Goal: Information Seeking & Learning: Learn about a topic

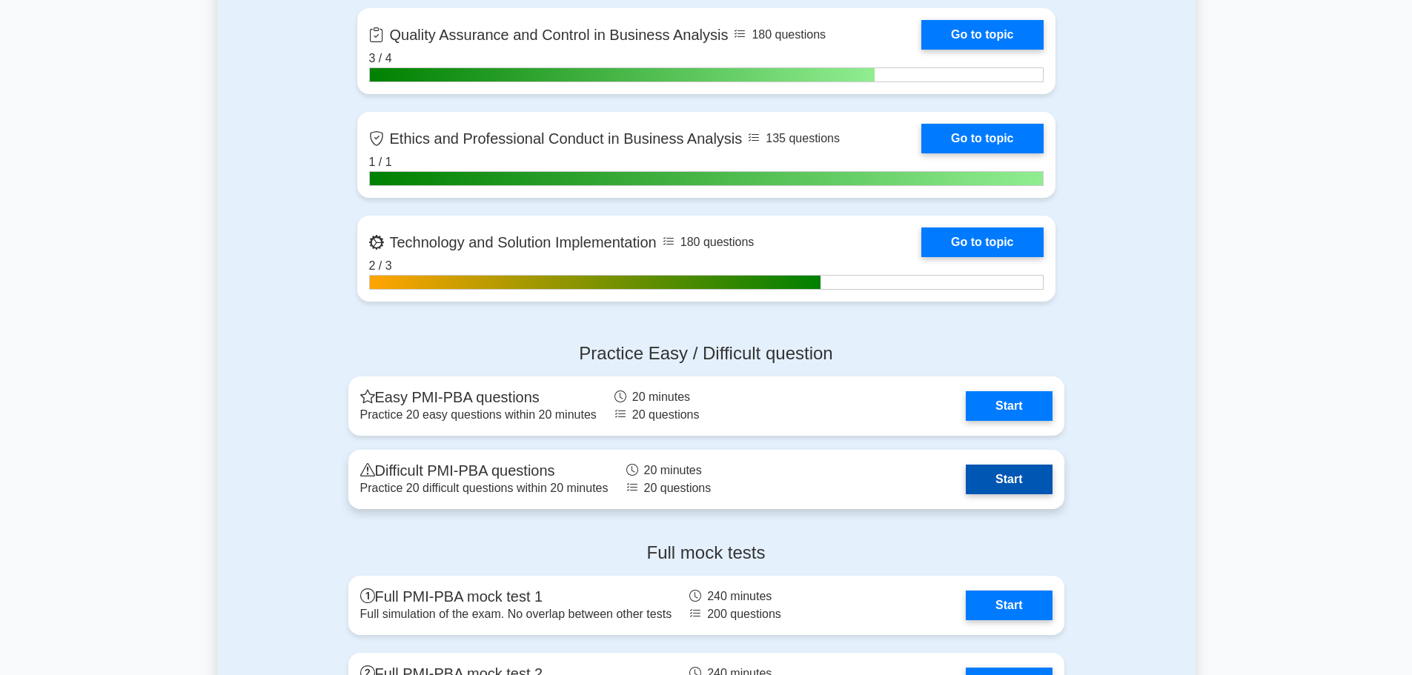
click at [937, 467] on link "Start" at bounding box center [1009, 480] width 86 height 30
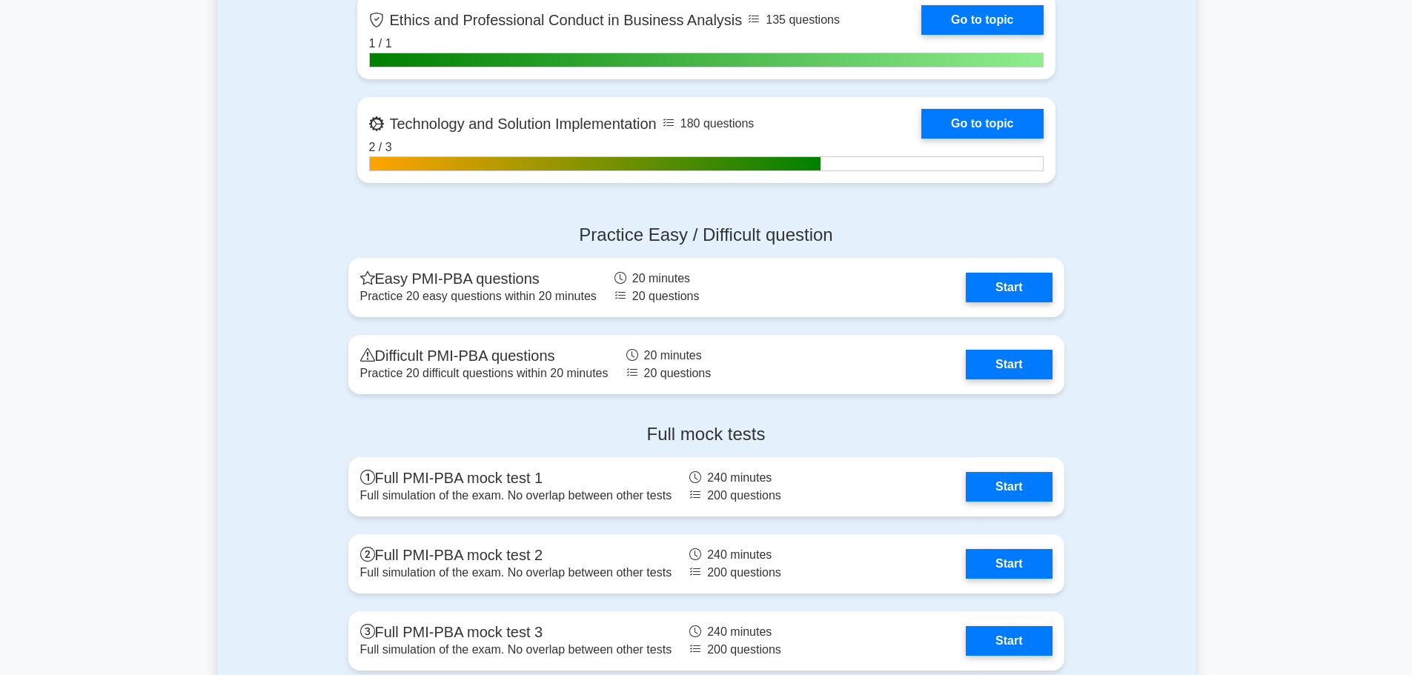
scroll to position [3409, 0]
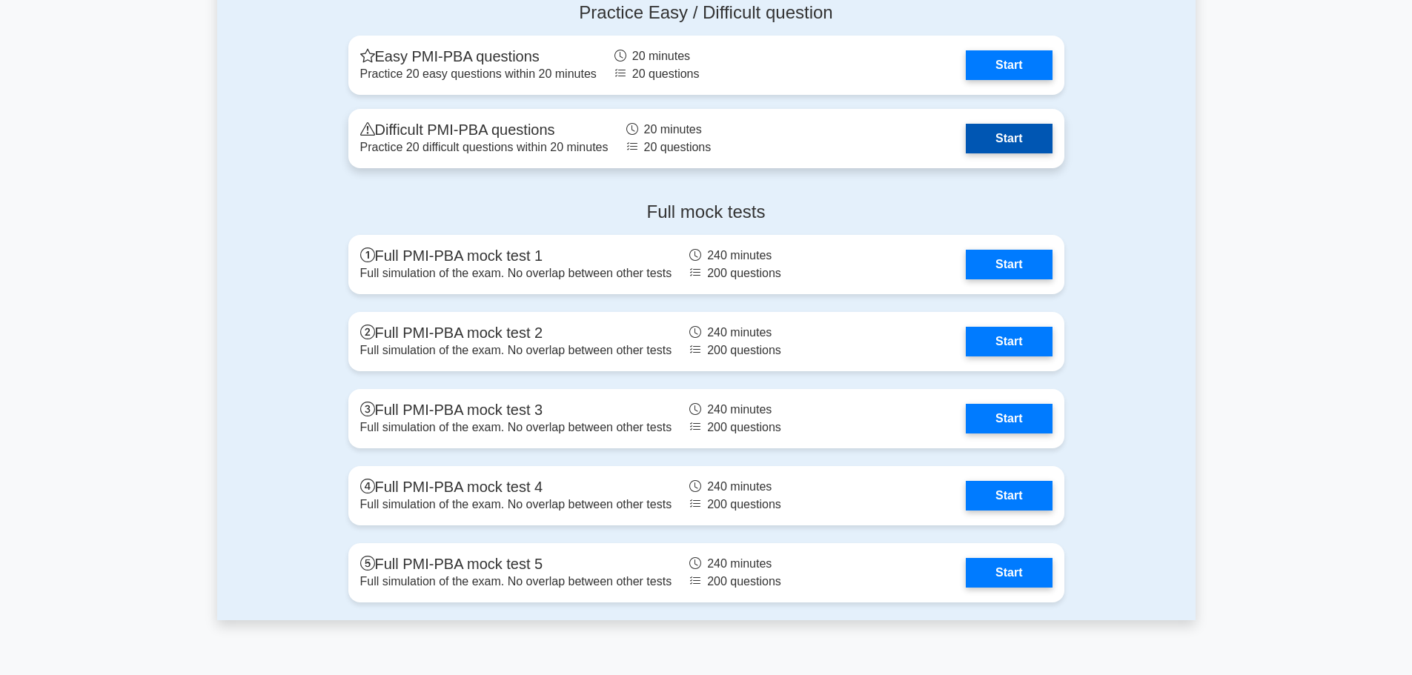
click at [1008, 139] on link "Start" at bounding box center [1009, 139] width 86 height 30
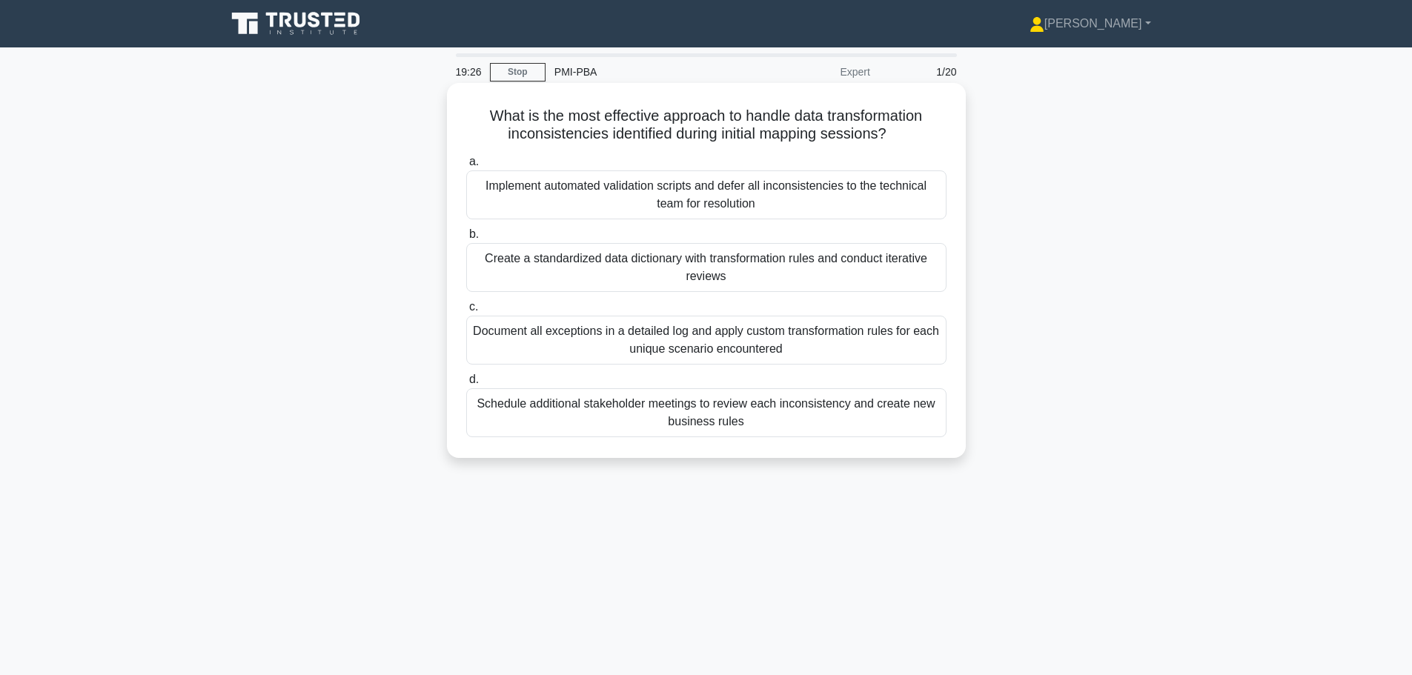
click at [676, 264] on div "Create a standardized data dictionary with transformation rules and conduct ite…" at bounding box center [706, 267] width 480 height 49
click at [466, 239] on input "b. Create a standardized data dictionary with transformation rules and conduct …" at bounding box center [466, 235] width 0 height 10
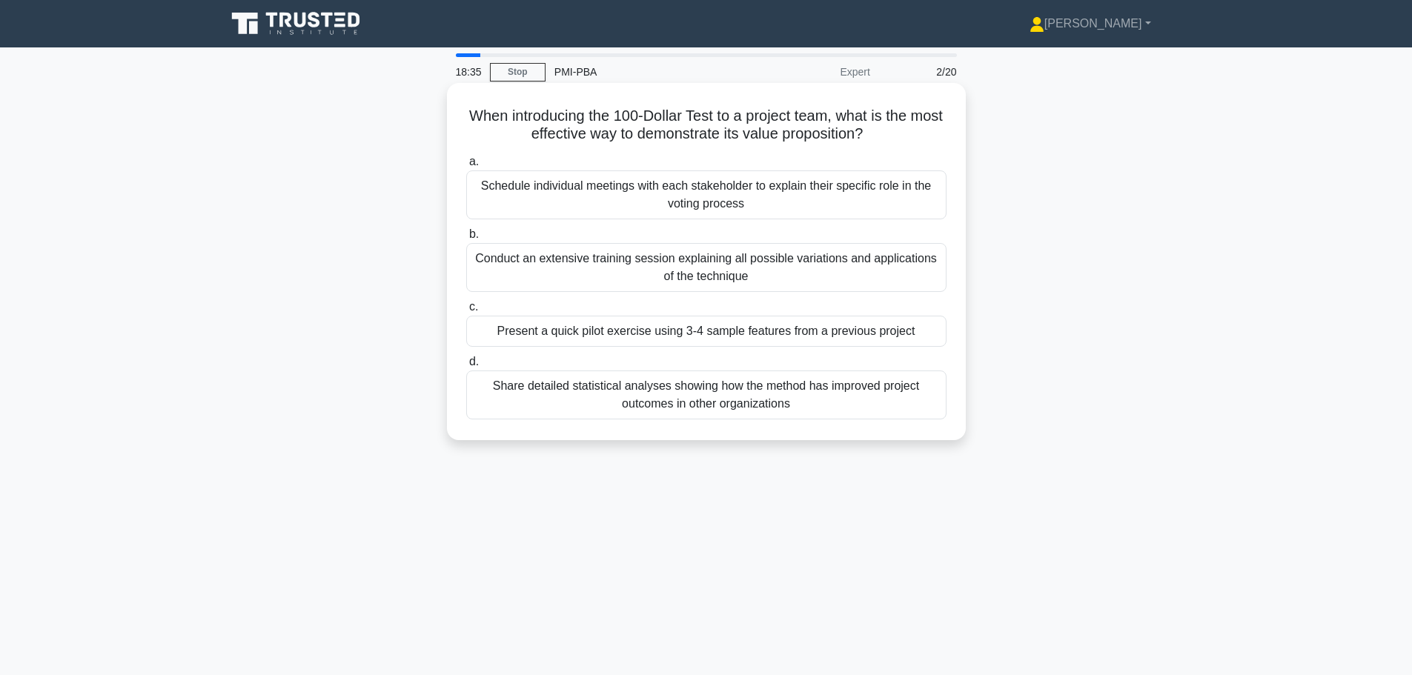
click at [686, 333] on div "Present a quick pilot exercise using 3-4 sample features from a previous project" at bounding box center [706, 331] width 480 height 31
click at [466, 312] on input "c. Present a quick pilot exercise using 3-4 sample features from a previous pro…" at bounding box center [466, 307] width 0 height 10
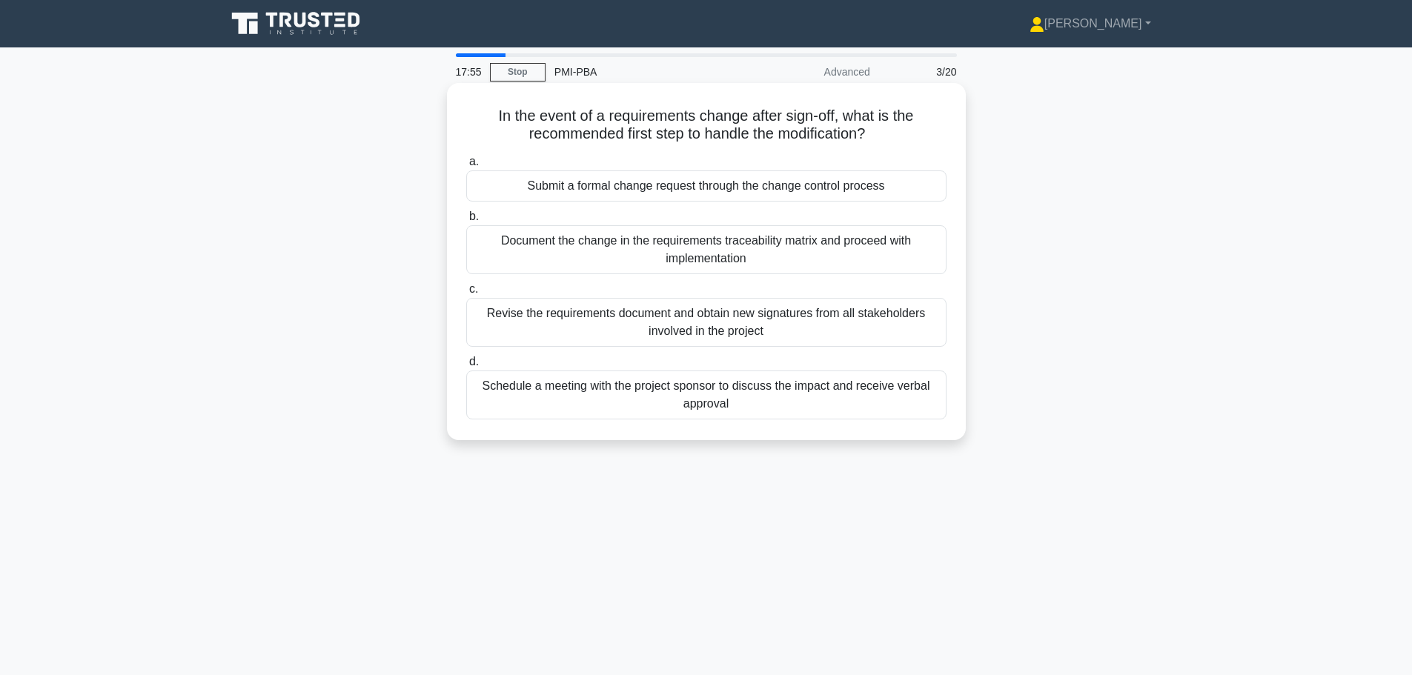
click at [609, 193] on div "Submit a formal change request through the change control process" at bounding box center [706, 185] width 480 height 31
click at [466, 167] on input "a. Submit a formal change request through the change control process" at bounding box center [466, 162] width 0 height 10
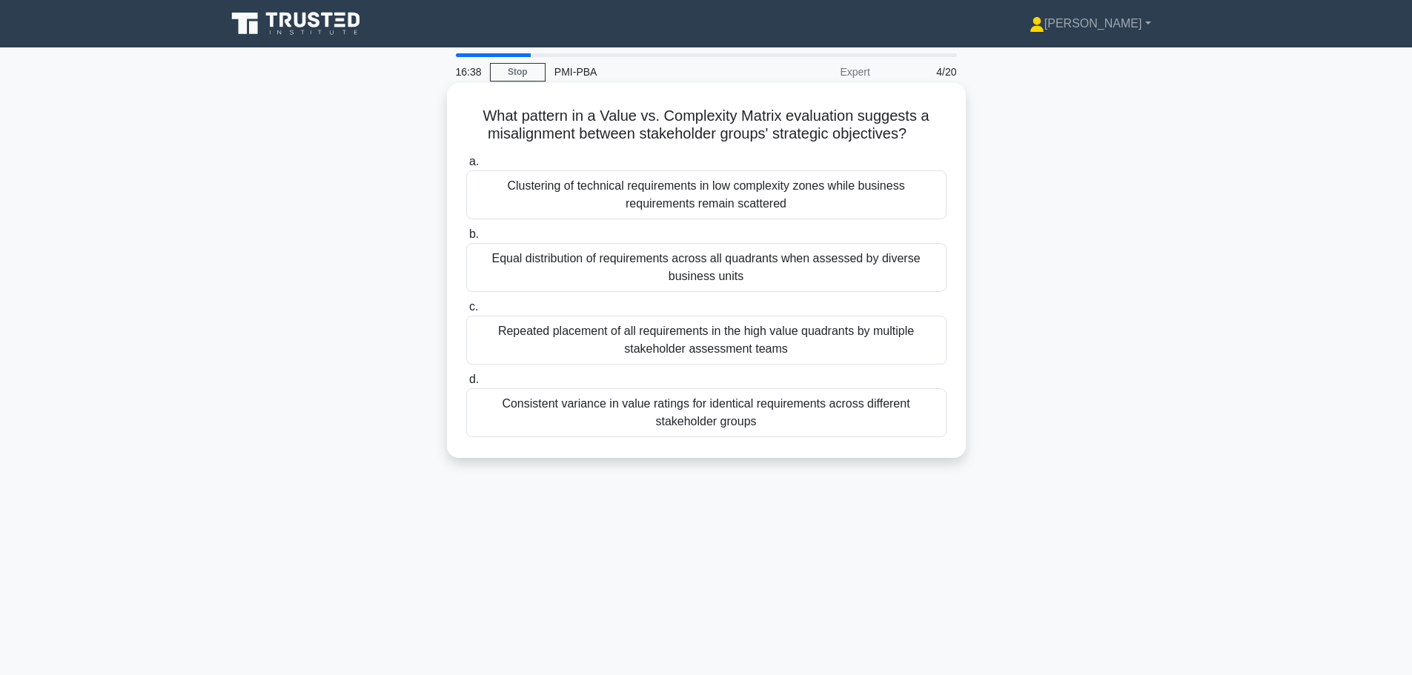
click at [696, 415] on div "Consistent variance in value ratings for identical requirements across differen…" at bounding box center [706, 412] width 480 height 49
click at [466, 385] on input "d. Consistent variance in value ratings for identical requirements across diffe…" at bounding box center [466, 380] width 0 height 10
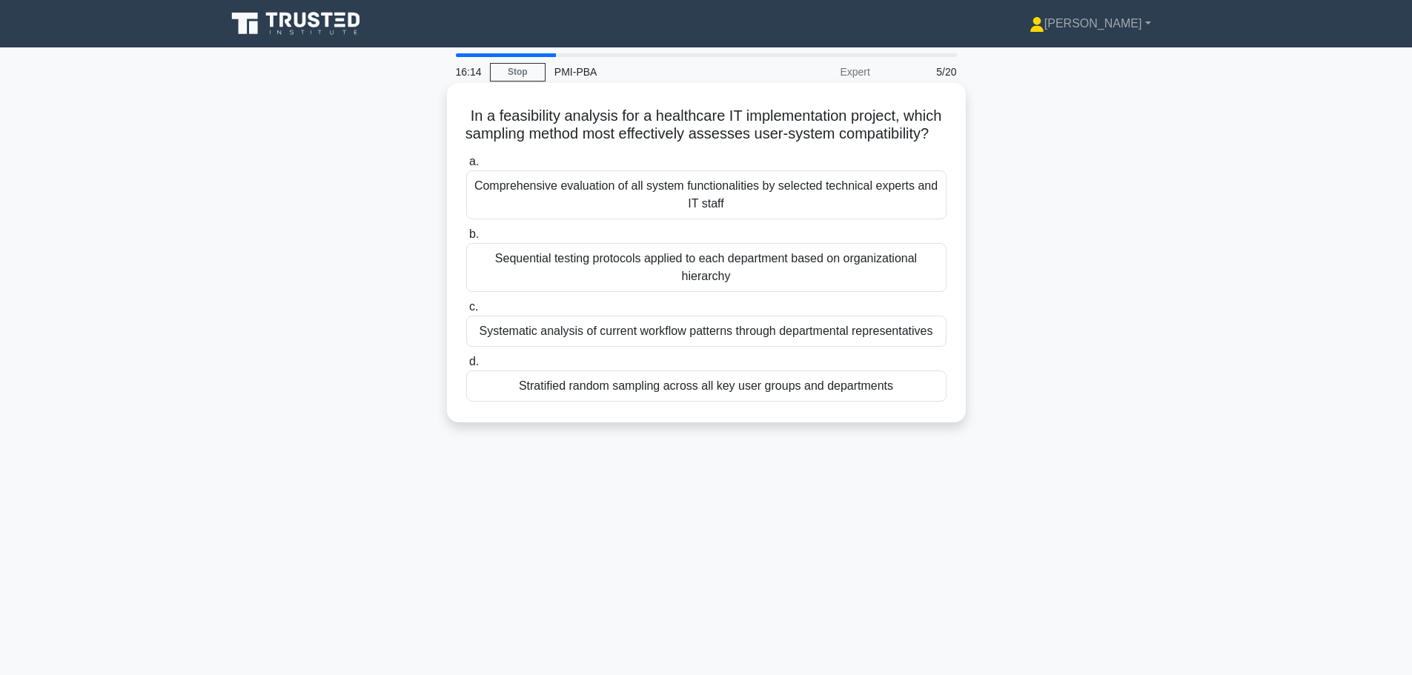
click at [726, 402] on div "Stratified random sampling across all key user groups and departments" at bounding box center [706, 385] width 480 height 31
click at [466, 367] on input "d. Stratified random sampling across all key user groups and departments" at bounding box center [466, 362] width 0 height 10
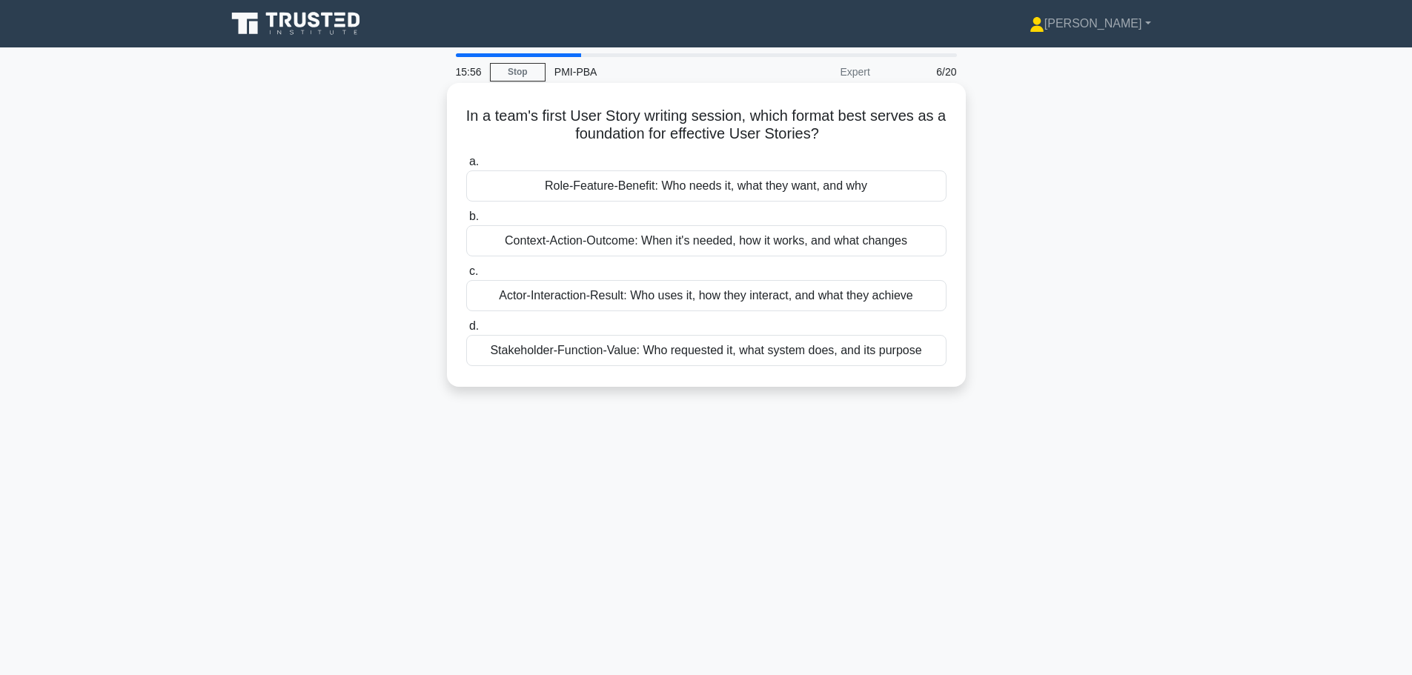
click at [717, 295] on div "Actor-Interaction-Result: Who uses it, how they interact, and what they achieve" at bounding box center [706, 295] width 480 height 31
click at [466, 276] on input "c. Actor-Interaction-Result: Who uses it, how they interact, and what they achi…" at bounding box center [466, 272] width 0 height 10
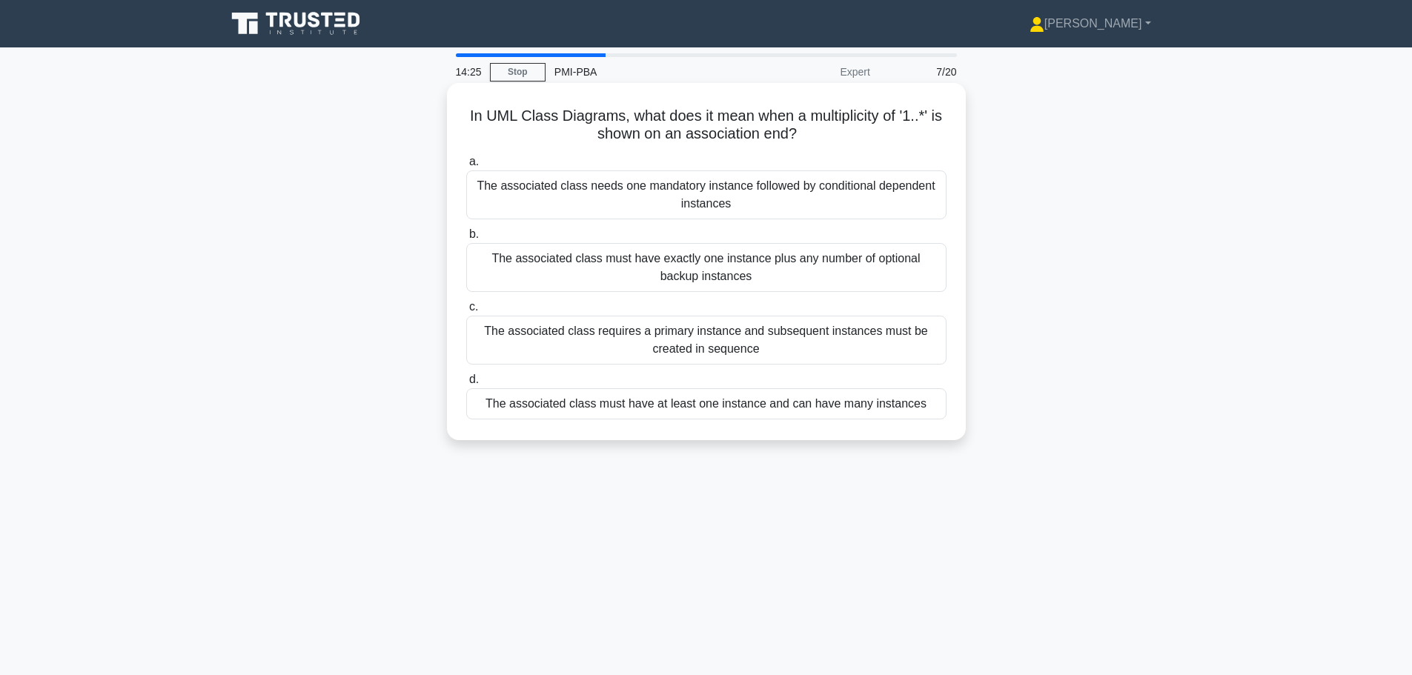
click at [713, 348] on div "The associated class requires a primary instance and subsequent instances must …" at bounding box center [706, 340] width 480 height 49
click at [466, 312] on input "c. The associated class requires a primary instance and subsequent instances mu…" at bounding box center [466, 307] width 0 height 10
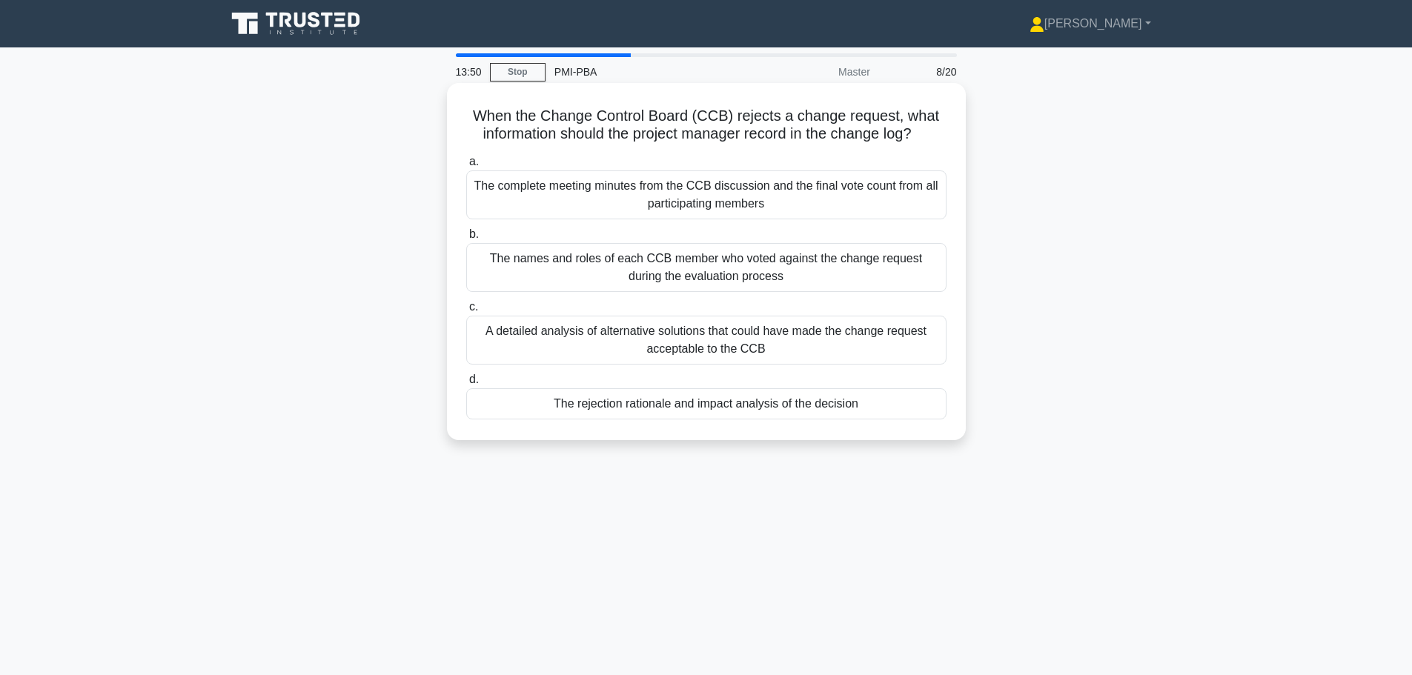
click at [655, 408] on div "The rejection rationale and impact analysis of the decision" at bounding box center [706, 403] width 480 height 31
click at [466, 385] on input "d. The rejection rationale and impact analysis of the decision" at bounding box center [466, 380] width 0 height 10
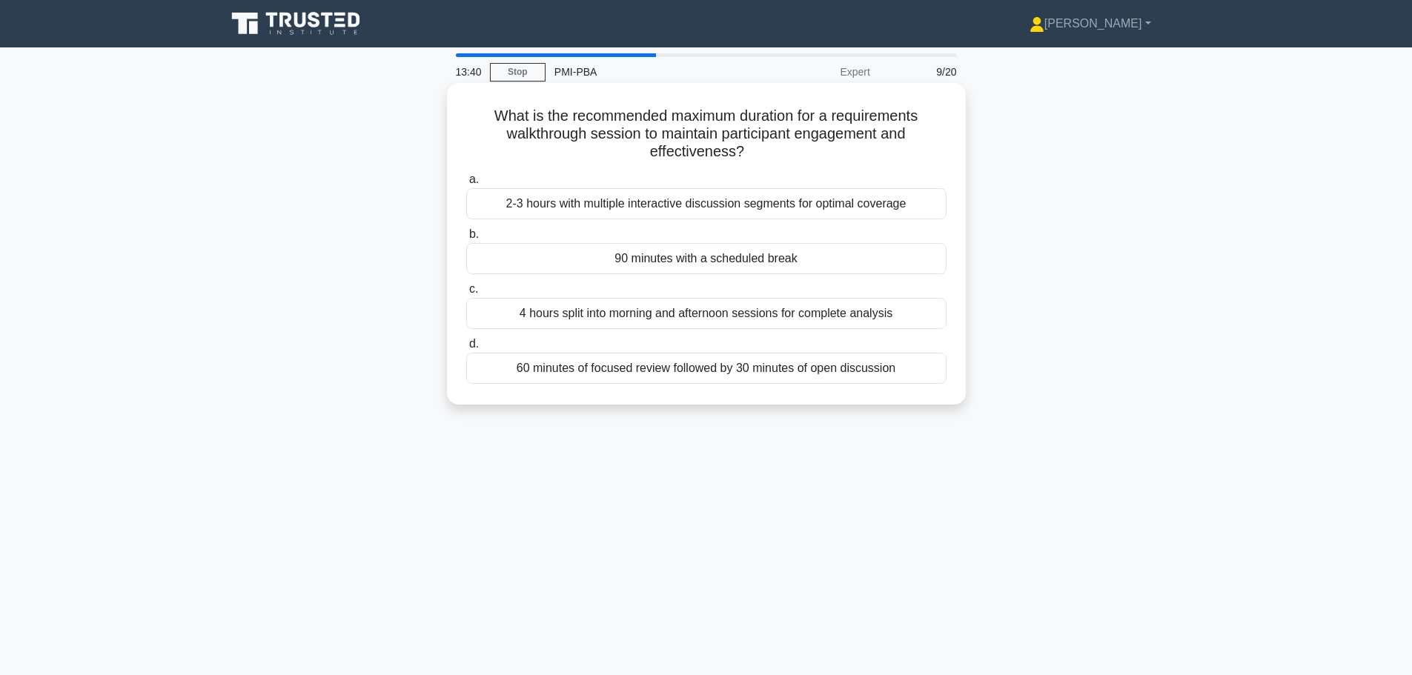
click at [672, 263] on div "90 minutes with a scheduled break" at bounding box center [706, 258] width 480 height 31
click at [466, 239] on input "b. 90 minutes with a scheduled break" at bounding box center [466, 235] width 0 height 10
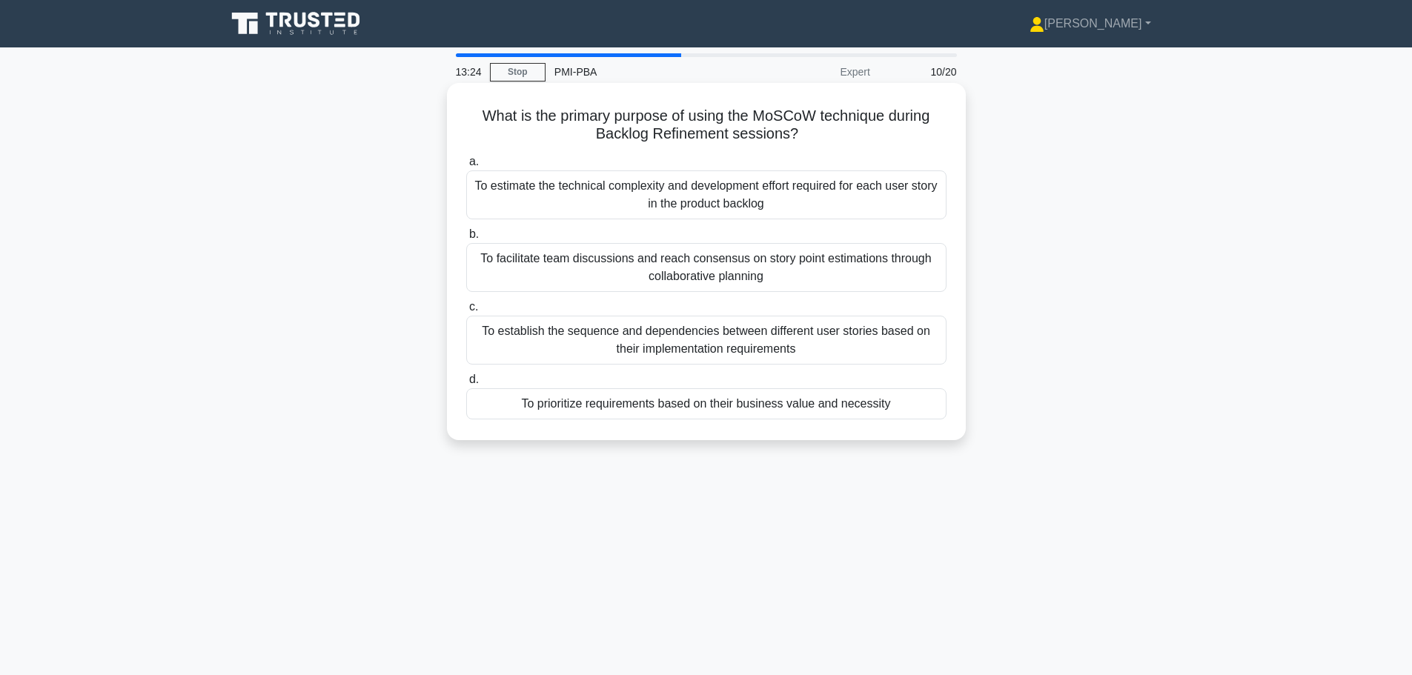
click at [794, 414] on div "To prioritize requirements based on their business value and necessity" at bounding box center [706, 403] width 480 height 31
click at [466, 385] on input "d. To prioritize requirements based on their business value and necessity" at bounding box center [466, 380] width 0 height 10
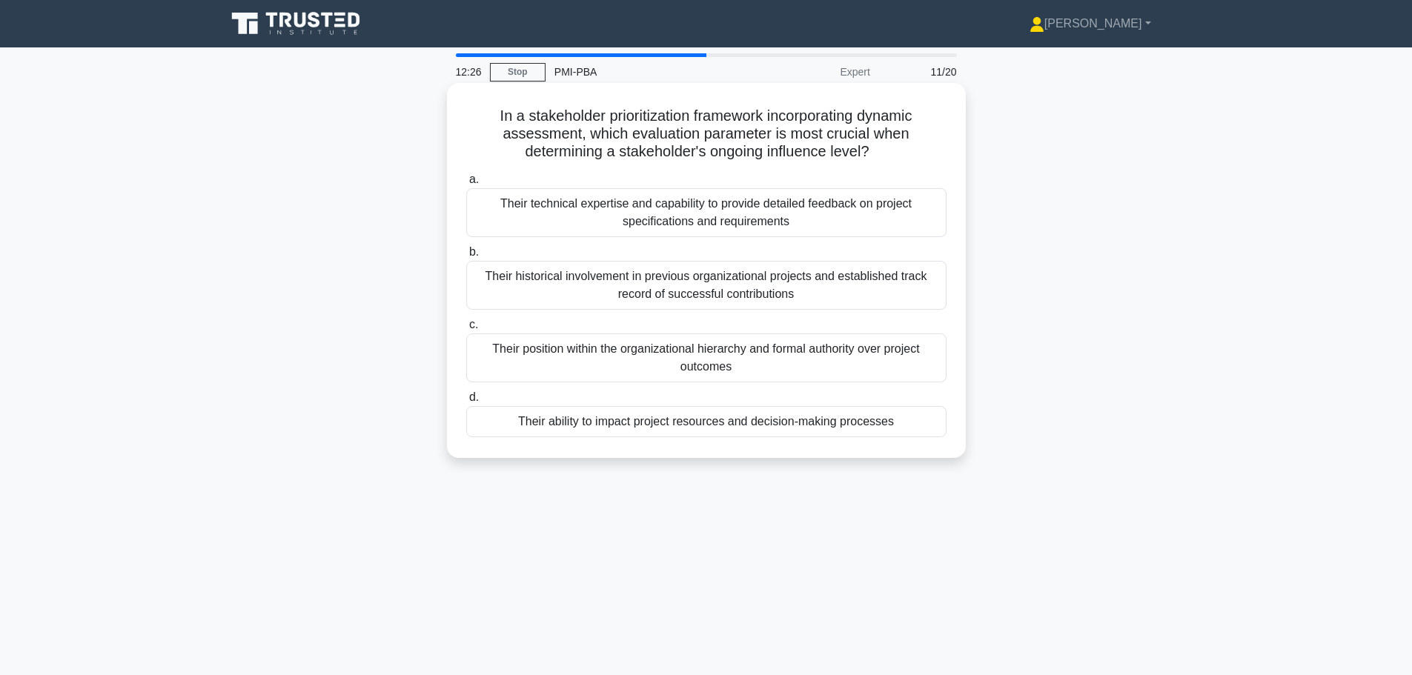
click at [754, 423] on div "Their ability to impact project resources and decision-making processes" at bounding box center [706, 421] width 480 height 31
click at [466, 402] on input "d. Their ability to impact project resources and decision-making processes" at bounding box center [466, 398] width 0 height 10
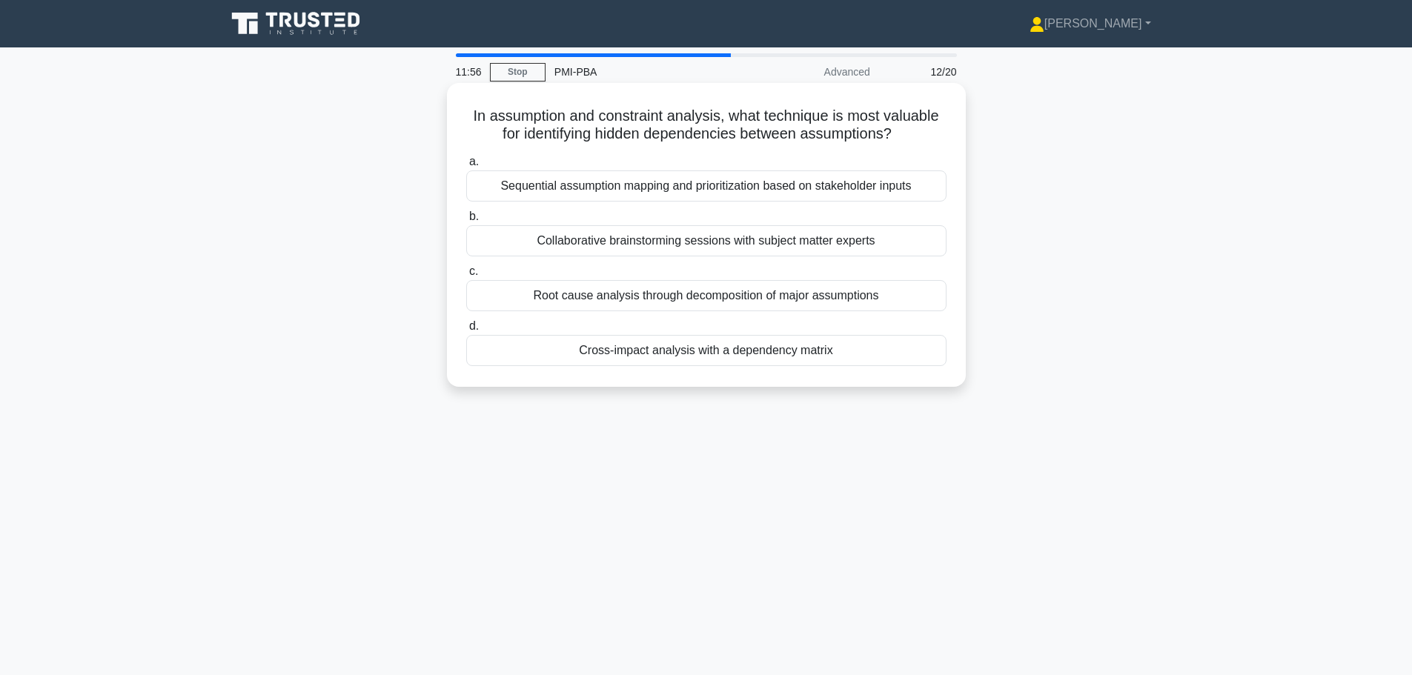
click at [724, 353] on div "Cross-impact analysis with a dependency matrix" at bounding box center [706, 350] width 480 height 31
click at [466, 331] on input "d. Cross-impact analysis with a dependency matrix" at bounding box center [466, 327] width 0 height 10
click at [690, 237] on div "Their position in the organizational hierarchy and reporting structure" at bounding box center [706, 240] width 480 height 31
click at [466, 222] on input "b. Their position in the organizational hierarchy and reporting structure" at bounding box center [466, 217] width 0 height 10
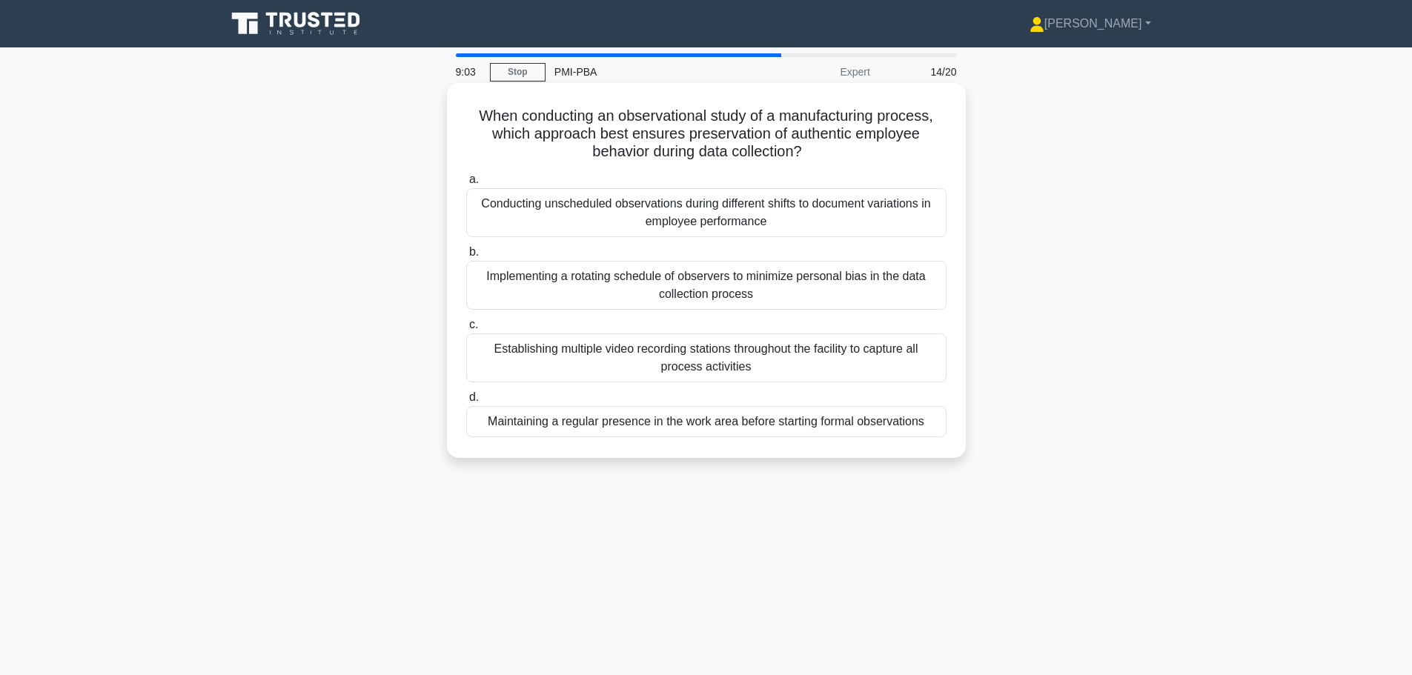
click at [722, 360] on div "Establishing multiple video recording stations throughout the facility to captu…" at bounding box center [706, 357] width 480 height 49
click at [466, 330] on input "c. Establishing multiple video recording stations throughout the facility to ca…" at bounding box center [466, 325] width 0 height 10
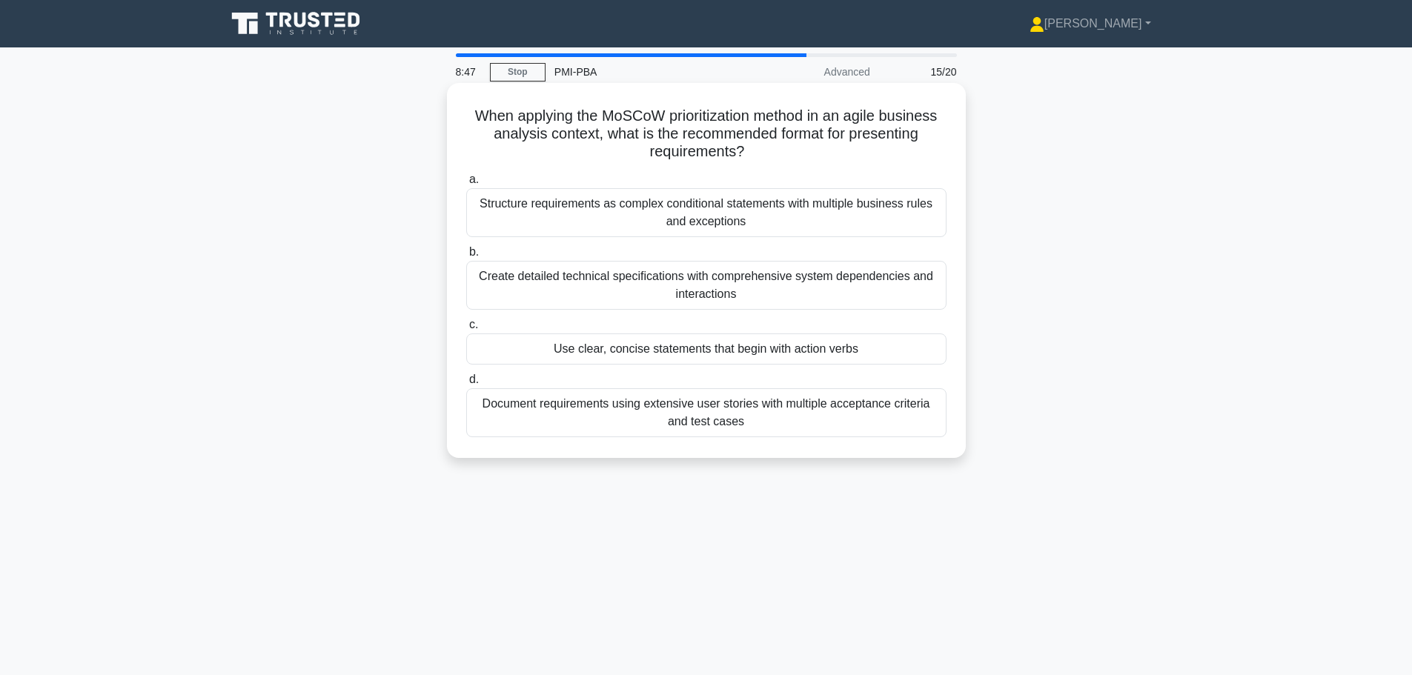
click at [719, 350] on div "Use clear, concise statements that begin with action verbs" at bounding box center [706, 348] width 480 height 31
click at [466, 330] on input "c. Use clear, concise statements that begin with action verbs" at bounding box center [466, 325] width 0 height 10
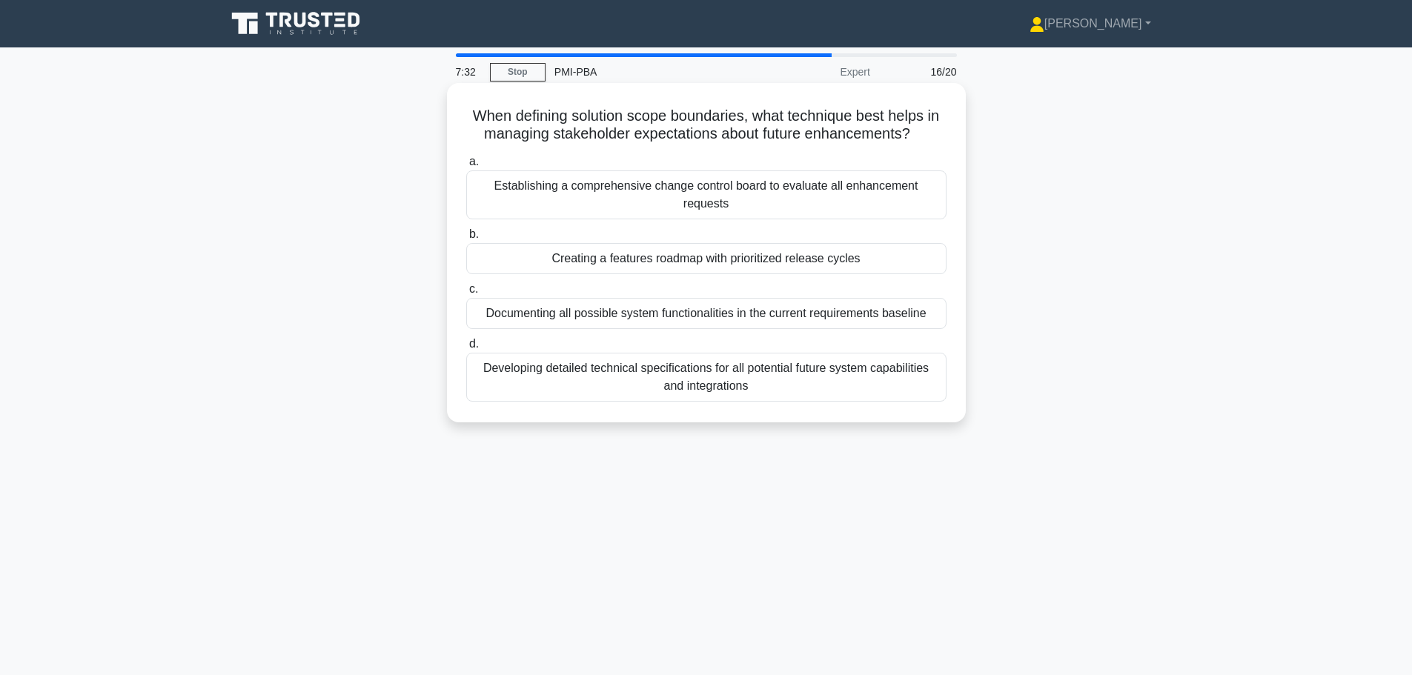
click at [640, 264] on div "Creating a features roadmap with prioritized release cycles" at bounding box center [706, 258] width 480 height 31
click at [466, 239] on input "b. Creating a features roadmap with prioritized release cycles" at bounding box center [466, 235] width 0 height 10
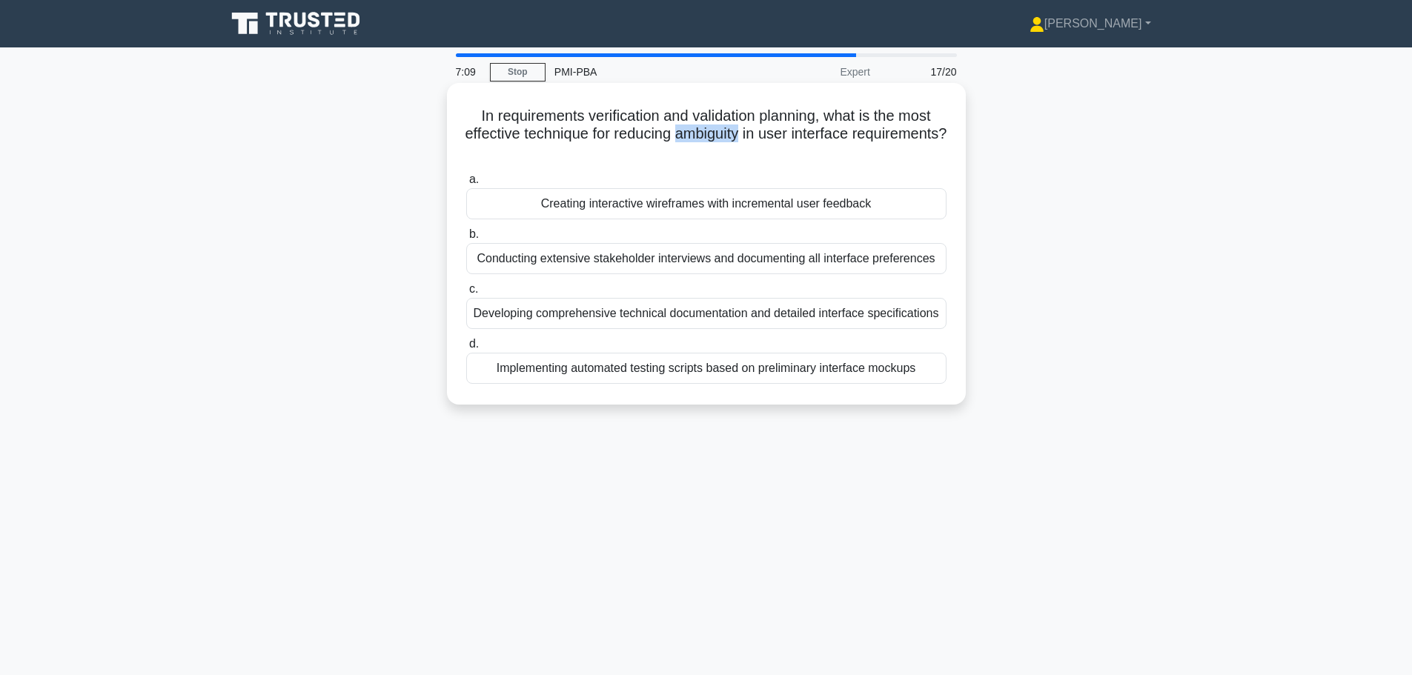
drag, startPoint x: 727, startPoint y: 132, endPoint x: 792, endPoint y: 141, distance: 65.8
click at [792, 138] on h5 "In requirements verification and validation planning, what is the most effectiv…" at bounding box center [706, 134] width 483 height 55
copy h5 "ambiguity"
click at [781, 207] on div "Creating interactive wireframes with incremental user feedback" at bounding box center [706, 203] width 480 height 31
click at [466, 185] on input "a. Creating interactive wireframes with incremental user feedback" at bounding box center [466, 180] width 0 height 10
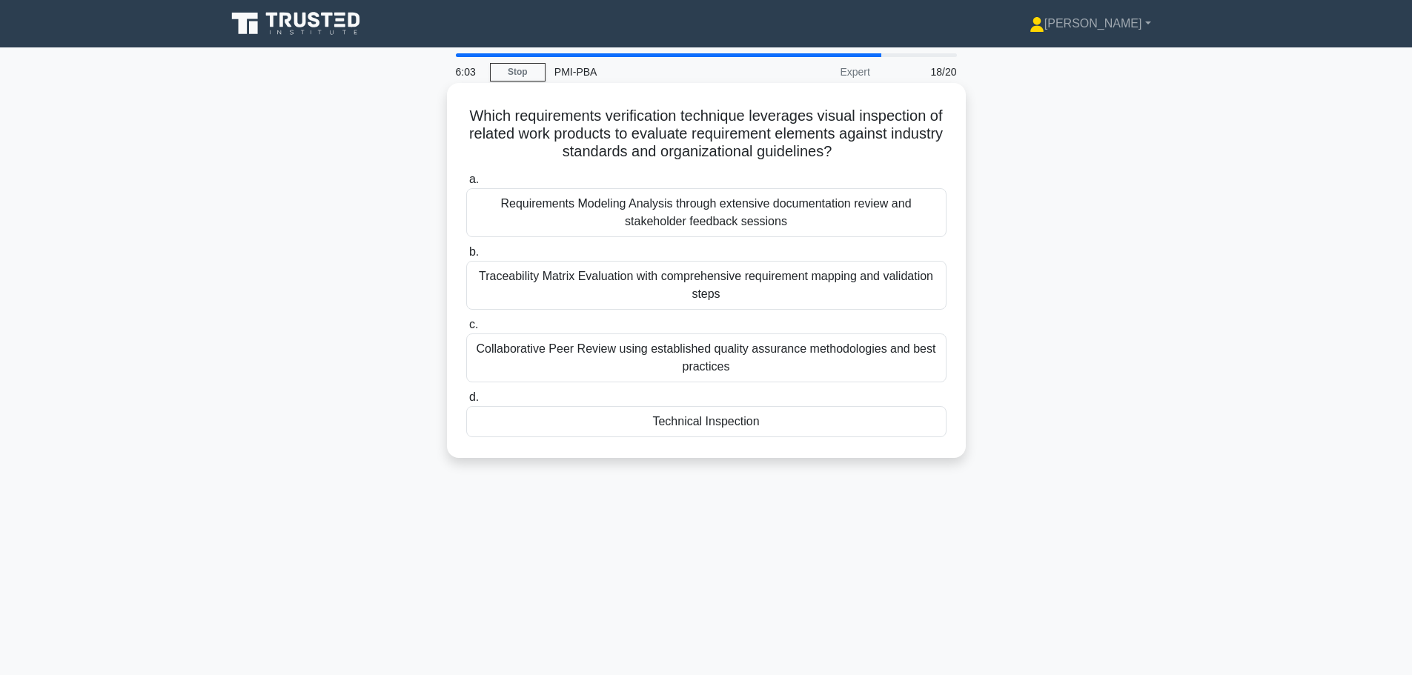
click at [688, 363] on div "Collaborative Peer Review using established quality assurance methodologies and…" at bounding box center [706, 357] width 480 height 49
click at [466, 330] on input "c. Collaborative Peer Review using established quality assurance methodologies …" at bounding box center [466, 325] width 0 height 10
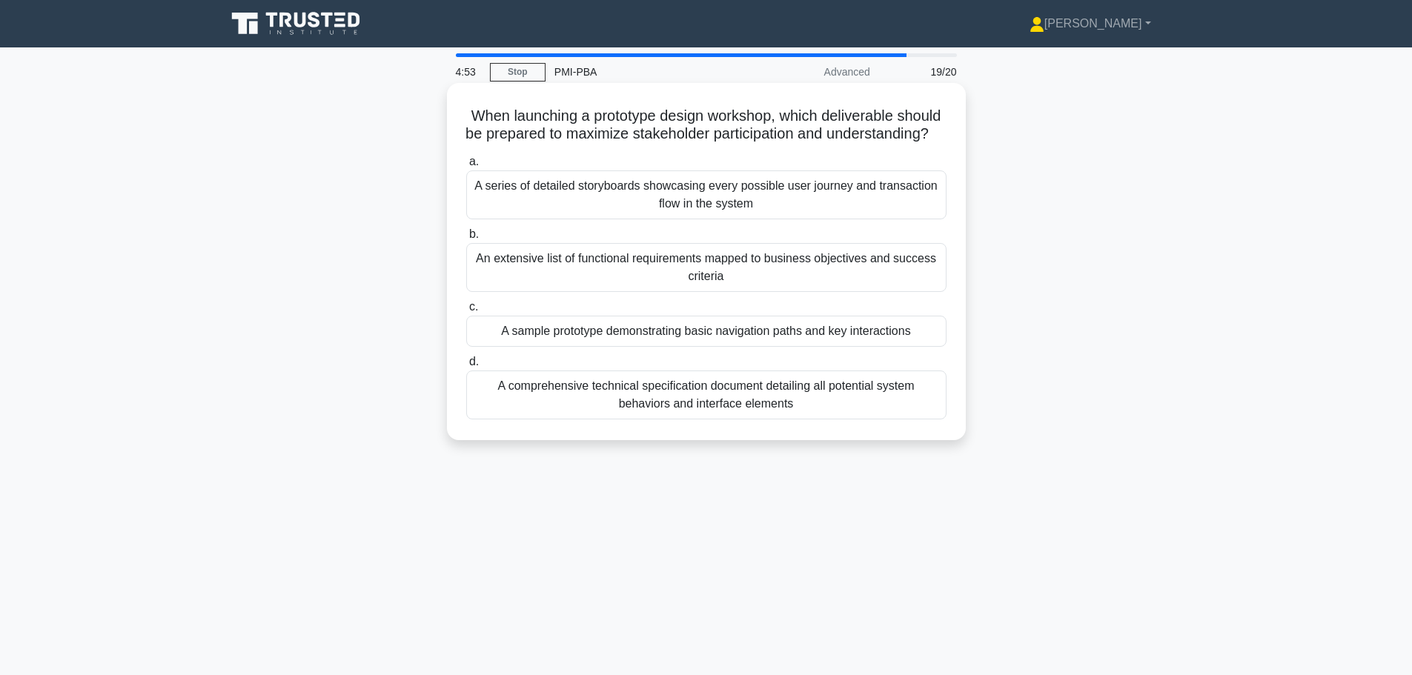
click at [745, 347] on div "A sample prototype demonstrating basic navigation paths and key interactions" at bounding box center [706, 331] width 480 height 31
click at [466, 312] on input "c. A sample prototype demonstrating basic navigation paths and key interactions" at bounding box center [466, 307] width 0 height 10
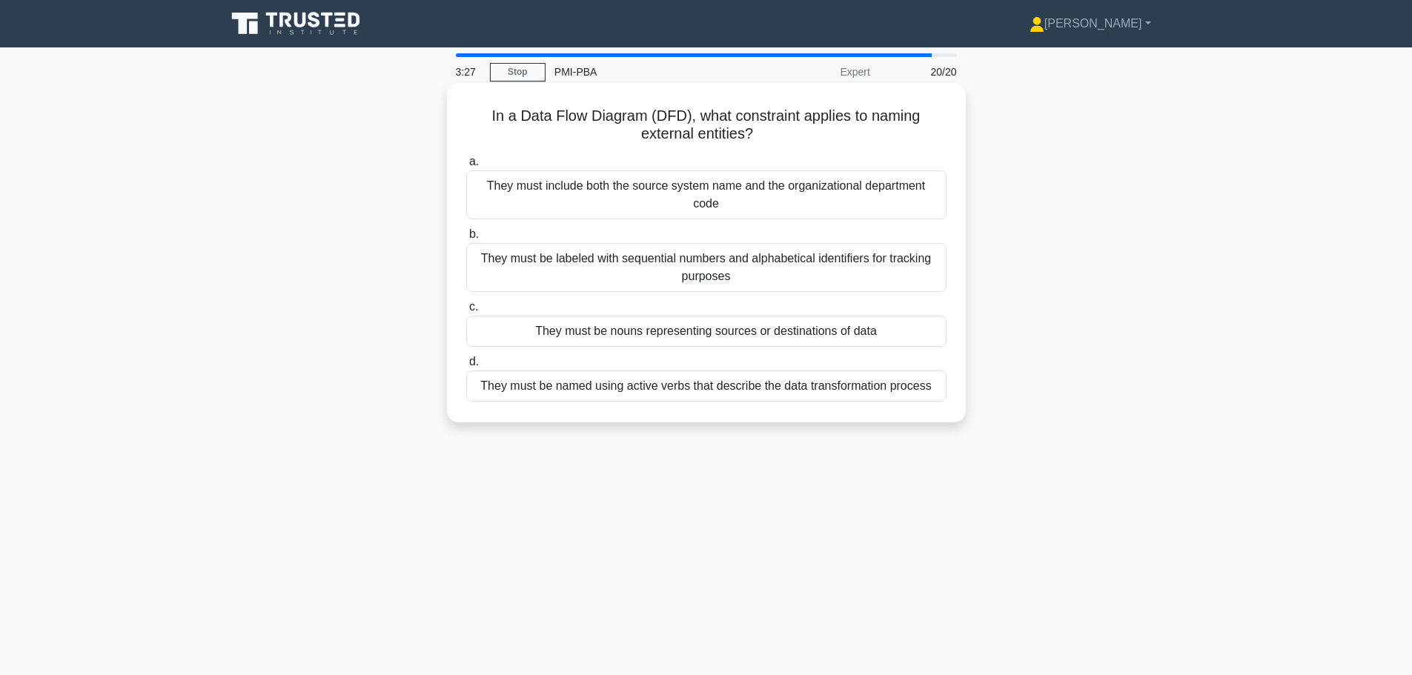
click at [824, 209] on div "They must include both the source system name and the organizational department…" at bounding box center [706, 194] width 480 height 49
click at [466, 167] on input "a. They must include both the source system name and the organizational departm…" at bounding box center [466, 162] width 0 height 10
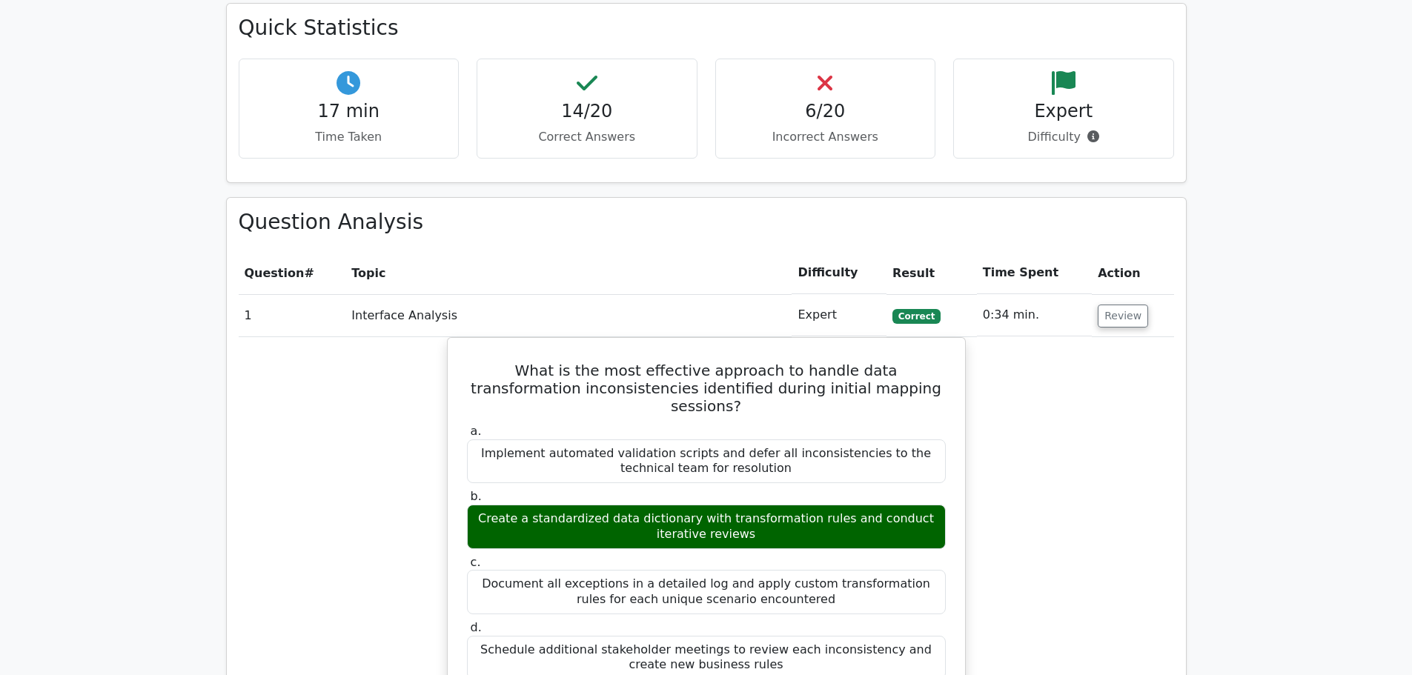
scroll to position [815, 0]
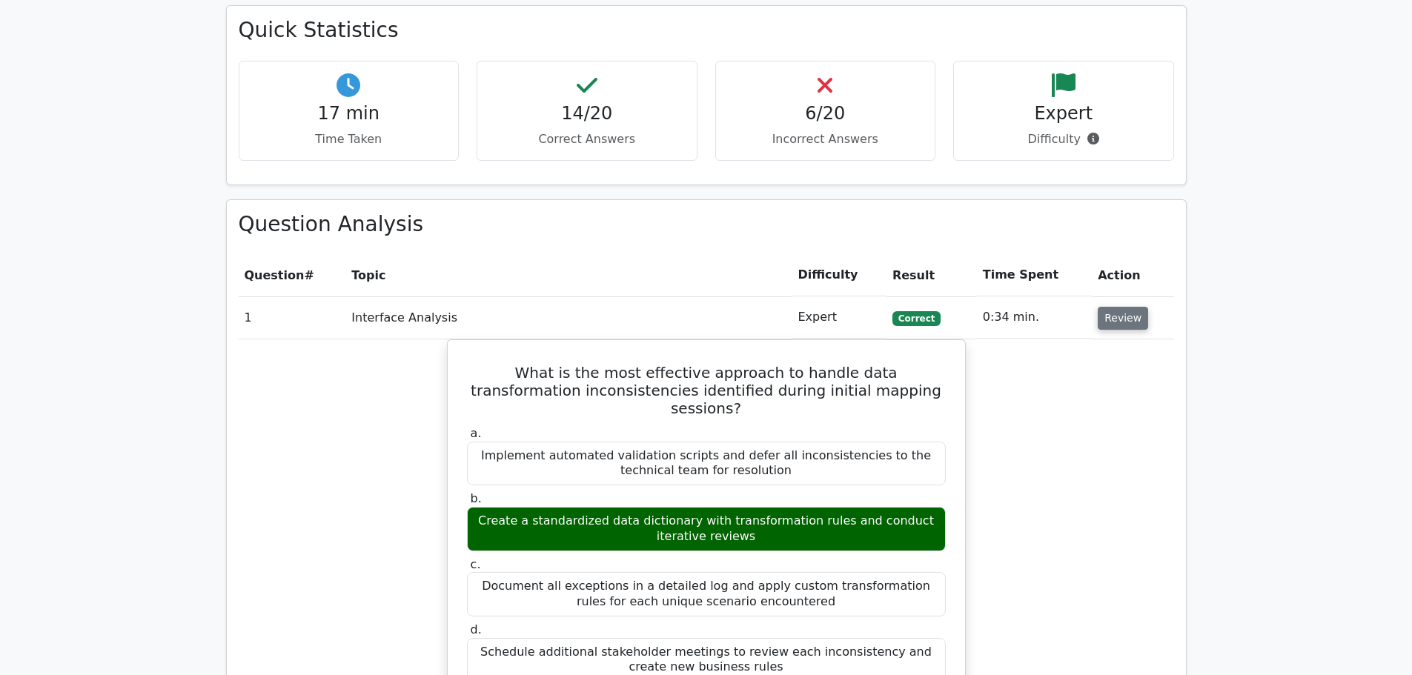
click at [1118, 319] on button "Review" at bounding box center [1122, 318] width 50 height 23
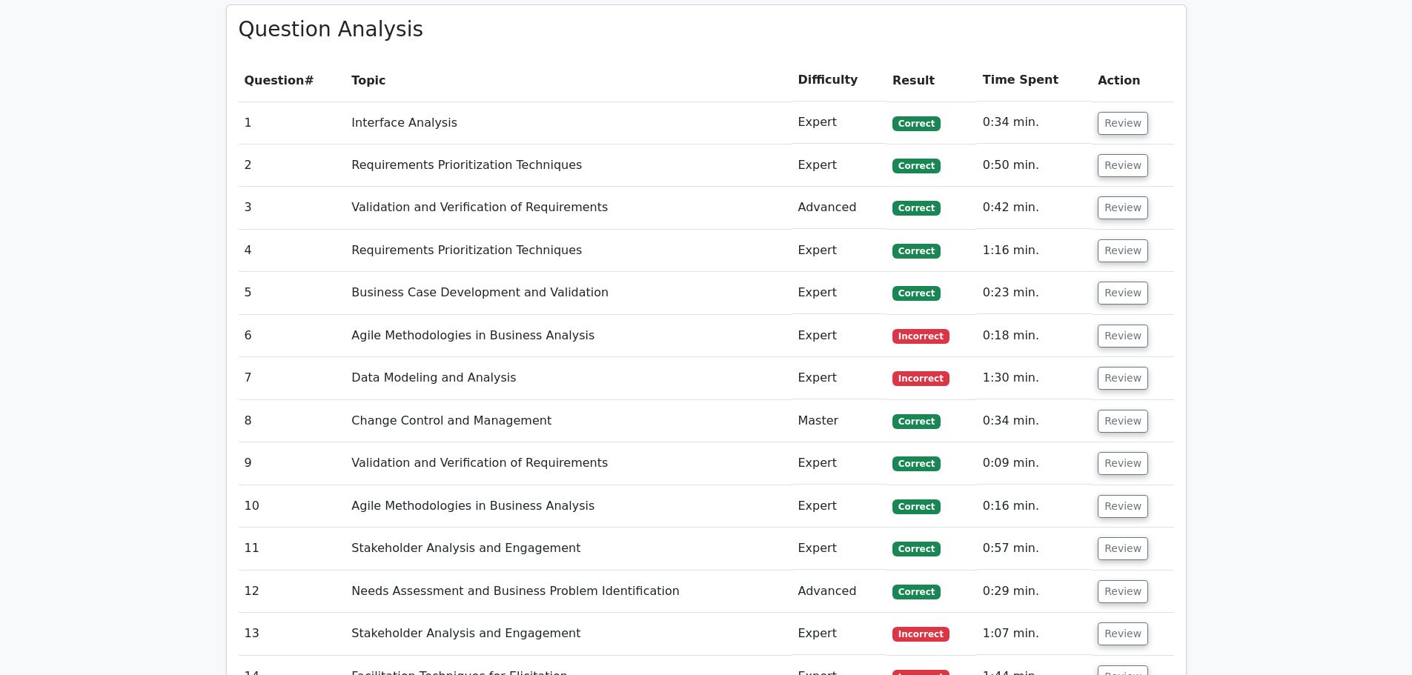
scroll to position [1037, 0]
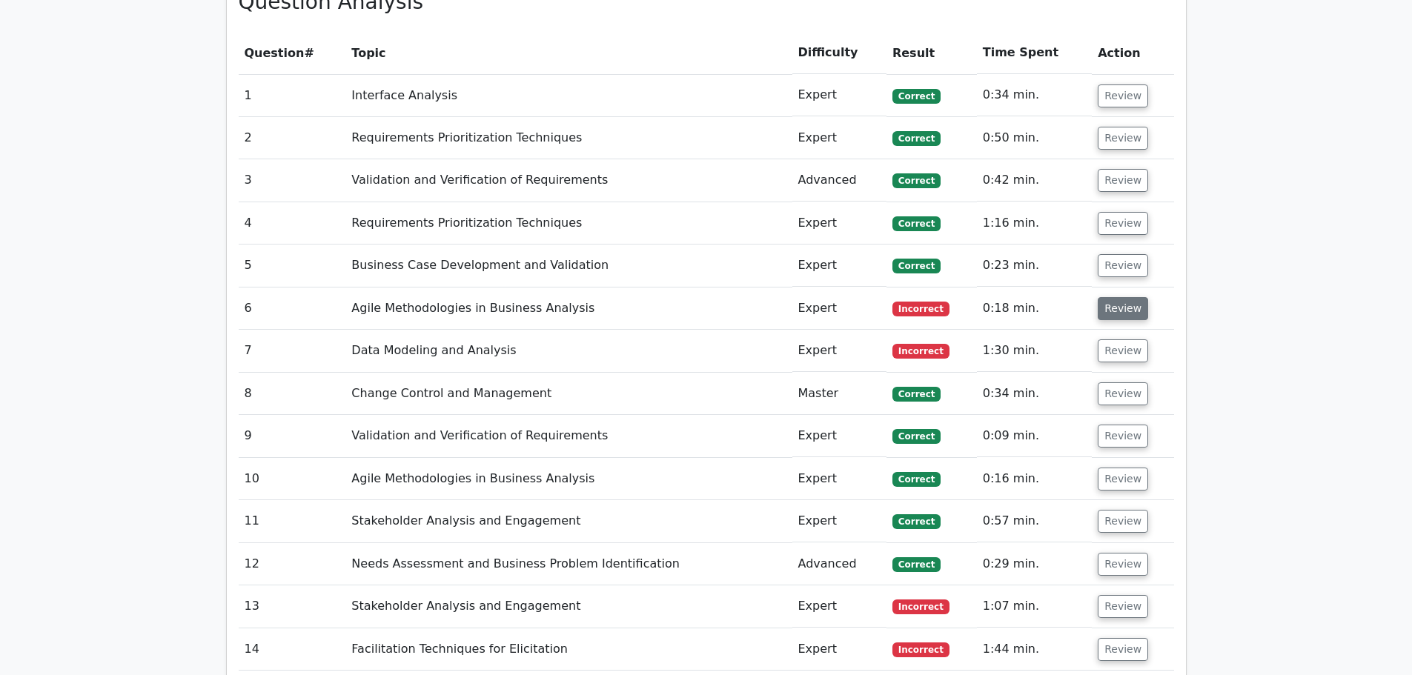
click at [1121, 313] on button "Review" at bounding box center [1122, 308] width 50 height 23
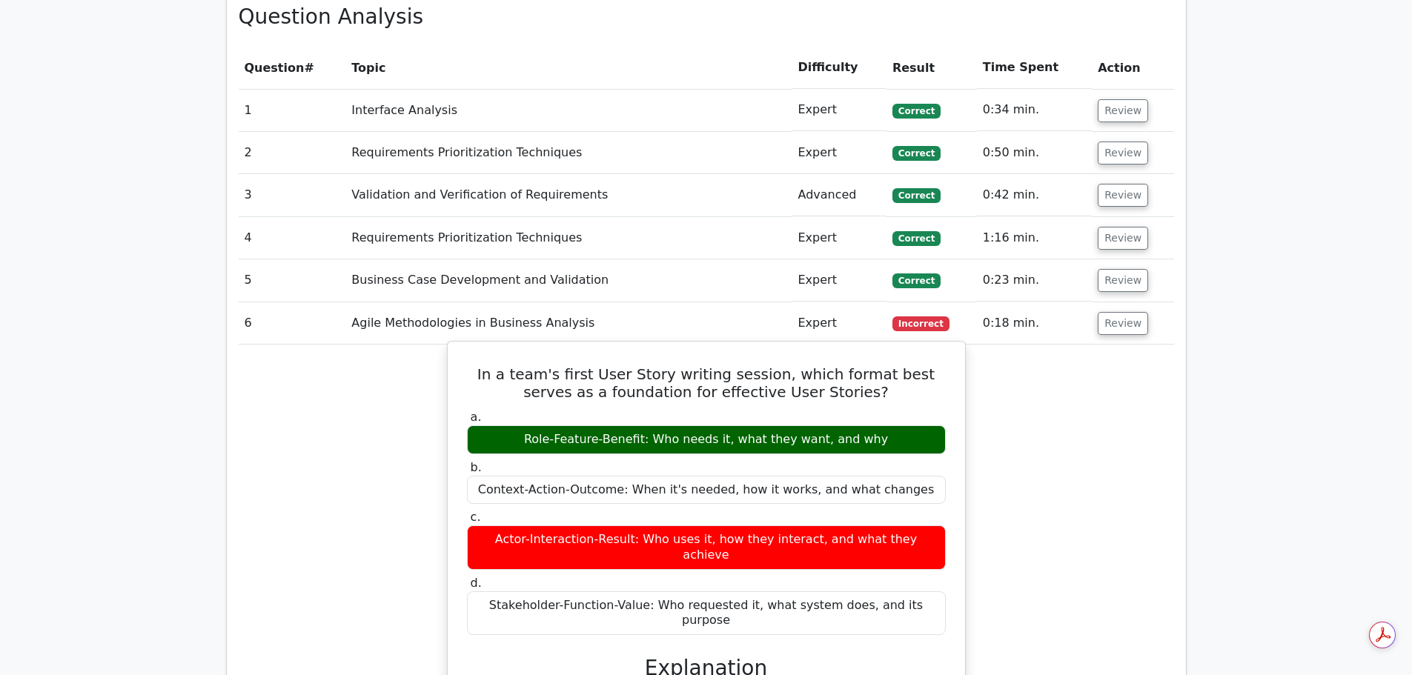
scroll to position [963, 0]
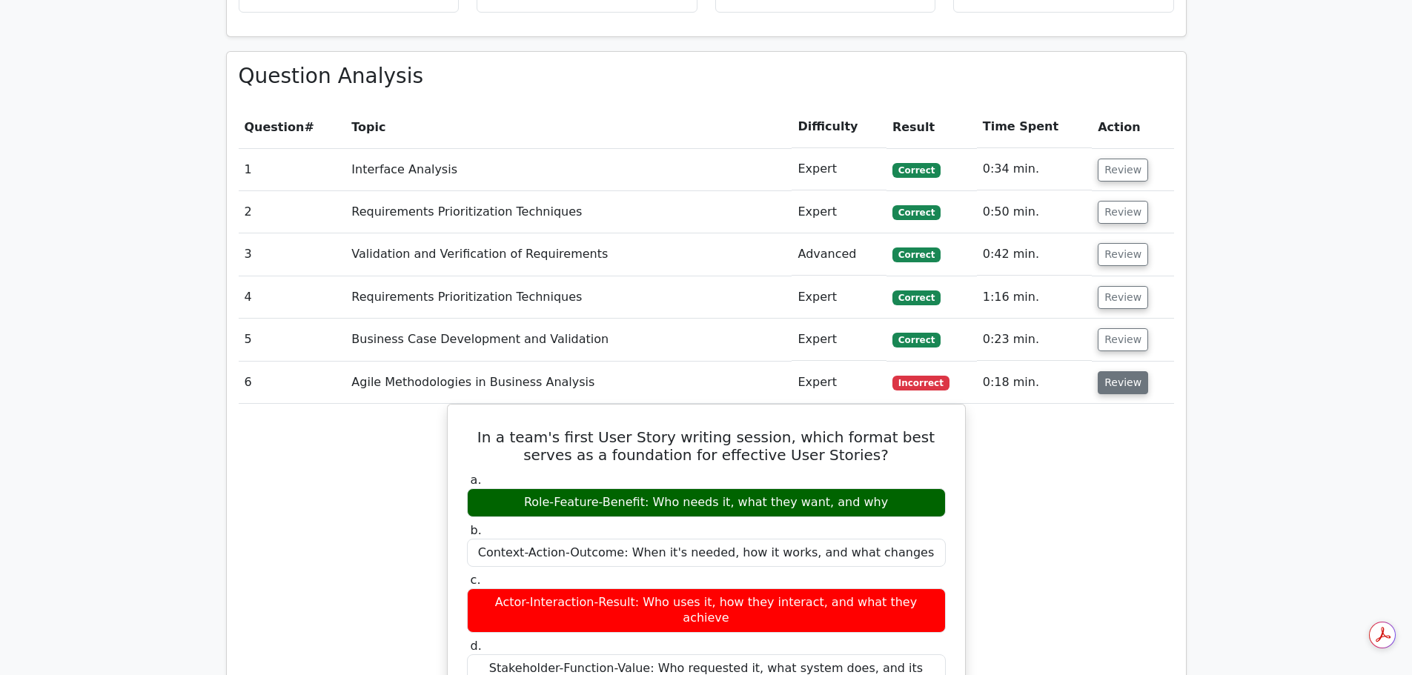
click at [1110, 382] on button "Review" at bounding box center [1122, 382] width 50 height 23
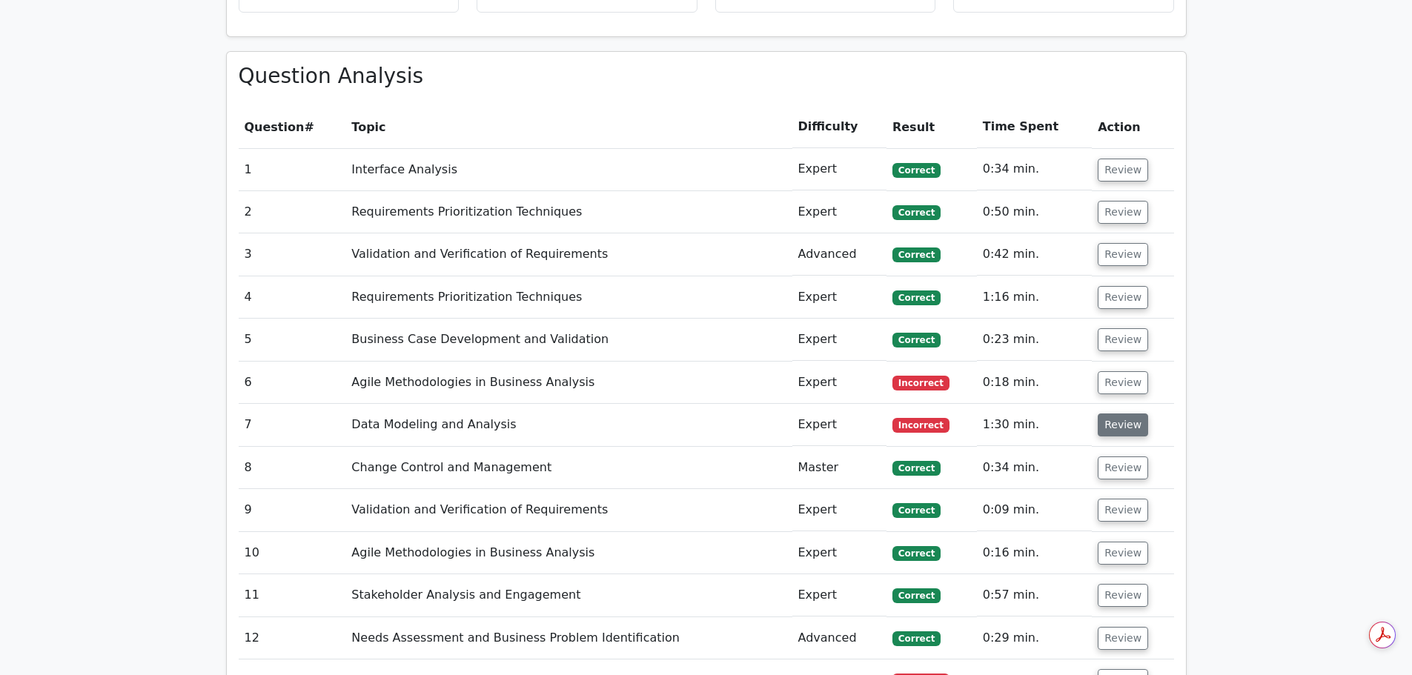
click at [1123, 423] on button "Review" at bounding box center [1122, 424] width 50 height 23
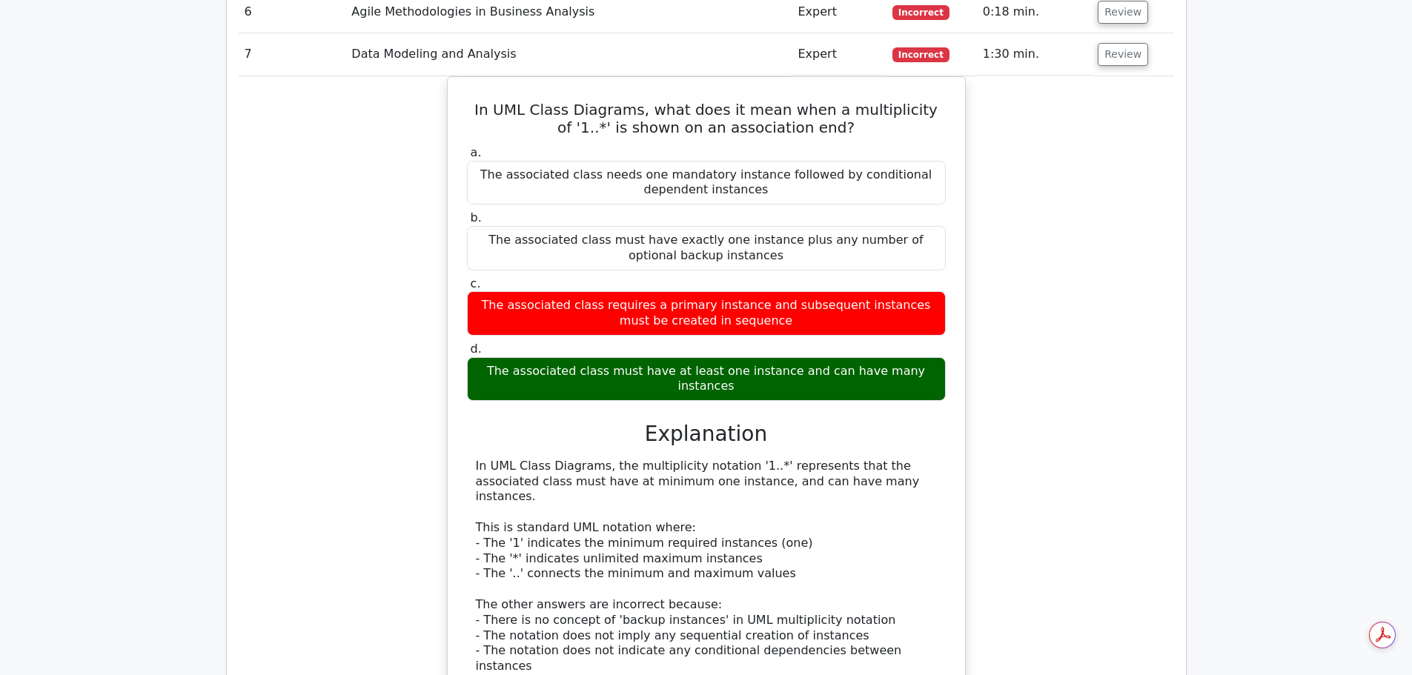
scroll to position [0, 0]
click at [1103, 63] on button "Review" at bounding box center [1122, 54] width 50 height 23
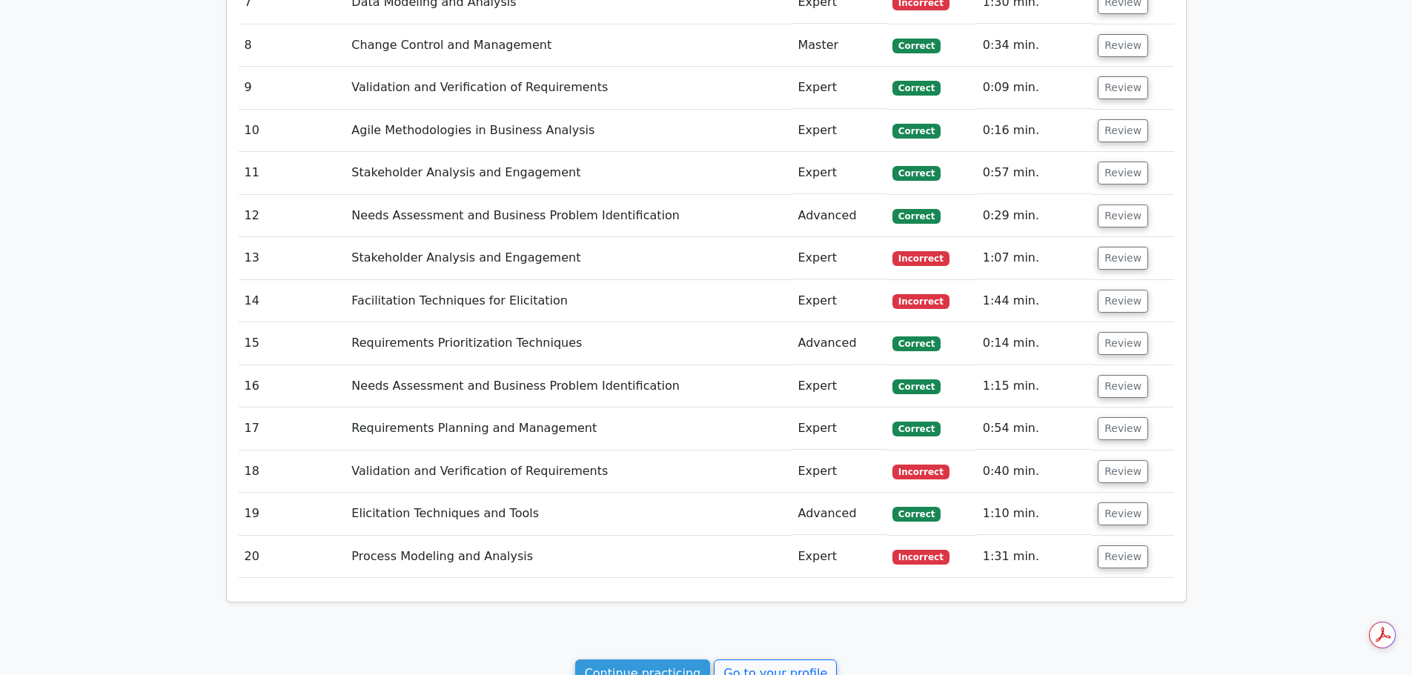
scroll to position [1408, 0]
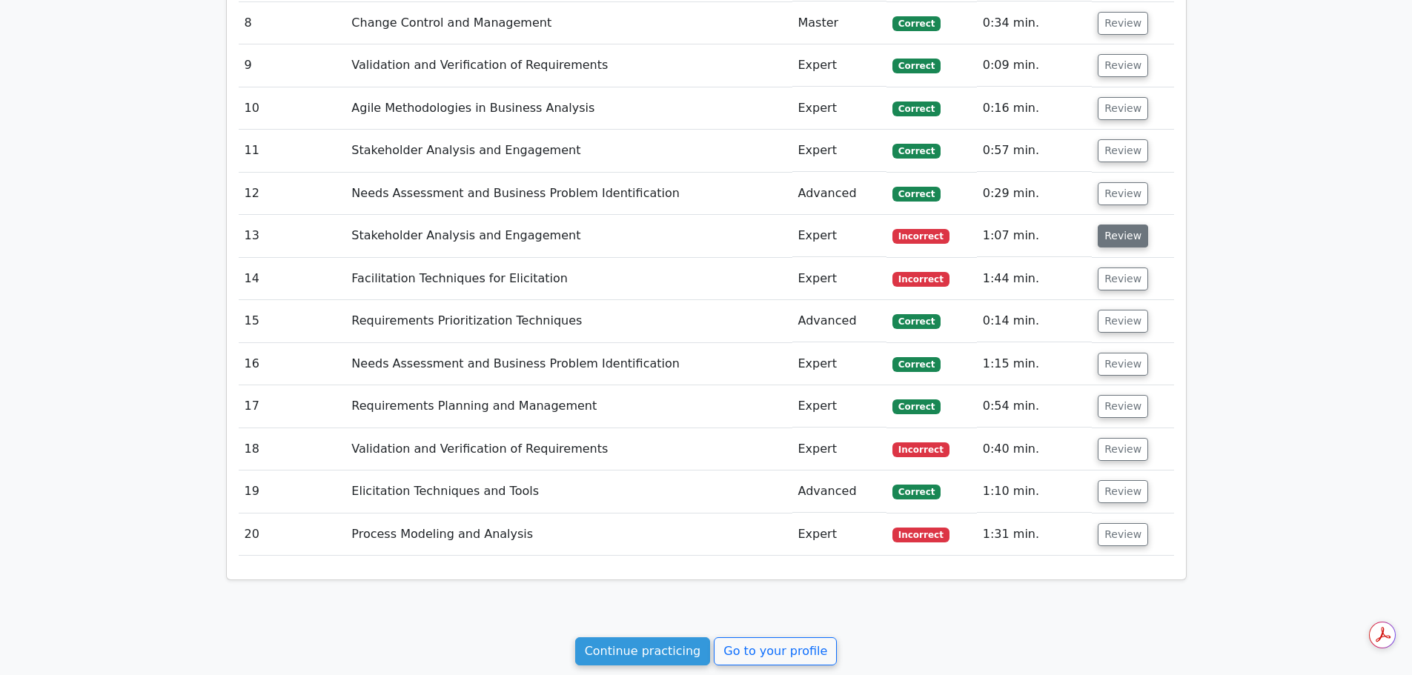
click at [1117, 235] on button "Review" at bounding box center [1122, 236] width 50 height 23
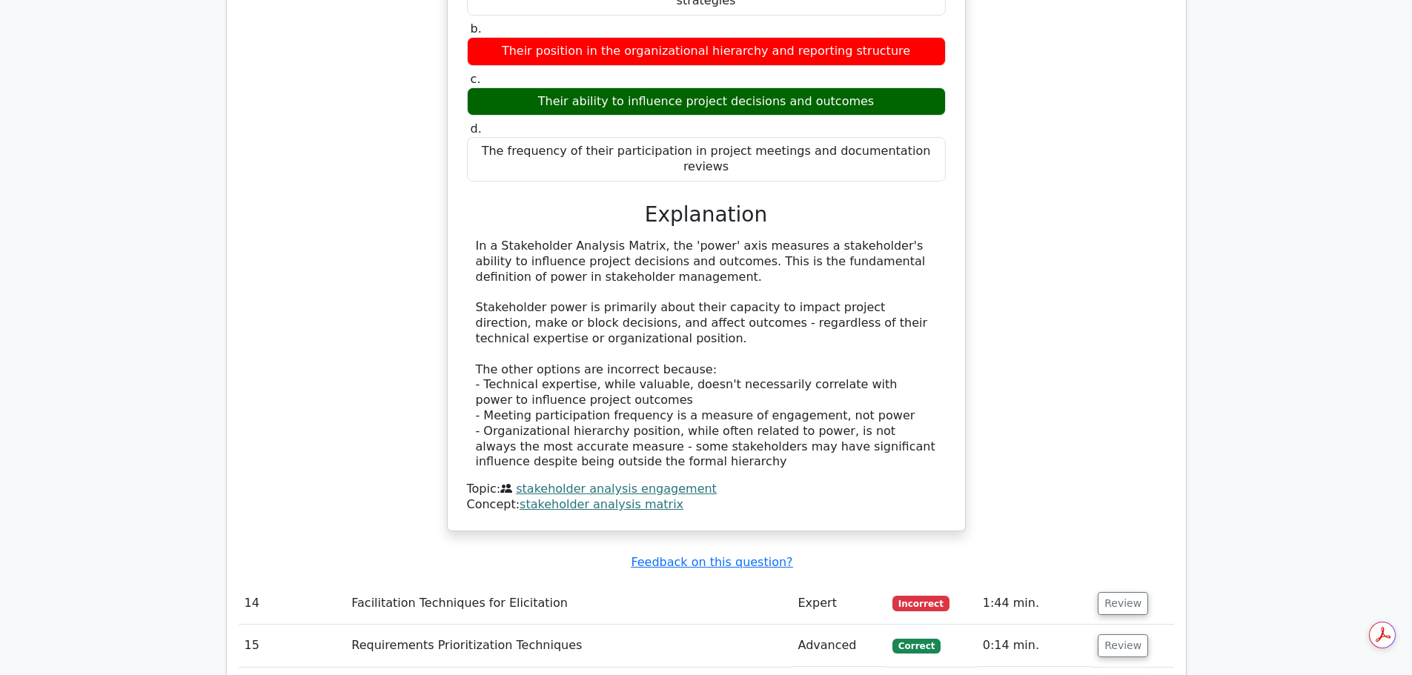
scroll to position [1482, 0]
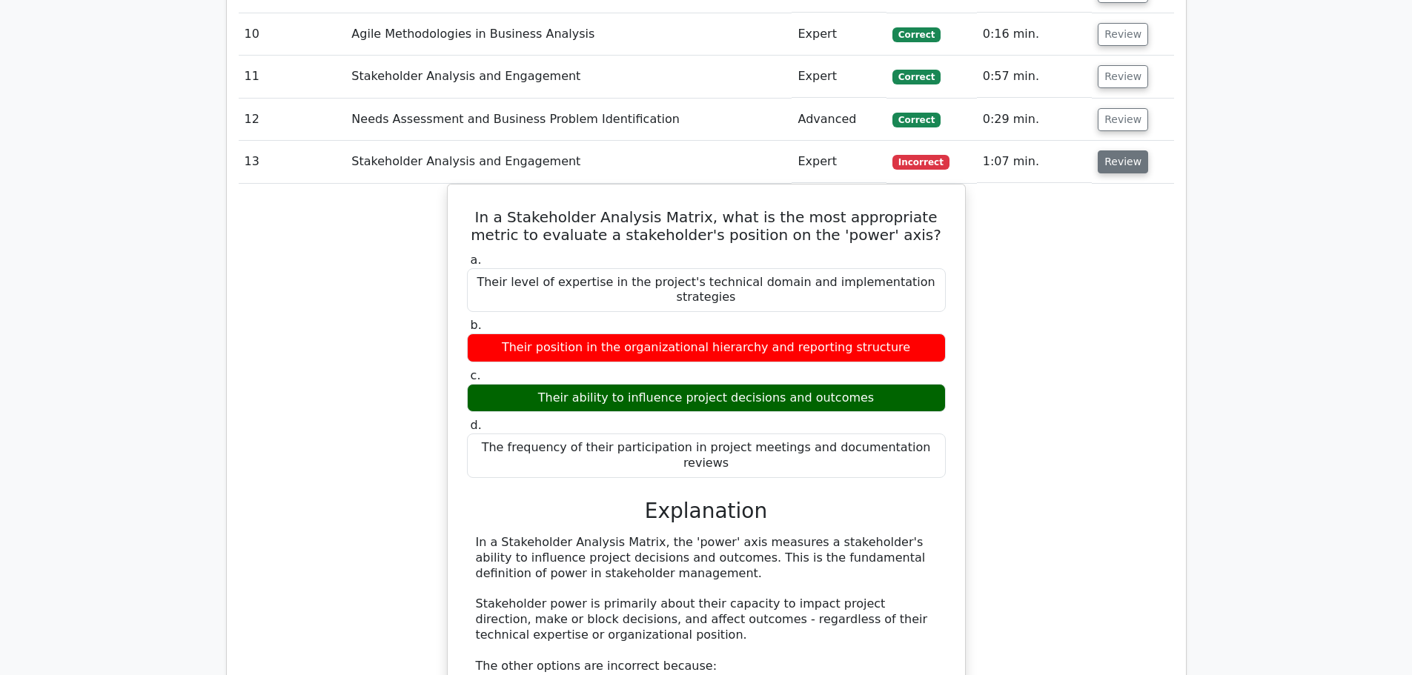
click at [1131, 161] on button "Review" at bounding box center [1122, 161] width 50 height 23
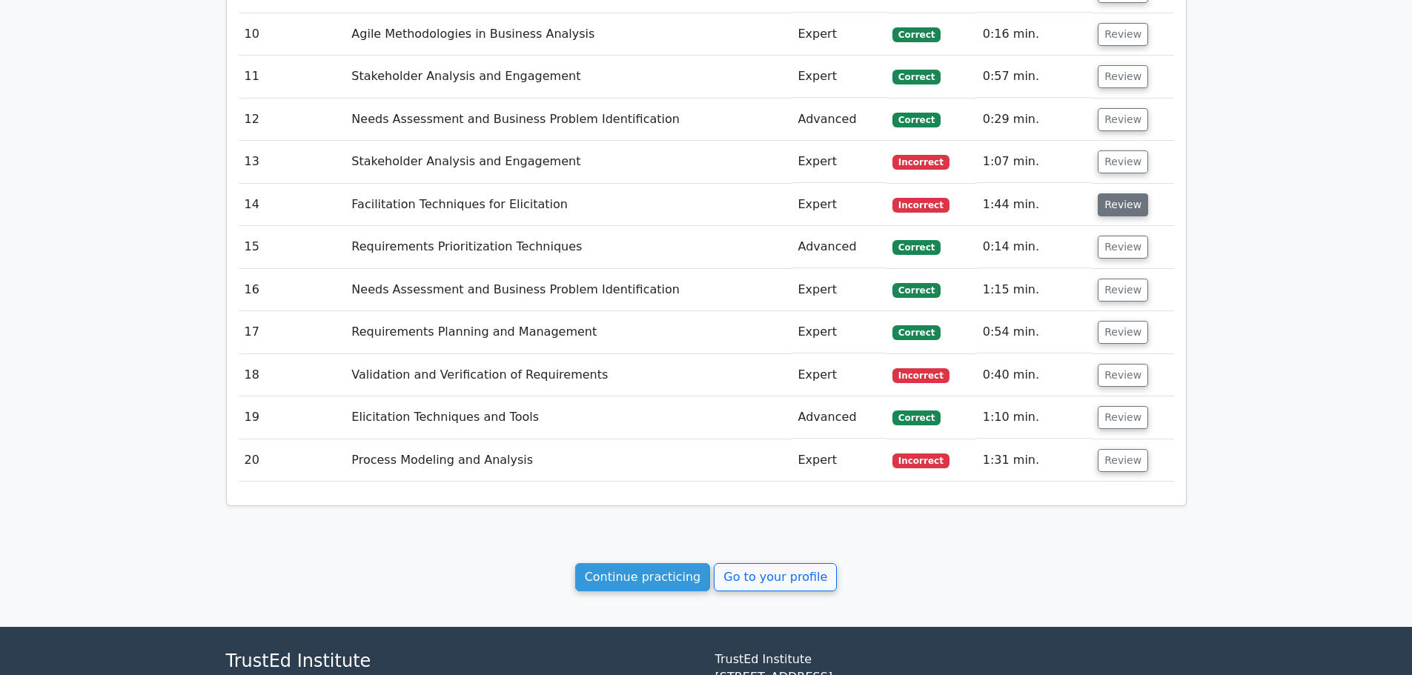
click at [1124, 209] on button "Review" at bounding box center [1122, 204] width 50 height 23
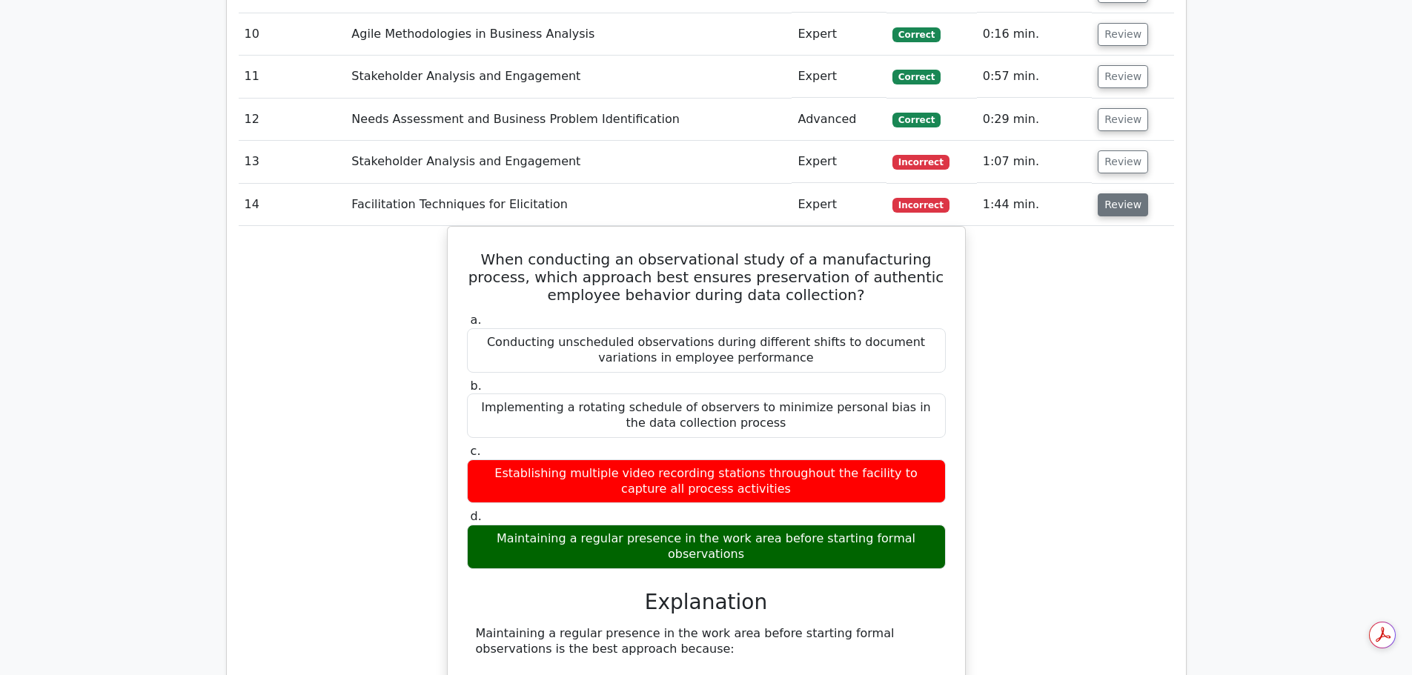
click at [1123, 204] on button "Review" at bounding box center [1122, 204] width 50 height 23
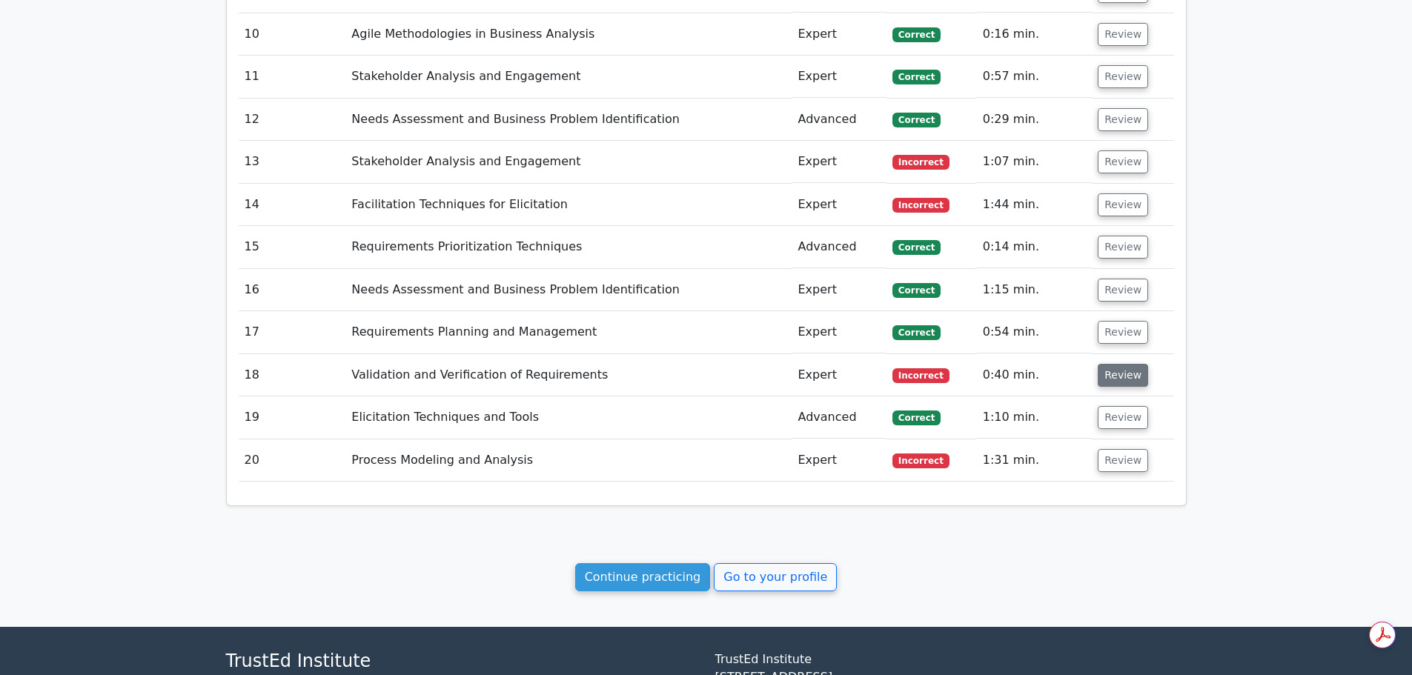
click at [1121, 382] on button "Review" at bounding box center [1122, 375] width 50 height 23
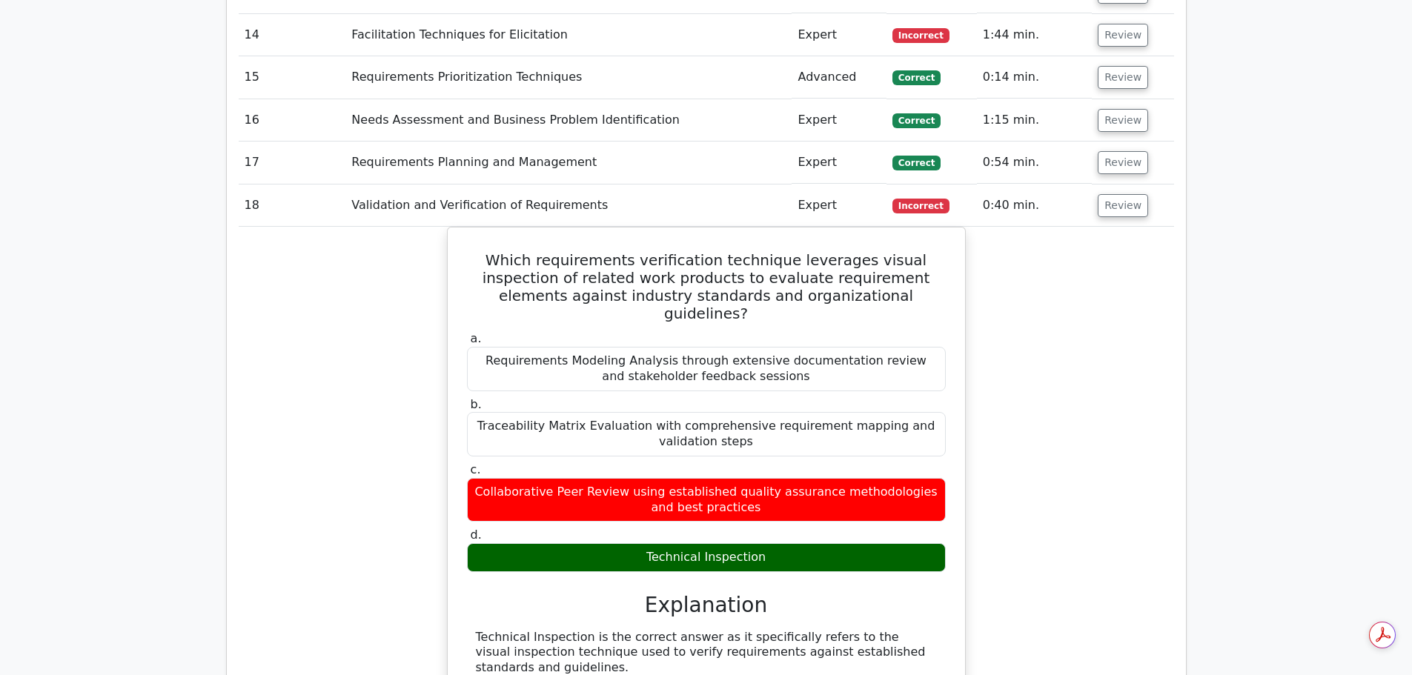
scroll to position [1630, 0]
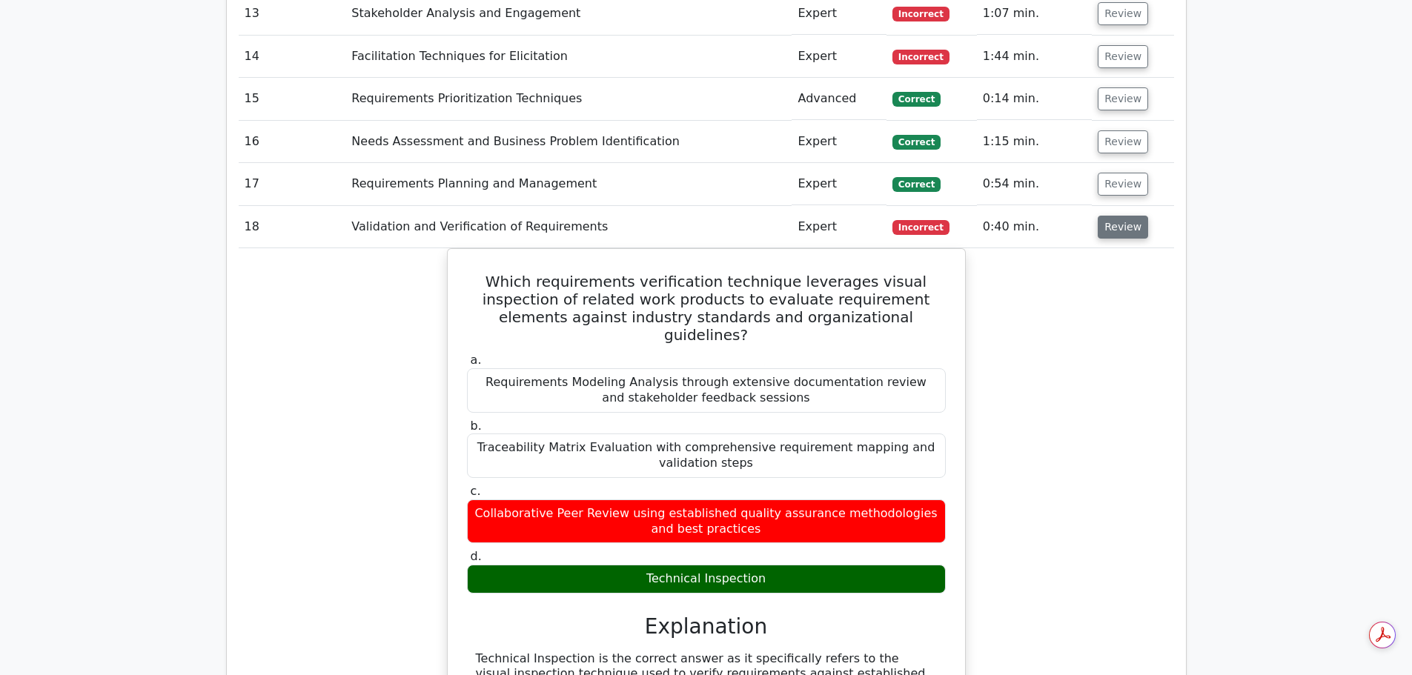
click at [1118, 227] on button "Review" at bounding box center [1122, 227] width 50 height 23
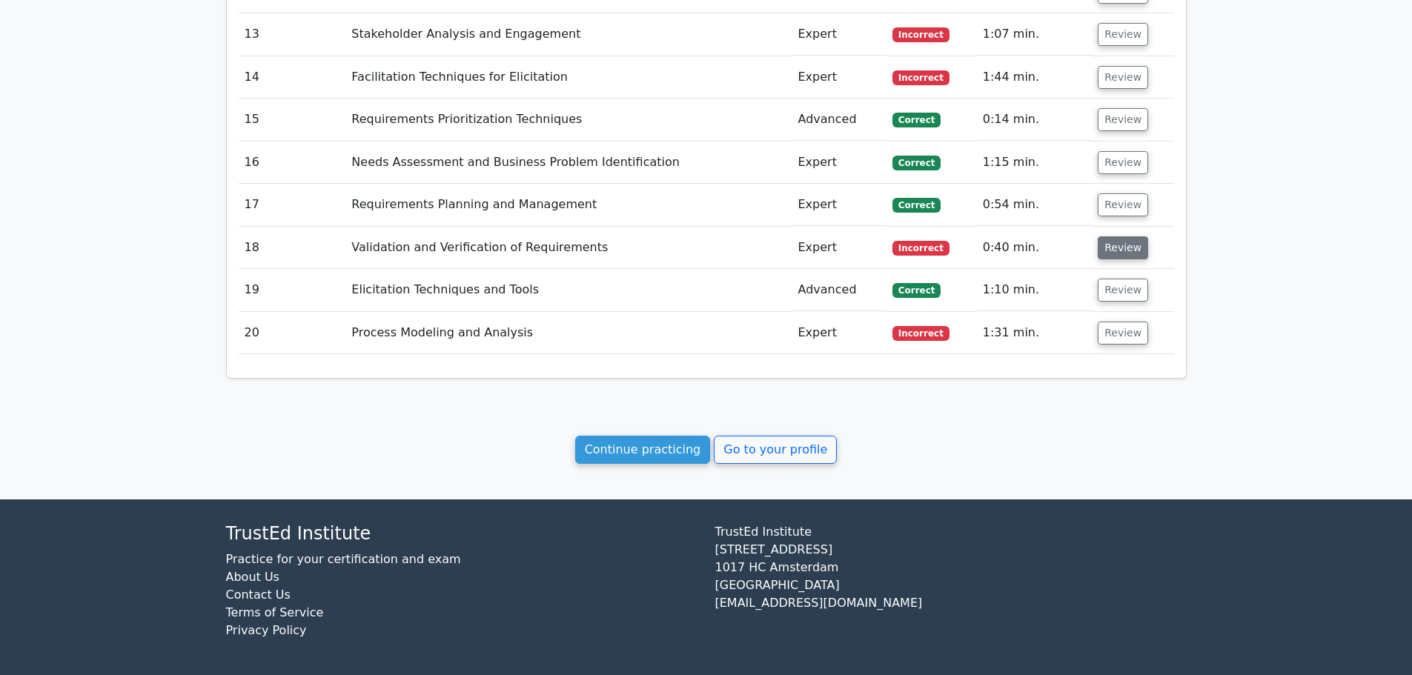
scroll to position [1609, 0]
click at [1112, 330] on button "Review" at bounding box center [1122, 333] width 50 height 23
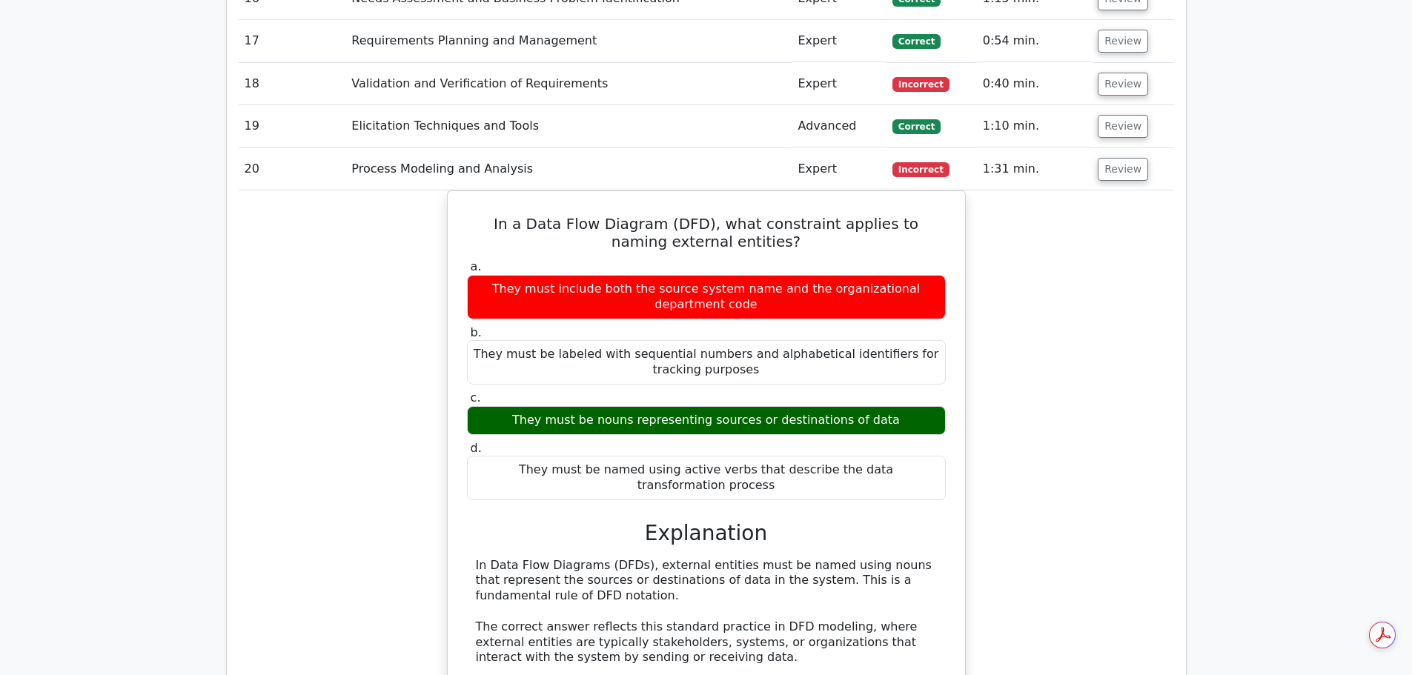
scroll to position [1758, 0]
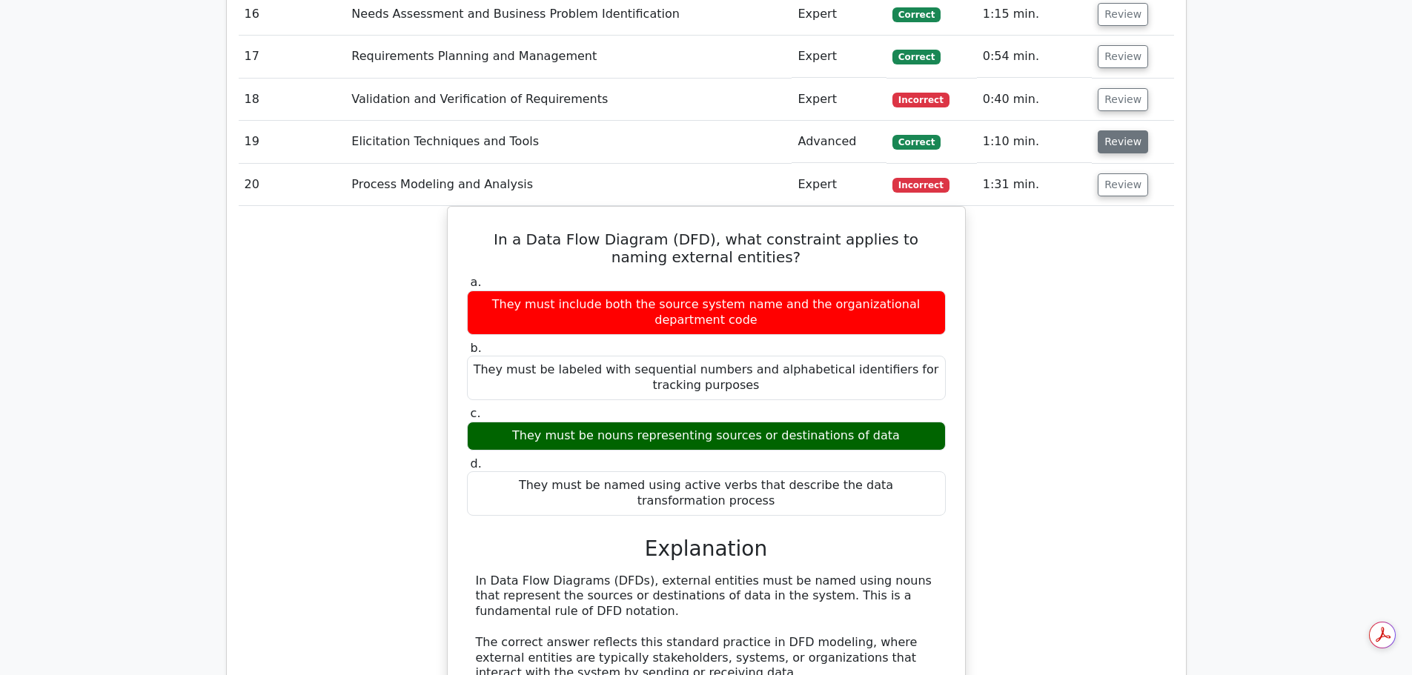
click at [1124, 150] on button "Review" at bounding box center [1122, 141] width 50 height 23
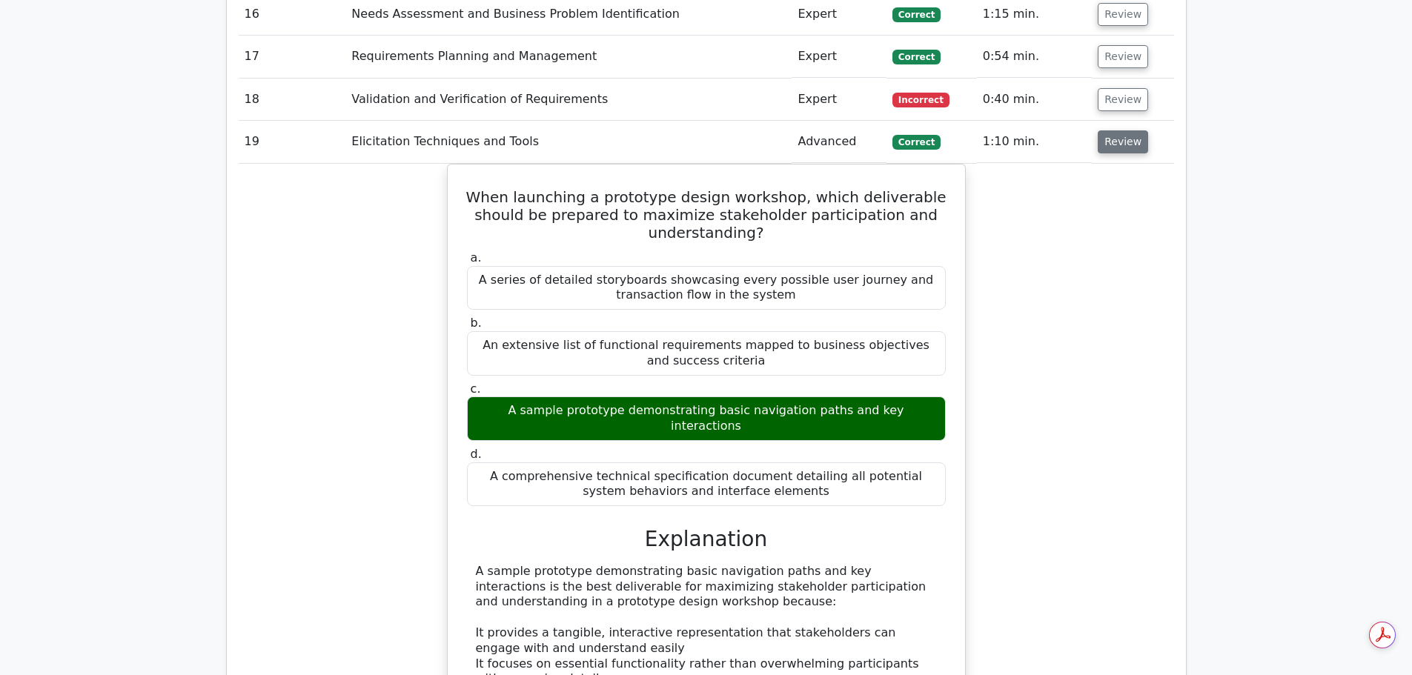
click at [1123, 152] on button "Review" at bounding box center [1122, 141] width 50 height 23
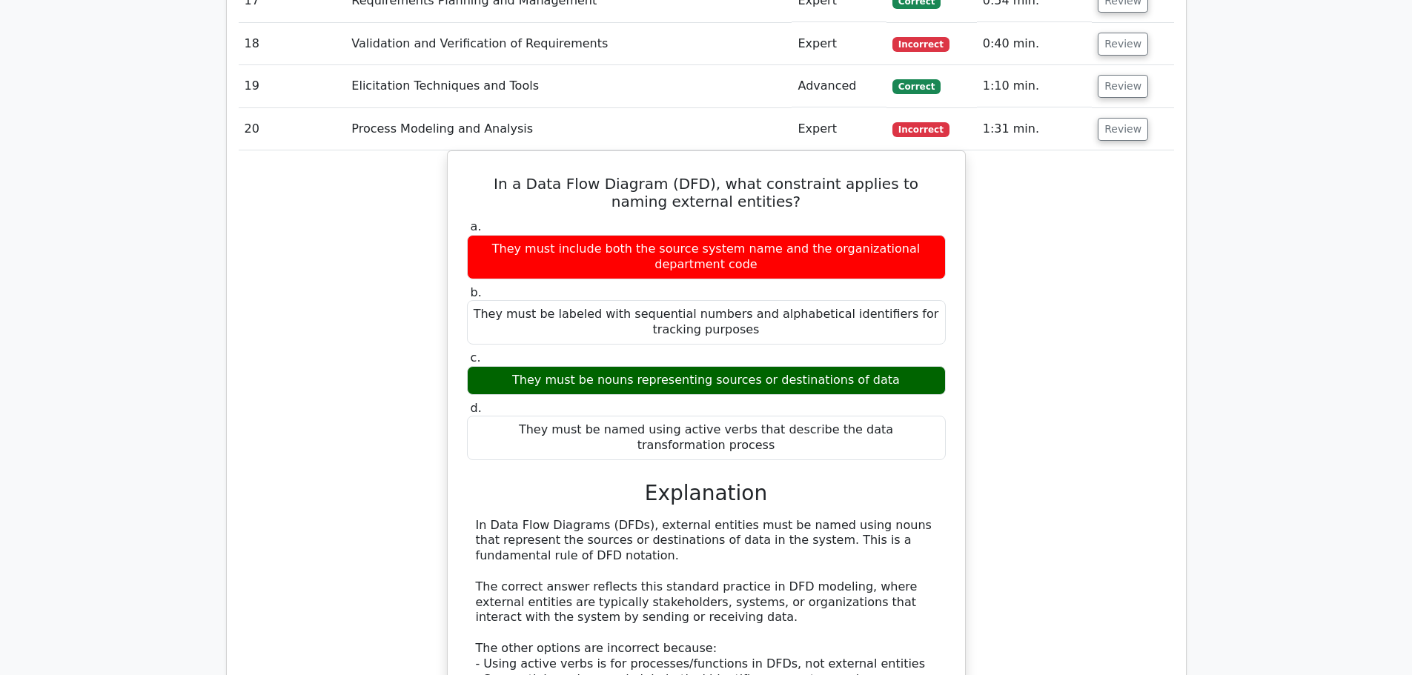
scroll to position [1906, 0]
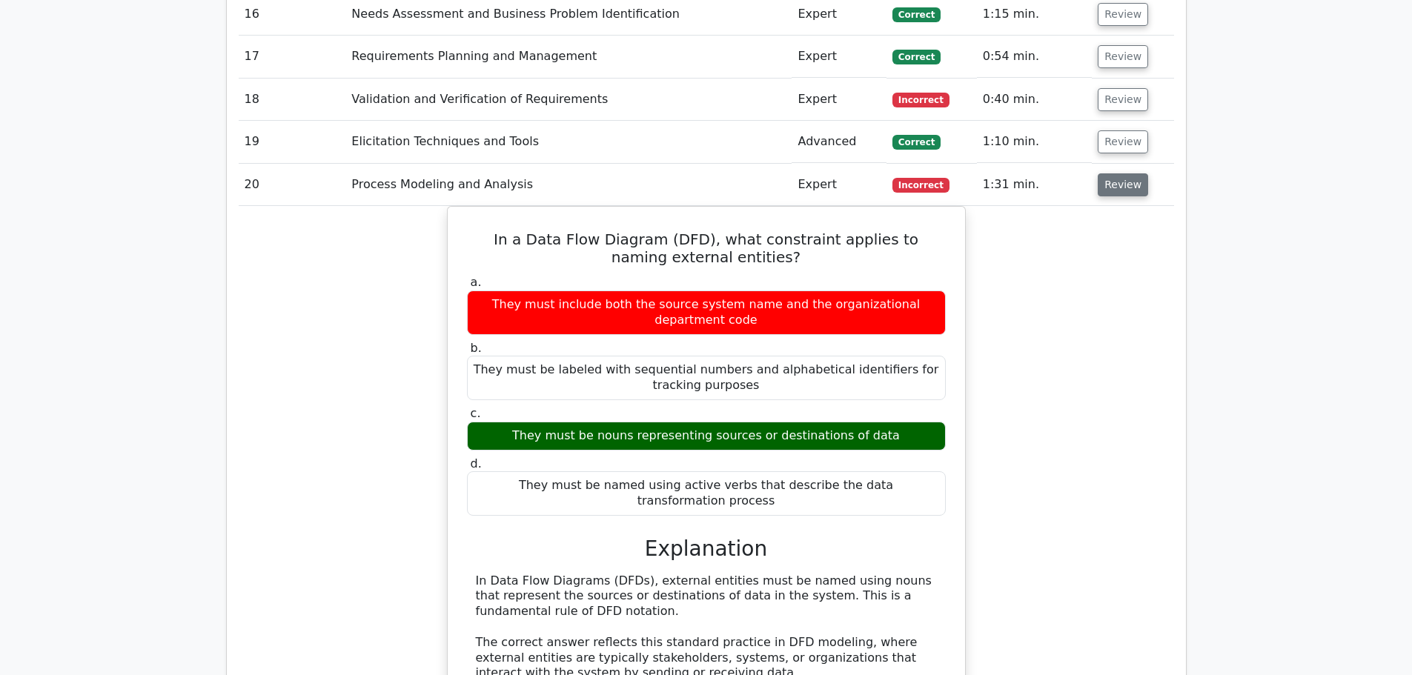
click at [1123, 184] on button "Review" at bounding box center [1122, 184] width 50 height 23
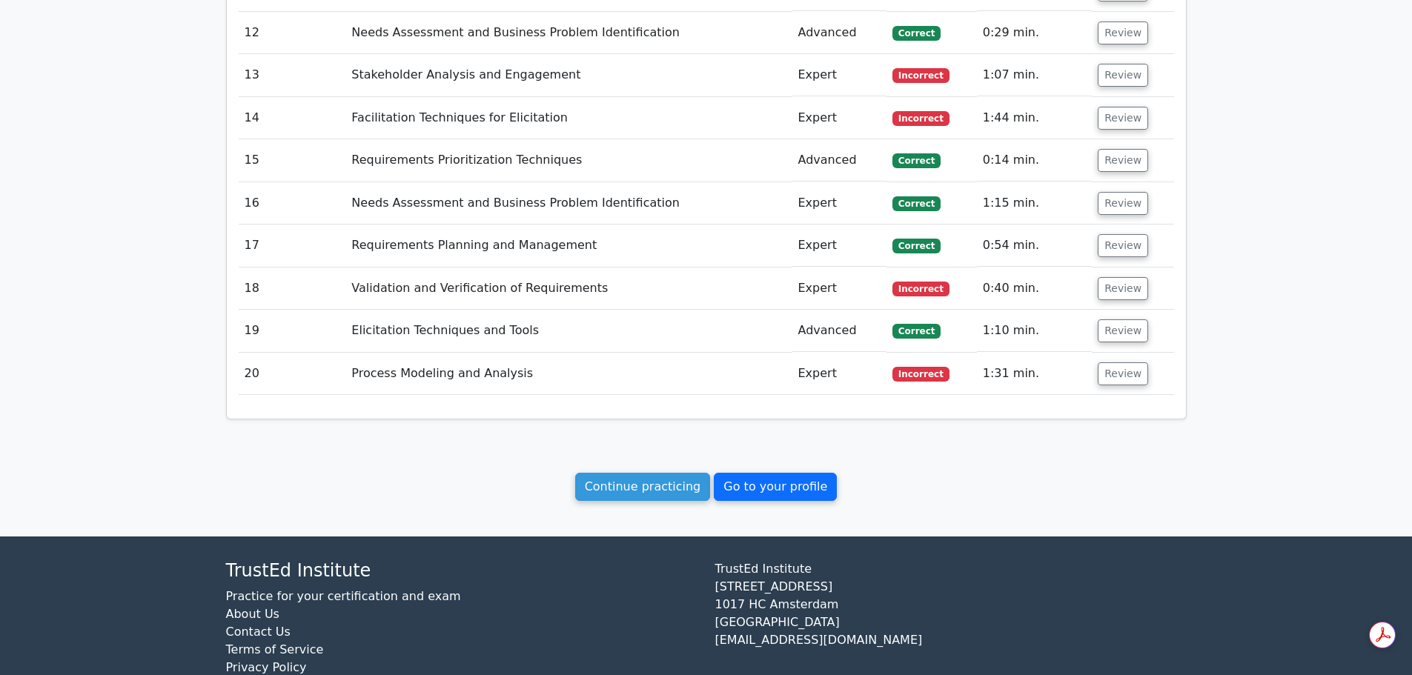
scroll to position [1609, 0]
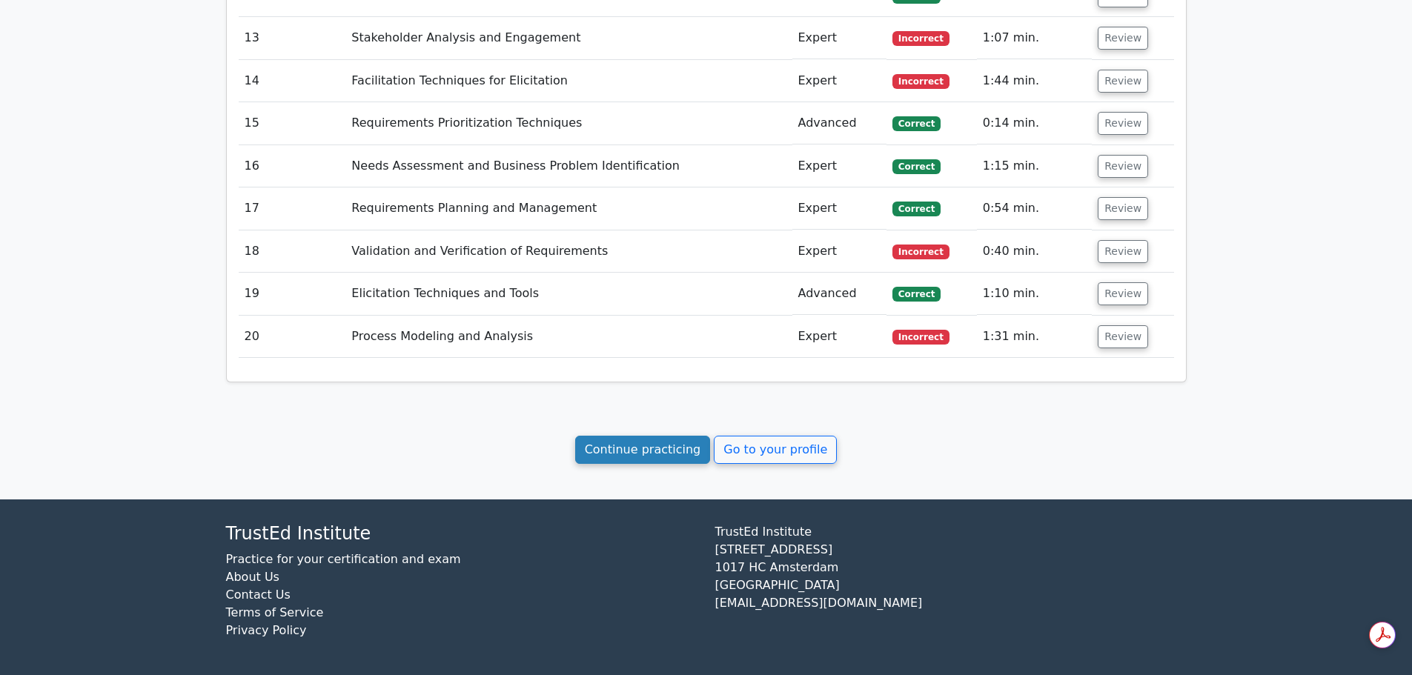
click at [681, 454] on link "Continue practicing" at bounding box center [643, 450] width 136 height 28
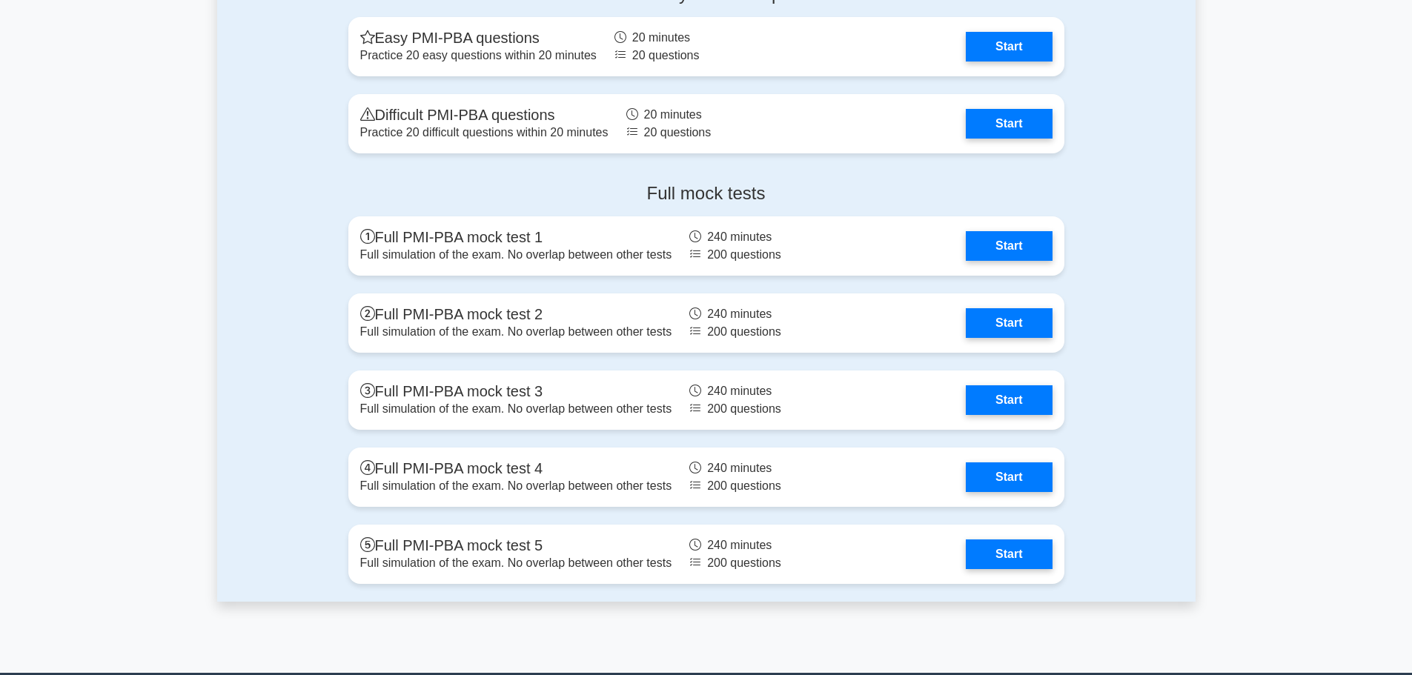
scroll to position [3557, 0]
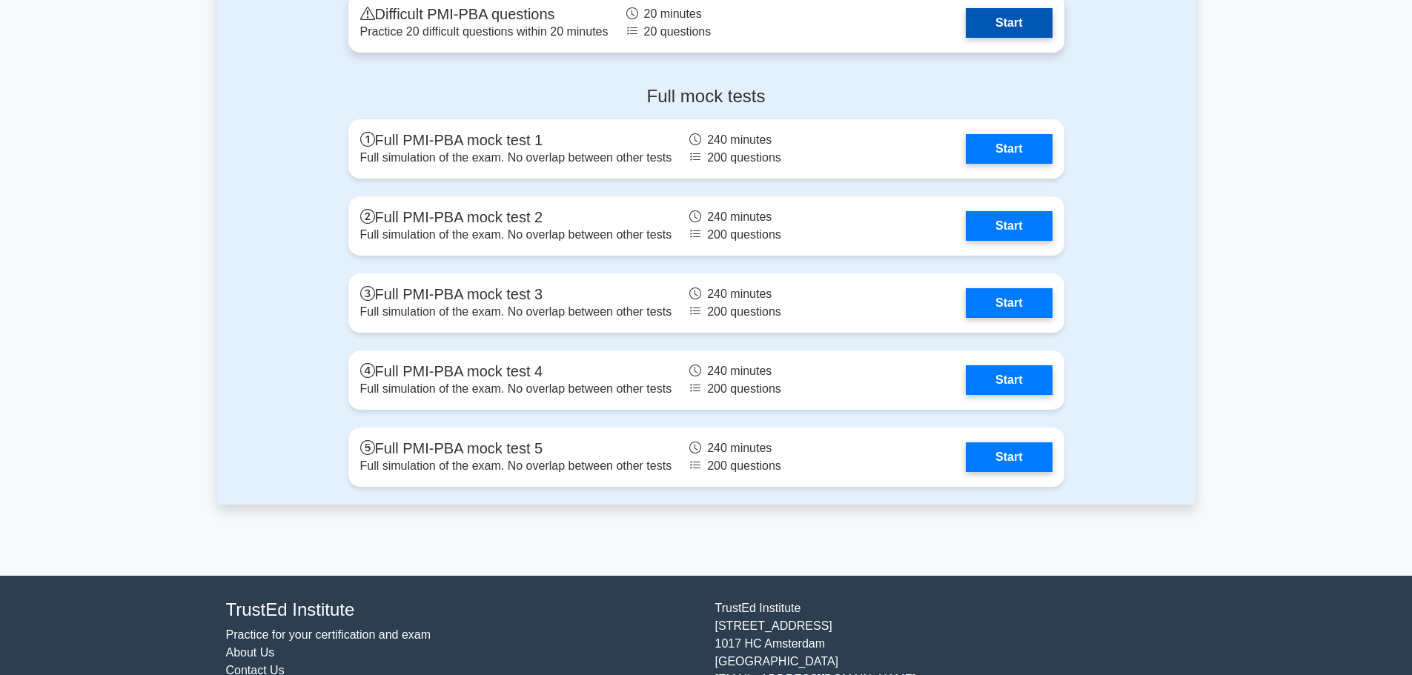
click at [980, 25] on link "Start" at bounding box center [1009, 23] width 86 height 30
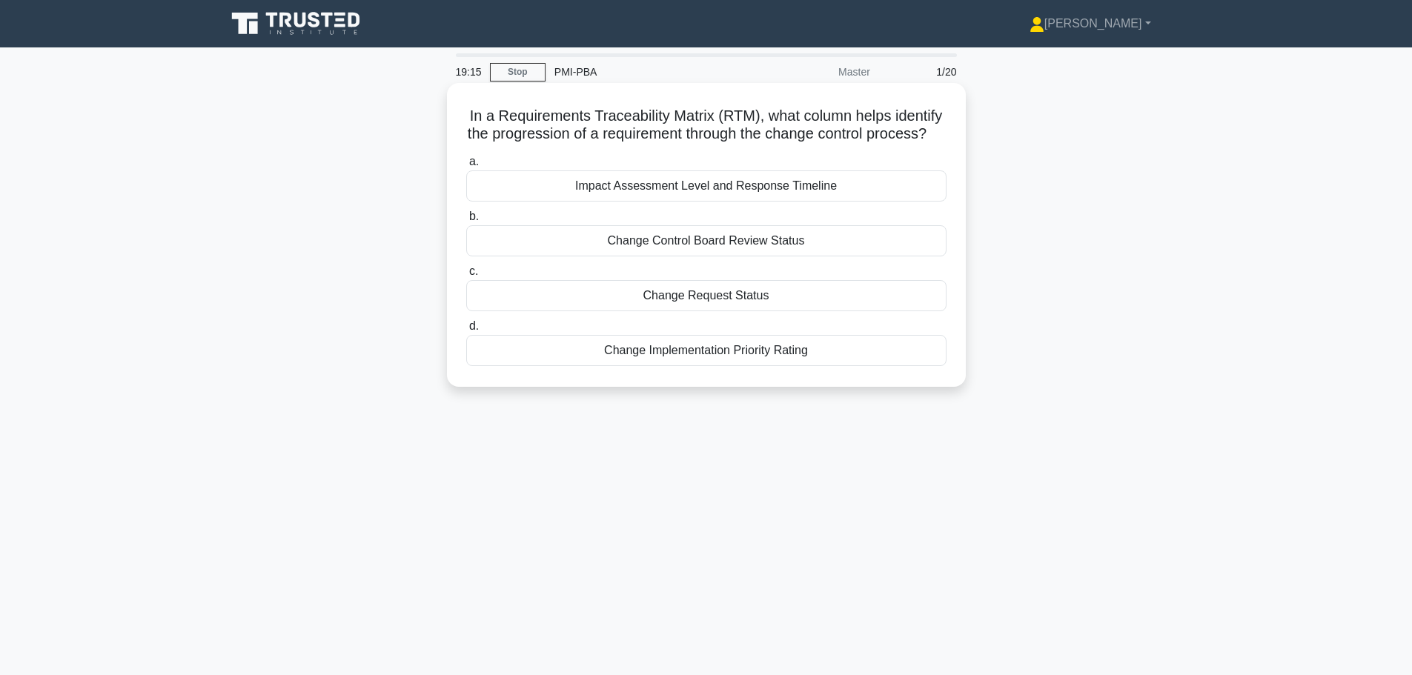
click at [725, 311] on div "Change Request Status" at bounding box center [706, 295] width 480 height 31
click at [466, 276] on input "c. Change Request Status" at bounding box center [466, 272] width 0 height 10
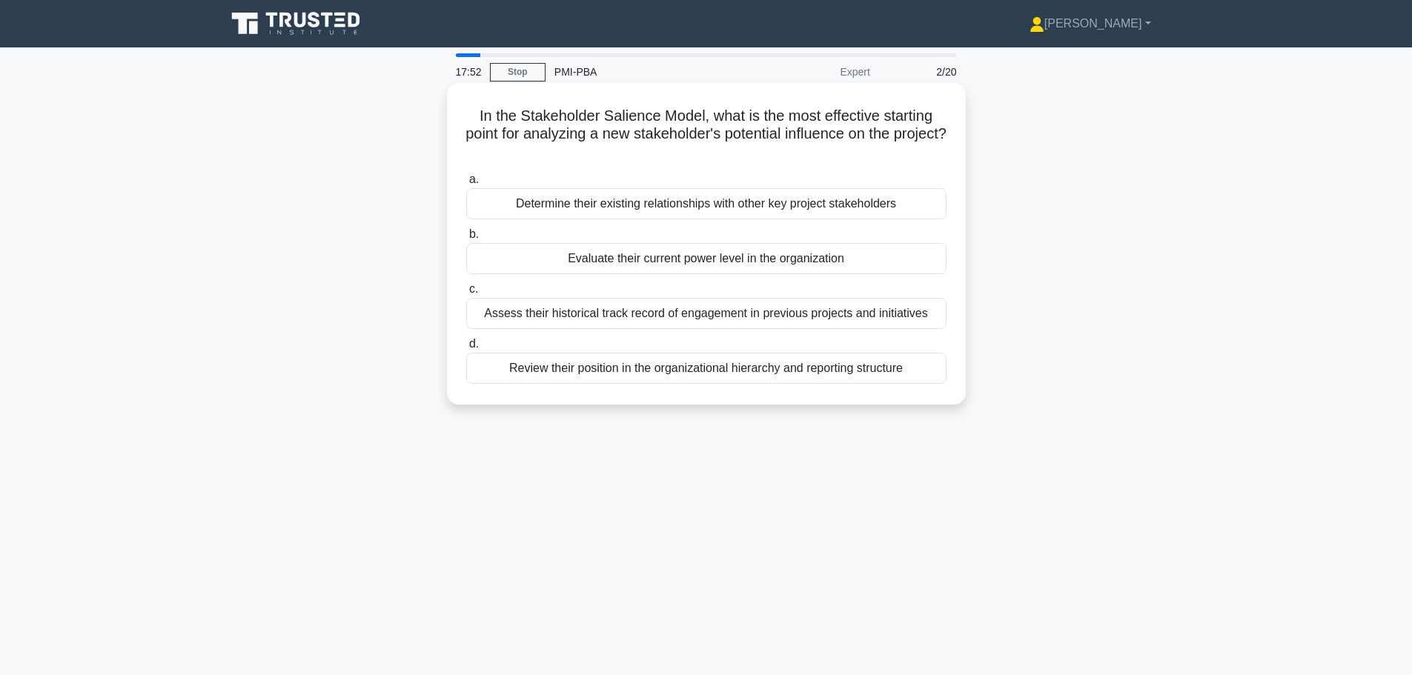
click at [677, 202] on div "Determine their existing relationships with other key project stakeholders" at bounding box center [706, 203] width 480 height 31
click at [466, 185] on input "a. Determine their existing relationships with other key project stakeholders" at bounding box center [466, 180] width 0 height 10
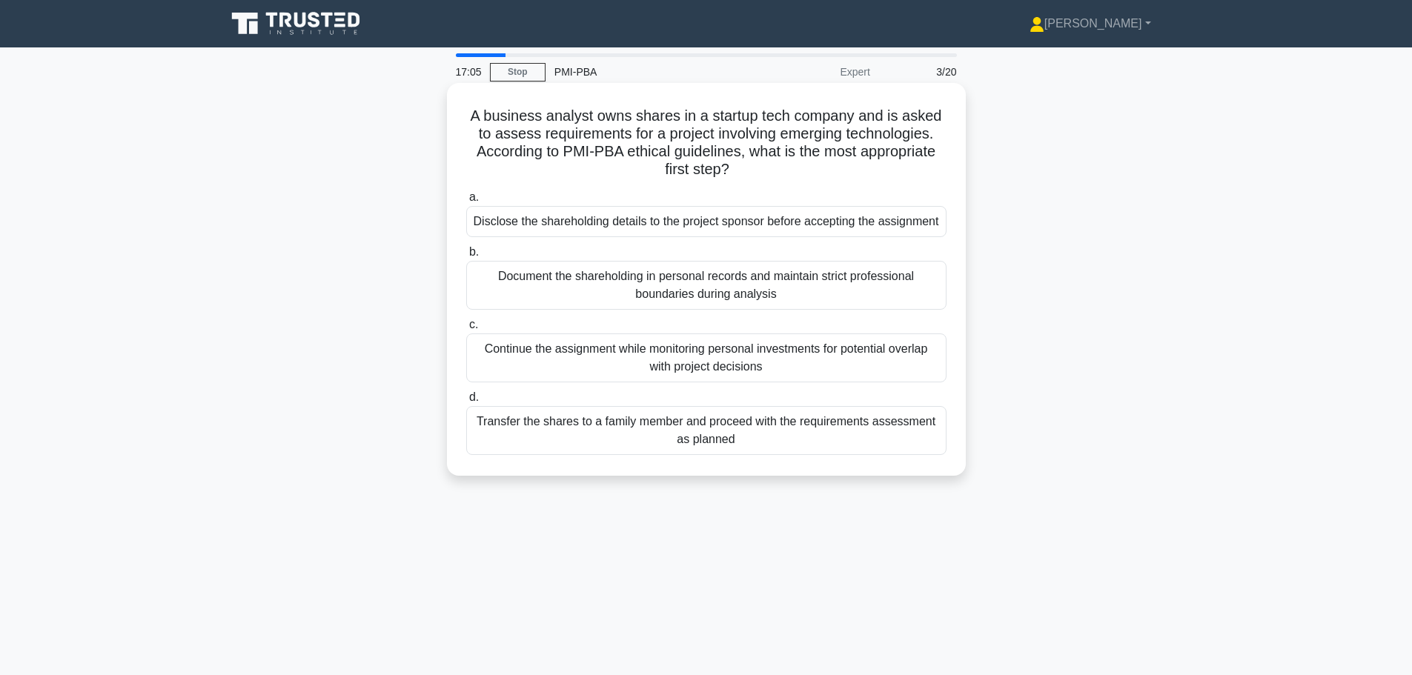
click at [698, 225] on div "Disclose the shareholding details to the project sponsor before accepting the a…" at bounding box center [706, 221] width 480 height 31
click at [466, 202] on input "a. Disclose the shareholding details to the project sponsor before accepting th…" at bounding box center [466, 198] width 0 height 10
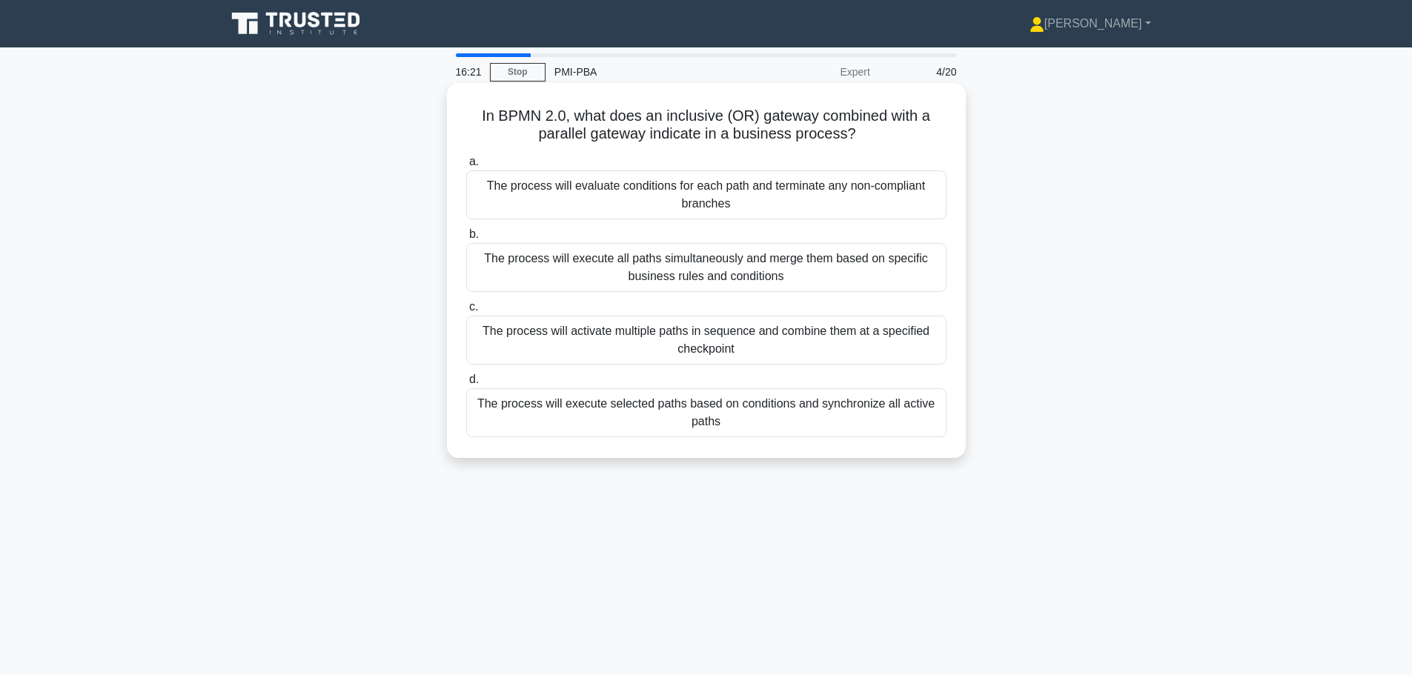
click at [746, 281] on div "The process will execute all paths simultaneously and merge them based on speci…" at bounding box center [706, 267] width 480 height 49
click at [466, 239] on input "b. The process will execute all paths simultaneously and merge them based on sp…" at bounding box center [466, 235] width 0 height 10
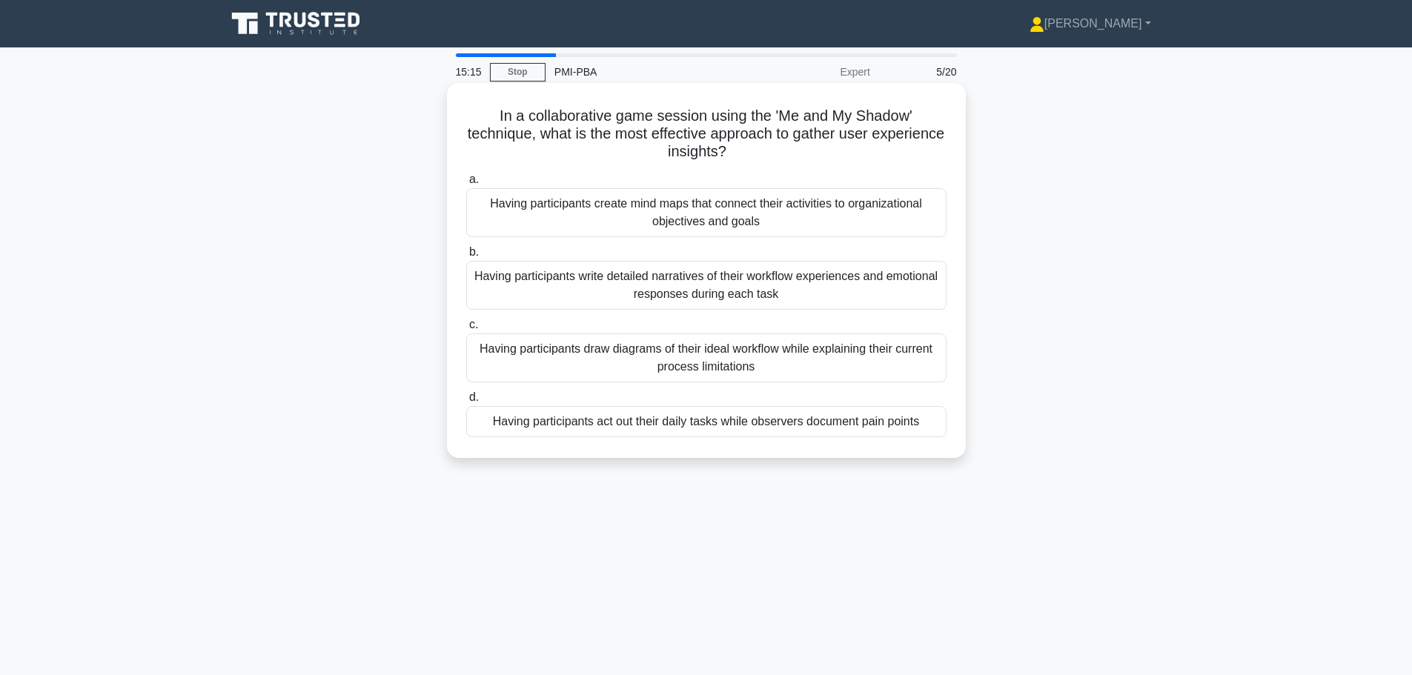
click at [710, 421] on div "Having participants act out their daily tasks while observers document pain poi…" at bounding box center [706, 421] width 480 height 31
click at [466, 402] on input "d. Having participants act out their daily tasks while observers document pain …" at bounding box center [466, 398] width 0 height 10
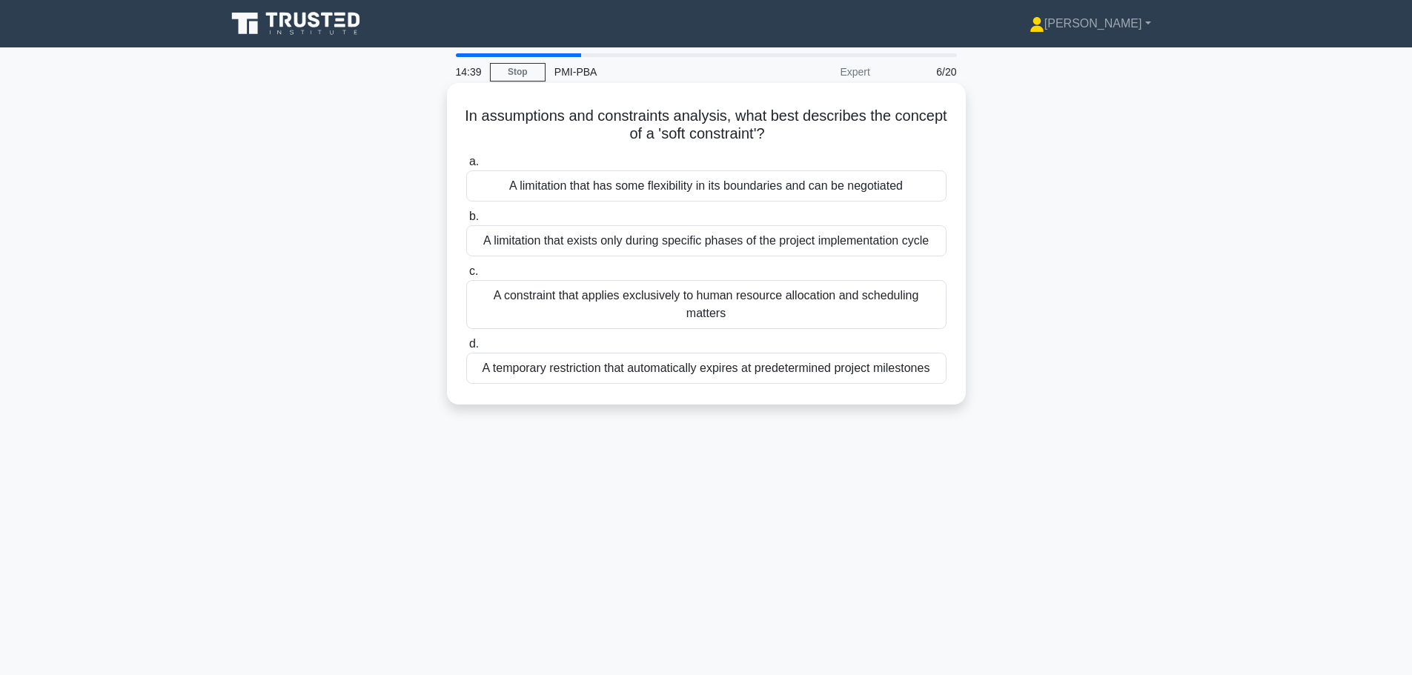
click at [734, 247] on div "A limitation that exists only during specific phases of the project implementat…" at bounding box center [706, 240] width 480 height 31
click at [466, 222] on input "b. A limitation that exists only during specific phases of the project implemen…" at bounding box center [466, 217] width 0 height 10
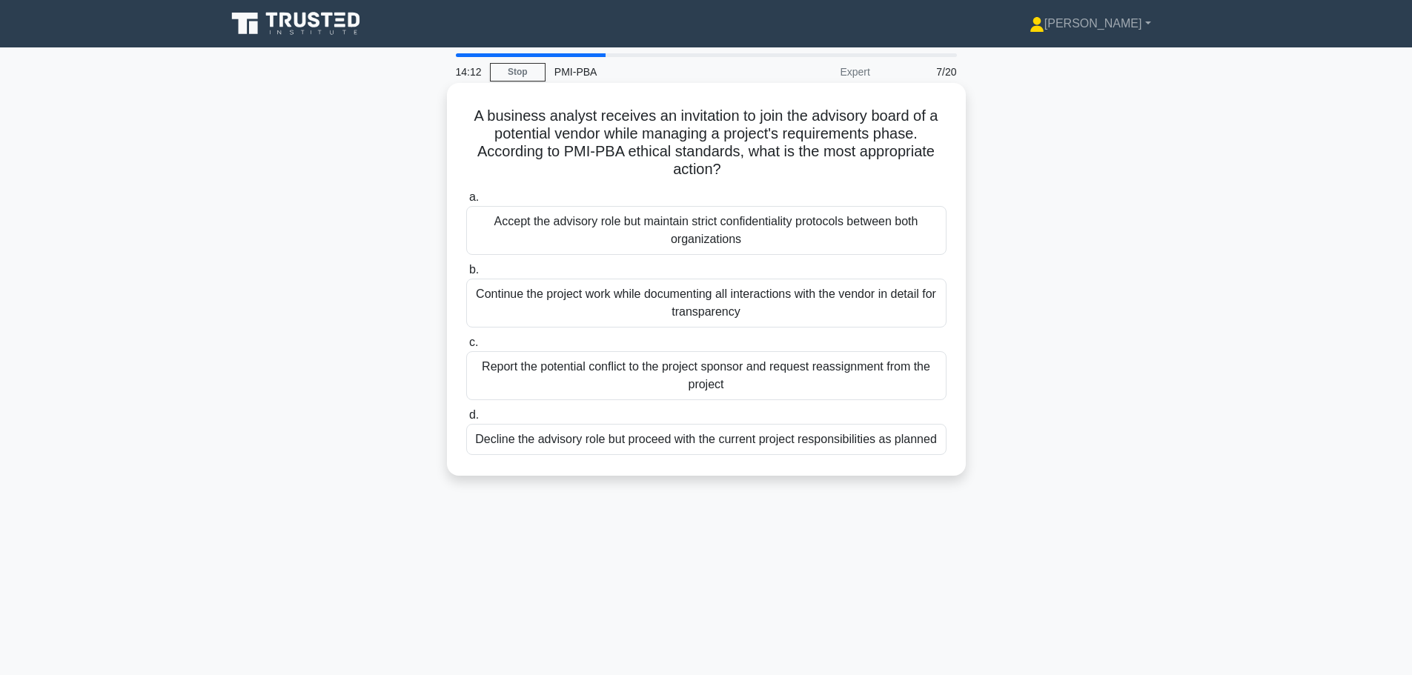
click at [734, 384] on div "Report the potential conflict to the project sponsor and request reassignment f…" at bounding box center [706, 375] width 480 height 49
click at [466, 348] on input "c. Report the potential conflict to the project sponsor and request reassignmen…" at bounding box center [466, 343] width 0 height 10
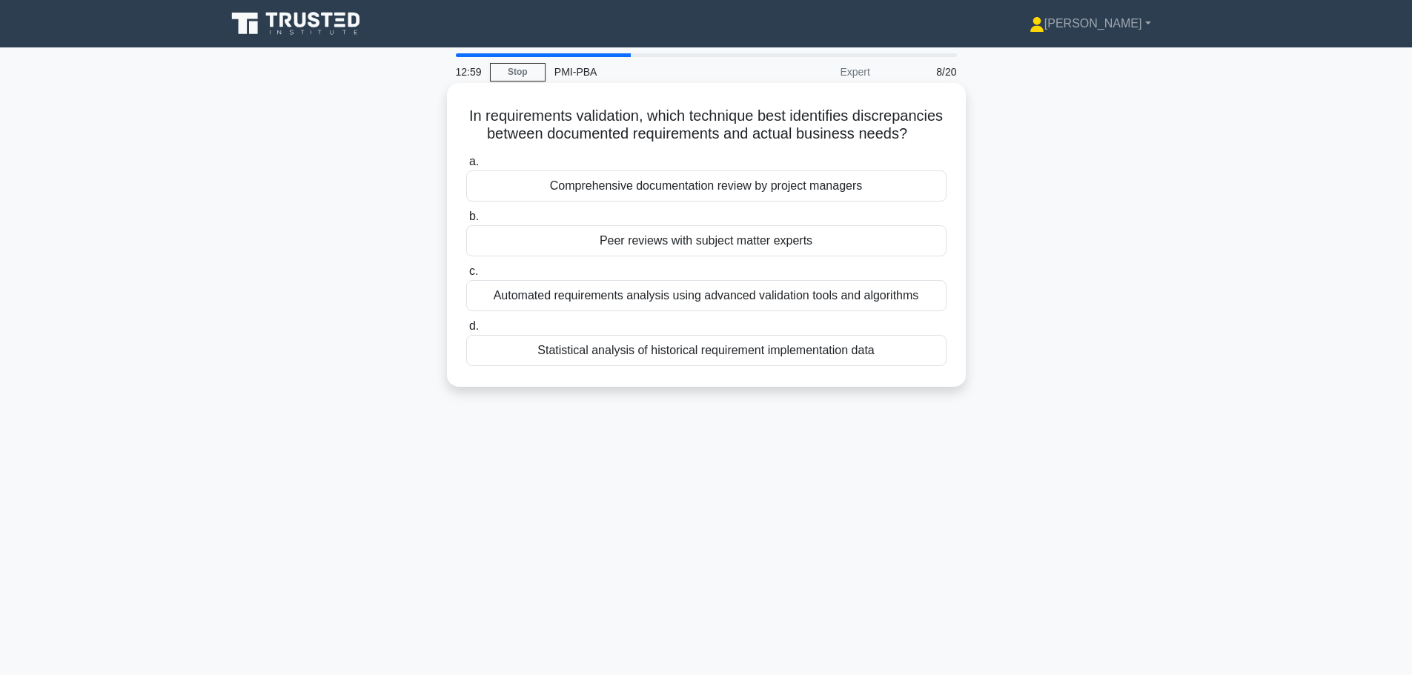
click at [702, 256] on div "Peer reviews with subject matter experts" at bounding box center [706, 240] width 480 height 31
click at [466, 222] on input "b. Peer reviews with subject matter experts" at bounding box center [466, 217] width 0 height 10
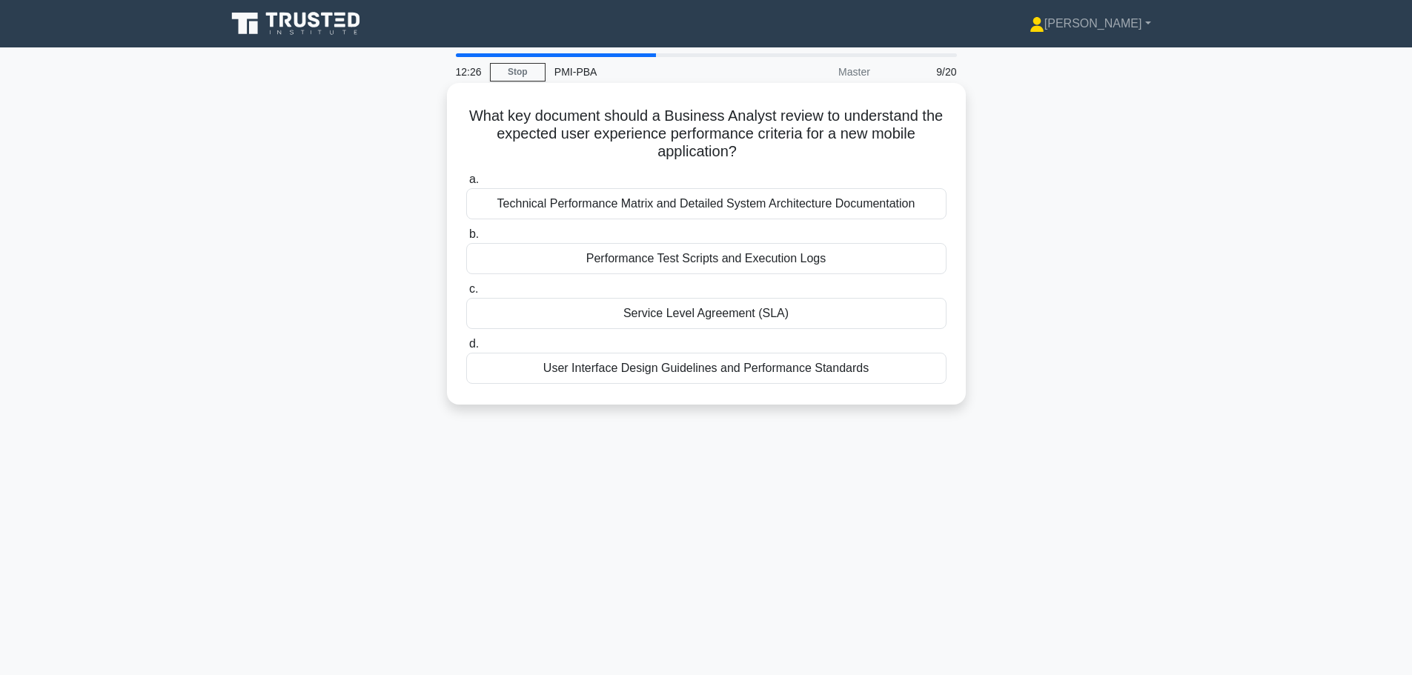
click at [696, 372] on div "User Interface Design Guidelines and Performance Standards" at bounding box center [706, 368] width 480 height 31
click at [466, 349] on input "d. User Interface Design Guidelines and Performance Standards" at bounding box center [466, 344] width 0 height 10
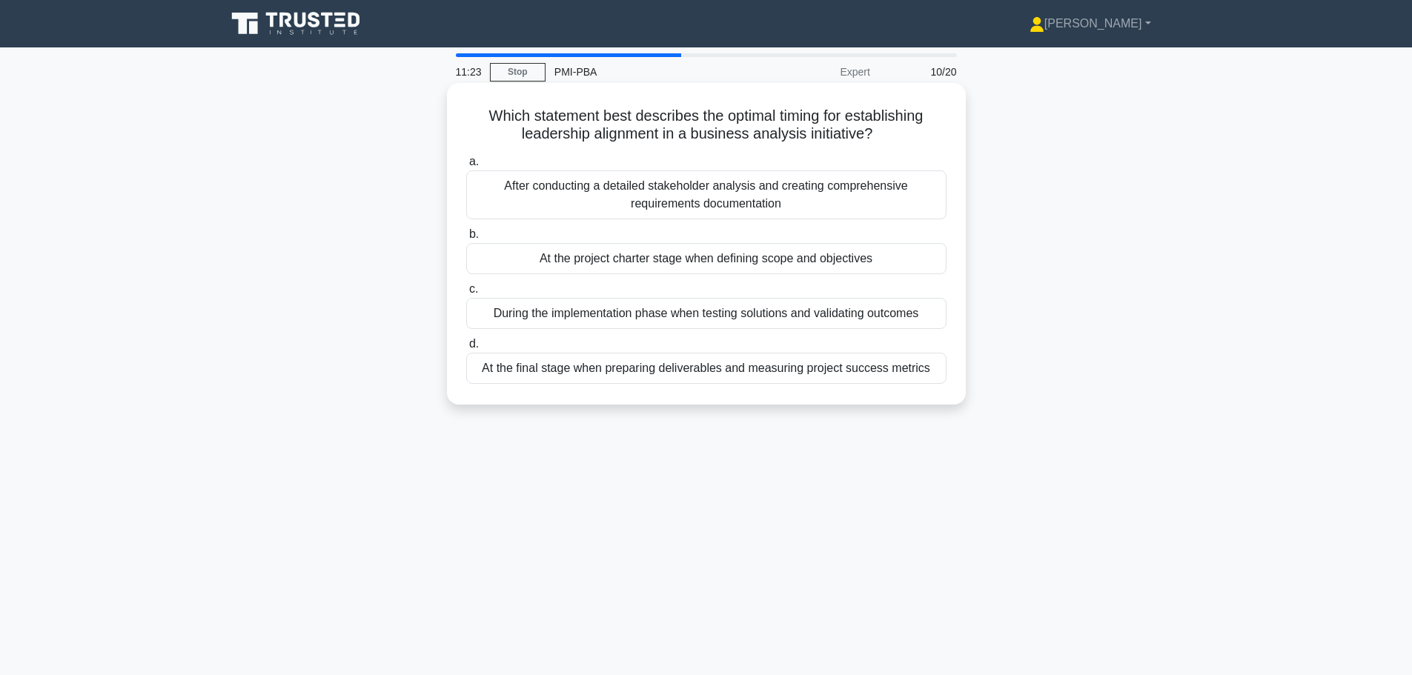
click at [684, 262] on div "At the project charter stage when defining scope and objectives" at bounding box center [706, 258] width 480 height 31
click at [466, 239] on input "b. At the project charter stage when defining scope and objectives" at bounding box center [466, 235] width 0 height 10
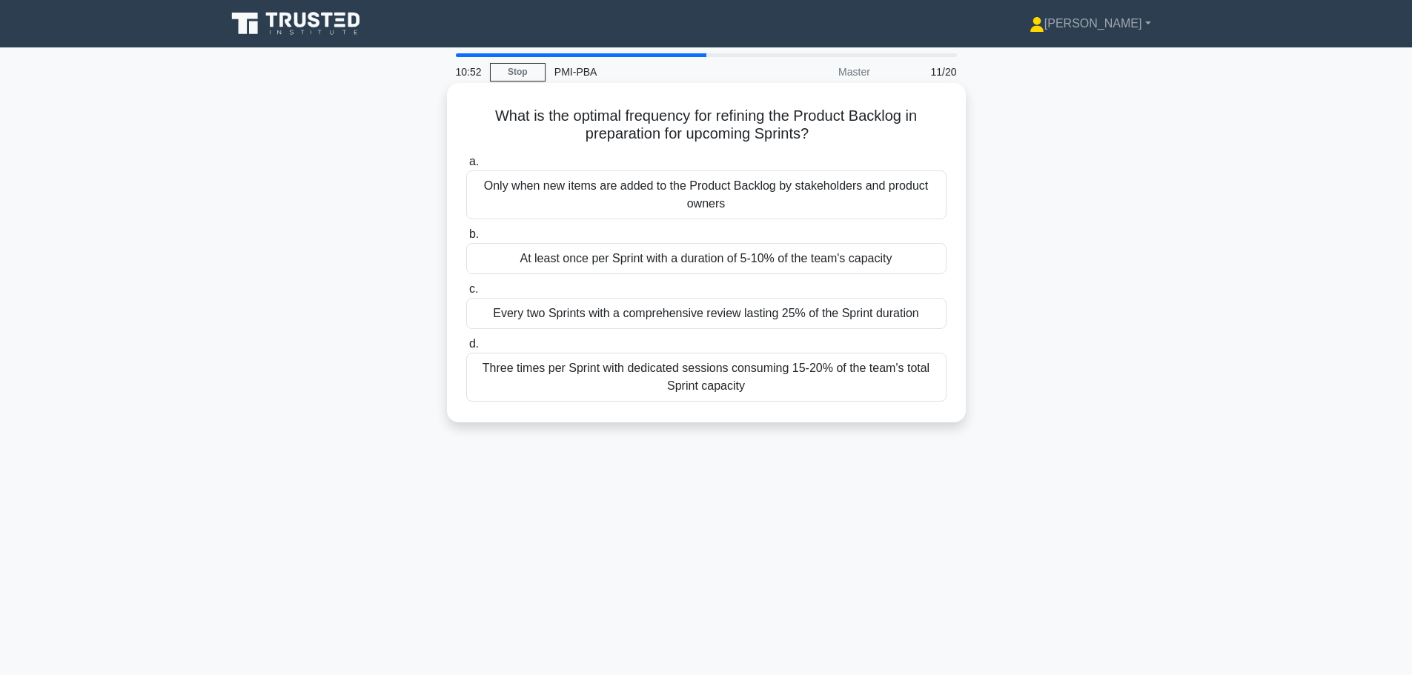
click at [644, 260] on div "At least once per Sprint with a duration of 5-10% of the team's capacity" at bounding box center [706, 258] width 480 height 31
click at [466, 239] on input "b. At least once per Sprint with a duration of 5-10% of the team's capacity" at bounding box center [466, 235] width 0 height 10
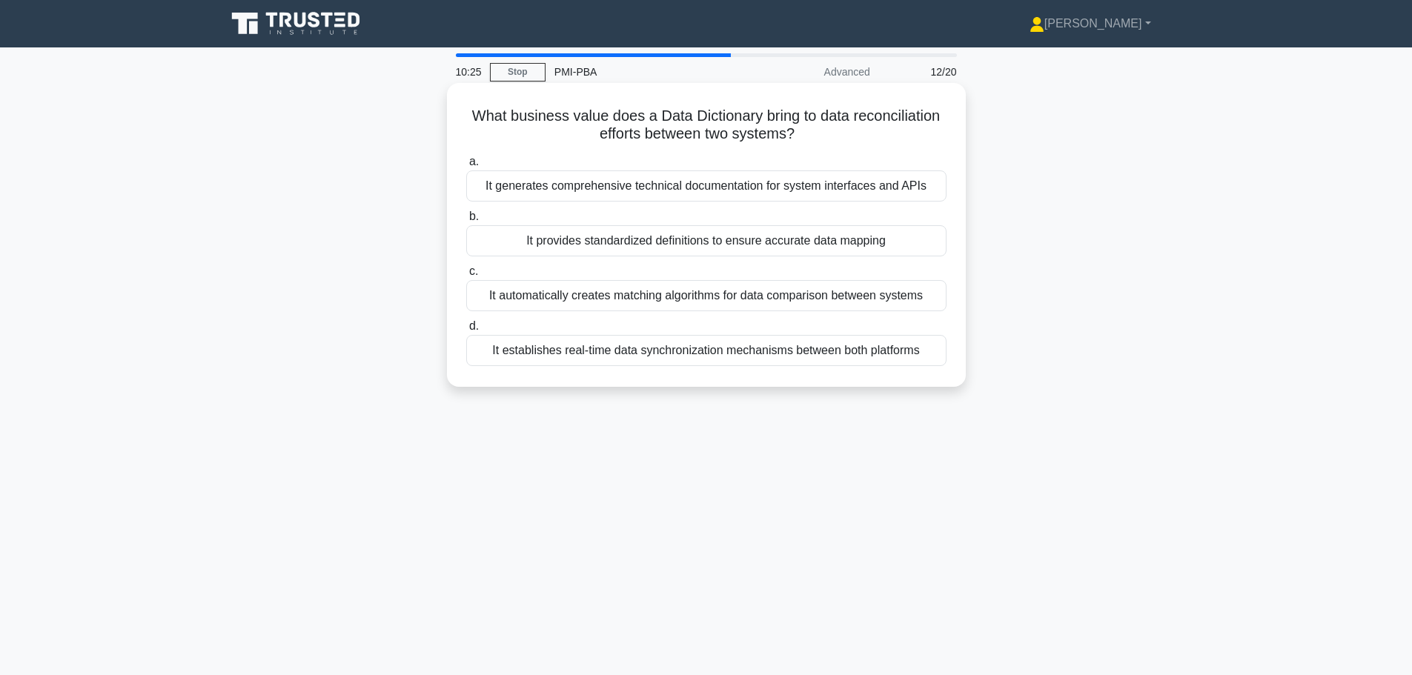
click at [662, 243] on div "It provides standardized definitions to ensure accurate data mapping" at bounding box center [706, 240] width 480 height 31
click at [466, 222] on input "b. It provides standardized definitions to ensure accurate data mapping" at bounding box center [466, 217] width 0 height 10
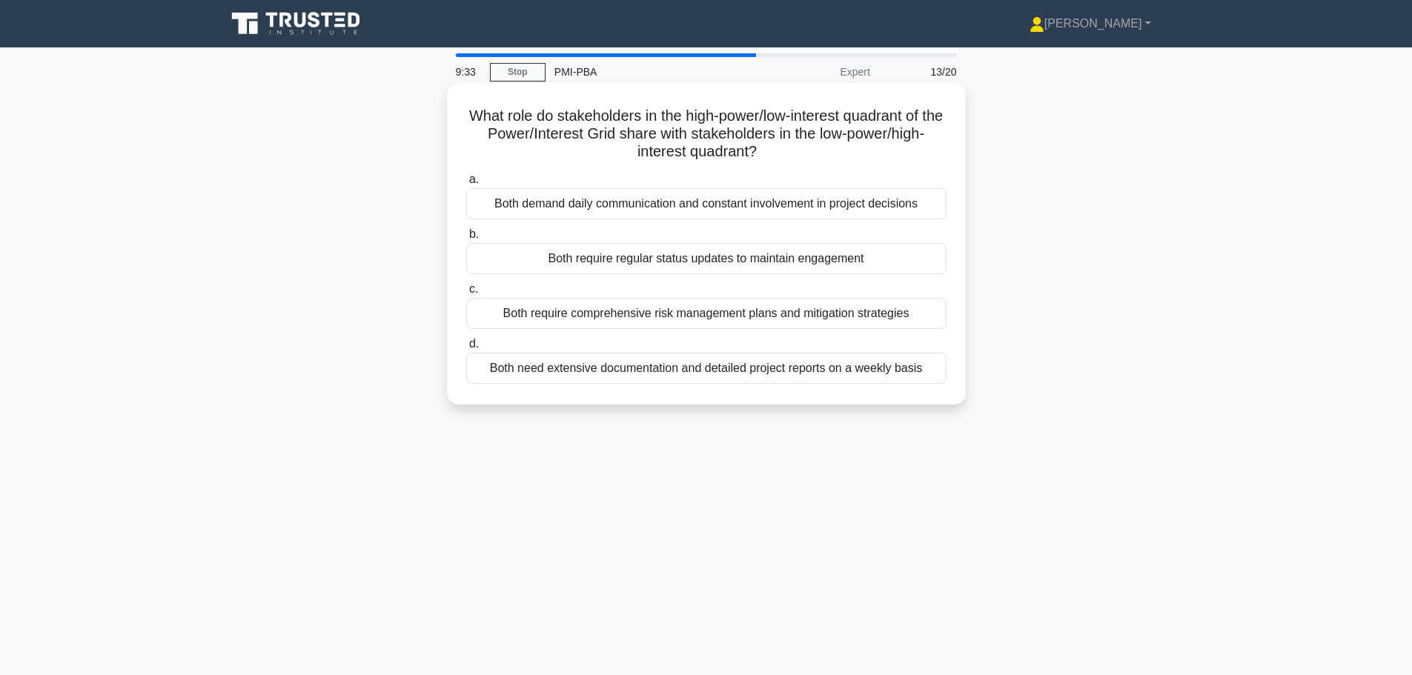
click at [691, 266] on div "Both require regular status updates to maintain engagement" at bounding box center [706, 258] width 480 height 31
click at [466, 239] on input "b. Both require regular status updates to maintain engagement" at bounding box center [466, 235] width 0 height 10
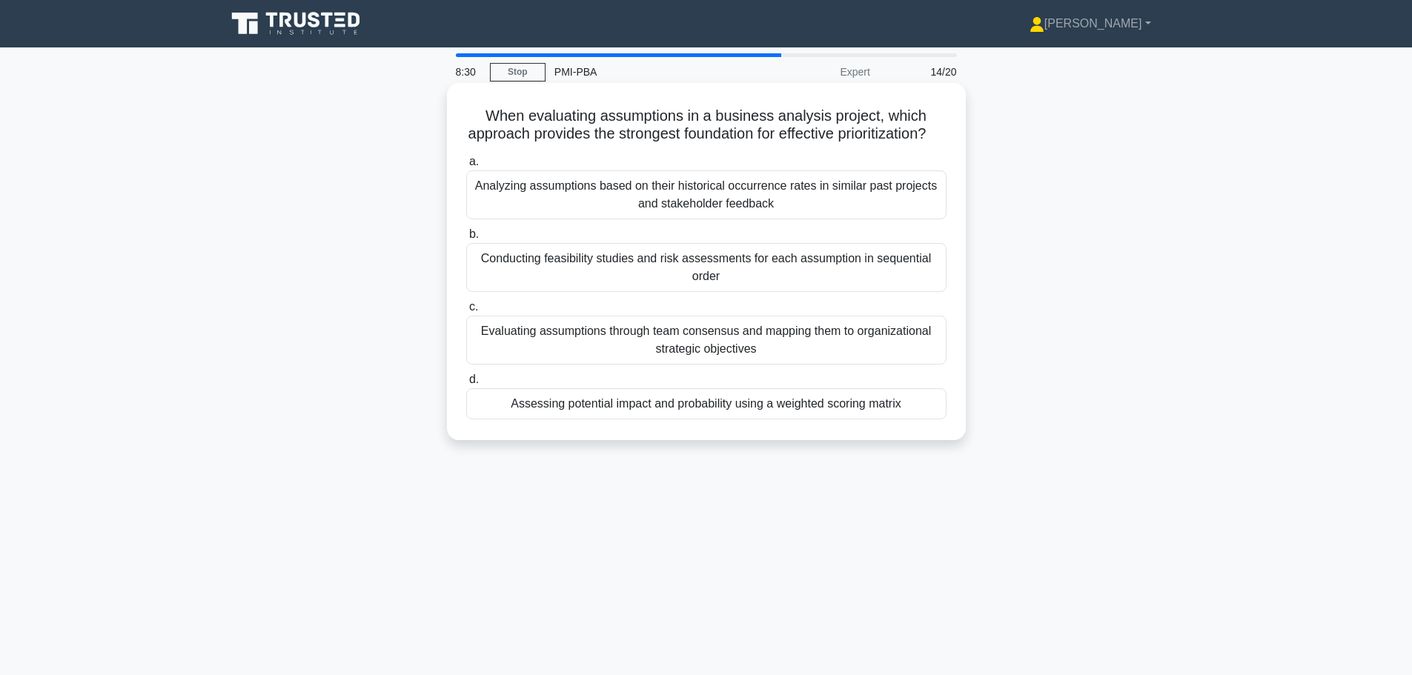
click at [816, 419] on div "Assessing potential impact and probability using a weighted scoring matrix" at bounding box center [706, 403] width 480 height 31
click at [466, 385] on input "d. Assessing potential impact and probability using a weighted scoring matrix" at bounding box center [466, 380] width 0 height 10
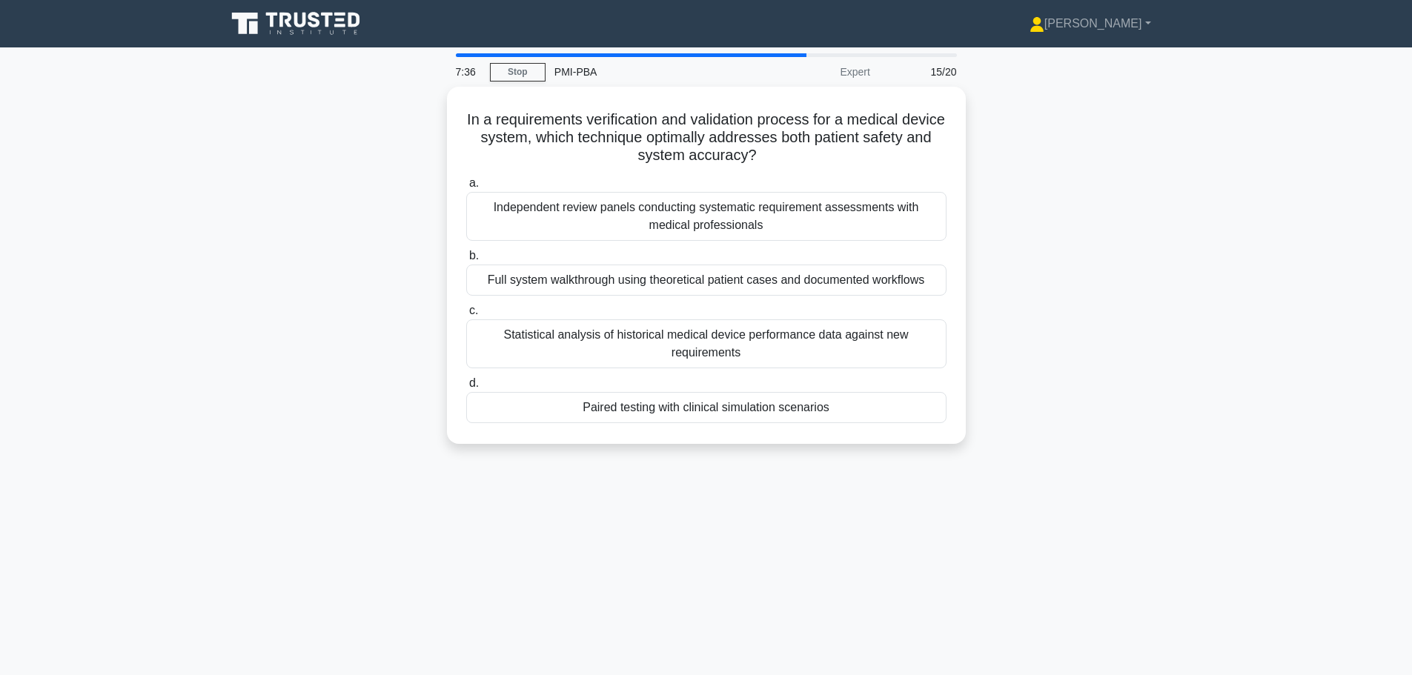
scroll to position [125, 0]
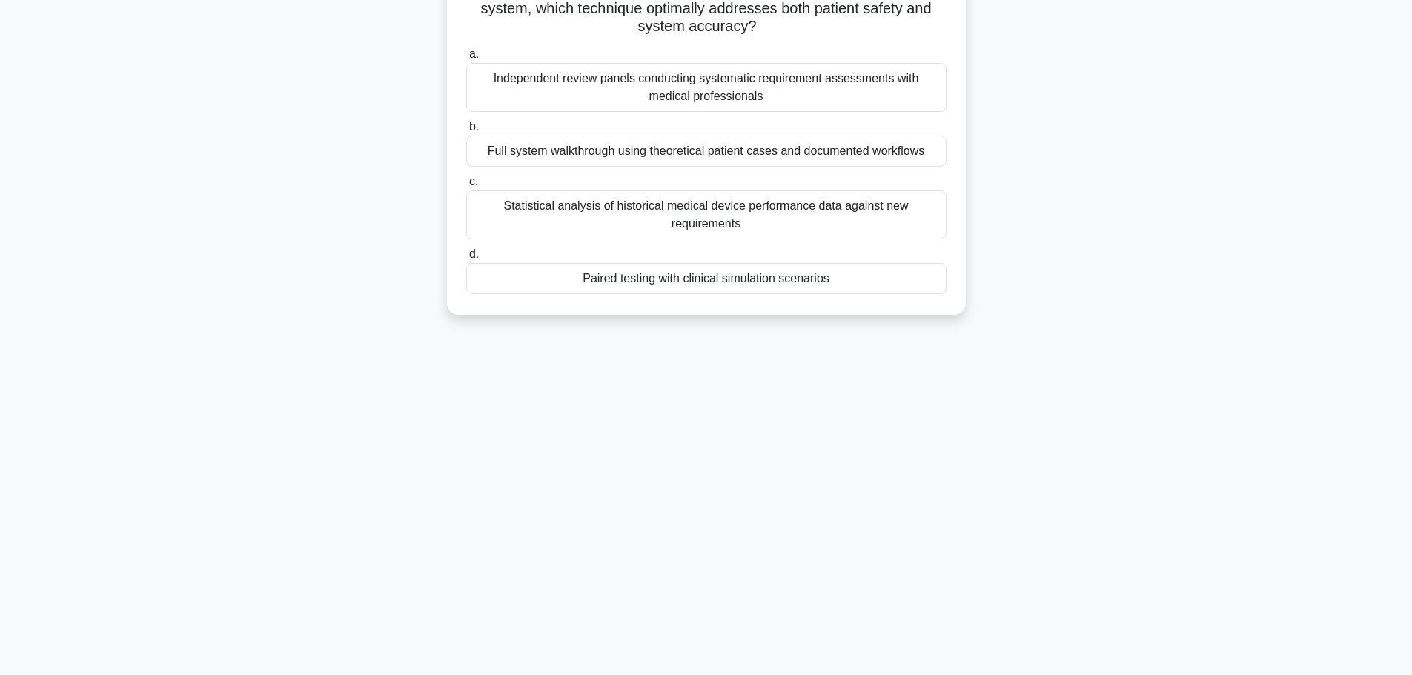
click at [662, 284] on div "Paired testing with clinical simulation scenarios" at bounding box center [706, 278] width 480 height 31
click at [466, 259] on input "d. Paired testing with clinical simulation scenarios" at bounding box center [466, 255] width 0 height 10
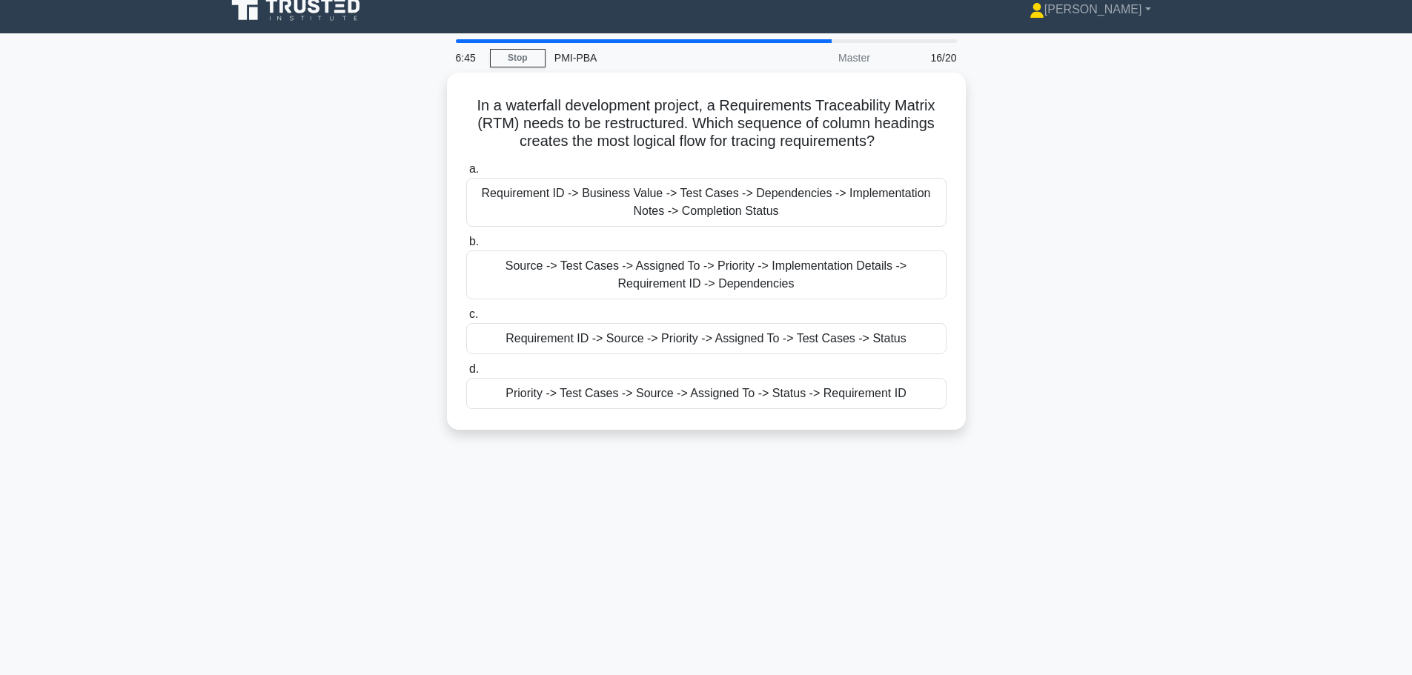
scroll to position [0, 0]
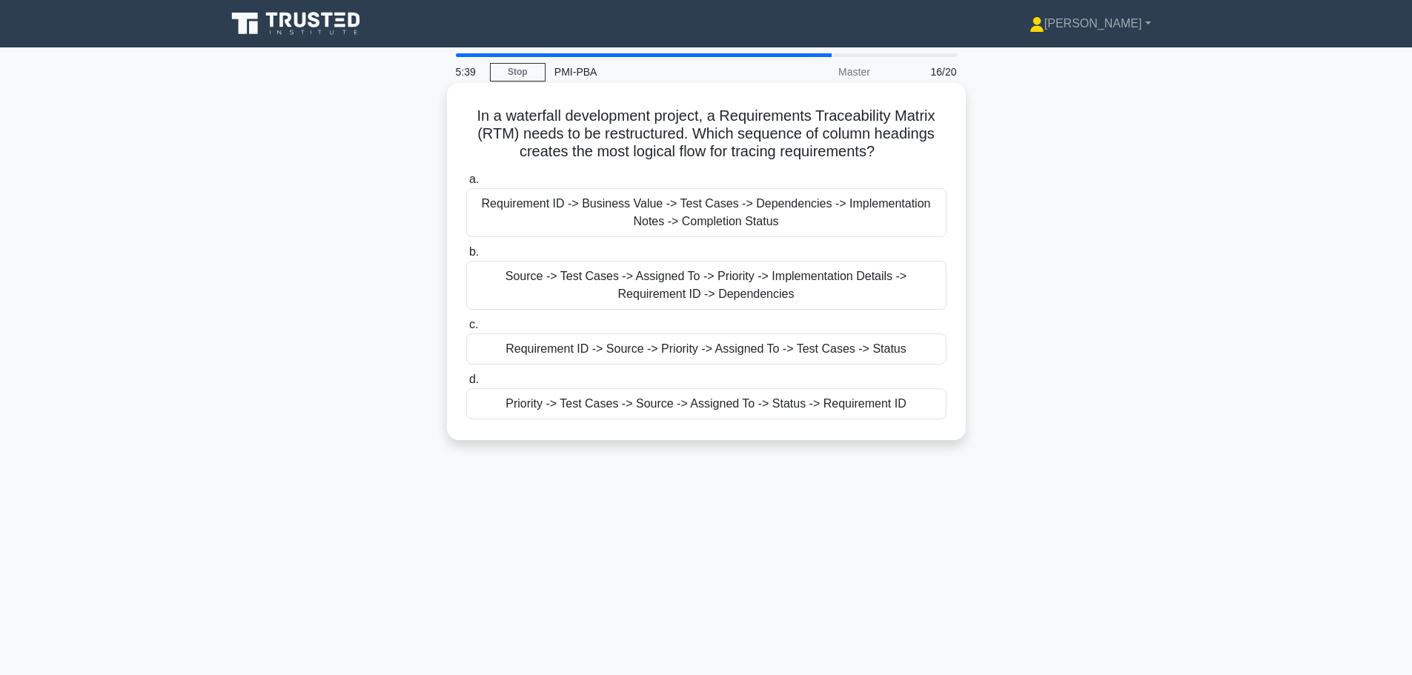
click at [740, 224] on div "Requirement ID -> Business Value -> Test Cases -> Dependencies -> Implementatio…" at bounding box center [706, 212] width 480 height 49
click at [466, 185] on input "a. Requirement ID -> Business Value -> Test Cases -> Dependencies -> Implementa…" at bounding box center [466, 180] width 0 height 10
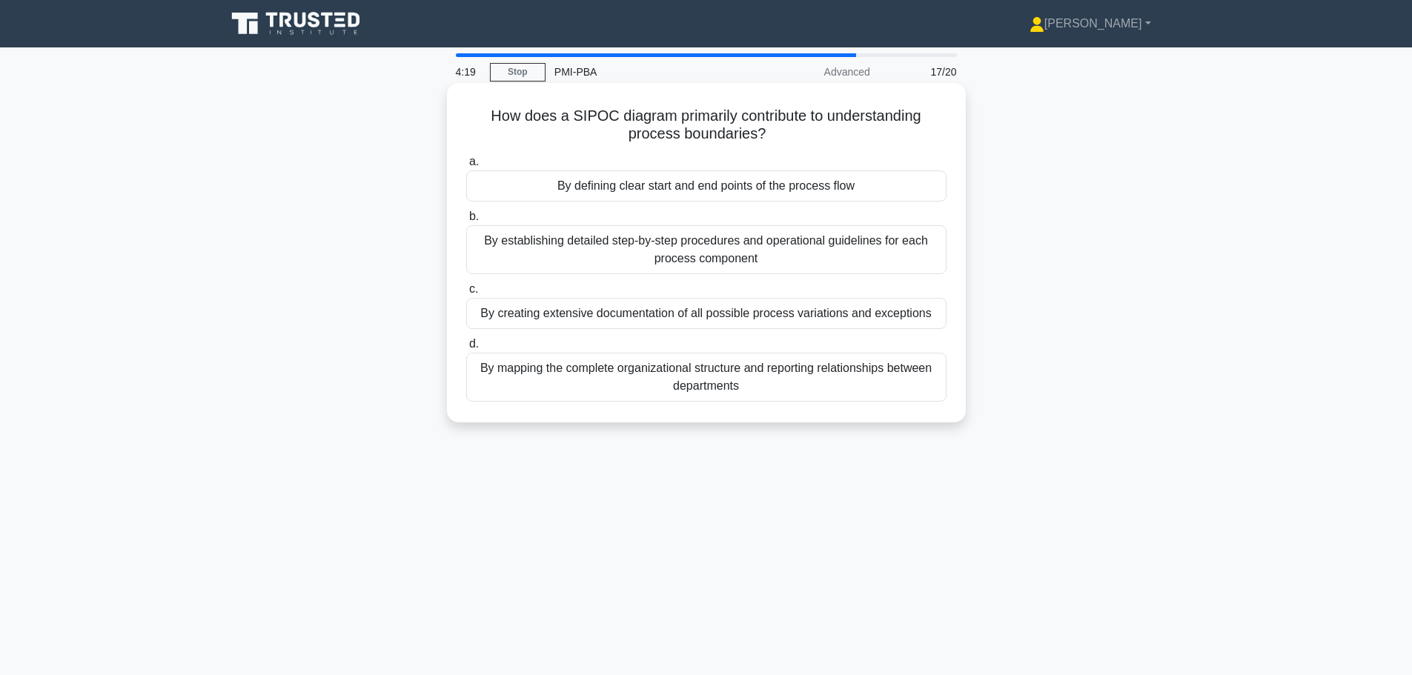
click at [721, 192] on div "By defining clear start and end points of the process flow" at bounding box center [706, 185] width 480 height 31
click at [466, 167] on input "a. By defining clear start and end points of the process flow" at bounding box center [466, 162] width 0 height 10
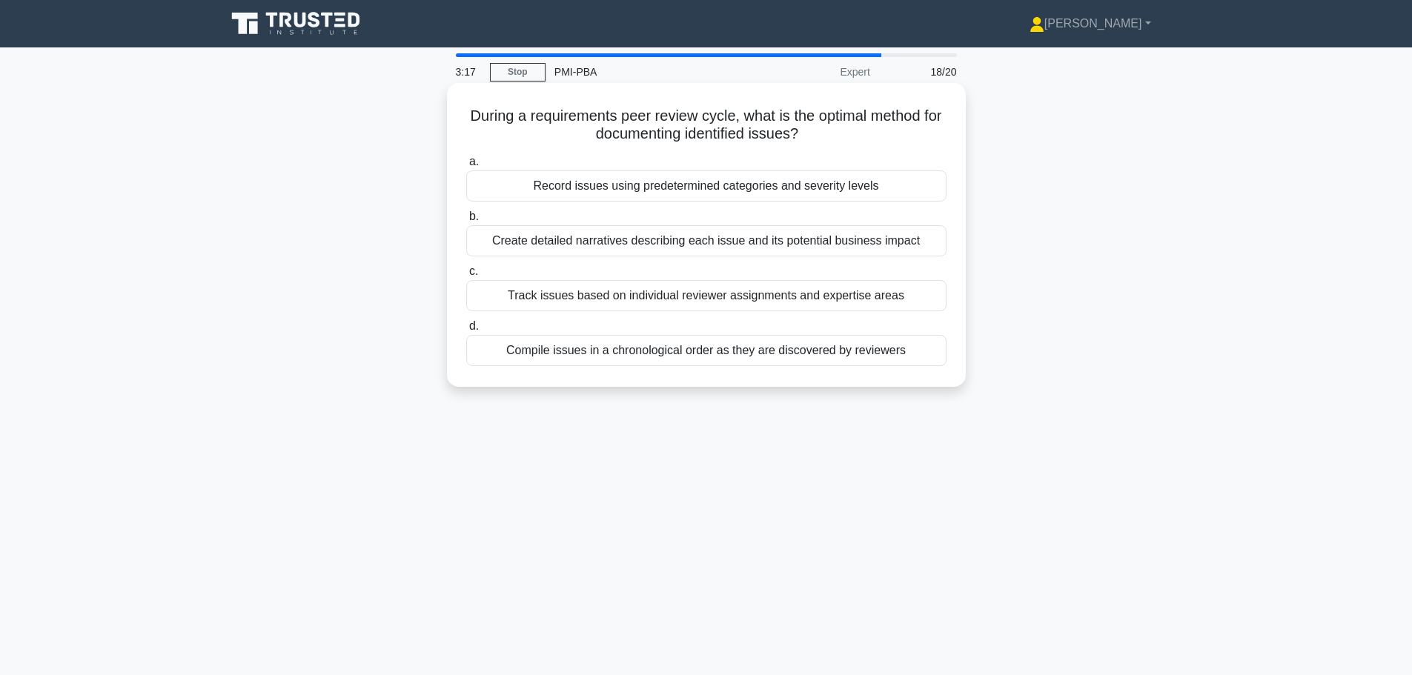
click at [797, 247] on div "Create detailed narratives describing each issue and its potential business imp…" at bounding box center [706, 240] width 480 height 31
click at [466, 222] on input "b. Create detailed narratives describing each issue and its potential business …" at bounding box center [466, 217] width 0 height 10
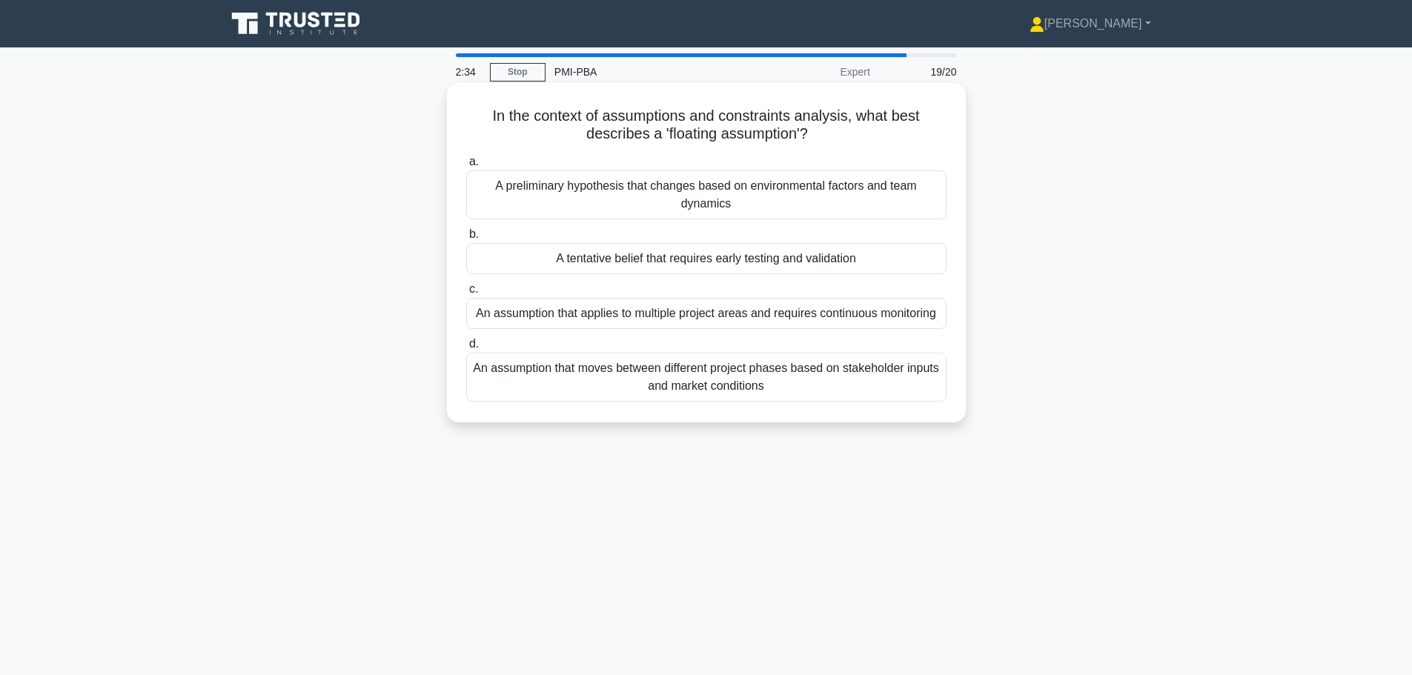
click at [734, 194] on div "A preliminary hypothesis that changes based on environmental factors and team d…" at bounding box center [706, 194] width 480 height 49
click at [466, 167] on input "a. A preliminary hypothesis that changes based on environmental factors and tea…" at bounding box center [466, 162] width 0 height 10
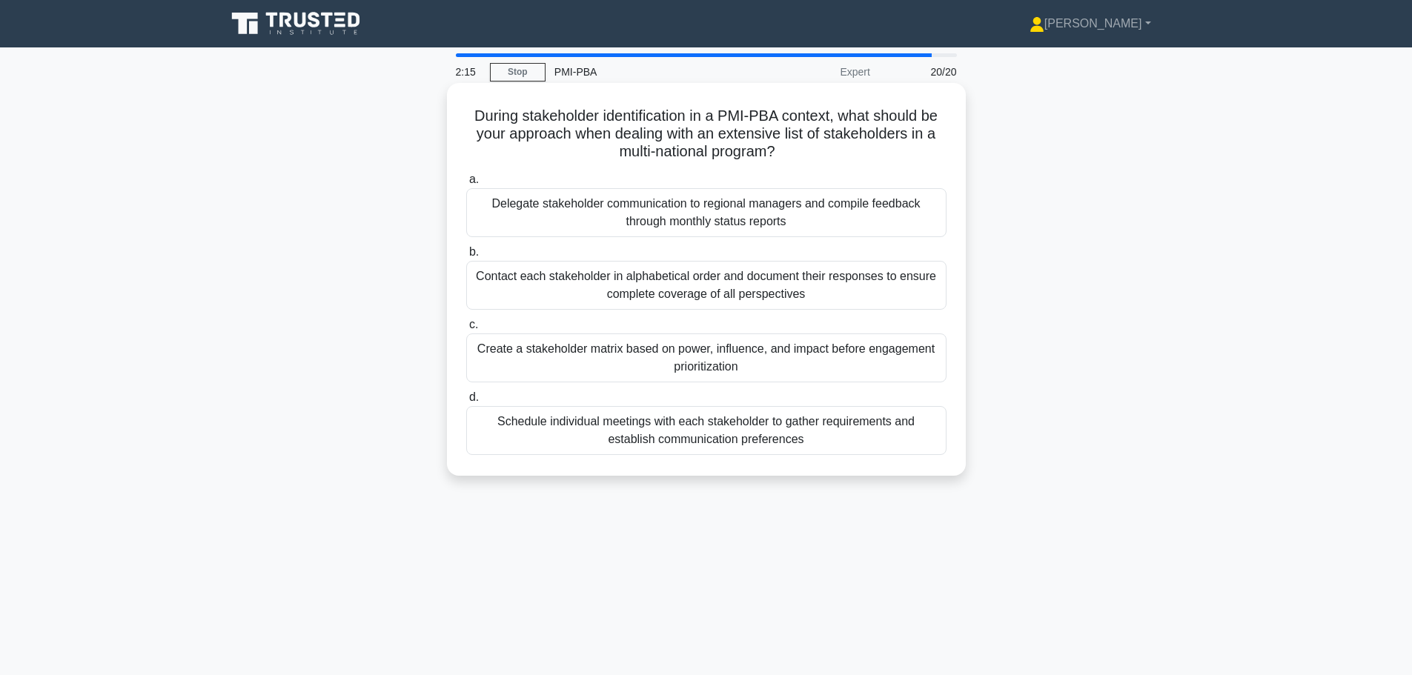
click at [561, 361] on div "Create a stakeholder matrix based on power, influence, and impact before engage…" at bounding box center [706, 357] width 480 height 49
click at [466, 330] on input "c. Create a stakeholder matrix based on power, influence, and impact before eng…" at bounding box center [466, 325] width 0 height 10
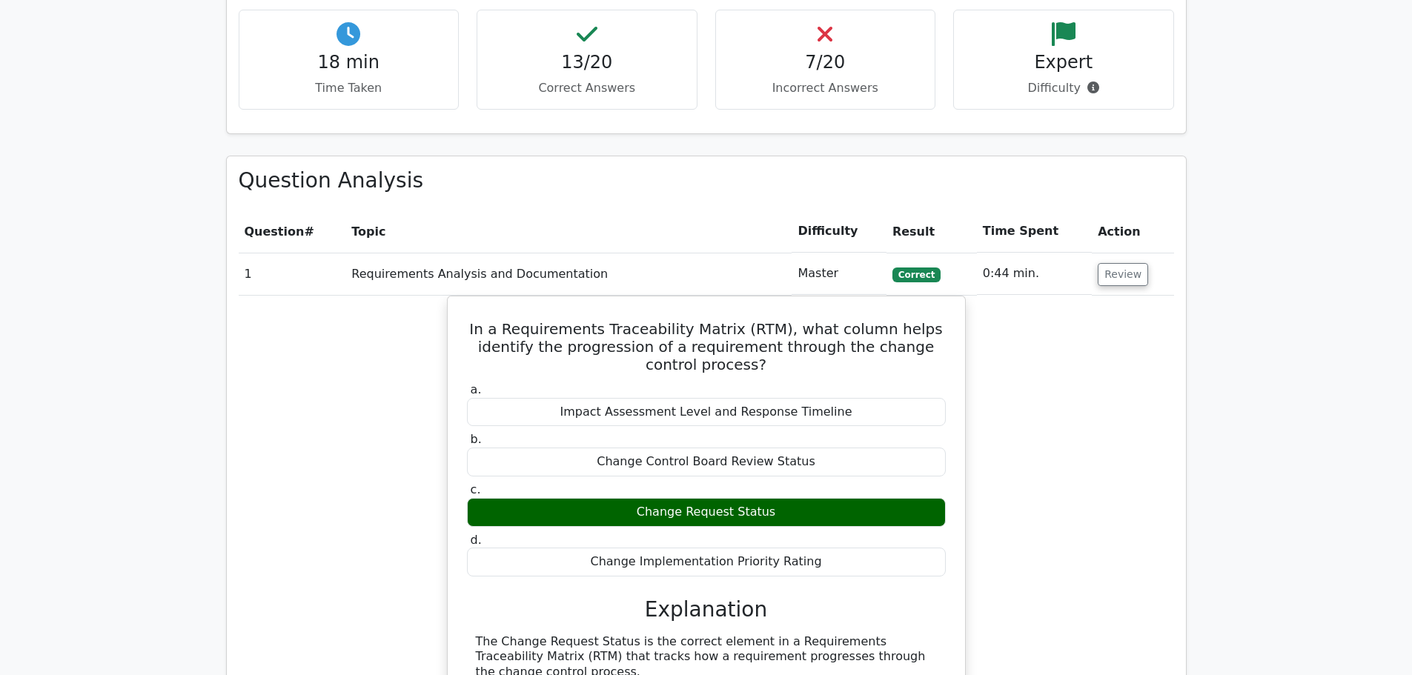
scroll to position [889, 0]
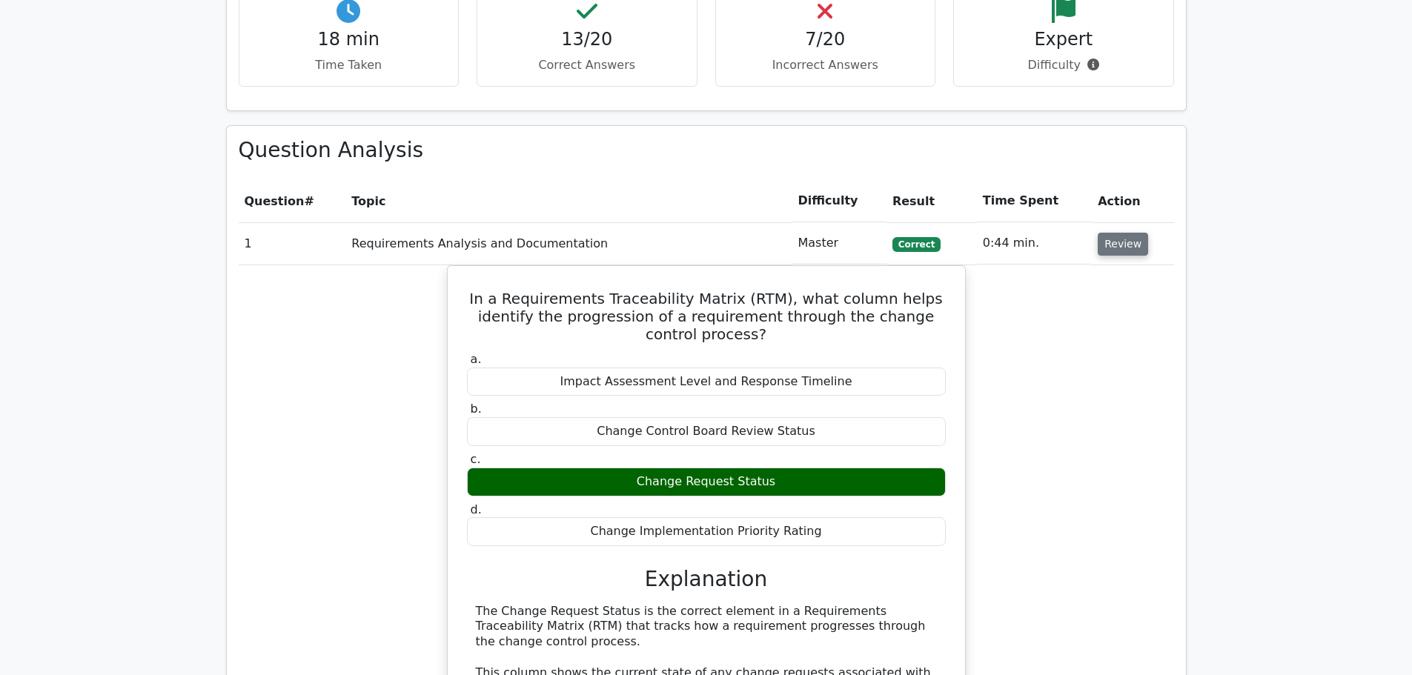
click at [1100, 250] on button "Review" at bounding box center [1122, 244] width 50 height 23
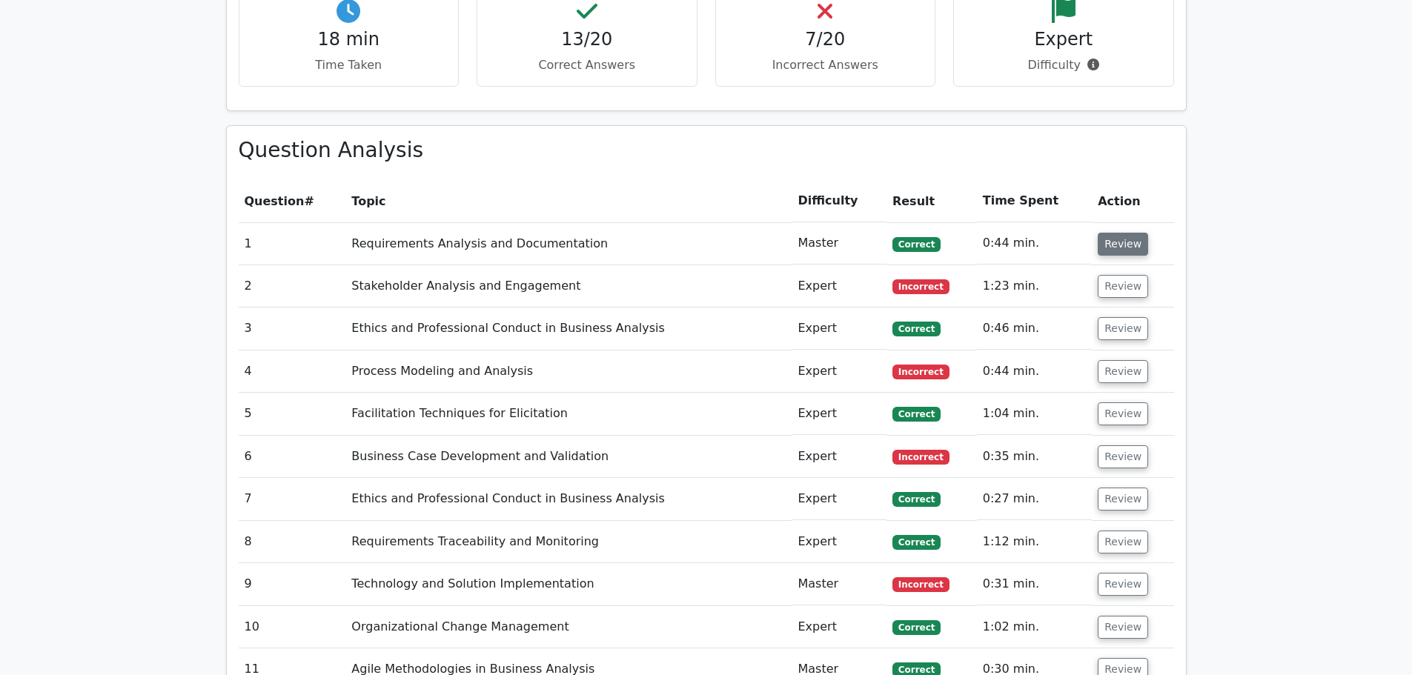
click at [1117, 244] on button "Review" at bounding box center [1122, 244] width 50 height 23
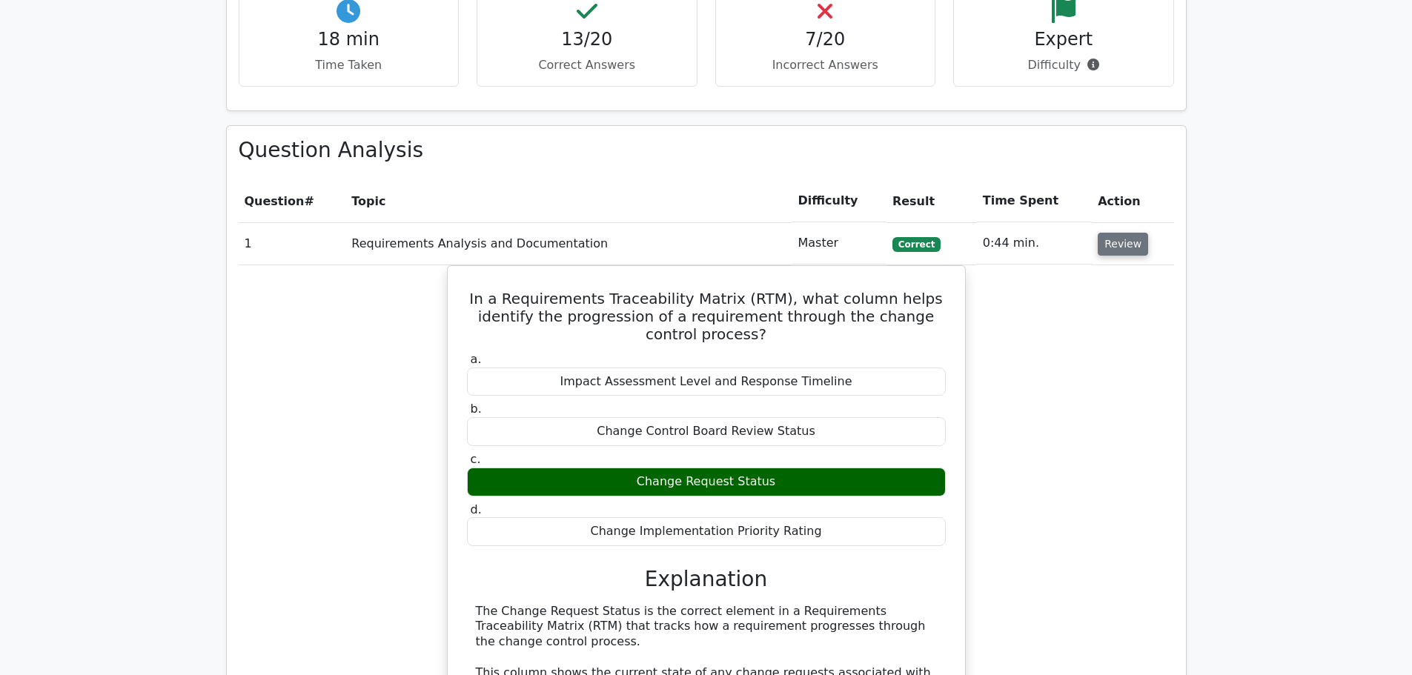
click at [1116, 244] on button "Review" at bounding box center [1122, 244] width 50 height 23
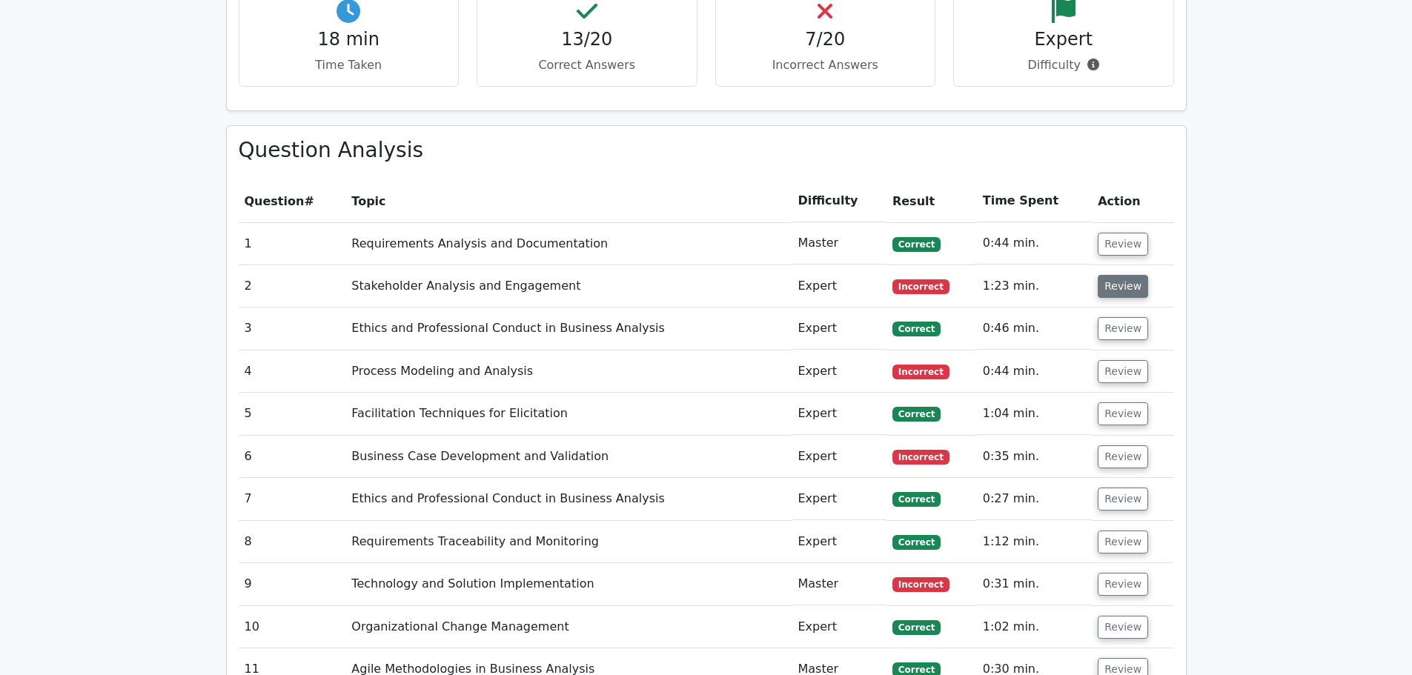
click at [1123, 296] on button "Review" at bounding box center [1122, 286] width 50 height 23
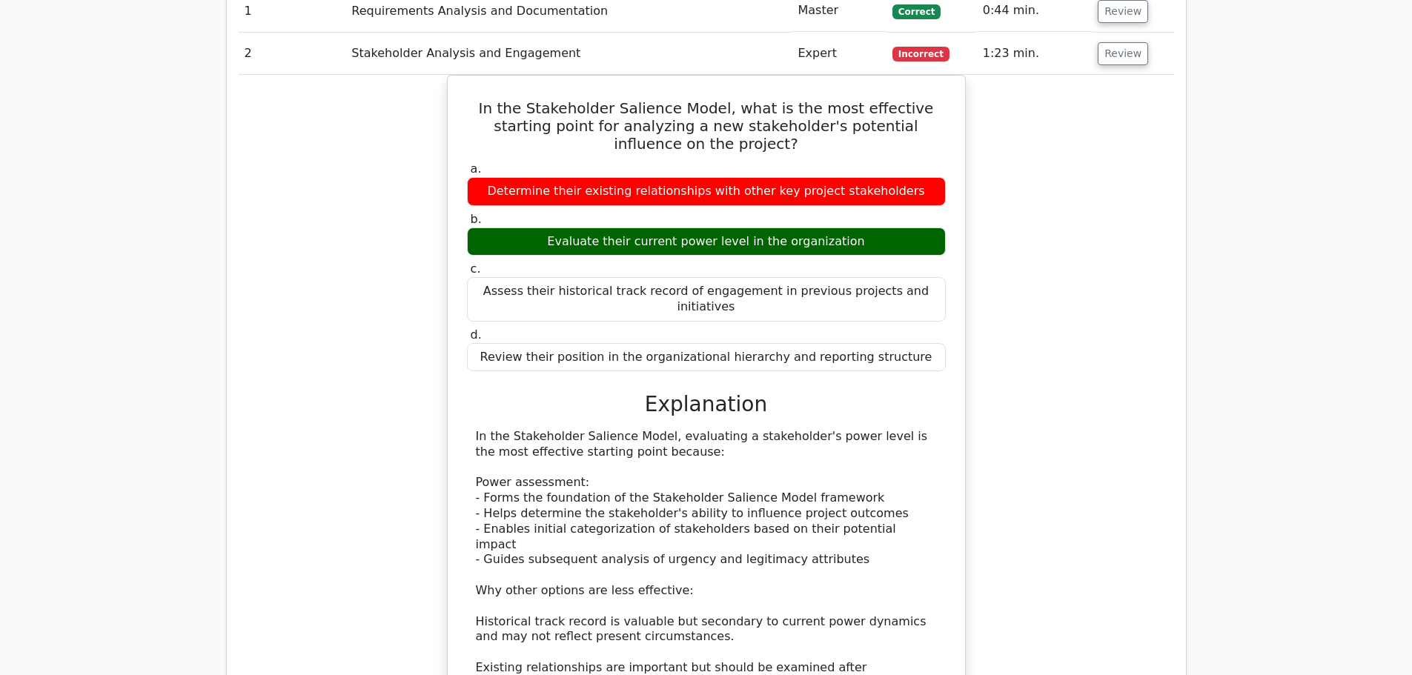
scroll to position [1111, 0]
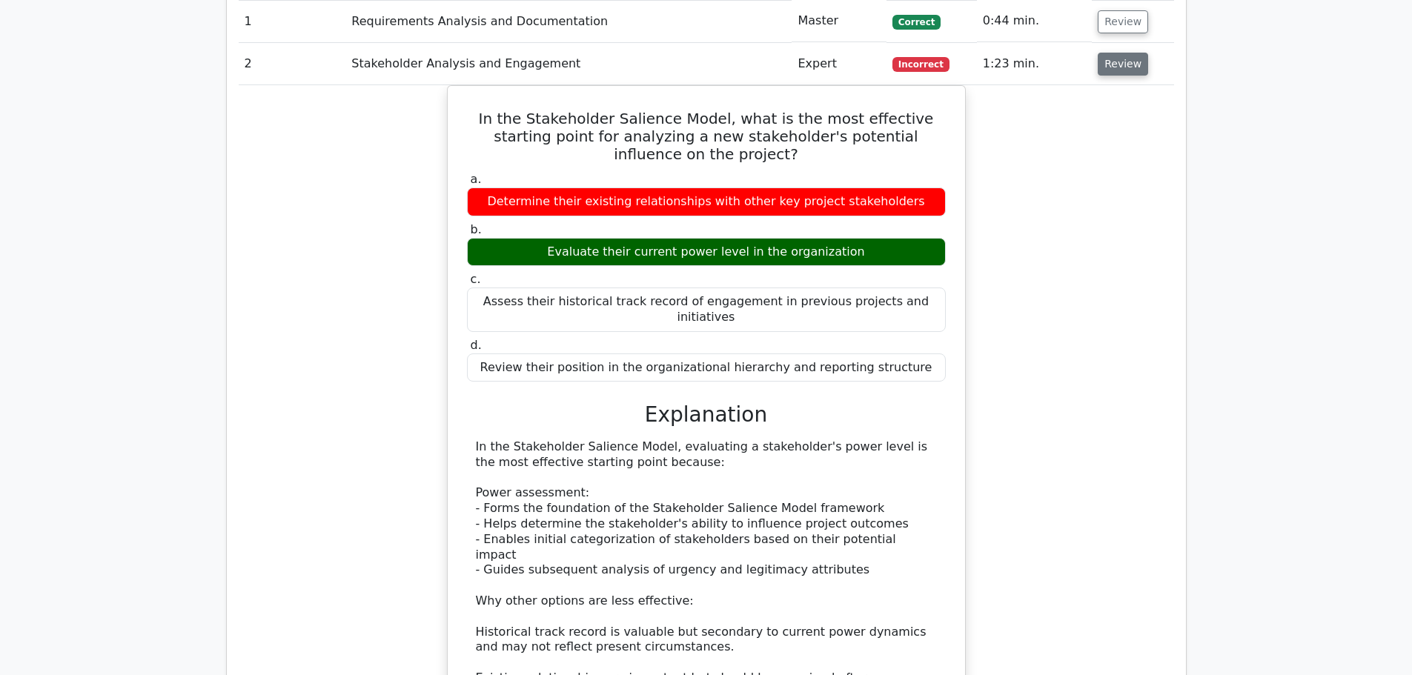
click at [1117, 68] on button "Review" at bounding box center [1122, 64] width 50 height 23
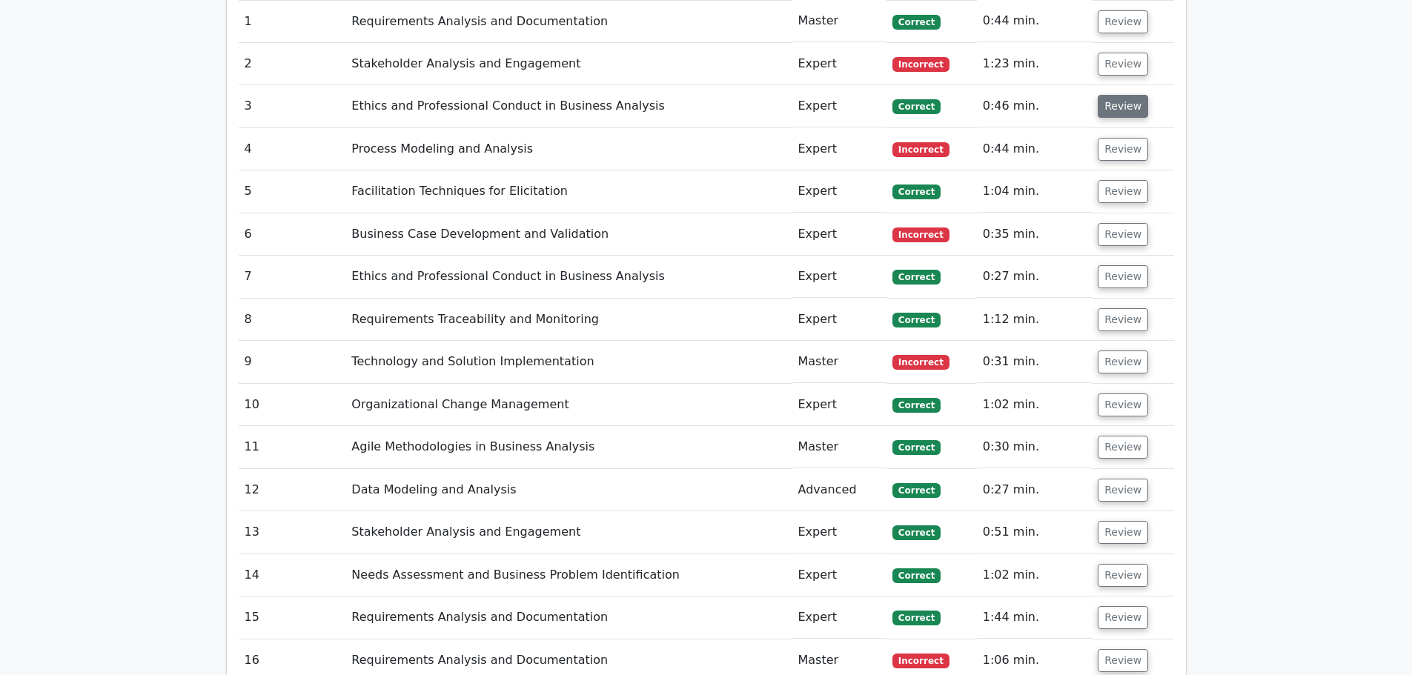
click at [1111, 106] on button "Review" at bounding box center [1122, 106] width 50 height 23
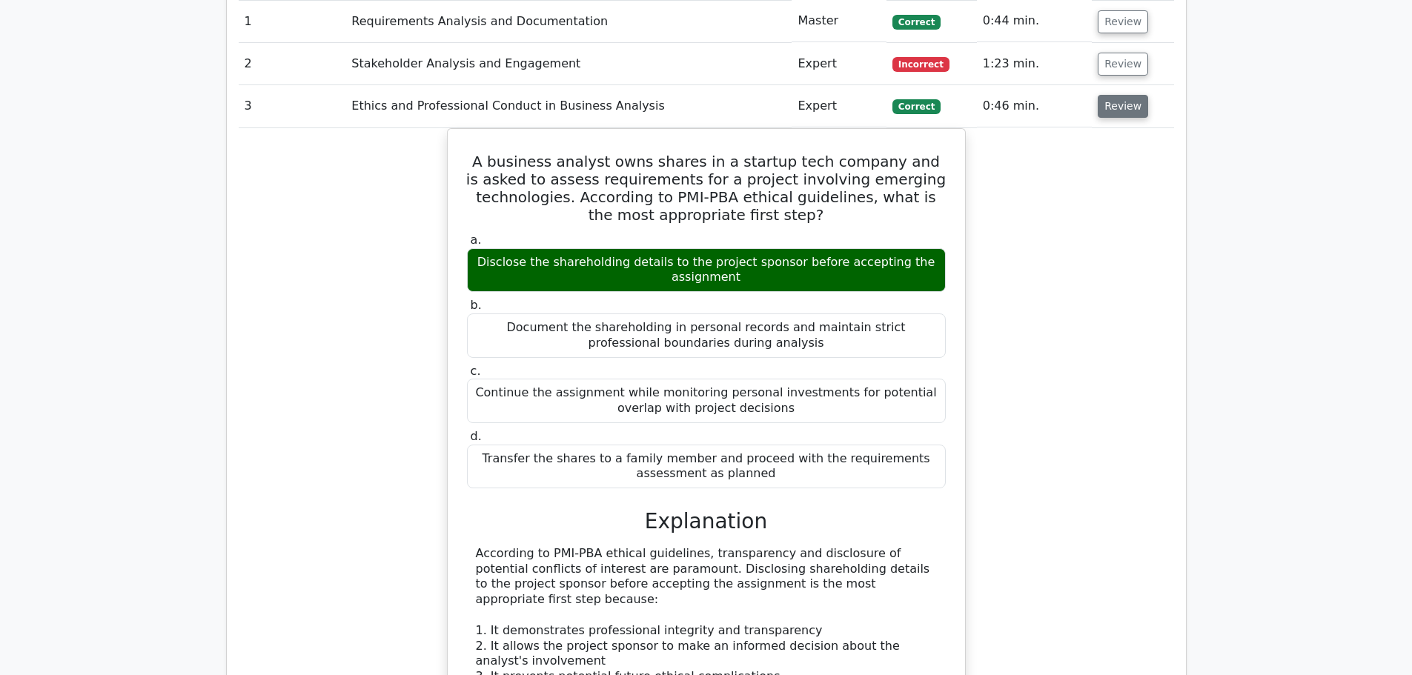
click at [1109, 105] on button "Review" at bounding box center [1122, 106] width 50 height 23
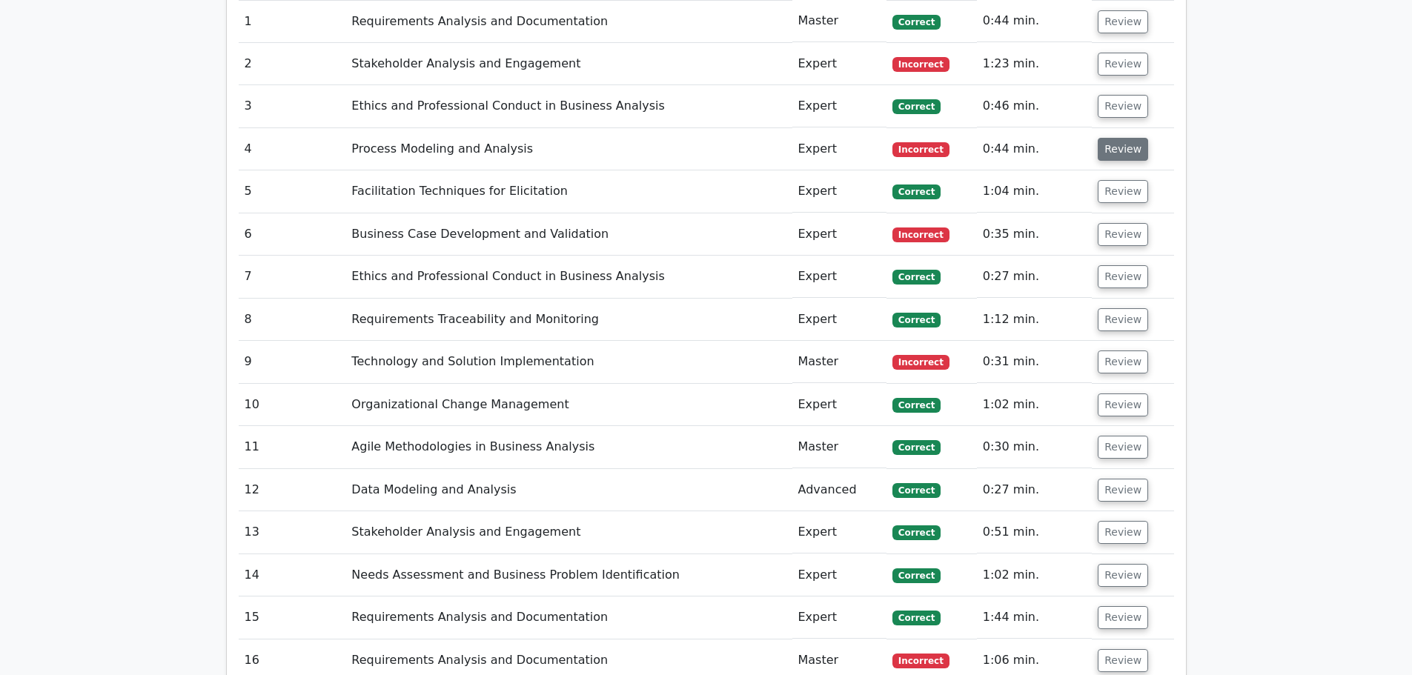
click at [1114, 152] on button "Review" at bounding box center [1122, 149] width 50 height 23
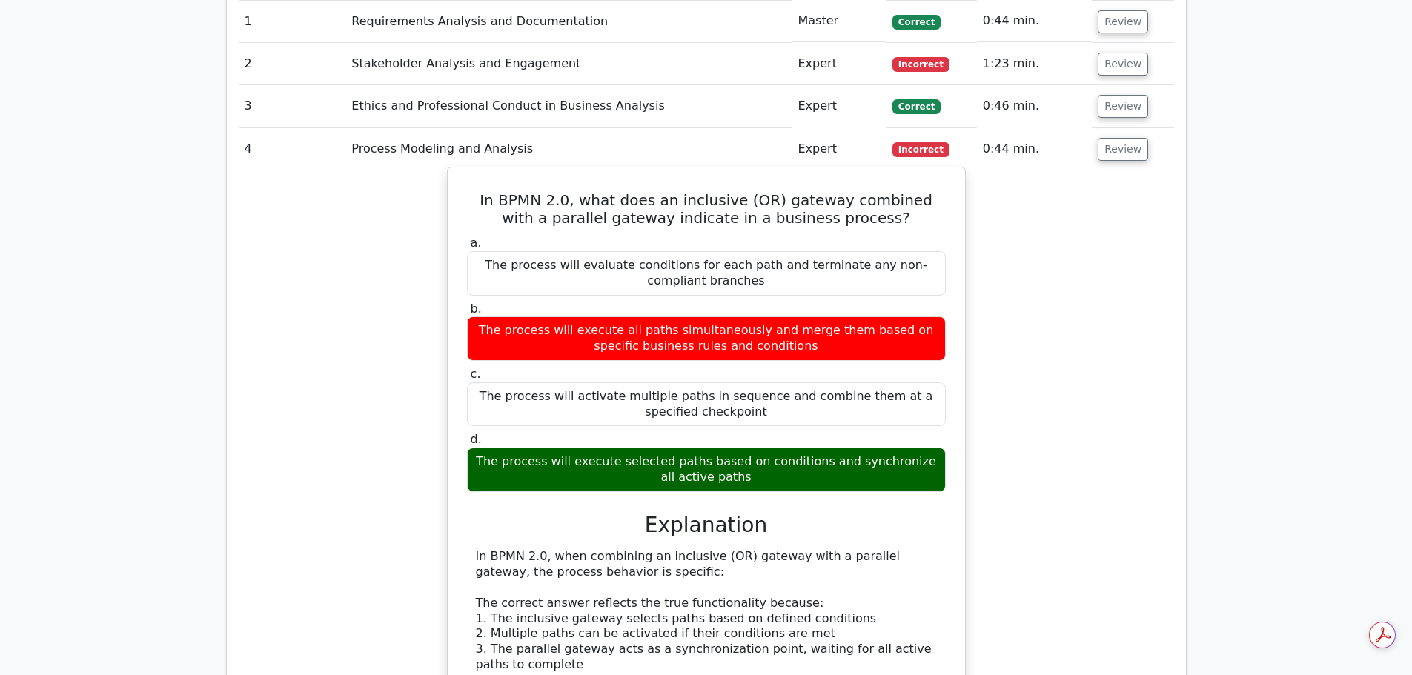
scroll to position [0, 0]
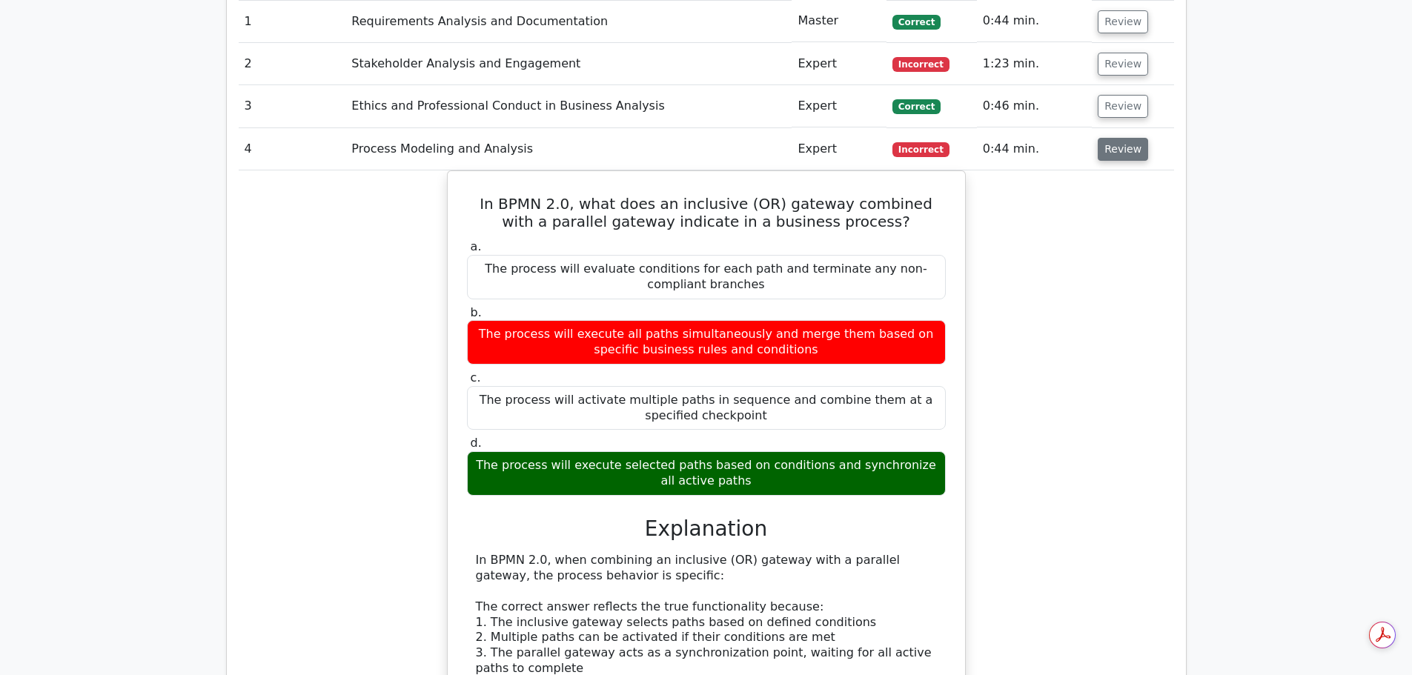
click at [1119, 144] on button "Review" at bounding box center [1122, 149] width 50 height 23
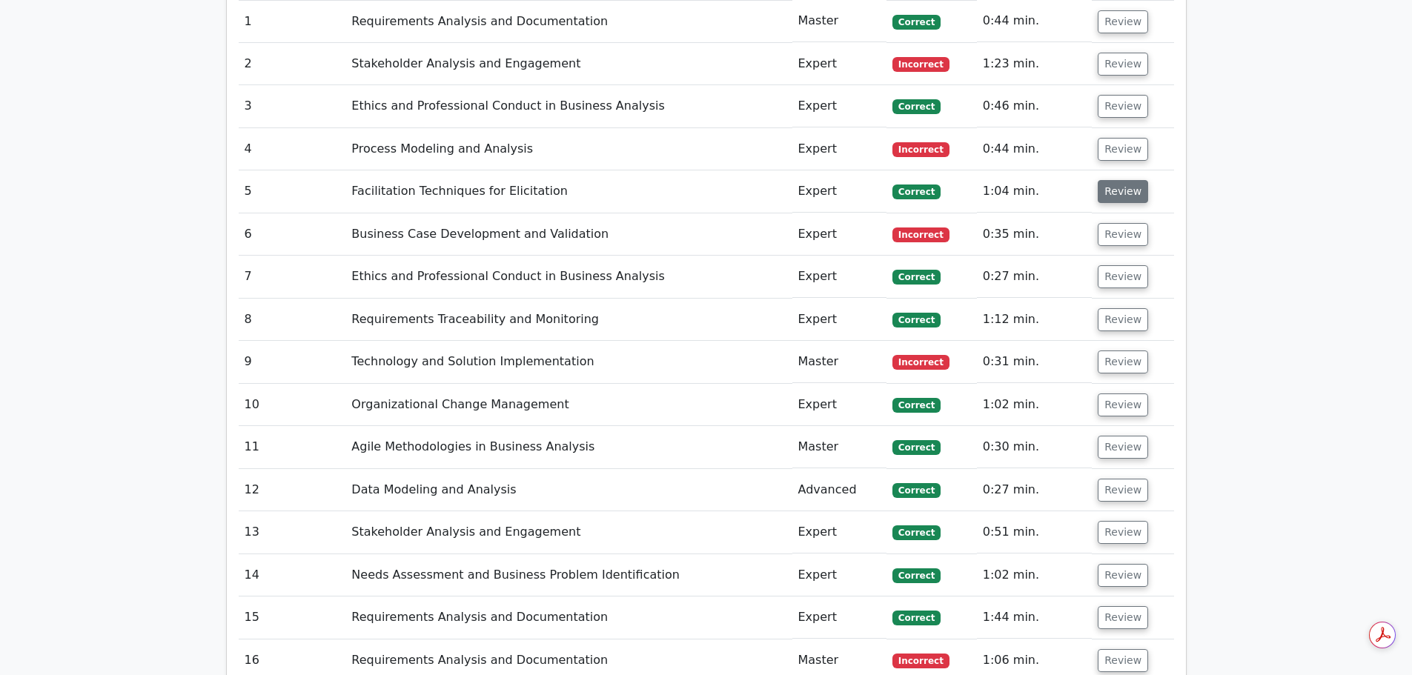
click at [1113, 188] on button "Review" at bounding box center [1122, 191] width 50 height 23
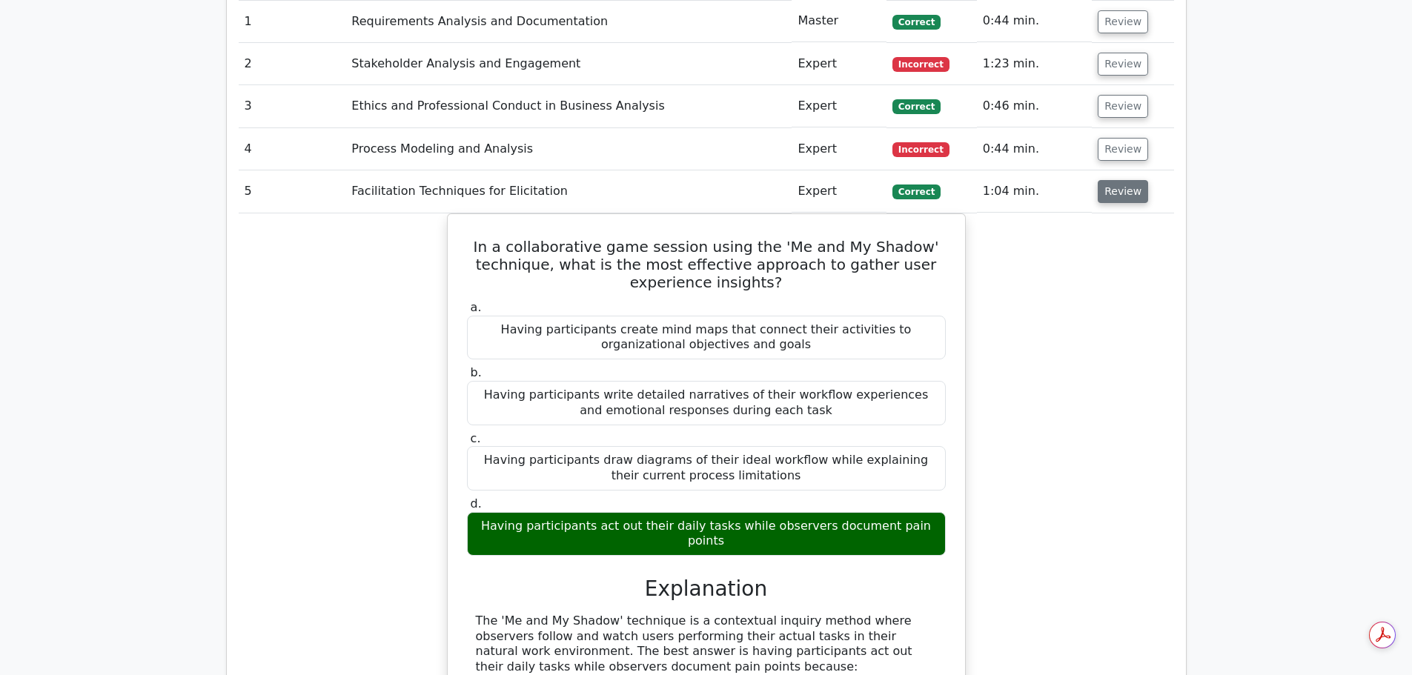
click at [1113, 188] on button "Review" at bounding box center [1122, 191] width 50 height 23
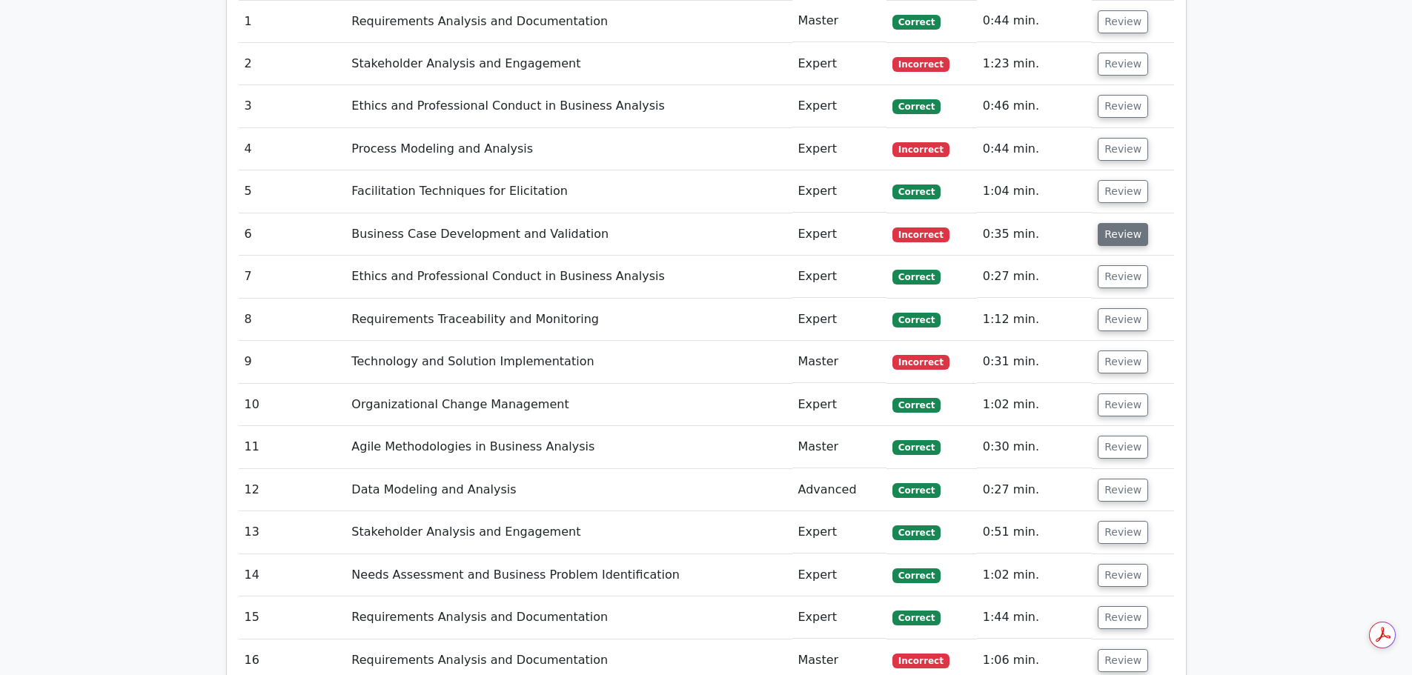
click at [1117, 235] on button "Review" at bounding box center [1122, 234] width 50 height 23
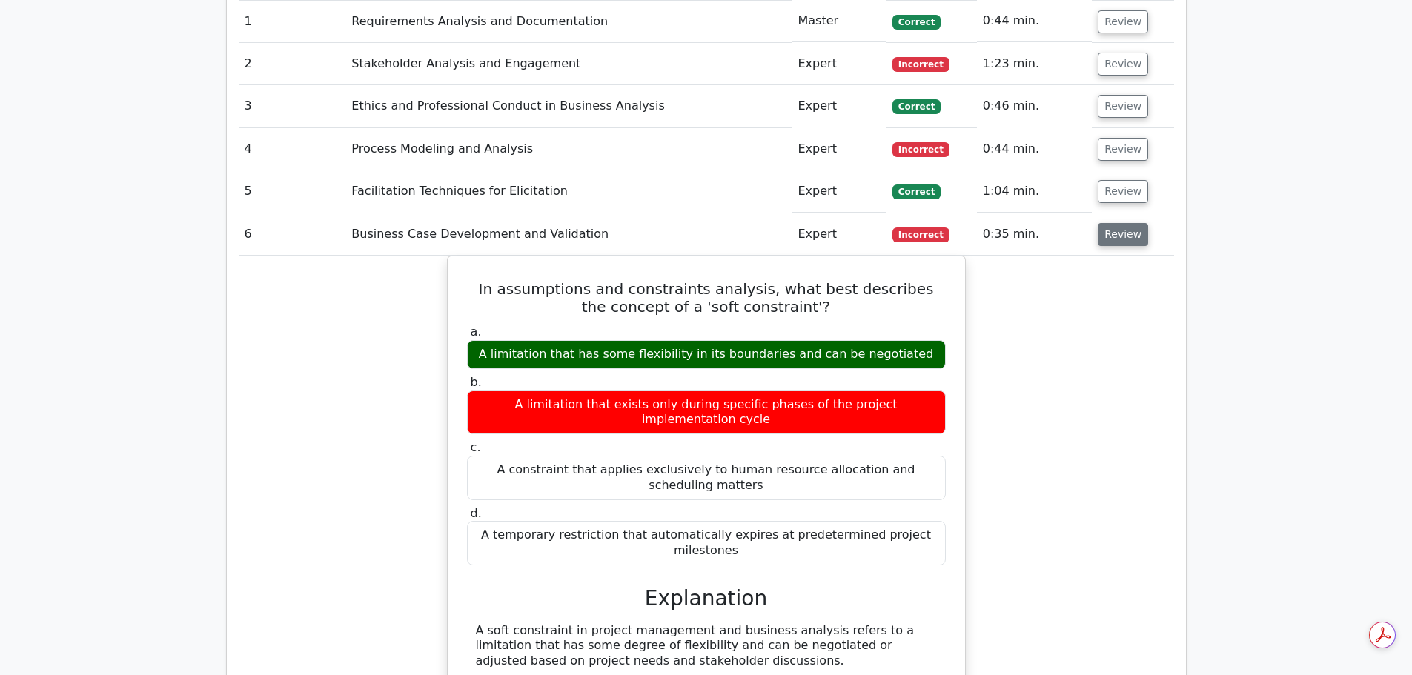
click at [1130, 238] on button "Review" at bounding box center [1122, 234] width 50 height 23
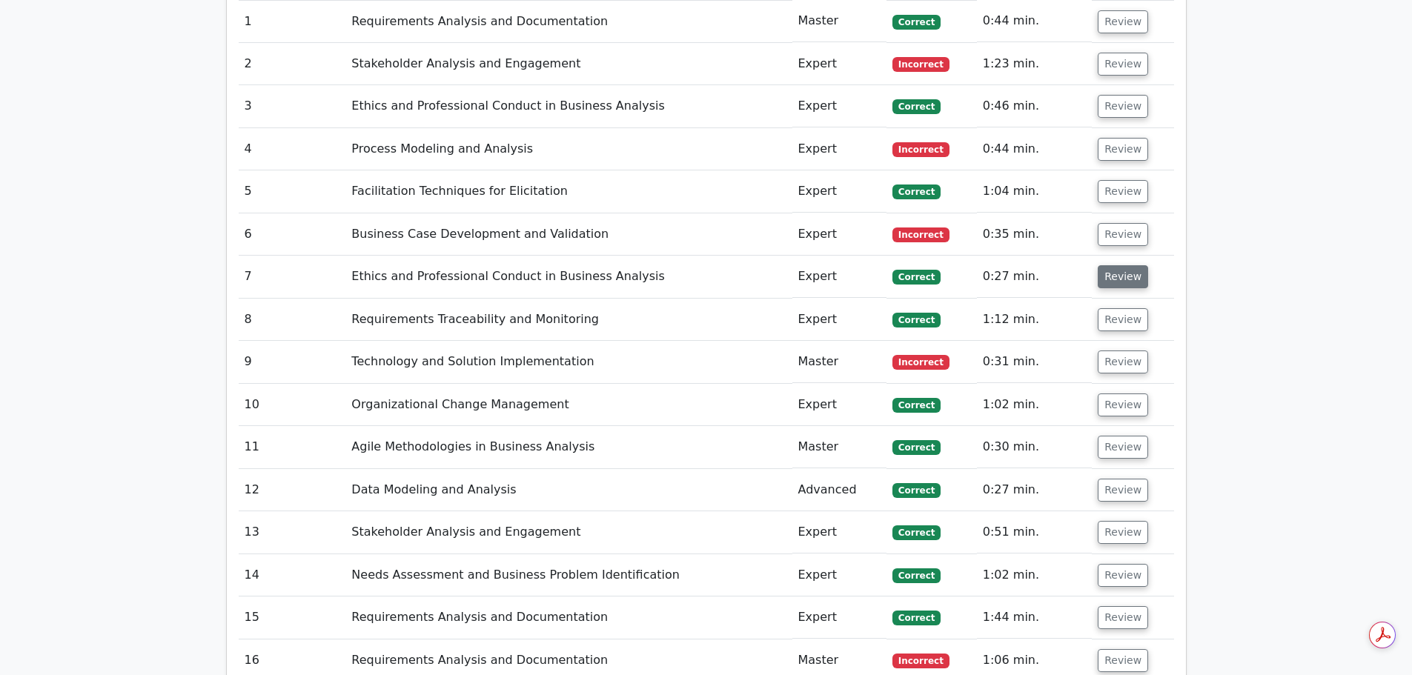
click at [1117, 279] on button "Review" at bounding box center [1122, 276] width 50 height 23
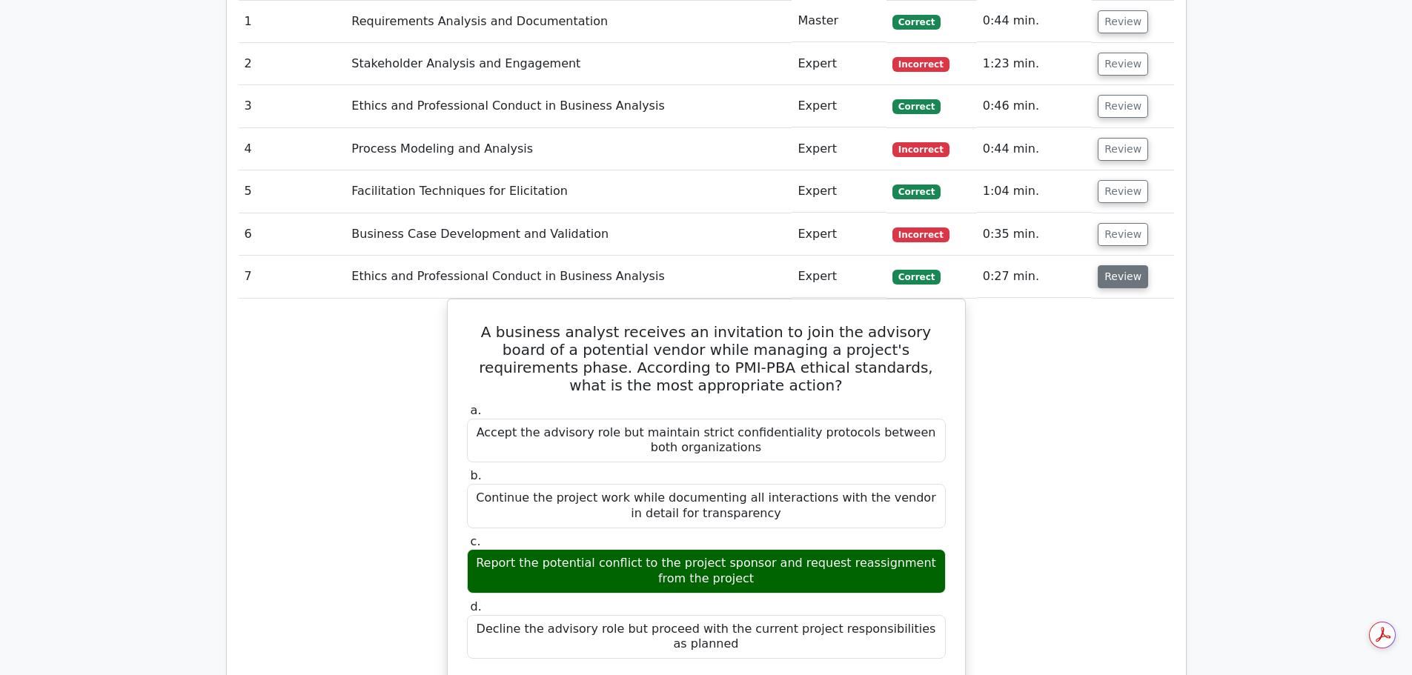
click at [1118, 279] on button "Review" at bounding box center [1122, 276] width 50 height 23
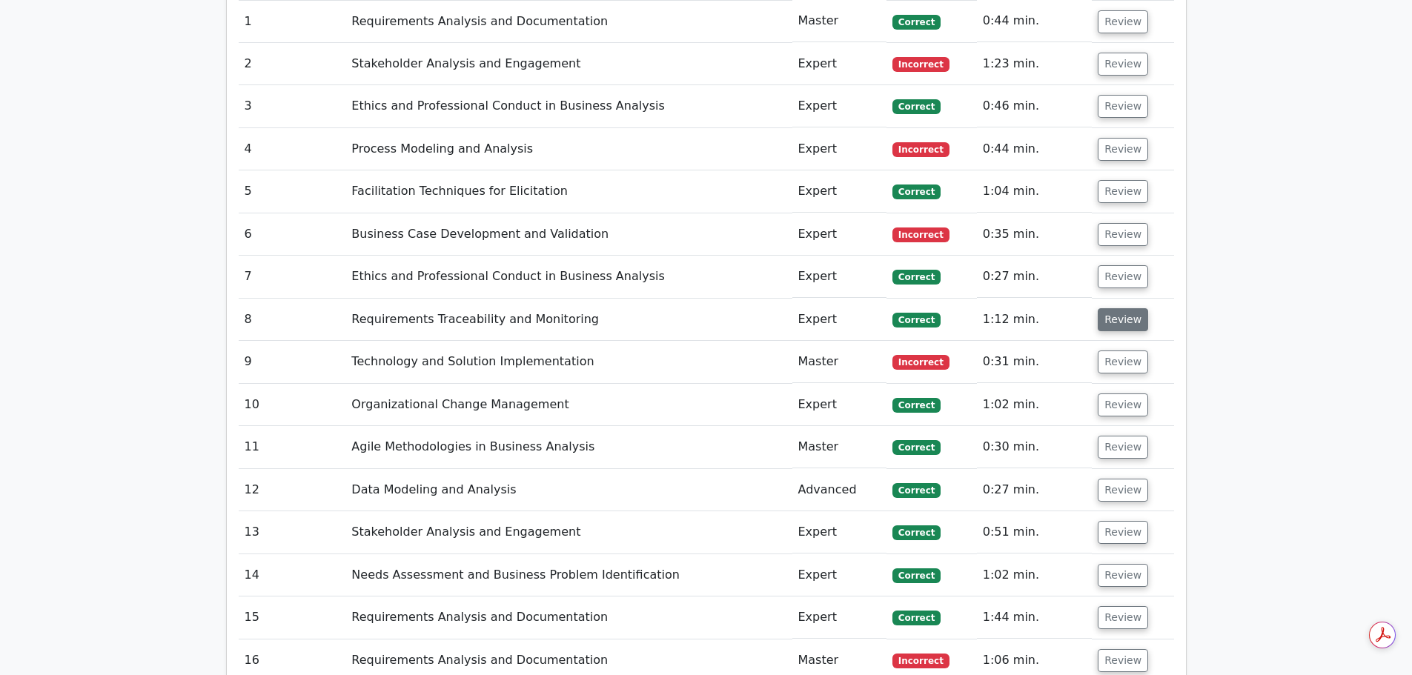
click at [1125, 322] on button "Review" at bounding box center [1122, 319] width 50 height 23
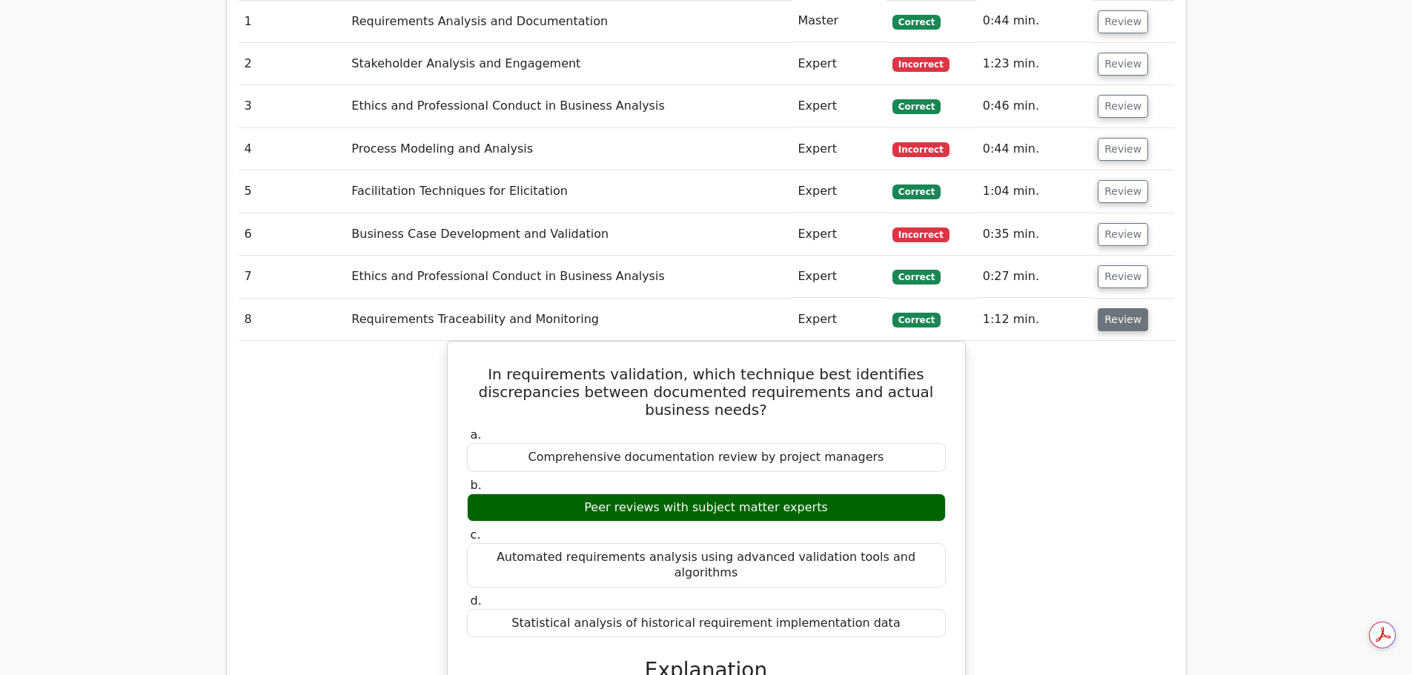
click at [1125, 322] on button "Review" at bounding box center [1122, 319] width 50 height 23
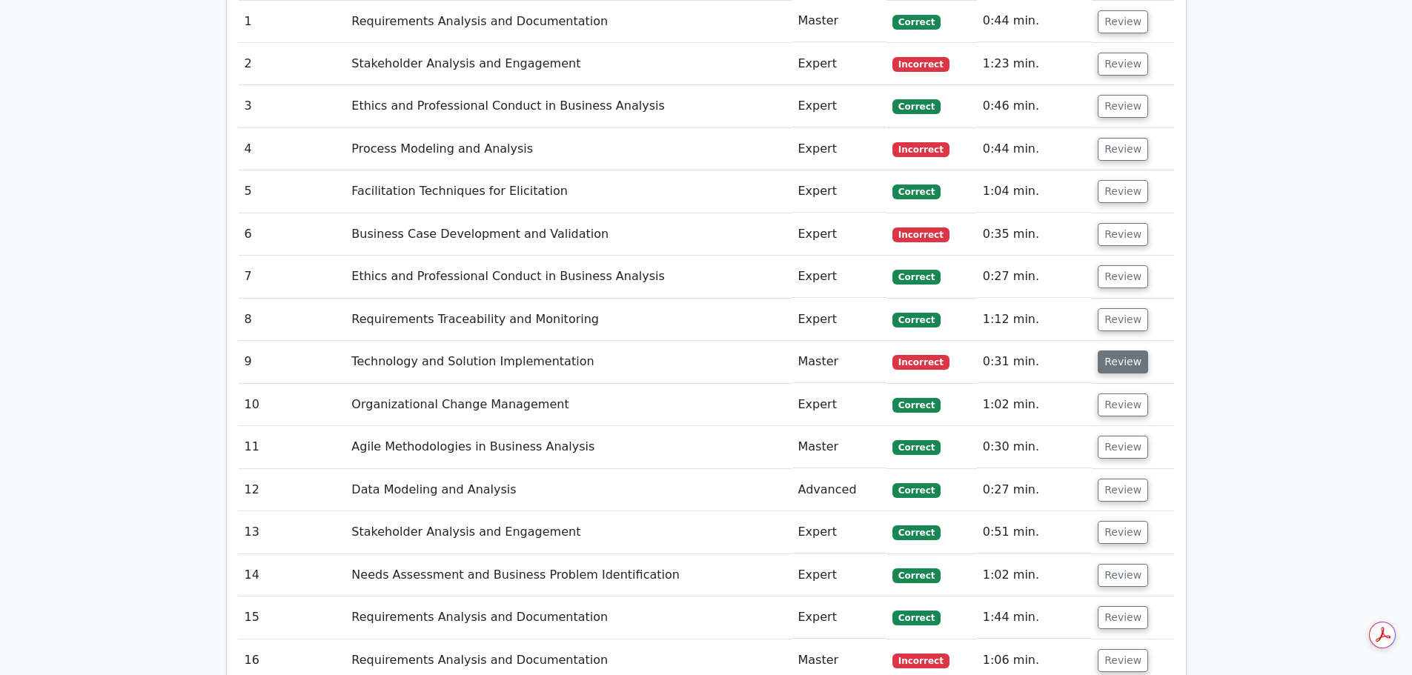
click at [1114, 371] on button "Review" at bounding box center [1122, 361] width 50 height 23
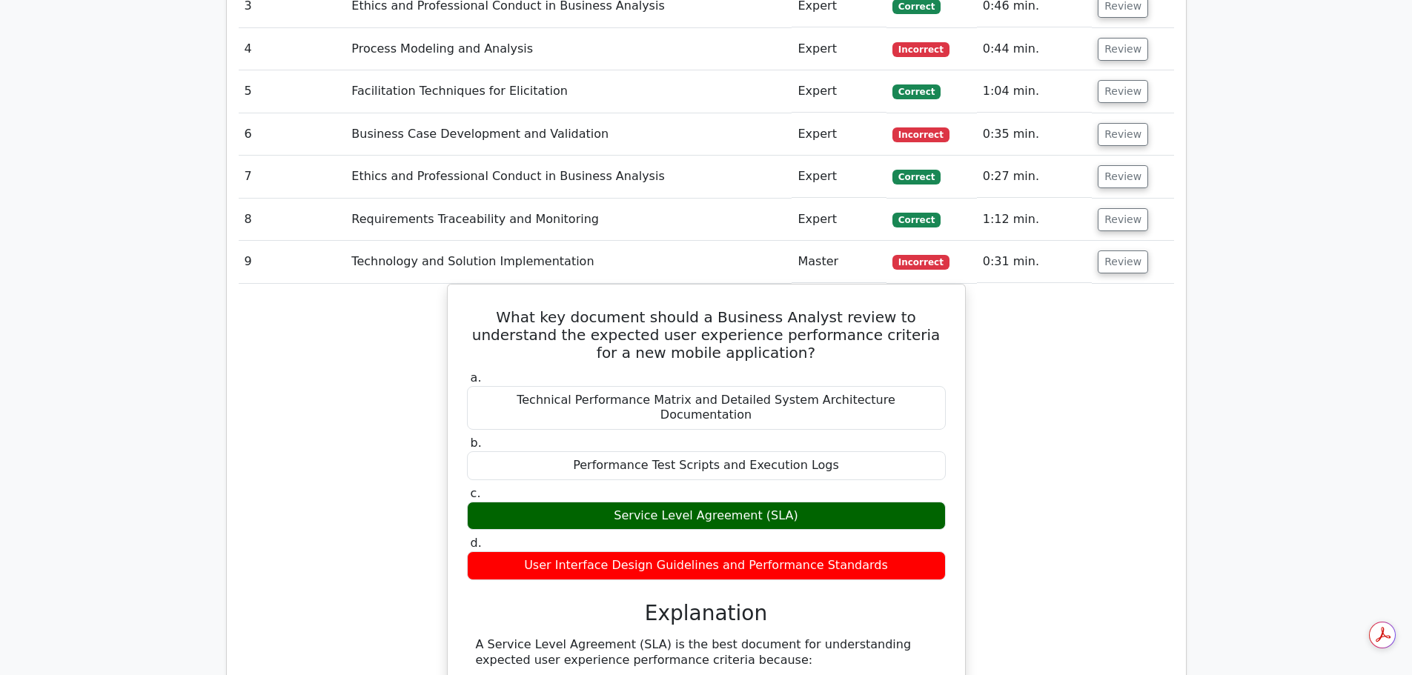
scroll to position [1111, 0]
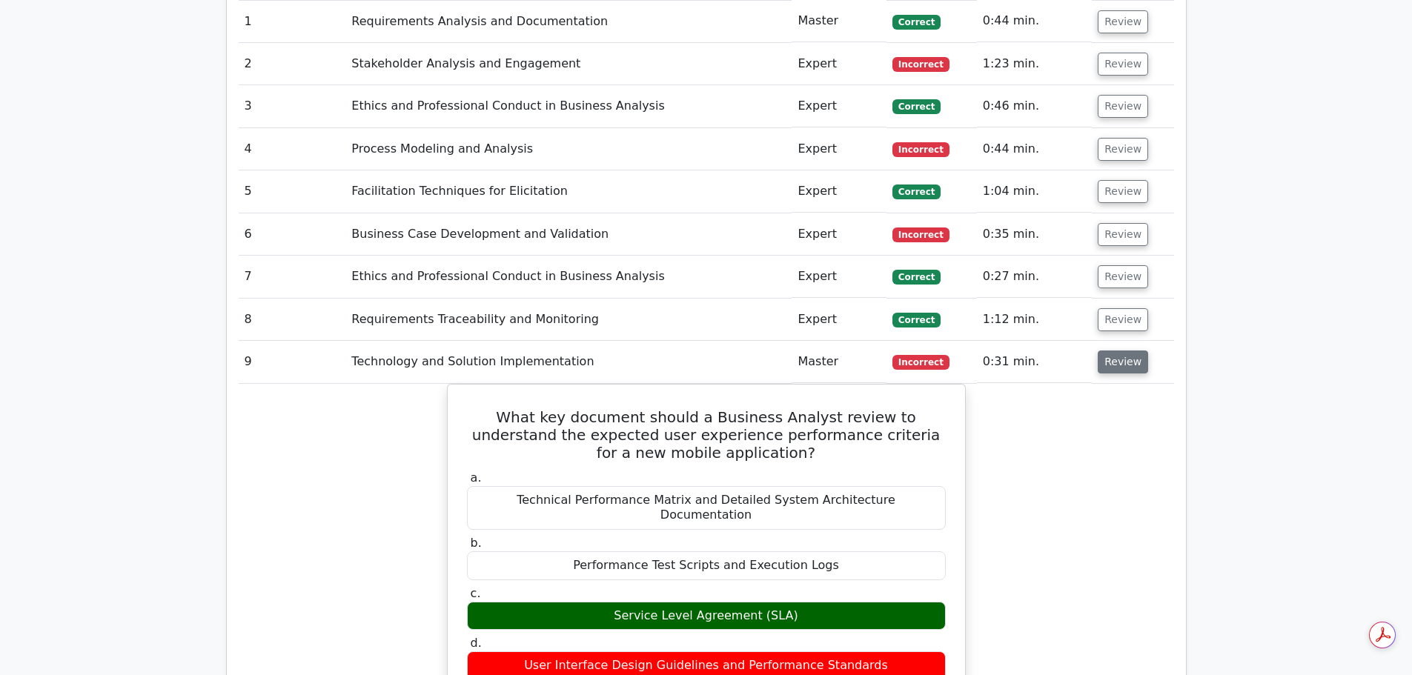
click at [1117, 365] on button "Review" at bounding box center [1122, 361] width 50 height 23
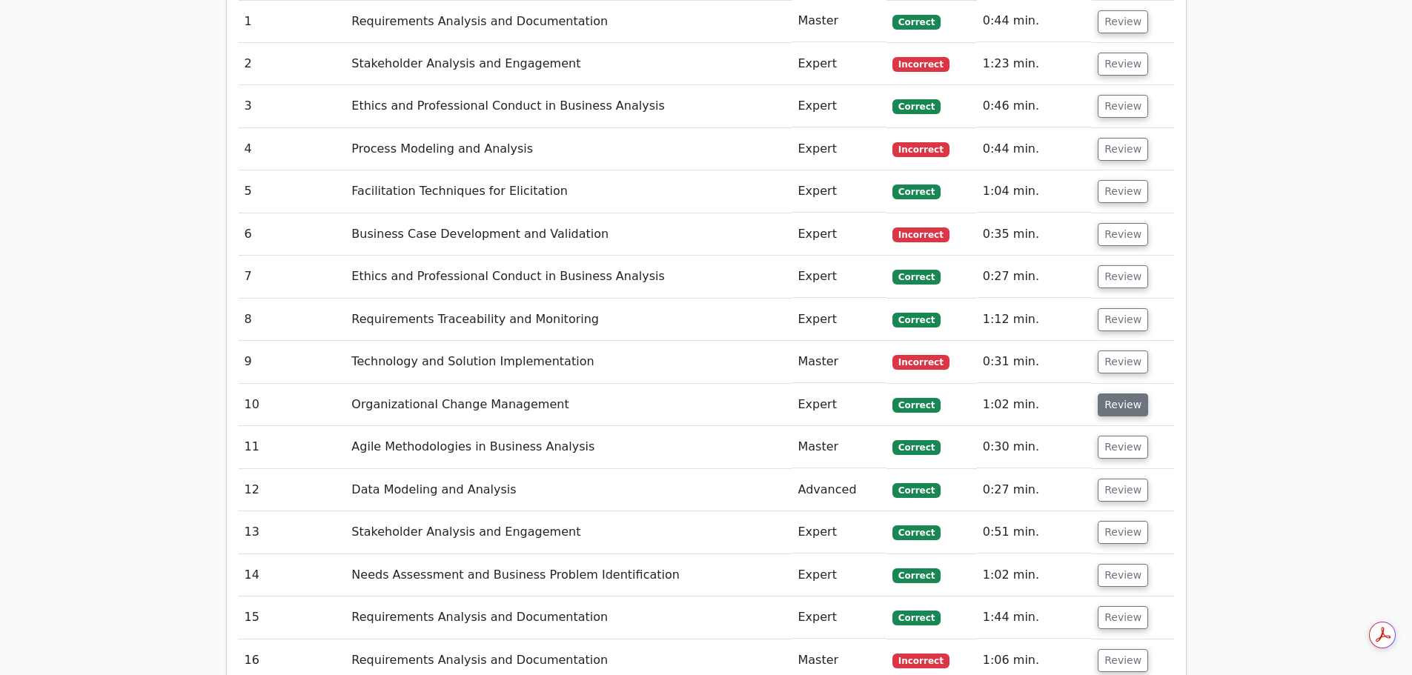
click at [1112, 402] on button "Review" at bounding box center [1122, 404] width 50 height 23
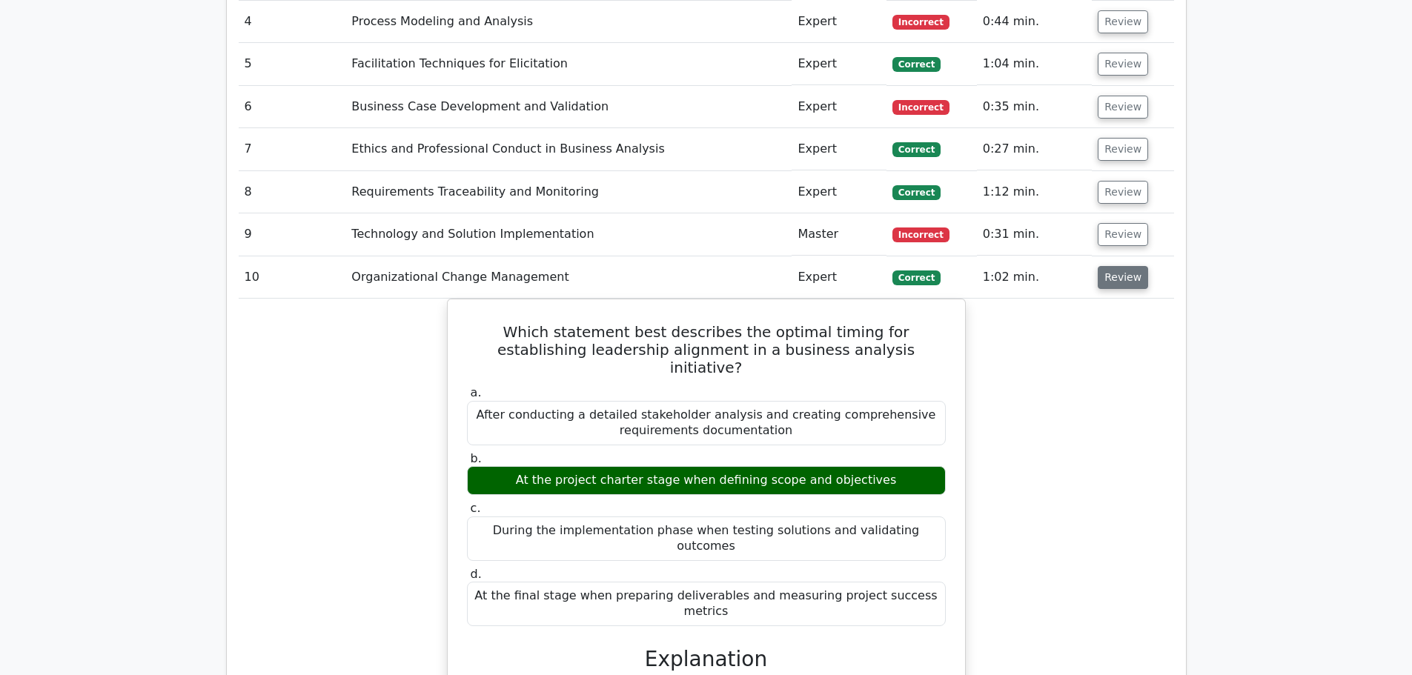
scroll to position [1260, 0]
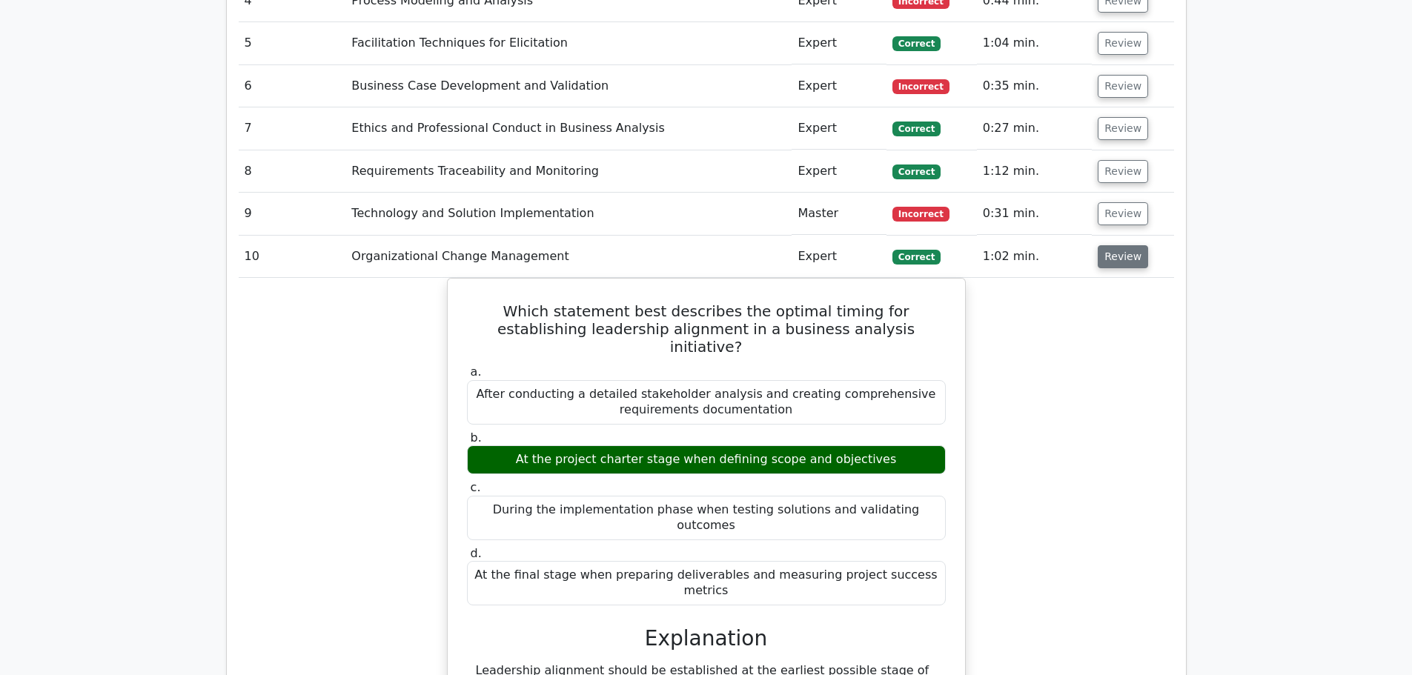
click at [1135, 266] on button "Review" at bounding box center [1122, 256] width 50 height 23
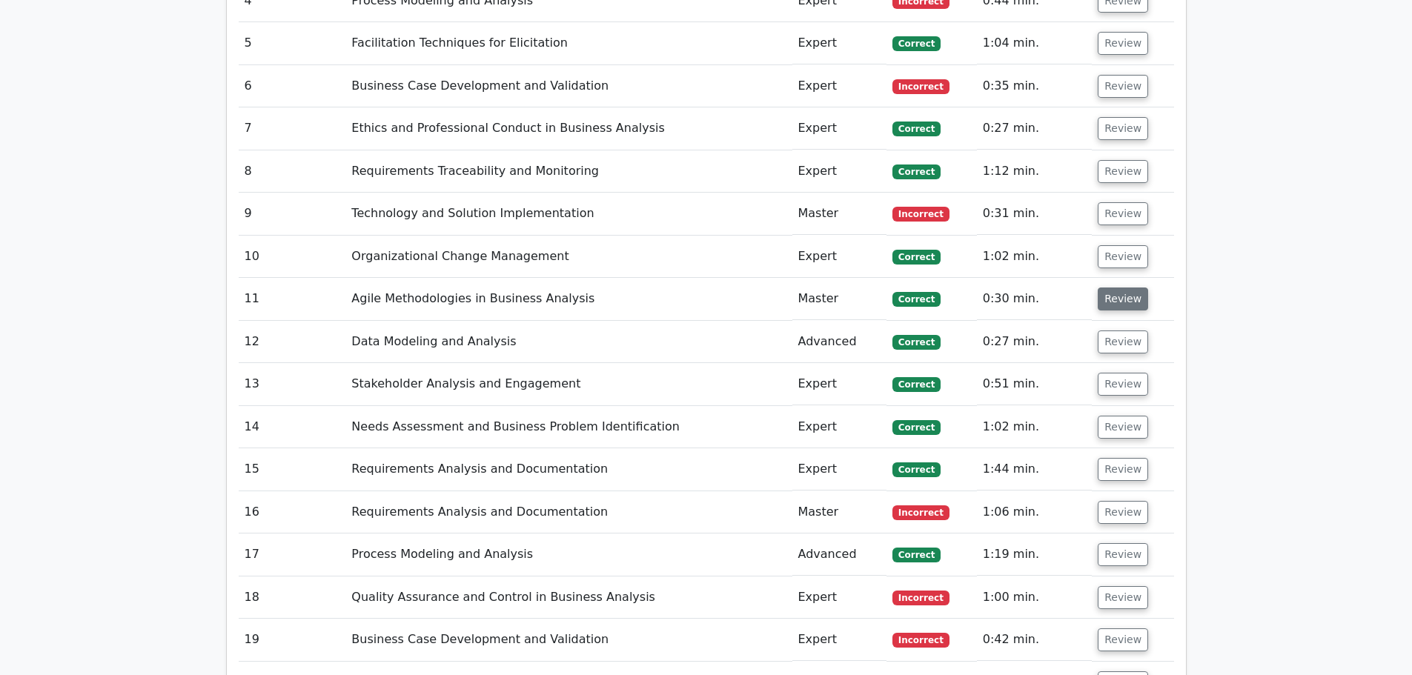
click at [1128, 307] on button "Review" at bounding box center [1122, 299] width 50 height 23
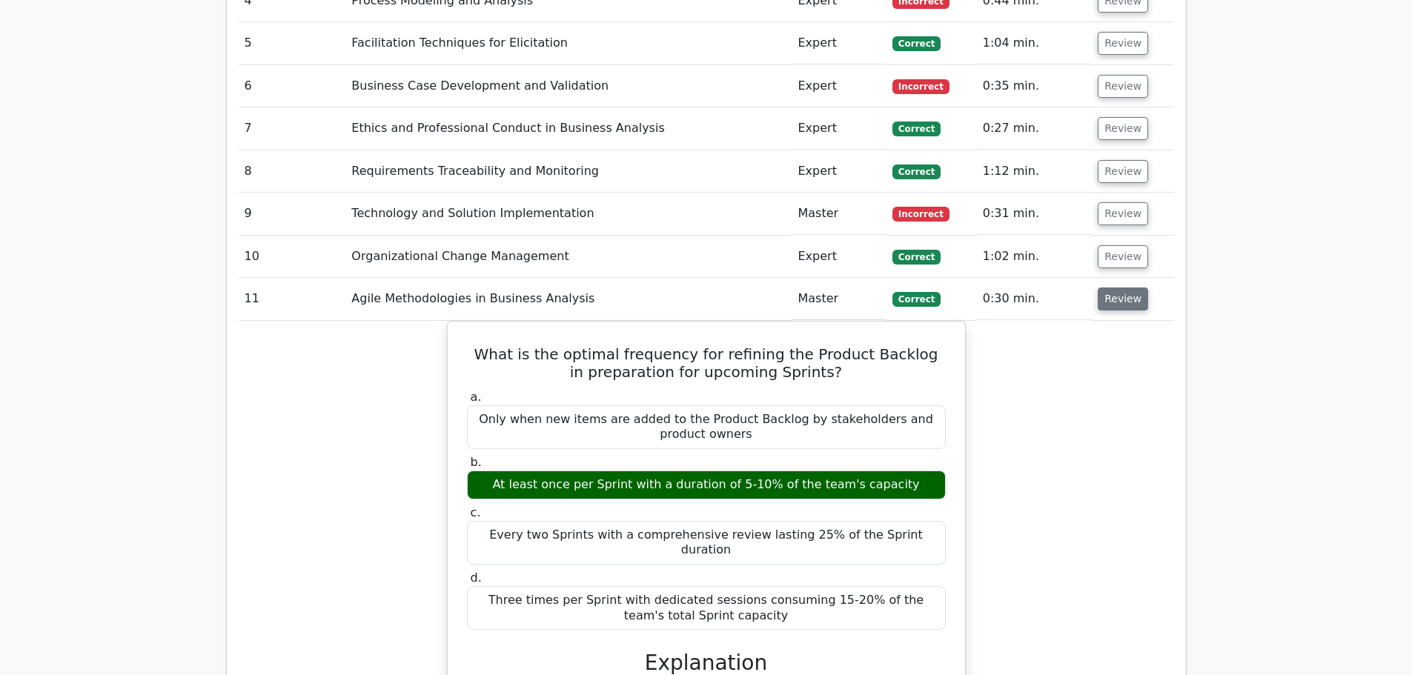
click at [1128, 307] on button "Review" at bounding box center [1122, 299] width 50 height 23
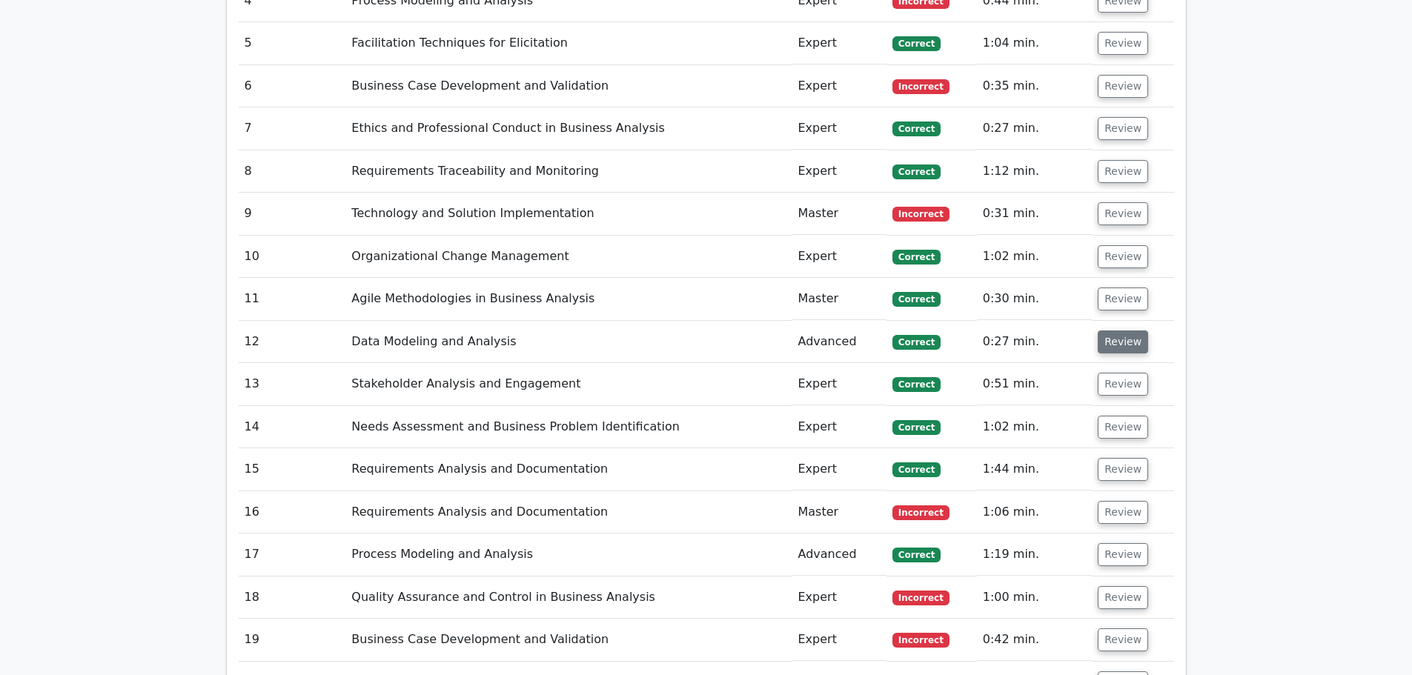
click at [1129, 353] on button "Review" at bounding box center [1122, 341] width 50 height 23
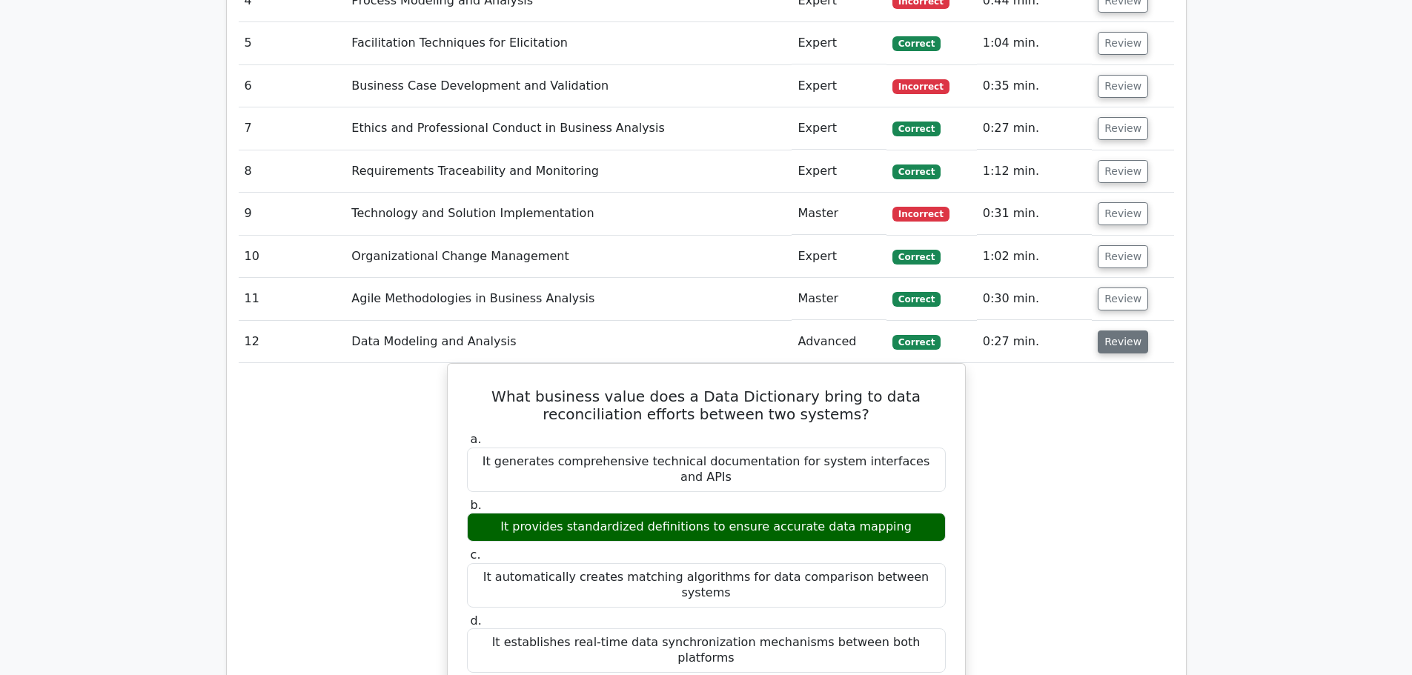
click at [1128, 351] on button "Review" at bounding box center [1122, 341] width 50 height 23
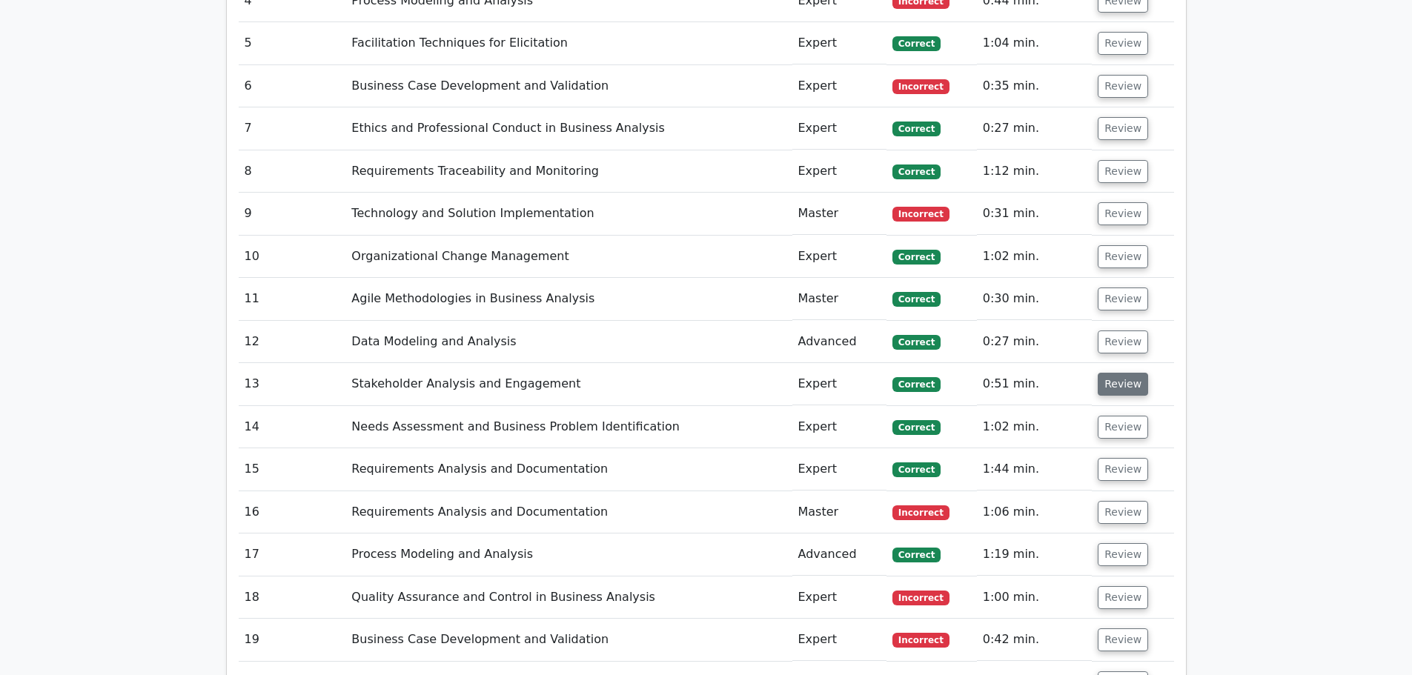
click at [1119, 393] on button "Review" at bounding box center [1122, 384] width 50 height 23
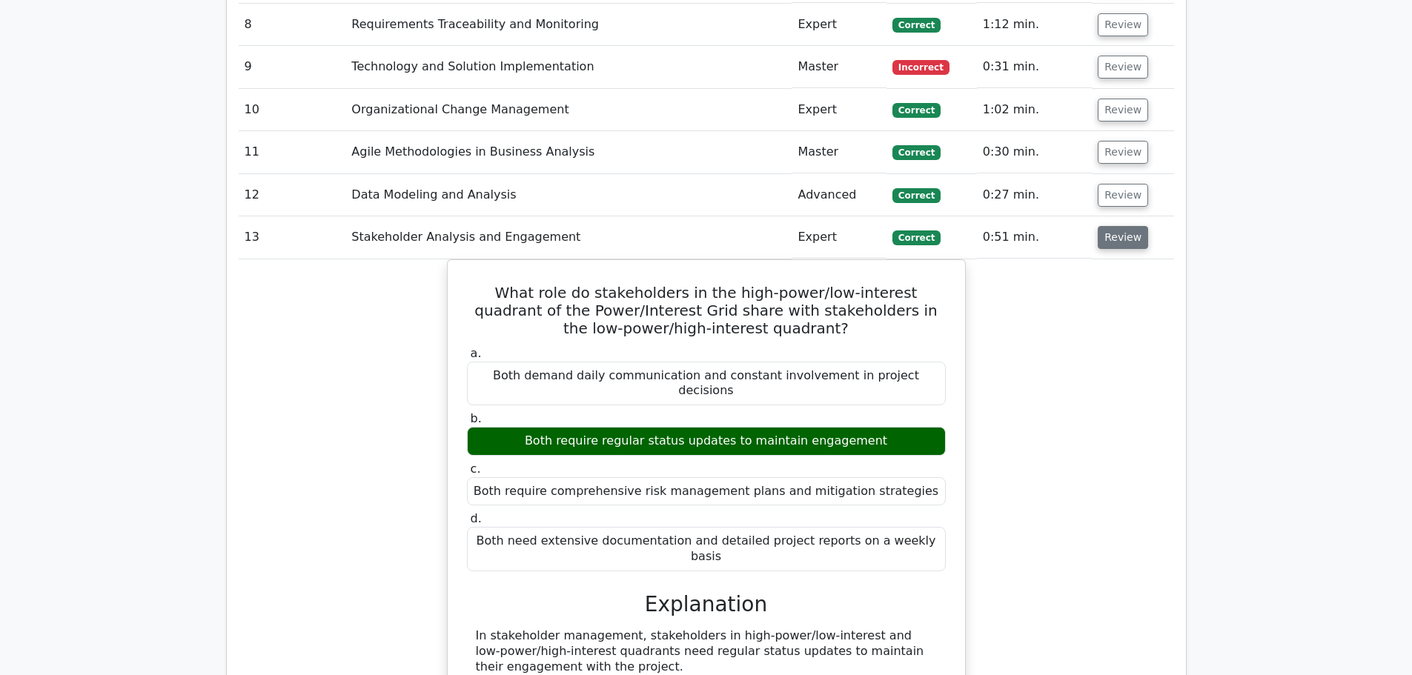
scroll to position [1408, 0]
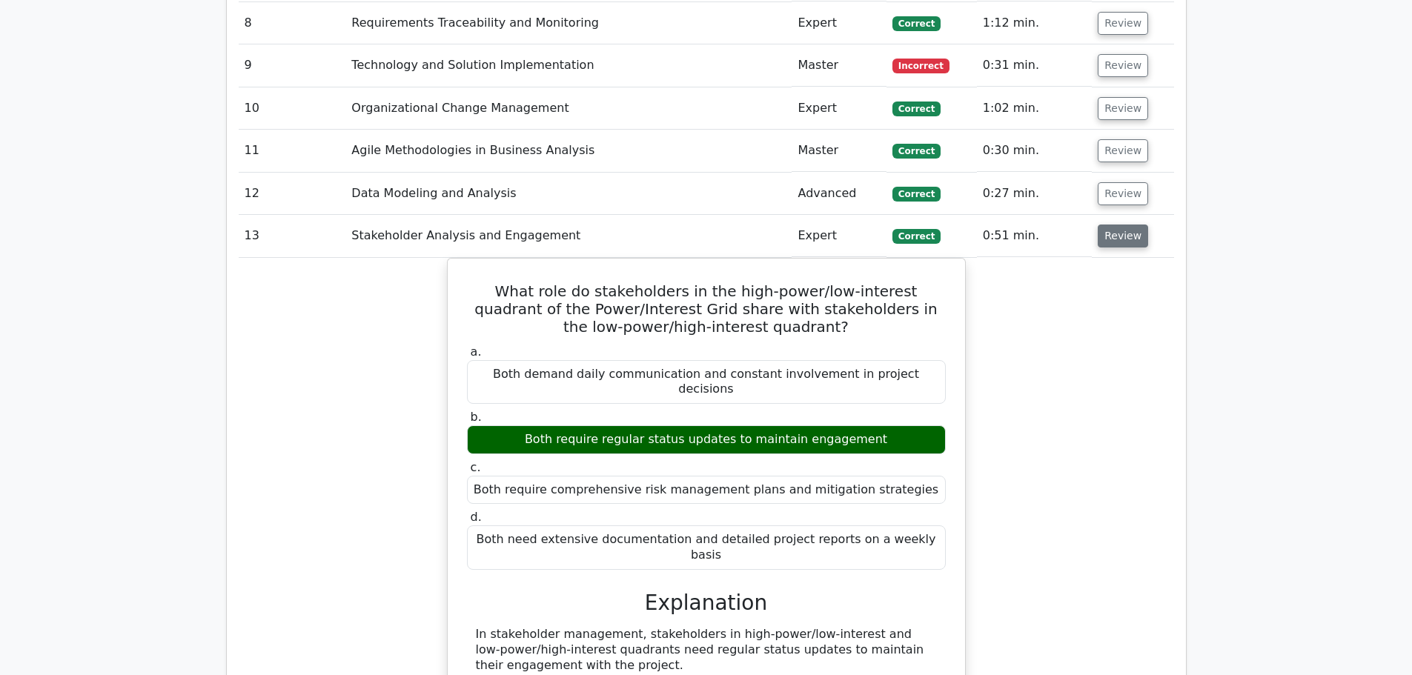
click at [1120, 239] on button "Review" at bounding box center [1122, 236] width 50 height 23
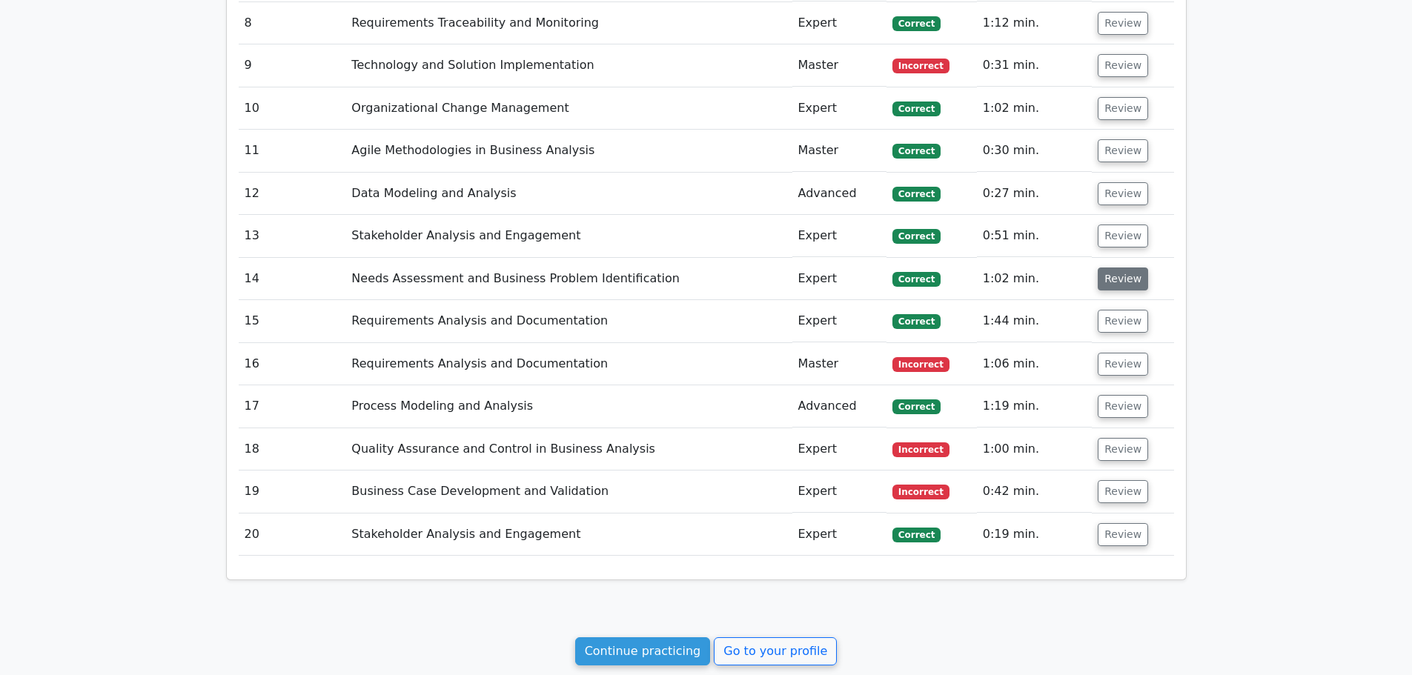
click at [1120, 280] on button "Review" at bounding box center [1122, 278] width 50 height 23
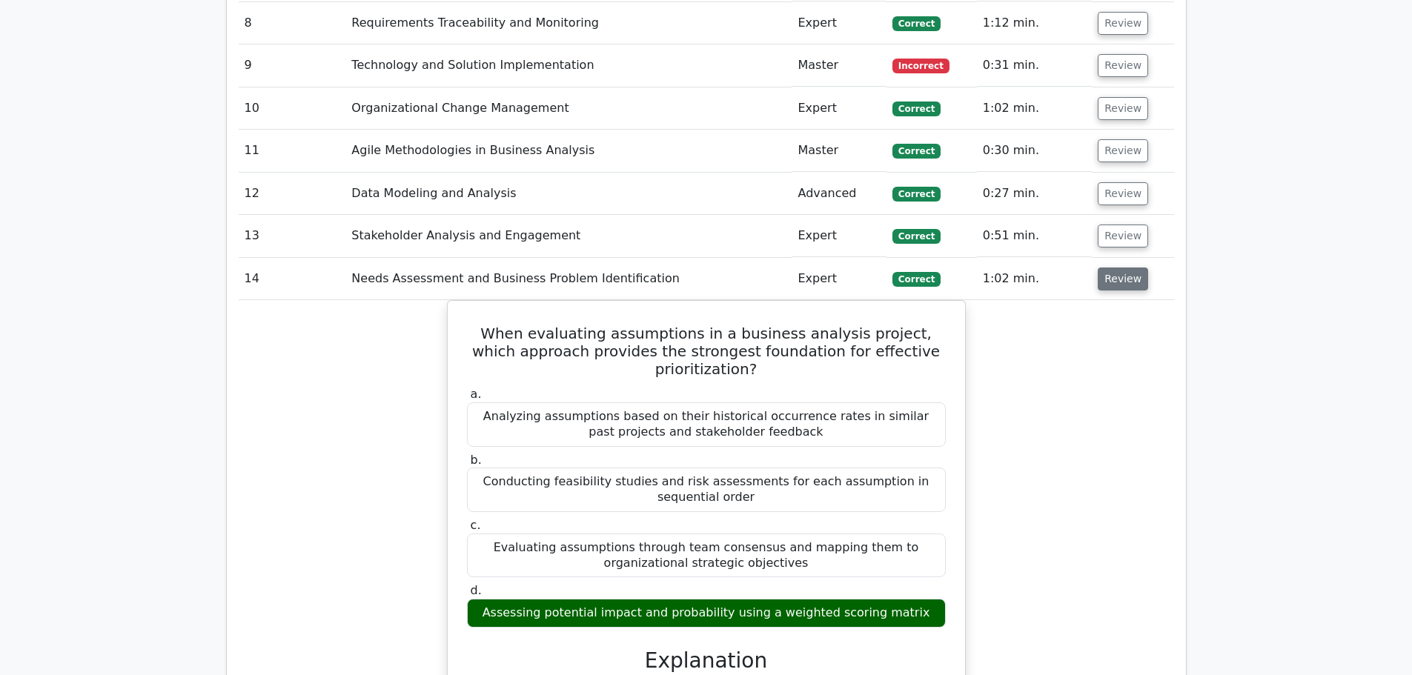
click at [1120, 280] on button "Review" at bounding box center [1122, 278] width 50 height 23
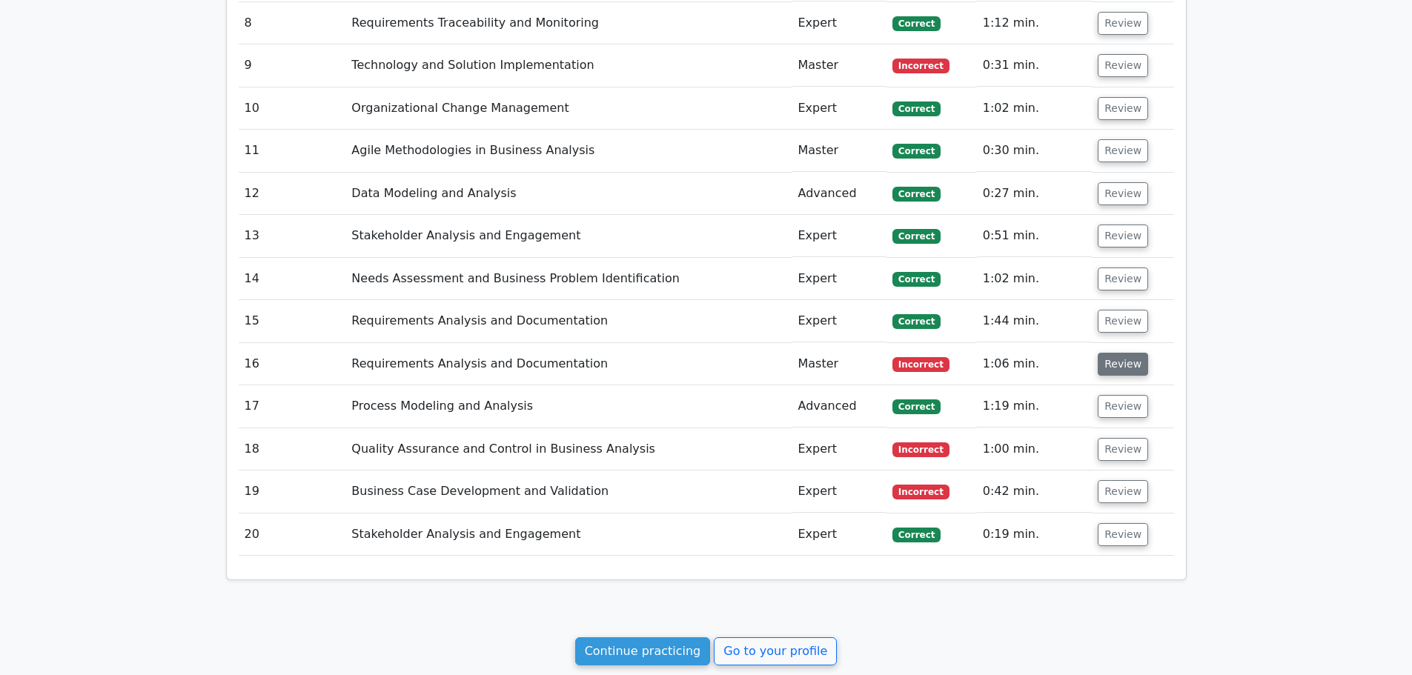
click at [1125, 364] on button "Review" at bounding box center [1122, 364] width 50 height 23
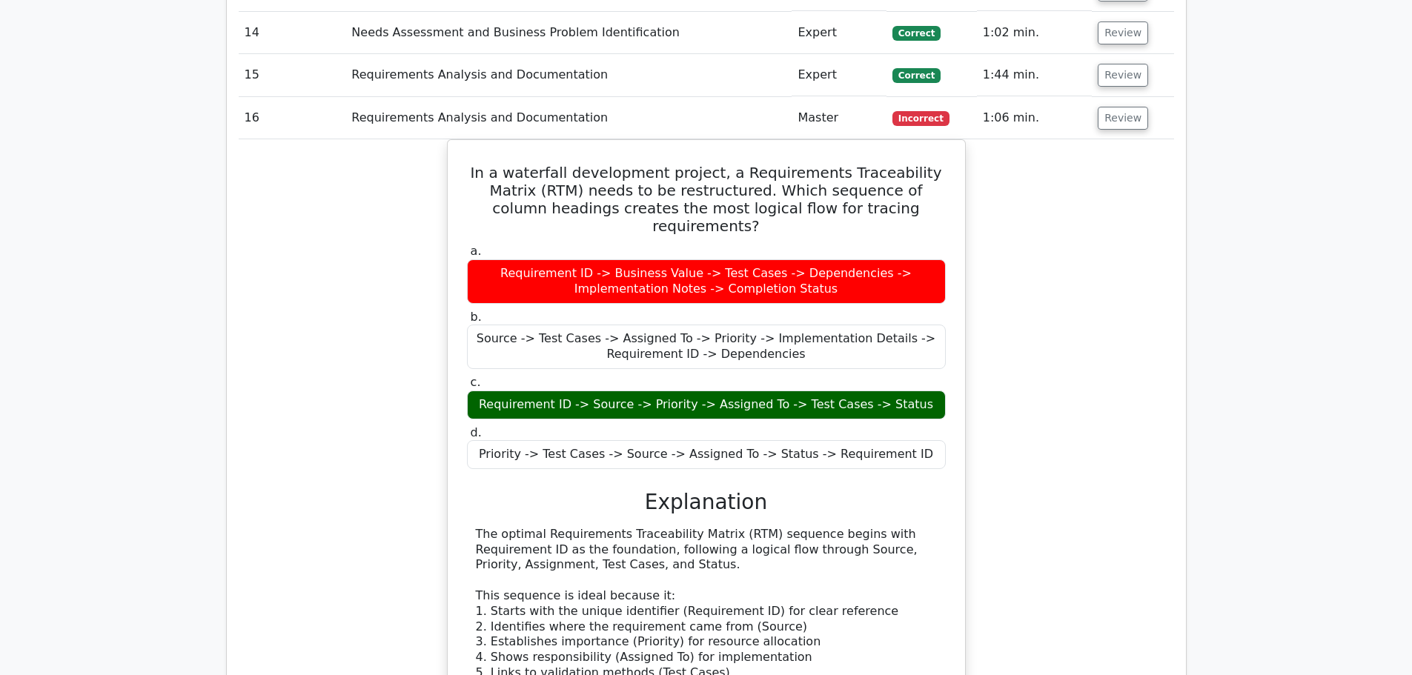
scroll to position [1704, 0]
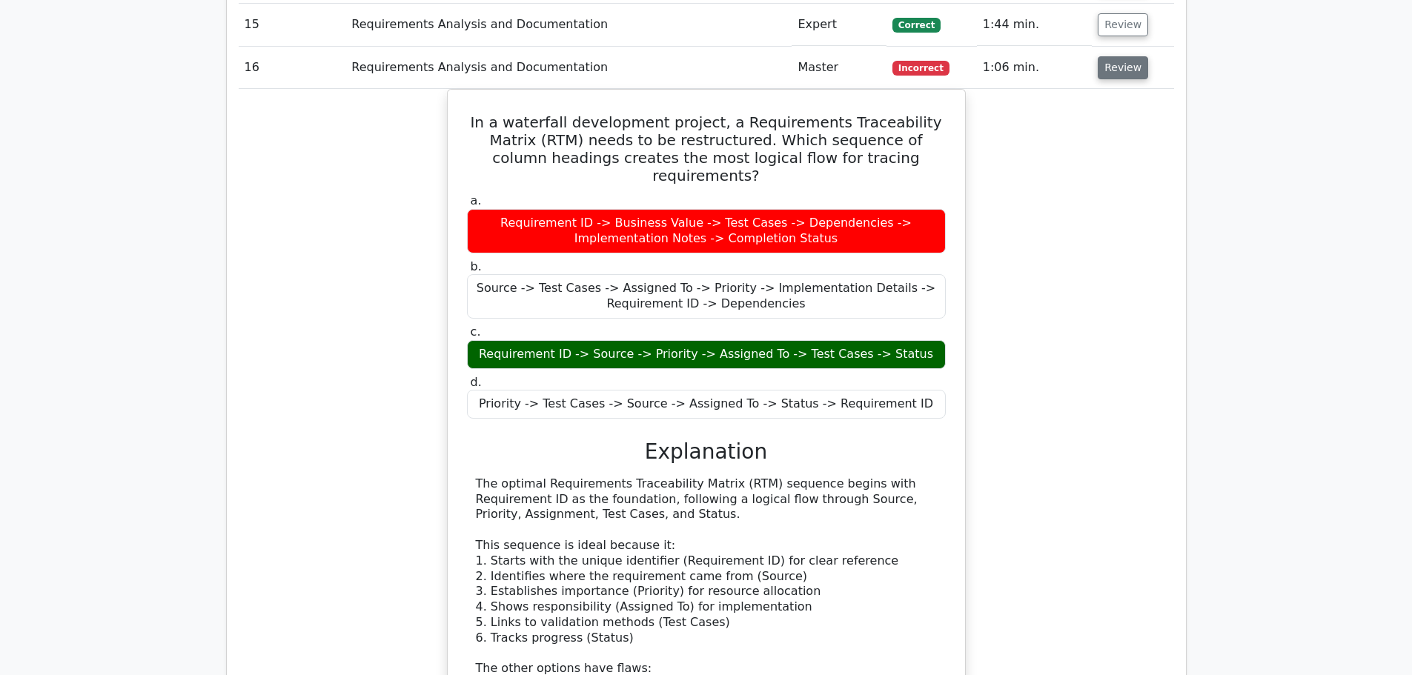
click at [1121, 67] on button "Review" at bounding box center [1122, 67] width 50 height 23
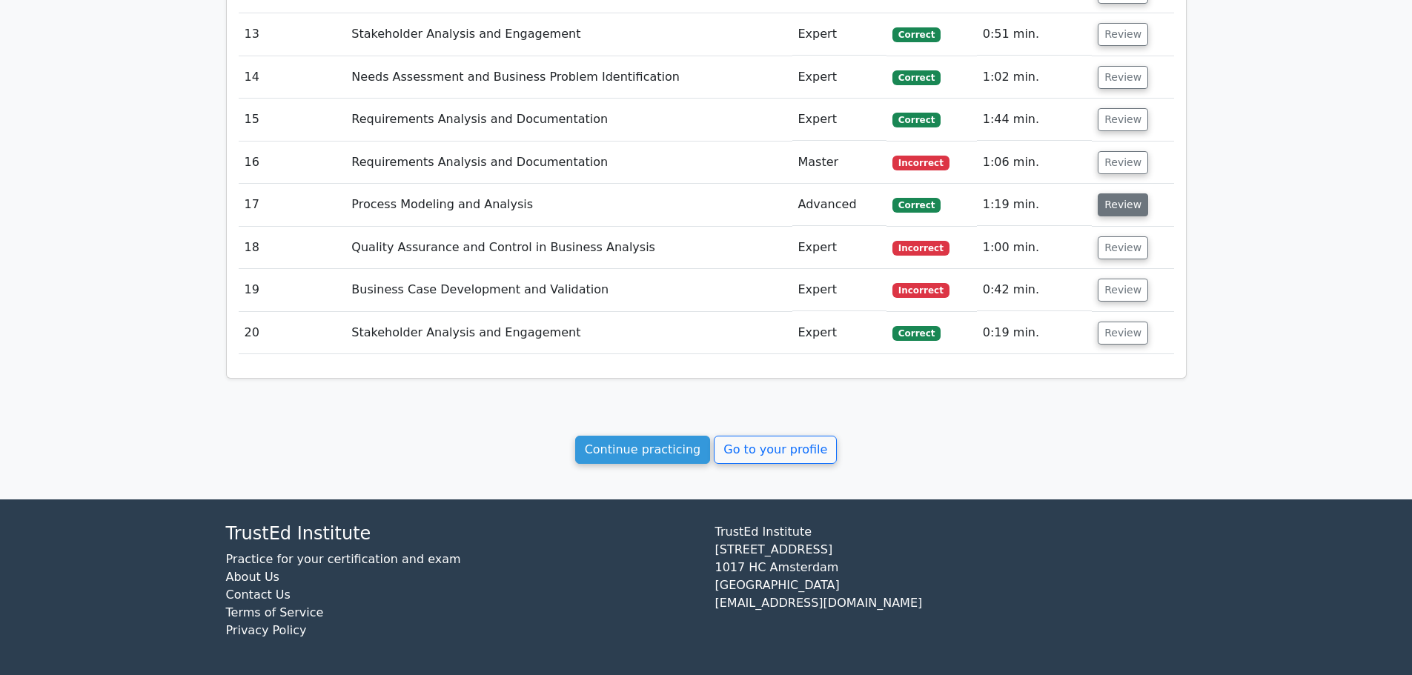
click at [1107, 202] on button "Review" at bounding box center [1122, 204] width 50 height 23
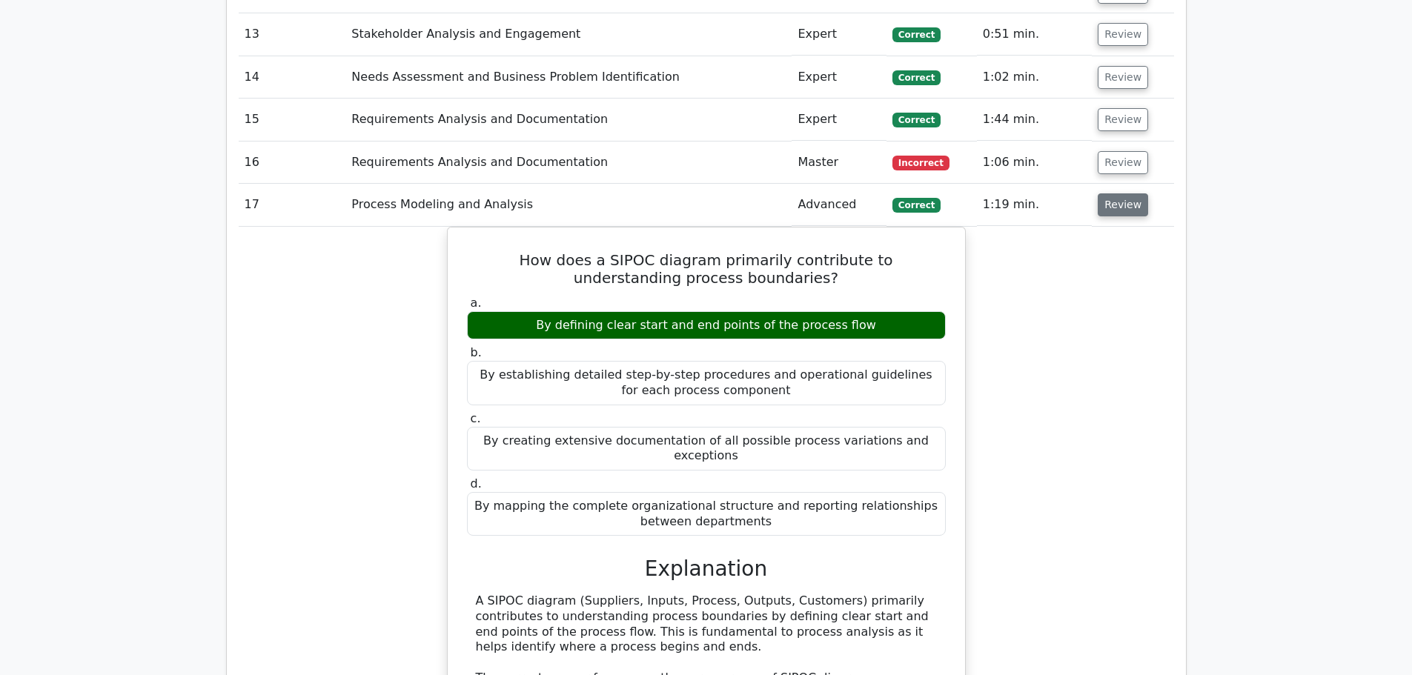
click at [1107, 207] on button "Review" at bounding box center [1122, 204] width 50 height 23
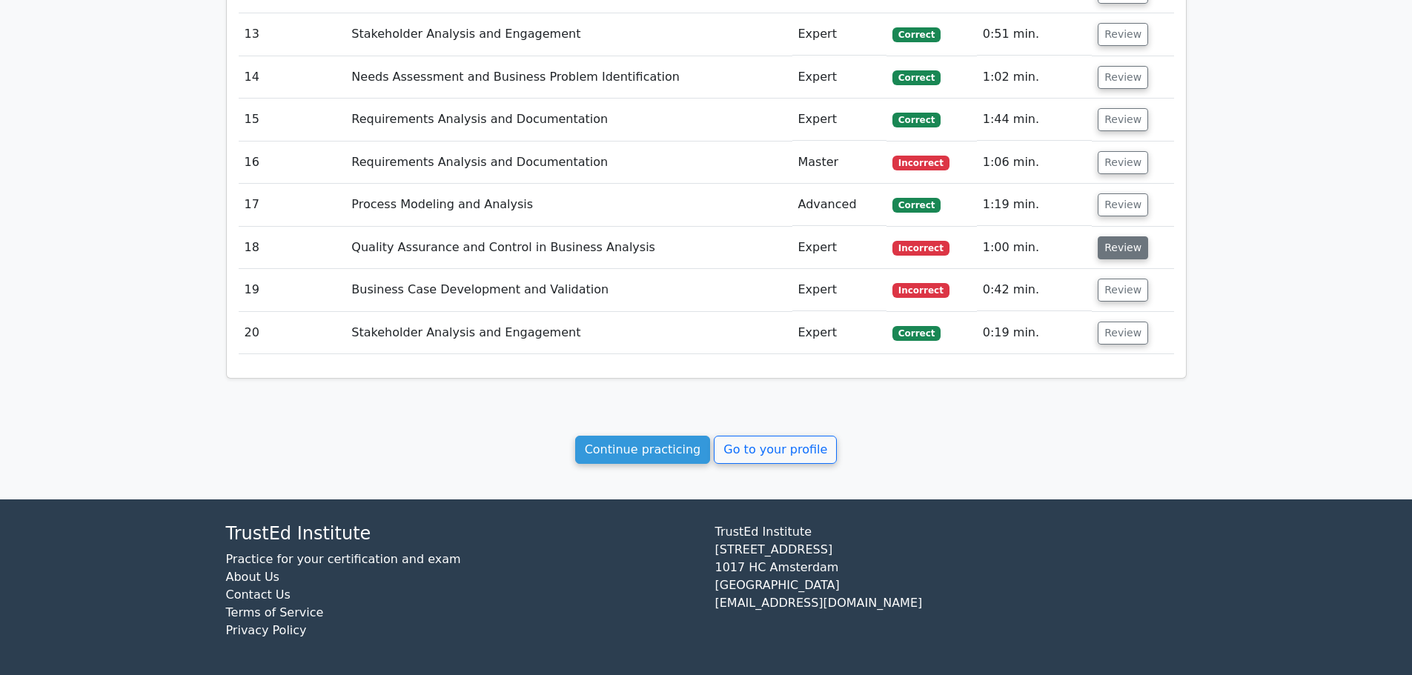
click at [1114, 251] on button "Review" at bounding box center [1122, 247] width 50 height 23
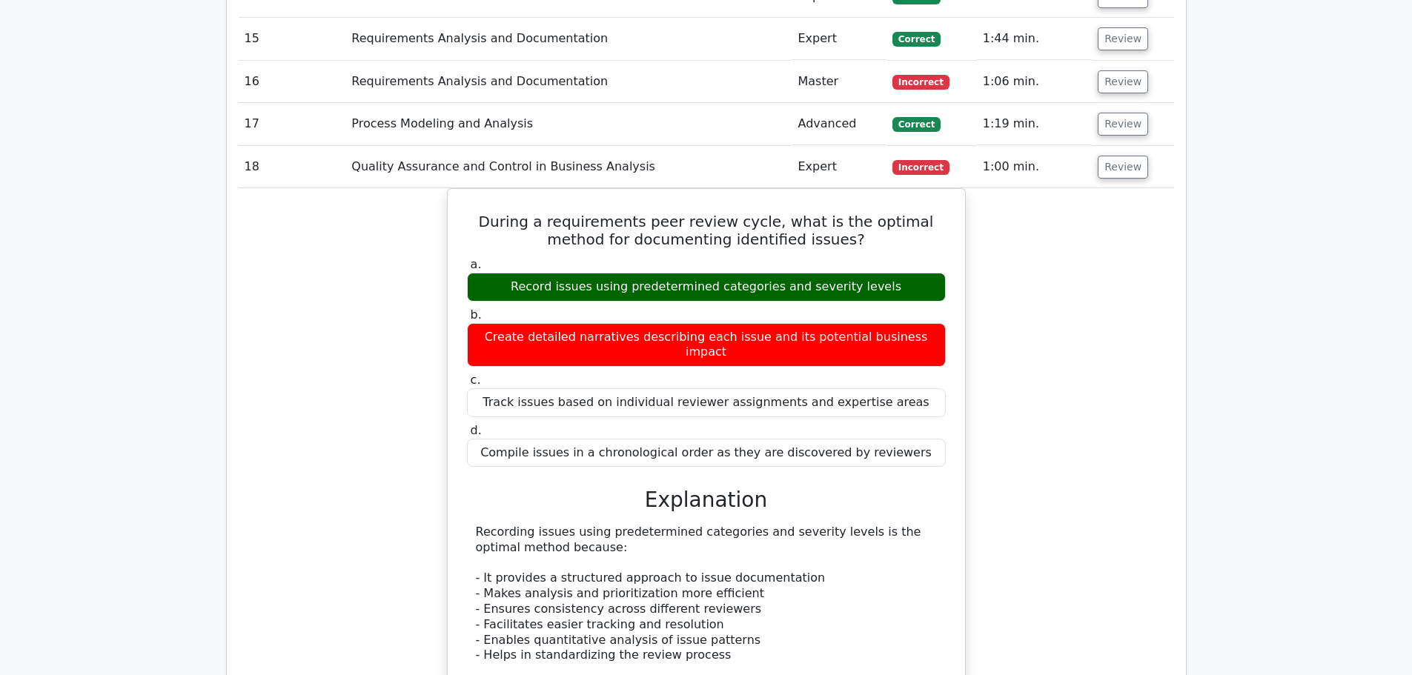
scroll to position [1684, 0]
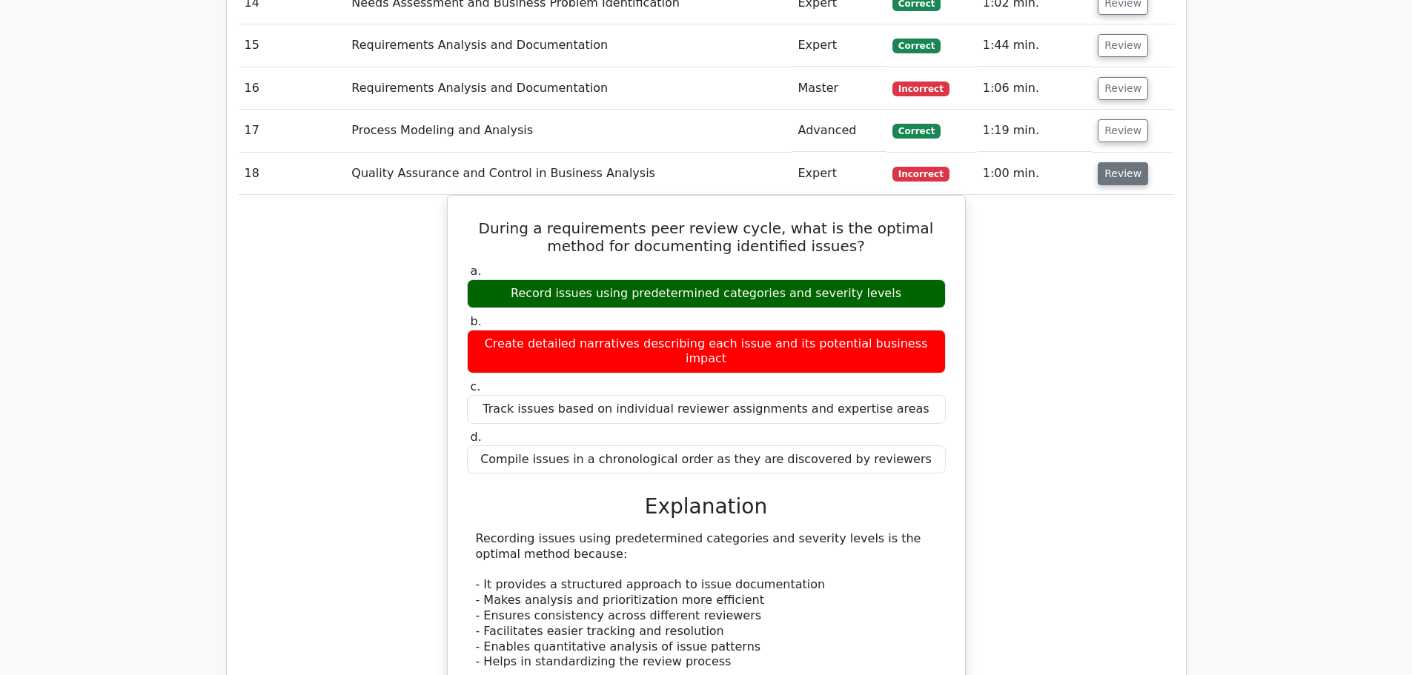
click at [1103, 176] on button "Review" at bounding box center [1122, 173] width 50 height 23
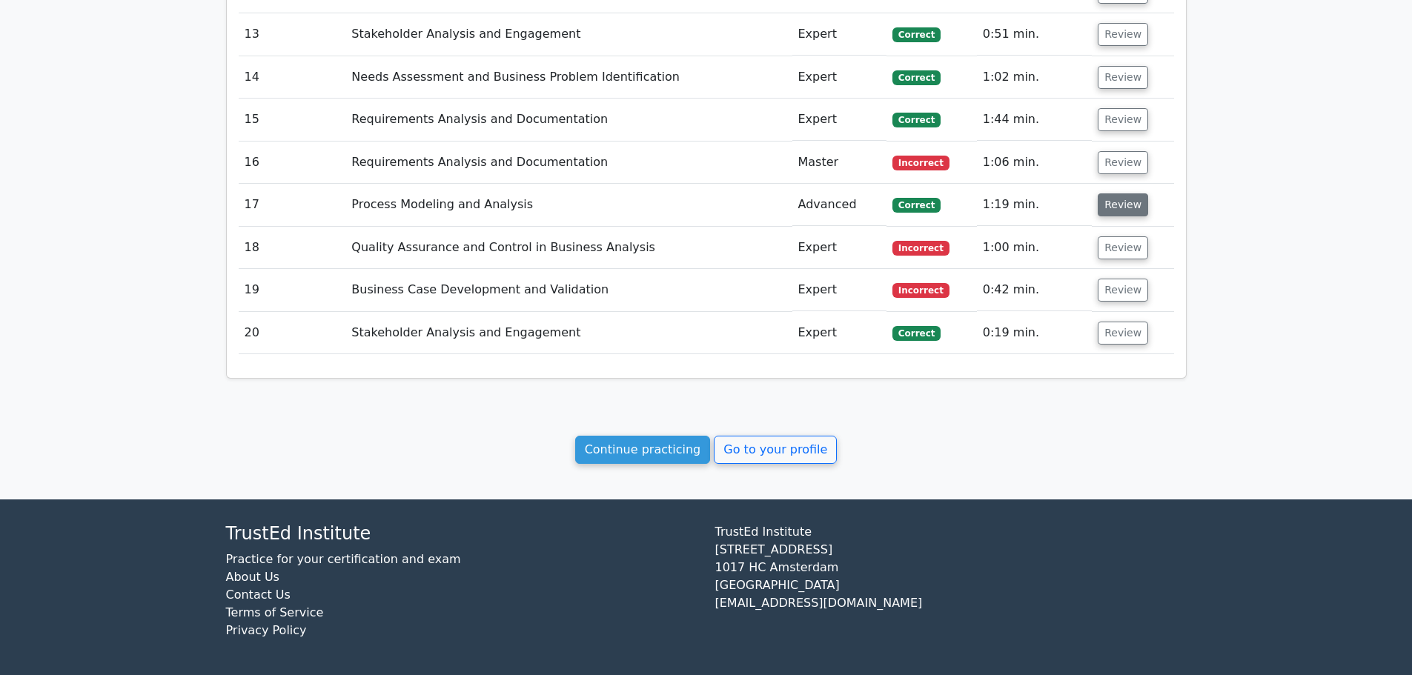
scroll to position [1609, 0]
click at [1110, 290] on button "Review" at bounding box center [1122, 290] width 50 height 23
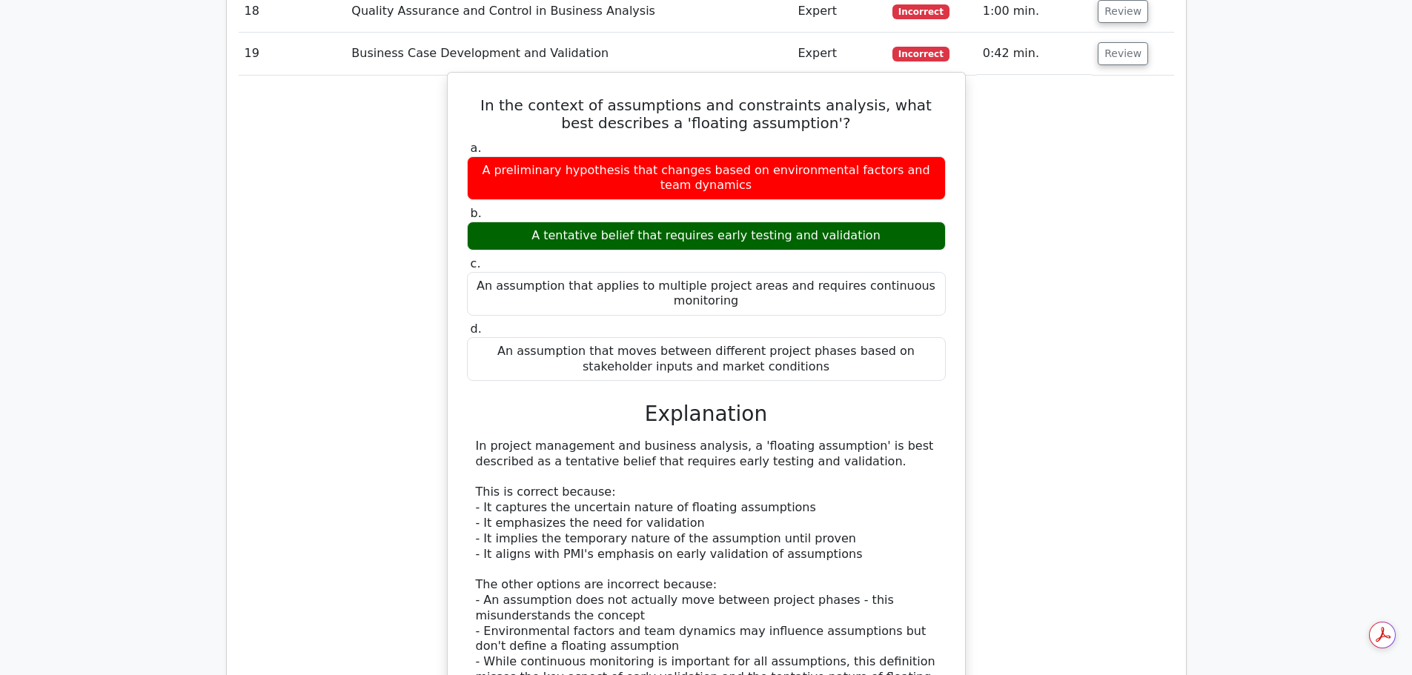
scroll to position [1832, 0]
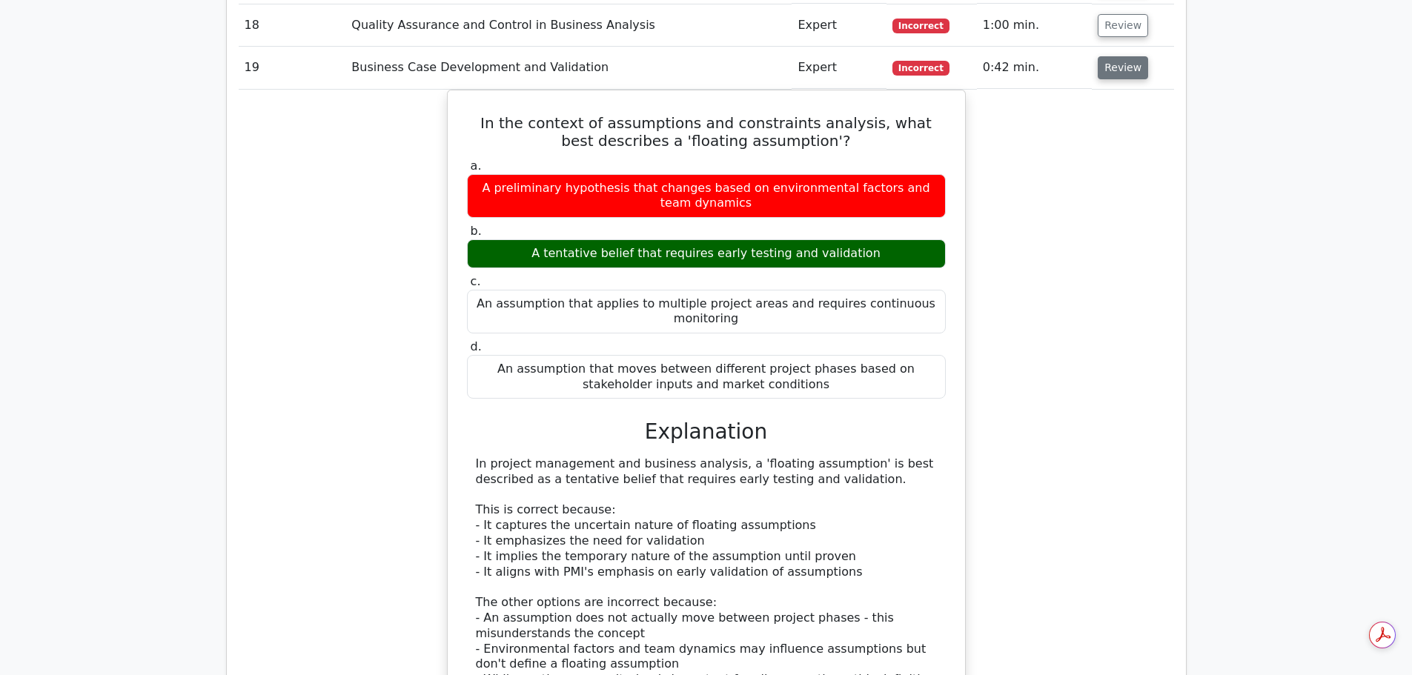
click at [1117, 79] on button "Review" at bounding box center [1122, 67] width 50 height 23
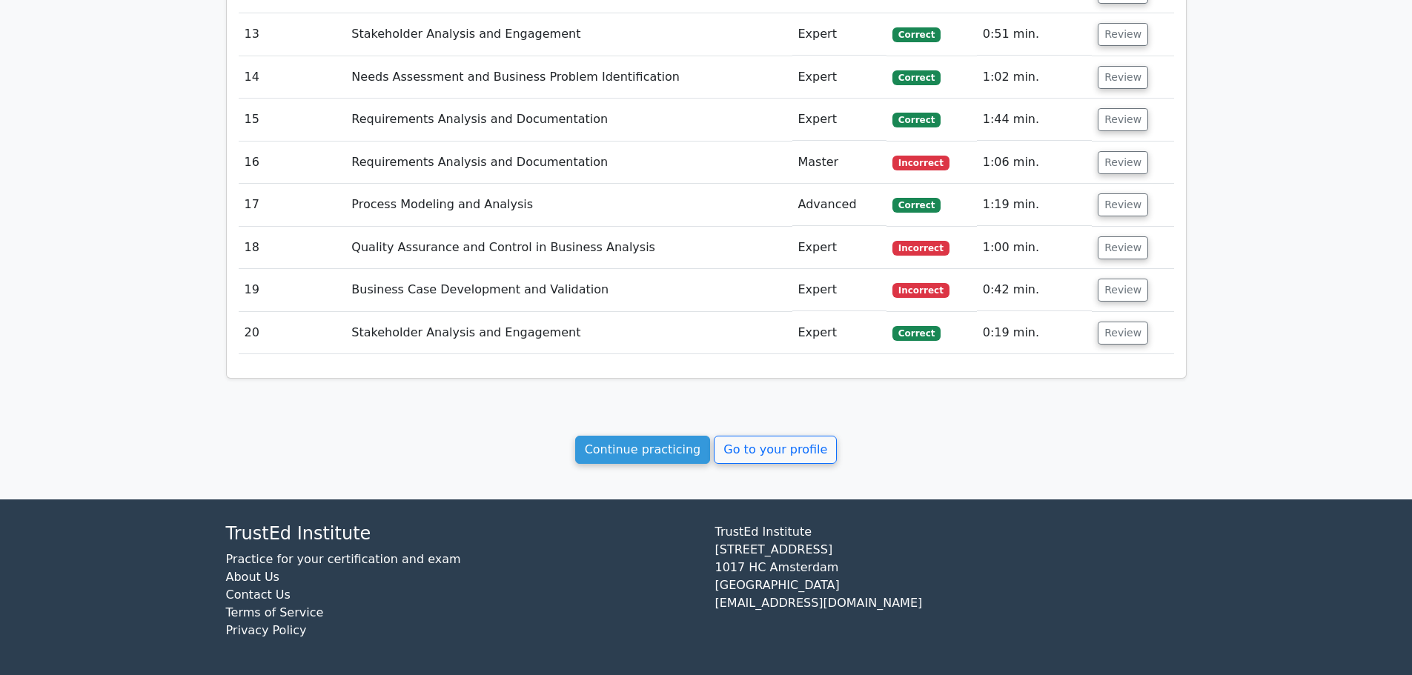
scroll to position [0, 0]
click at [1103, 333] on button "Review" at bounding box center [1122, 333] width 50 height 23
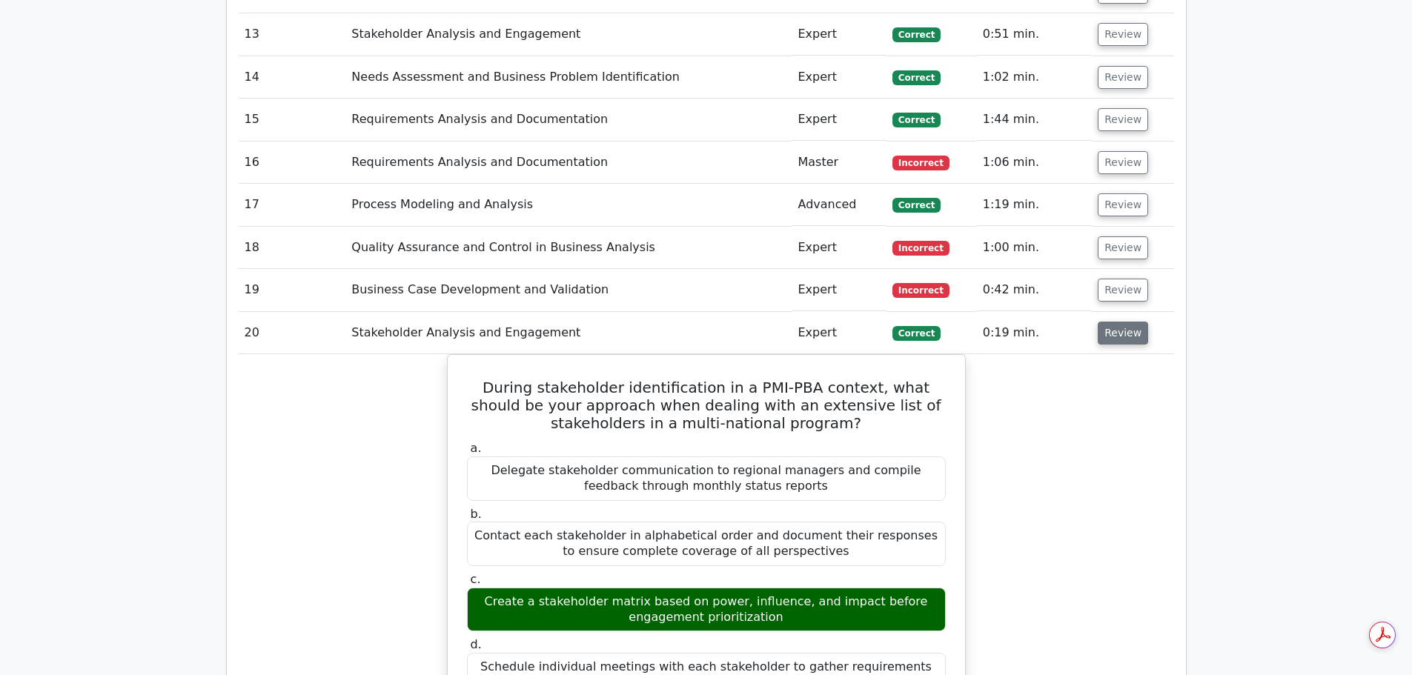
click at [1103, 333] on button "Review" at bounding box center [1122, 333] width 50 height 23
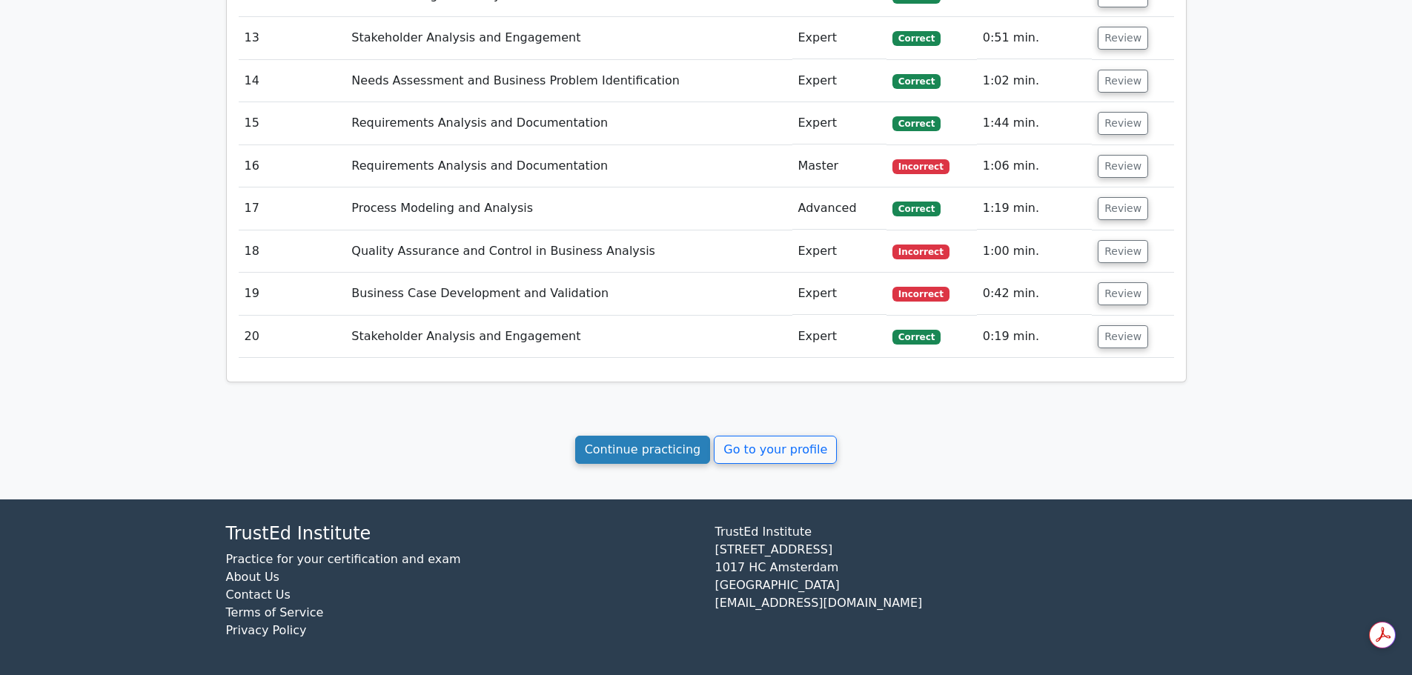
click at [656, 457] on link "Continue practicing" at bounding box center [643, 450] width 136 height 28
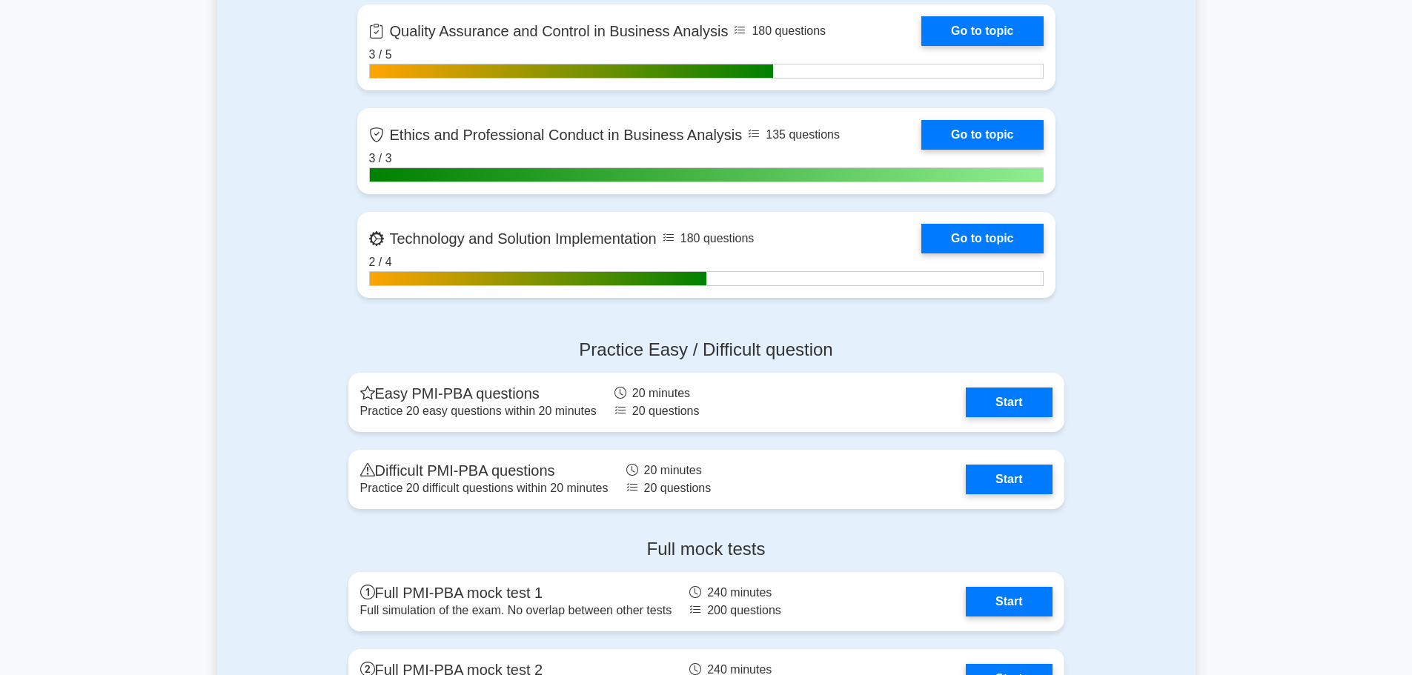
scroll to position [3100, 0]
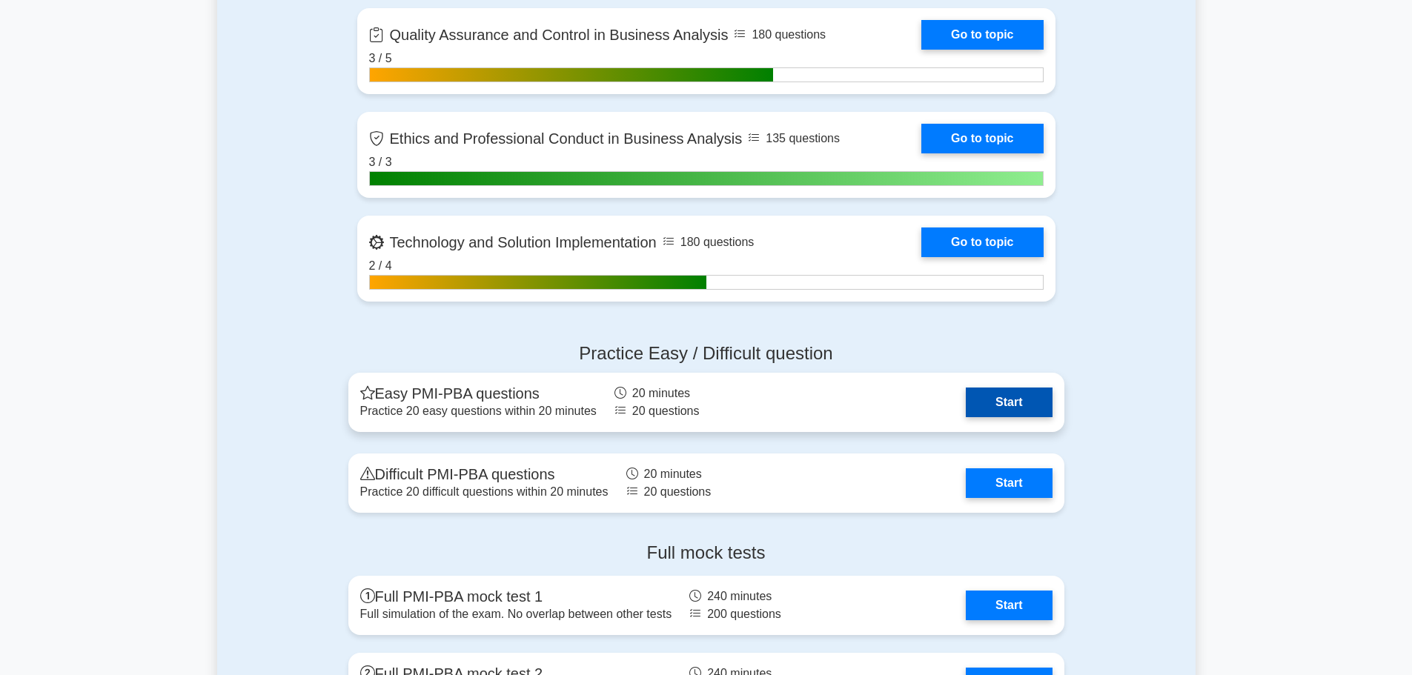
click at [999, 396] on link "Start" at bounding box center [1009, 403] width 86 height 30
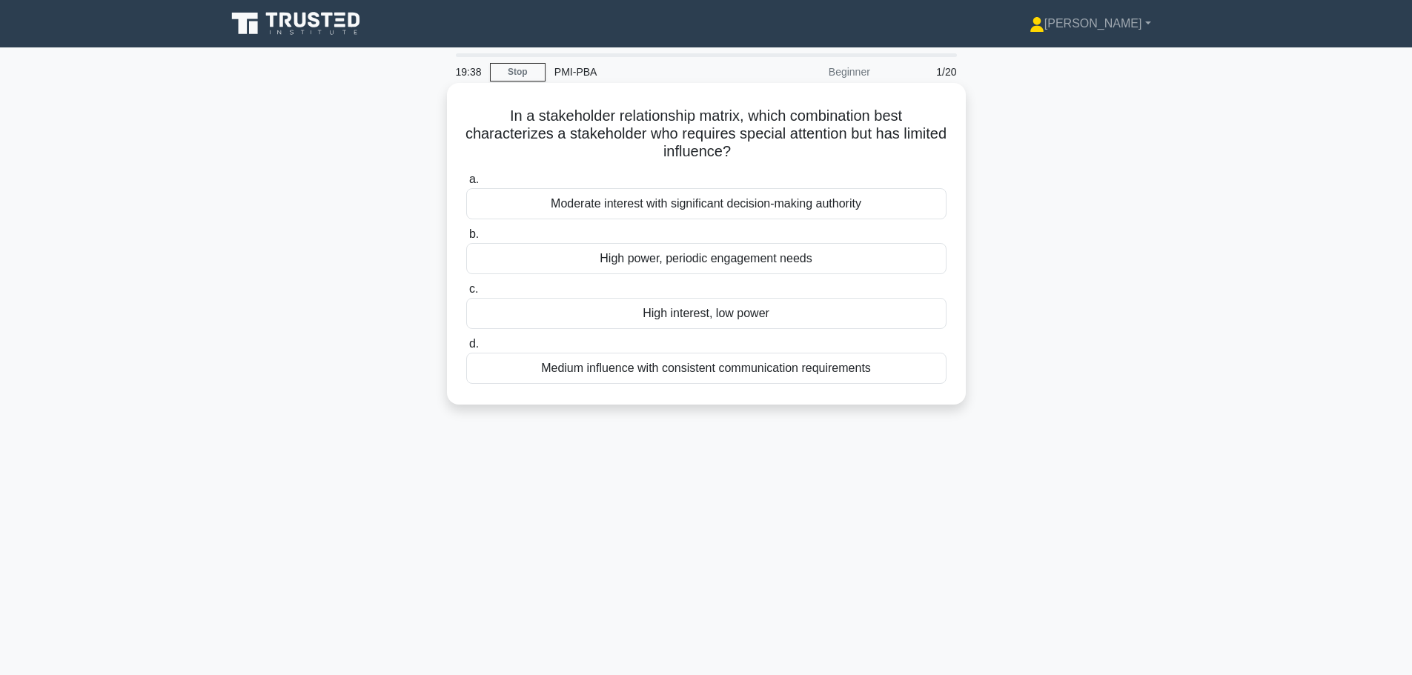
click at [656, 205] on div "Moderate interest with significant decision-making authority" at bounding box center [706, 203] width 480 height 31
click at [466, 185] on input "a. Moderate interest with significant decision-making authority" at bounding box center [466, 180] width 0 height 10
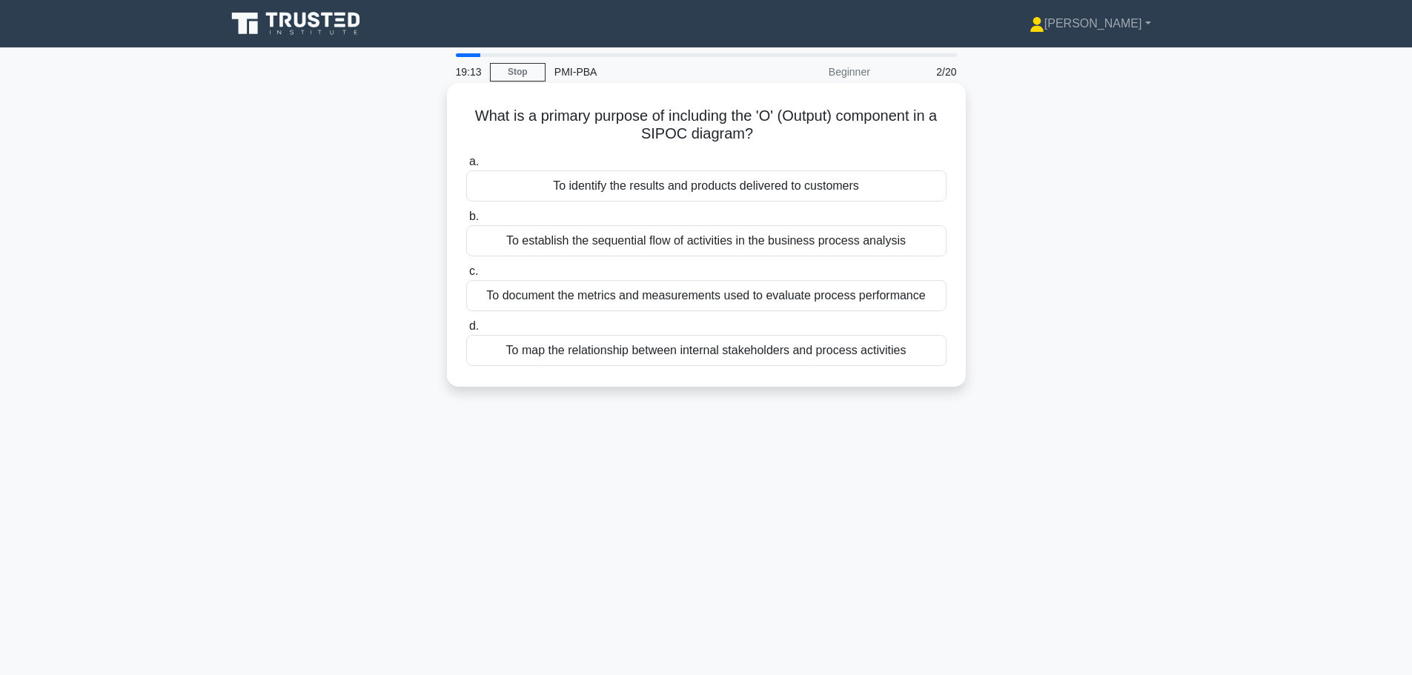
click at [699, 186] on div "To identify the results and products delivered to customers" at bounding box center [706, 185] width 480 height 31
click at [466, 167] on input "a. To identify the results and products delivered to customers" at bounding box center [466, 162] width 0 height 10
click at [765, 245] on div "Alignment with stakeholder pain points and organizational values" at bounding box center [706, 240] width 480 height 31
click at [466, 222] on input "b. Alignment with stakeholder pain points and organizational values" at bounding box center [466, 217] width 0 height 10
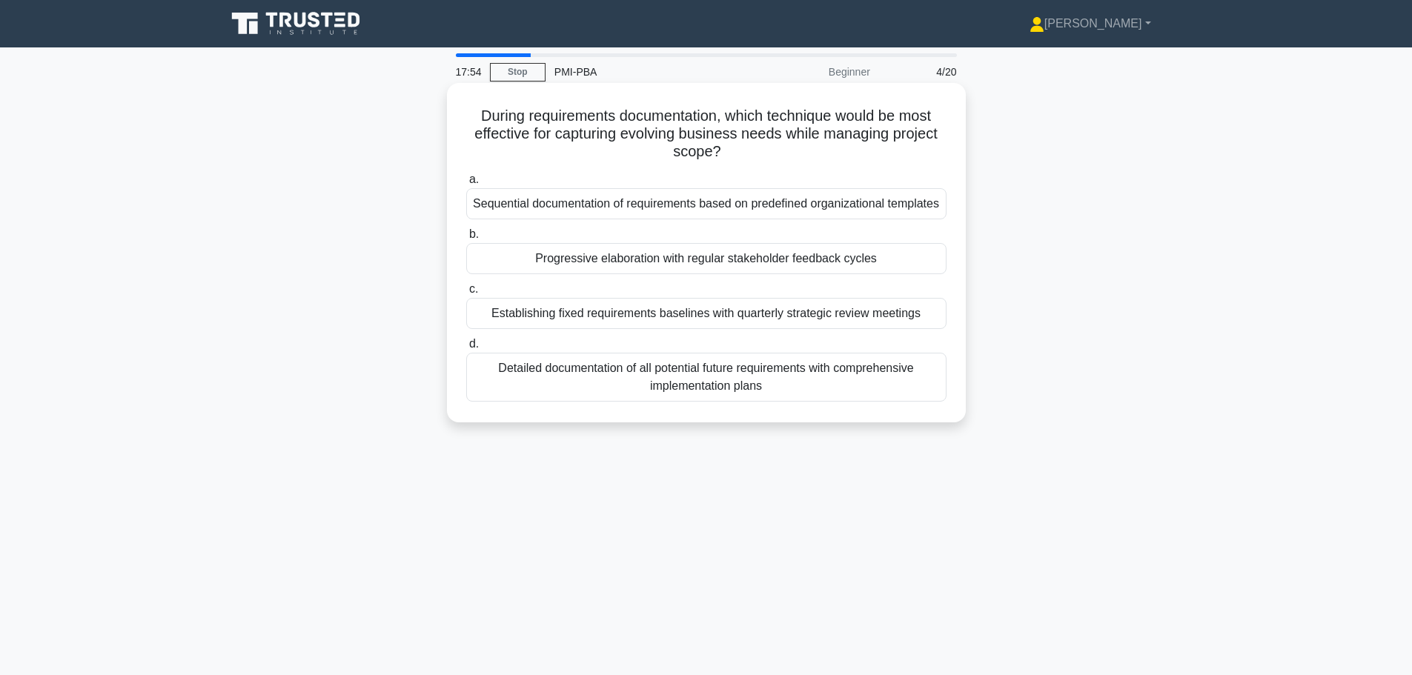
click at [623, 274] on div "Progressive elaboration with regular stakeholder feedback cycles" at bounding box center [706, 258] width 480 height 31
click at [466, 239] on input "b. Progressive elaboration with regular stakeholder feedback cycles" at bounding box center [466, 235] width 0 height 10
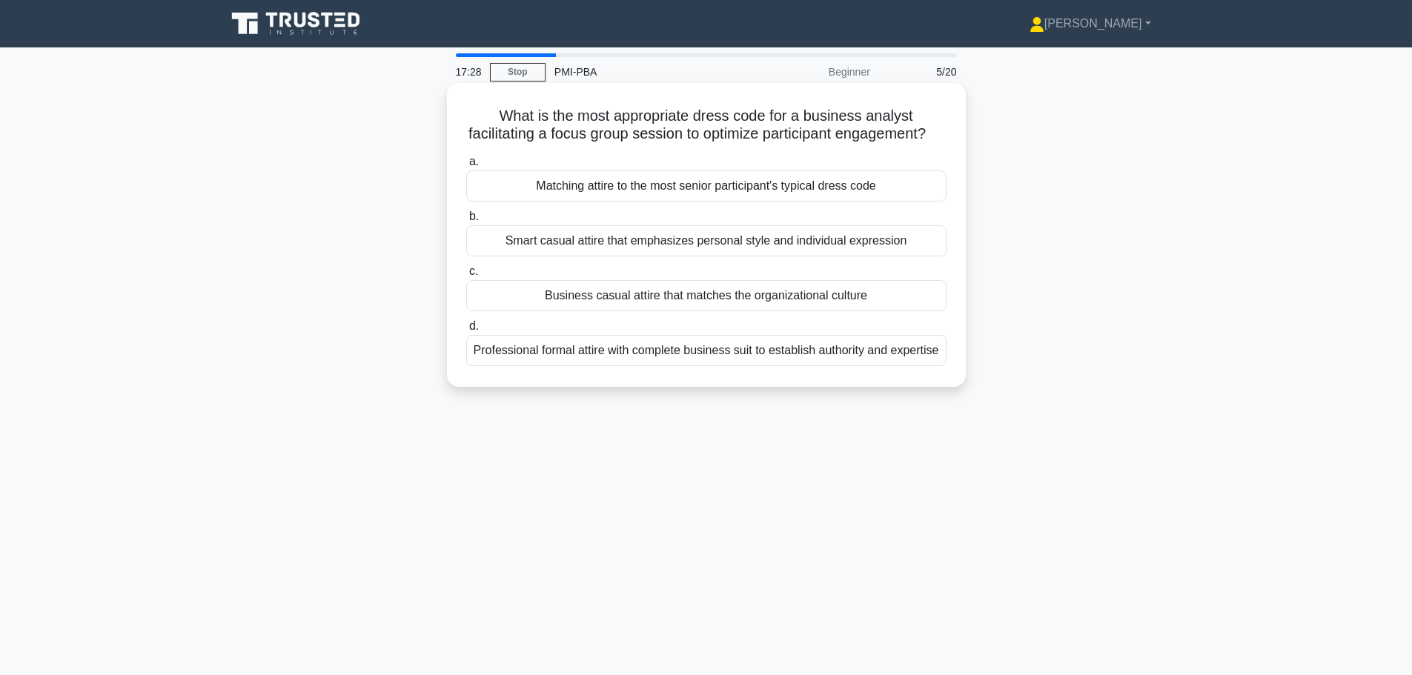
click at [765, 311] on div "Business casual attire that matches the organizational culture" at bounding box center [706, 295] width 480 height 31
click at [466, 276] on input "c. Business casual attire that matches the organizational culture" at bounding box center [466, 272] width 0 height 10
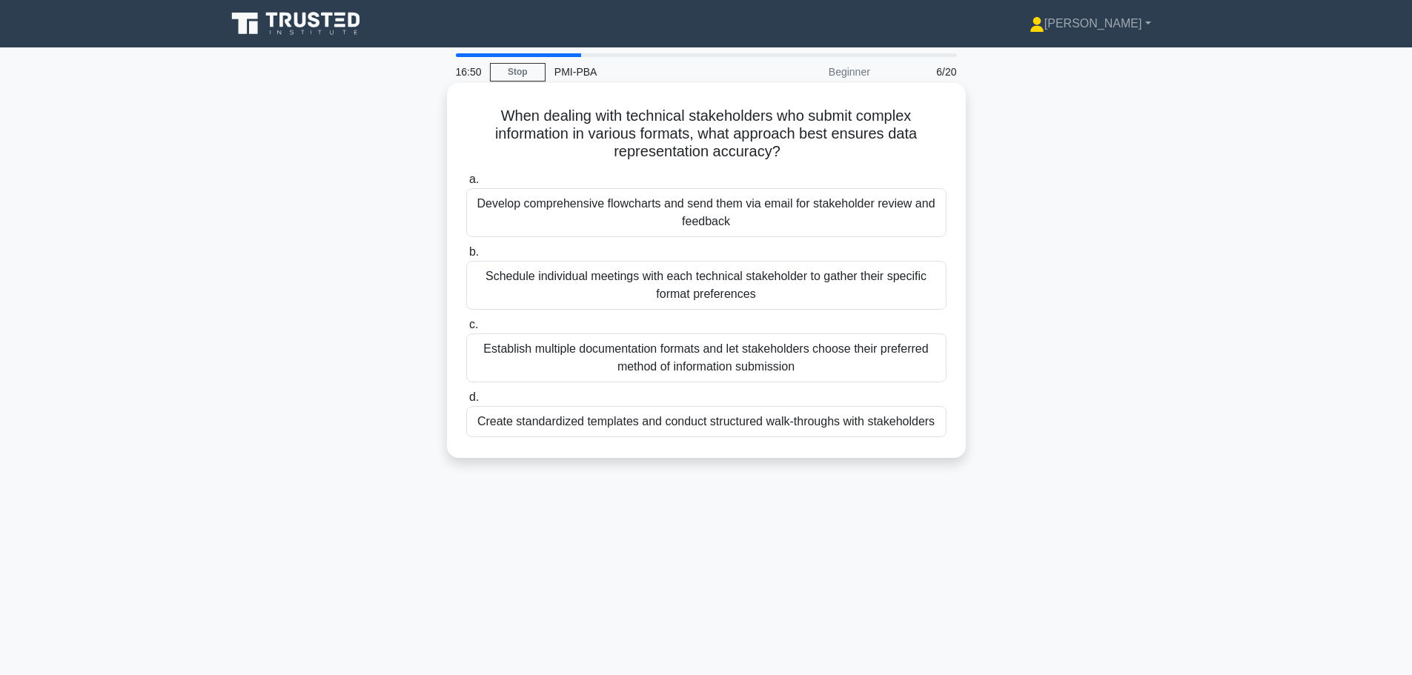
click at [647, 429] on div "Create standardized templates and conduct structured walk-throughs with stakeho…" at bounding box center [706, 421] width 480 height 31
click at [466, 402] on input "d. Create standardized templates and conduct structured walk-throughs with stak…" at bounding box center [466, 398] width 0 height 10
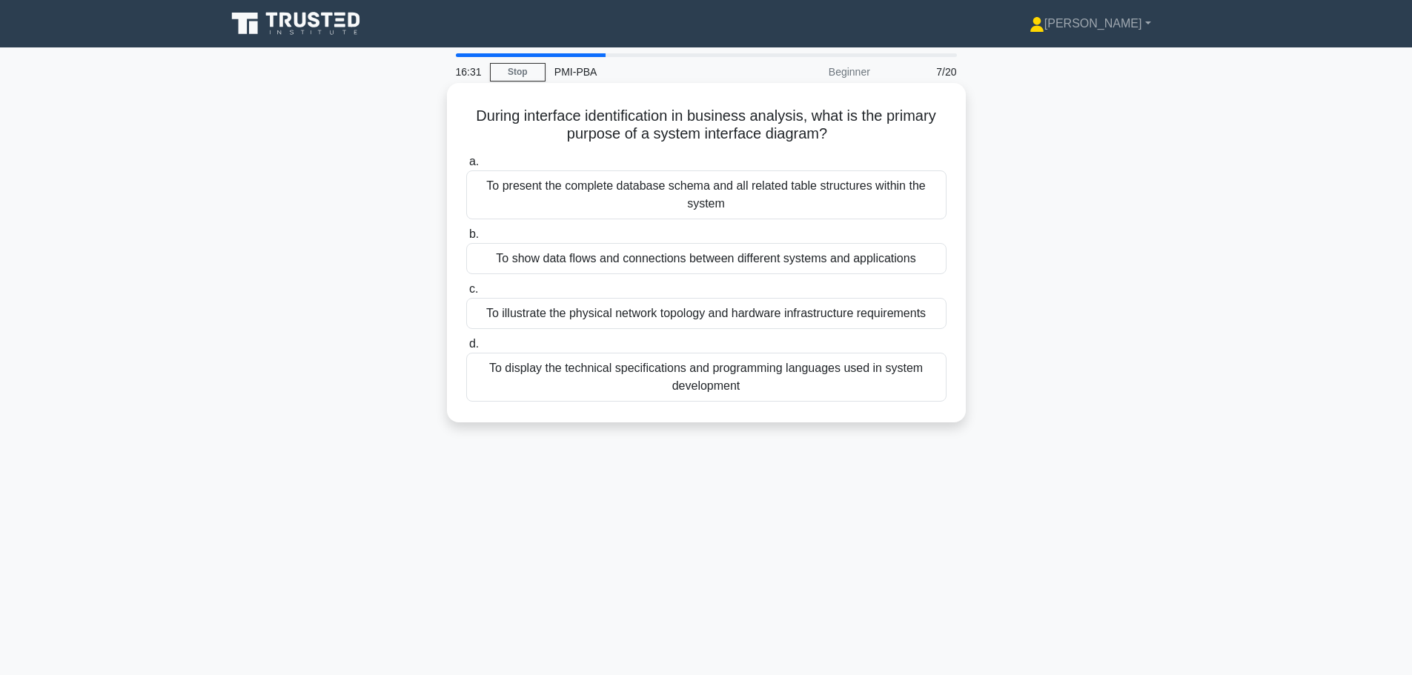
click at [623, 258] on div "To show data flows and connections between different systems and applications" at bounding box center [706, 258] width 480 height 31
click at [466, 239] on input "b. To show data flows and connections between different systems and applications" at bounding box center [466, 235] width 0 height 10
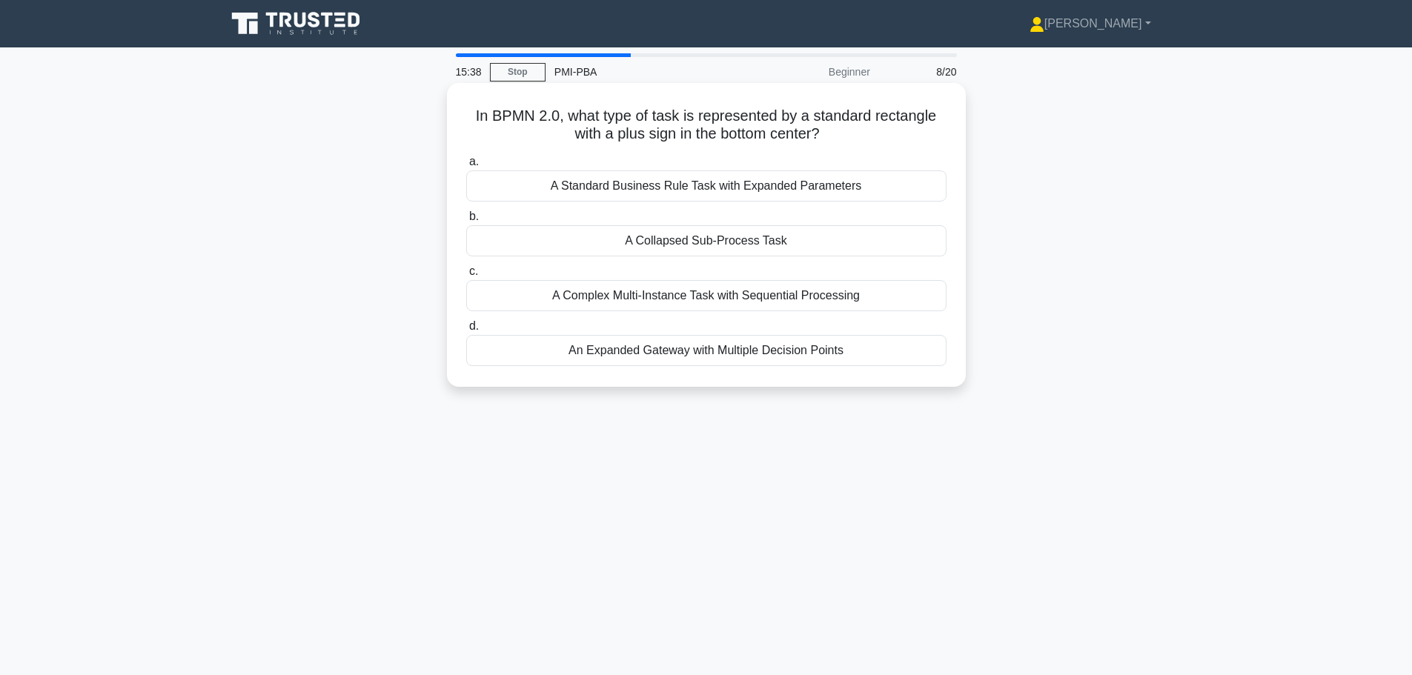
click at [683, 348] on div "An Expanded Gateway with Multiple Decision Points" at bounding box center [706, 350] width 480 height 31
click at [466, 331] on input "d. An Expanded Gateway with Multiple Decision Points" at bounding box center [466, 327] width 0 height 10
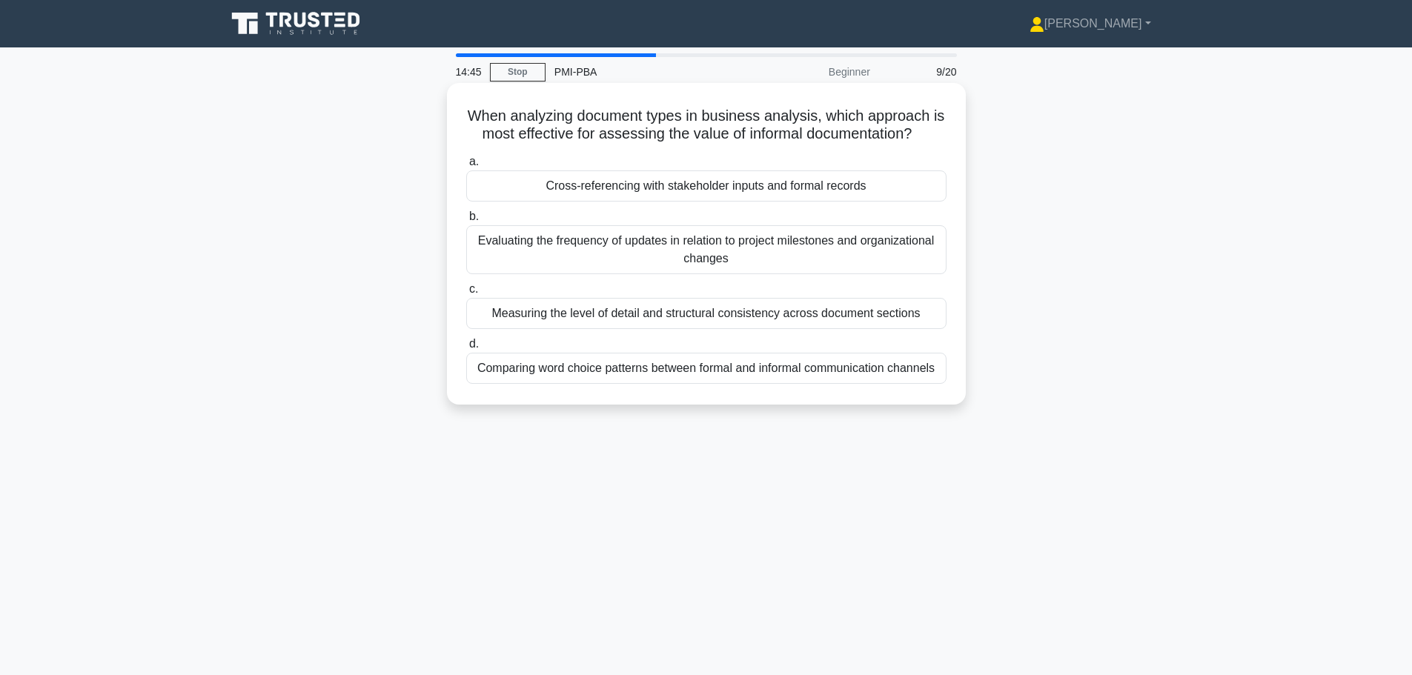
click at [685, 316] on div "Measuring the level of detail and structural consistency across document sectio…" at bounding box center [706, 313] width 480 height 31
click at [466, 294] on input "c. Measuring the level of detail and structural consistency across document sec…" at bounding box center [466, 290] width 0 height 10
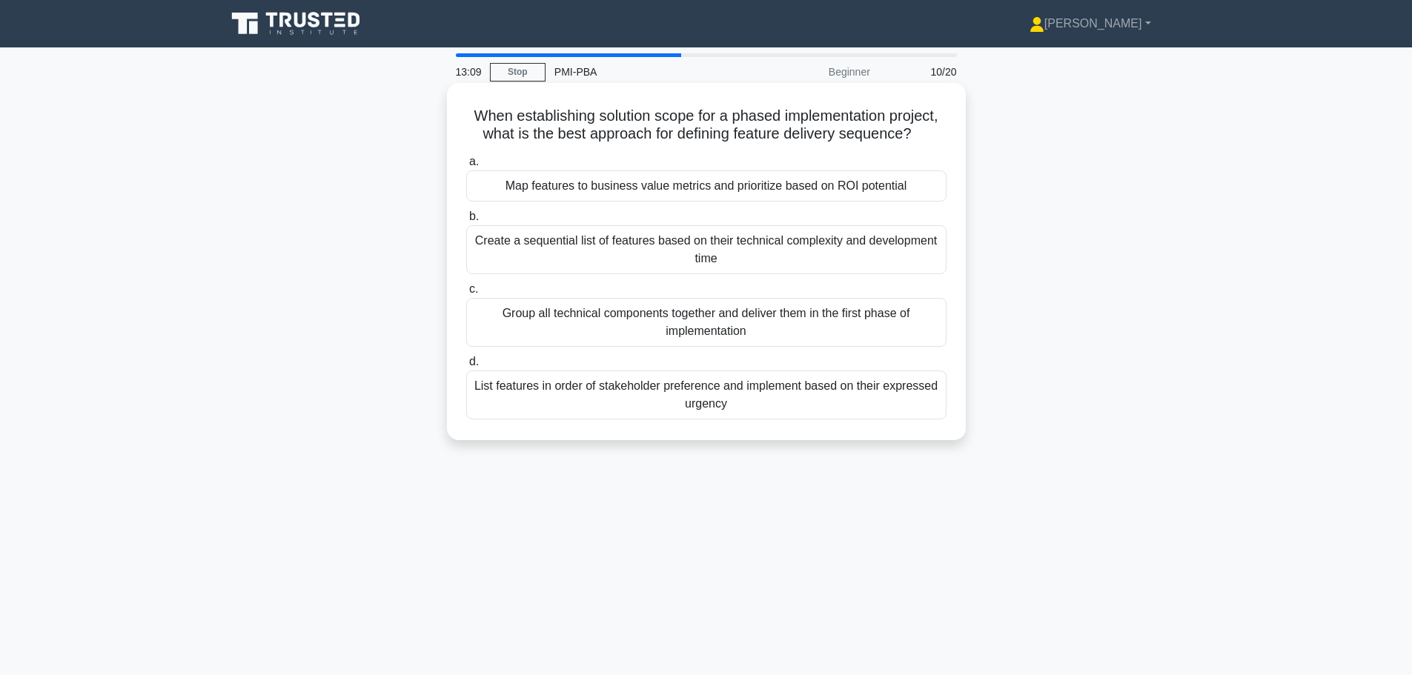
click at [755, 405] on div "List features in order of stakeholder preference and implement based on their e…" at bounding box center [706, 394] width 480 height 49
click at [466, 367] on input "d. List features in order of stakeholder preference and implement based on thei…" at bounding box center [466, 362] width 0 height 10
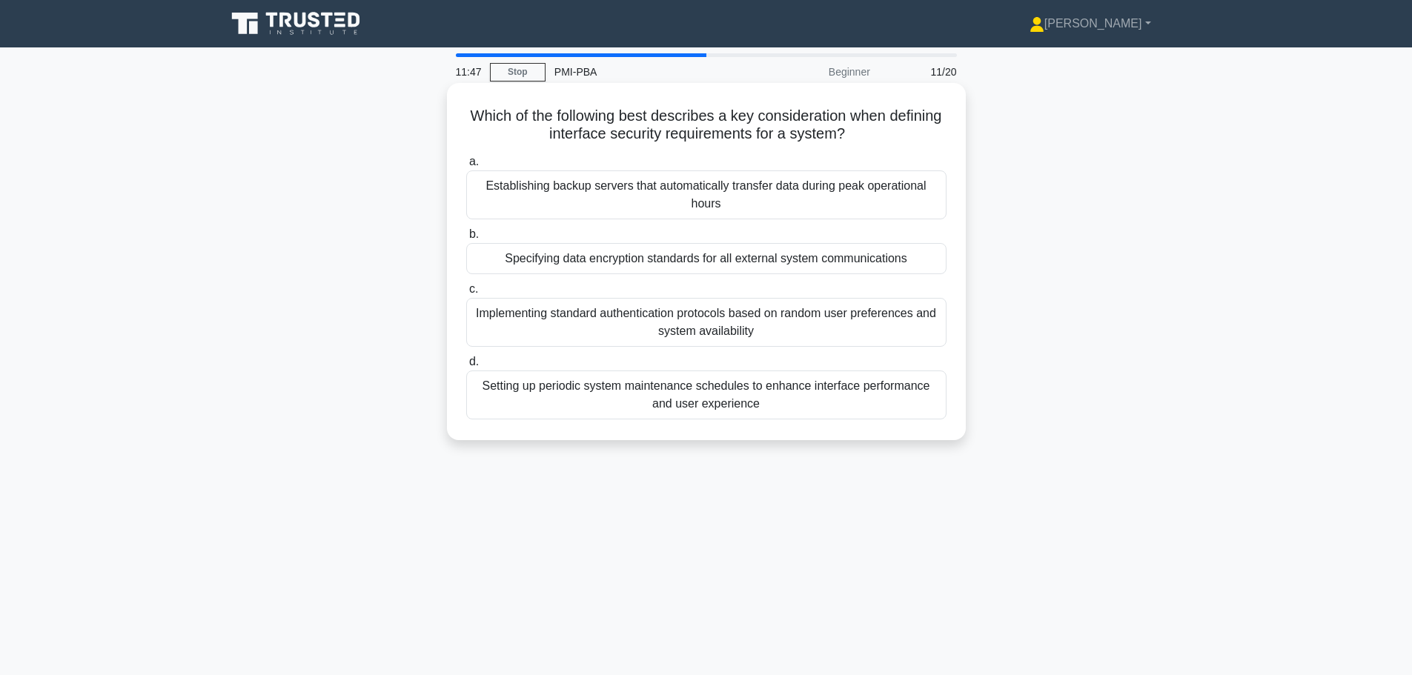
click at [682, 250] on div "Specifying data encryption standards for all external system communications" at bounding box center [706, 258] width 480 height 31
click at [466, 239] on input "b. Specifying data encryption standards for all external system communications" at bounding box center [466, 235] width 0 height 10
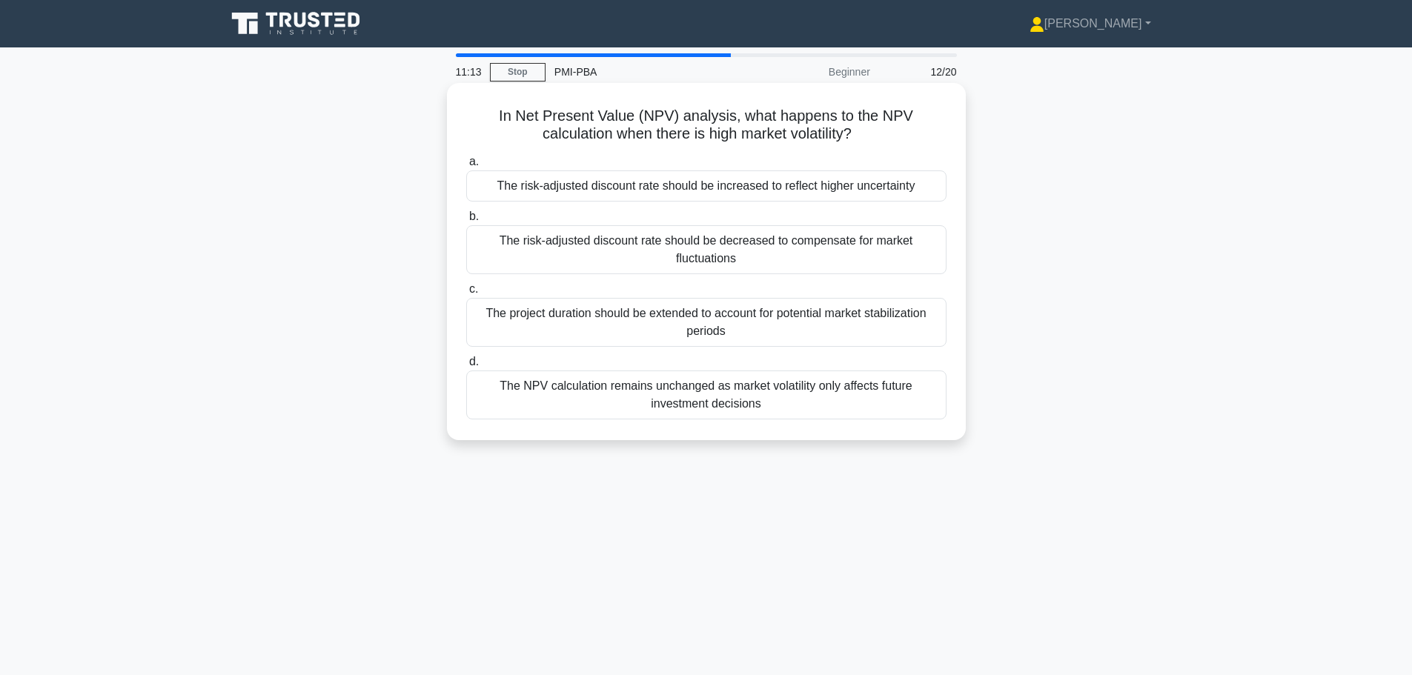
click at [693, 185] on div "The risk-adjusted discount rate should be increased to reflect higher uncertain…" at bounding box center [706, 185] width 480 height 31
click at [466, 167] on input "a. The risk-adjusted discount rate should be increased to reflect higher uncert…" at bounding box center [466, 162] width 0 height 10
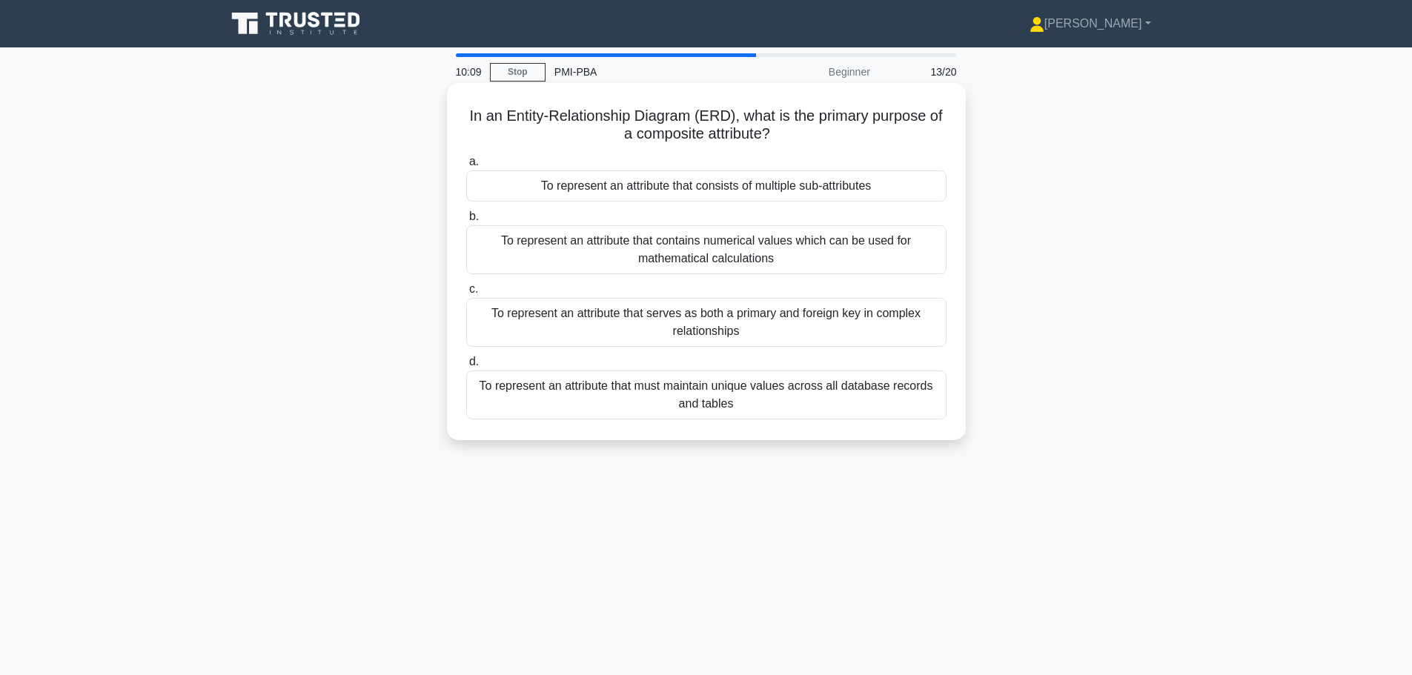
click at [761, 178] on div "To represent an attribute that consists of multiple sub-attributes" at bounding box center [706, 185] width 480 height 31
click at [466, 167] on input "a. To represent an attribute that consists of multiple sub-attributes" at bounding box center [466, 162] width 0 height 10
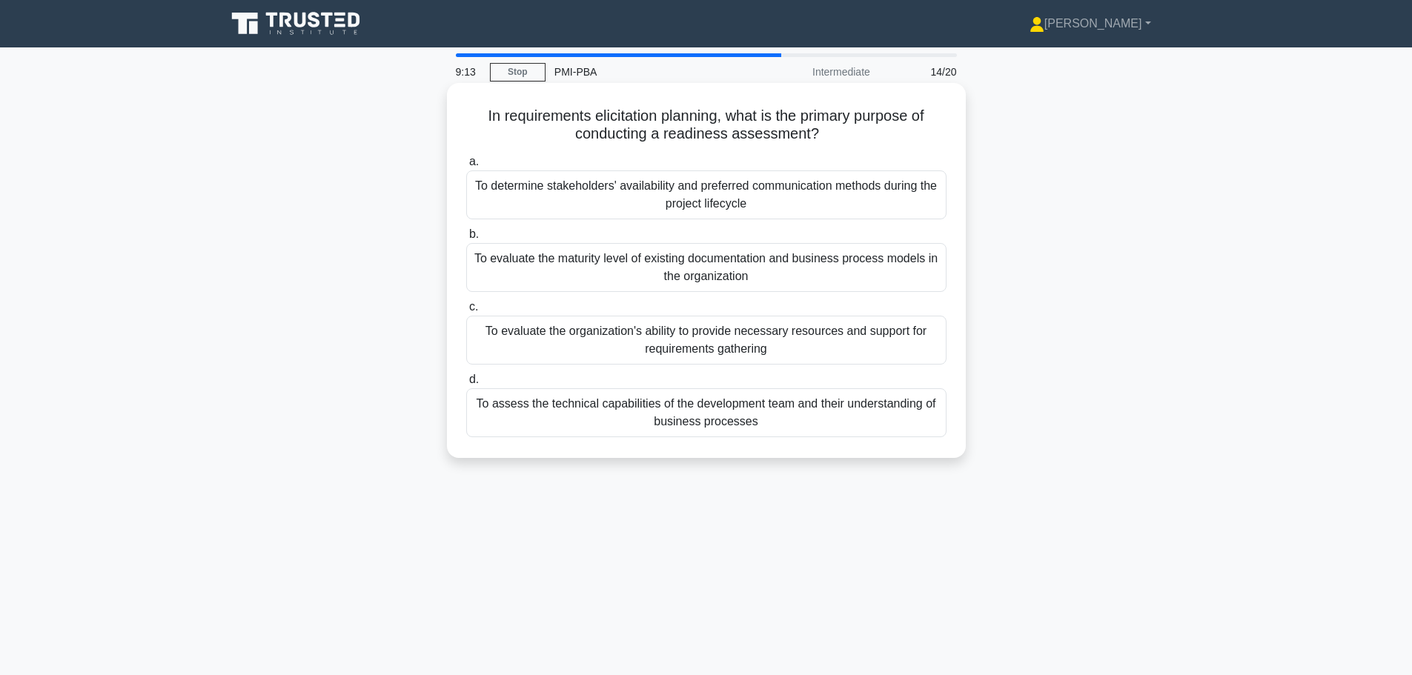
click at [661, 348] on div "To evaluate the organization's ability to provide necessary resources and suppo…" at bounding box center [706, 340] width 480 height 49
click at [466, 312] on input "c. To evaluate the organization's ability to provide necessary resources and su…" at bounding box center [466, 307] width 0 height 10
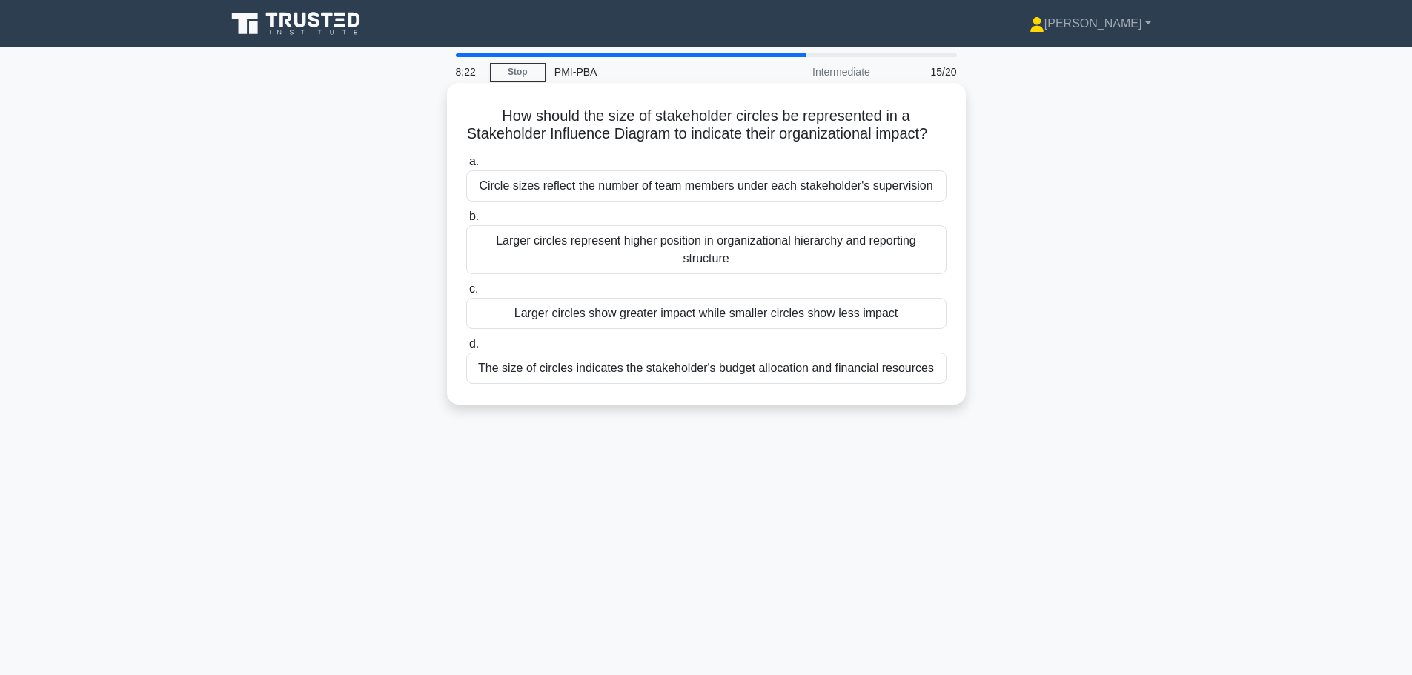
click at [744, 329] on div "Larger circles show greater impact while smaller circles show less impact" at bounding box center [706, 313] width 480 height 31
click at [466, 294] on input "c. Larger circles show greater impact while smaller circles show less impact" at bounding box center [466, 290] width 0 height 10
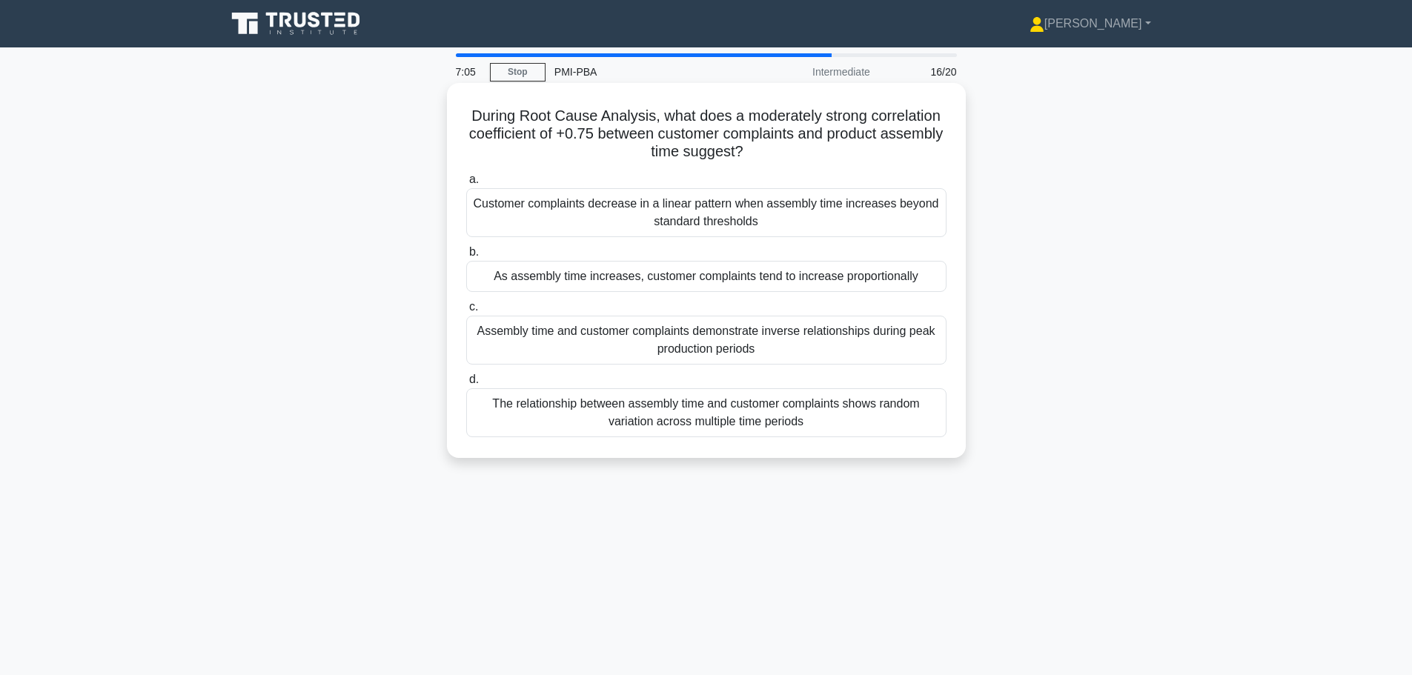
click at [728, 273] on div "As assembly time increases, customer complaints tend to increase proportionally" at bounding box center [706, 276] width 480 height 31
click at [466, 257] on input "b. As assembly time increases, customer complaints tend to increase proportiona…" at bounding box center [466, 252] width 0 height 10
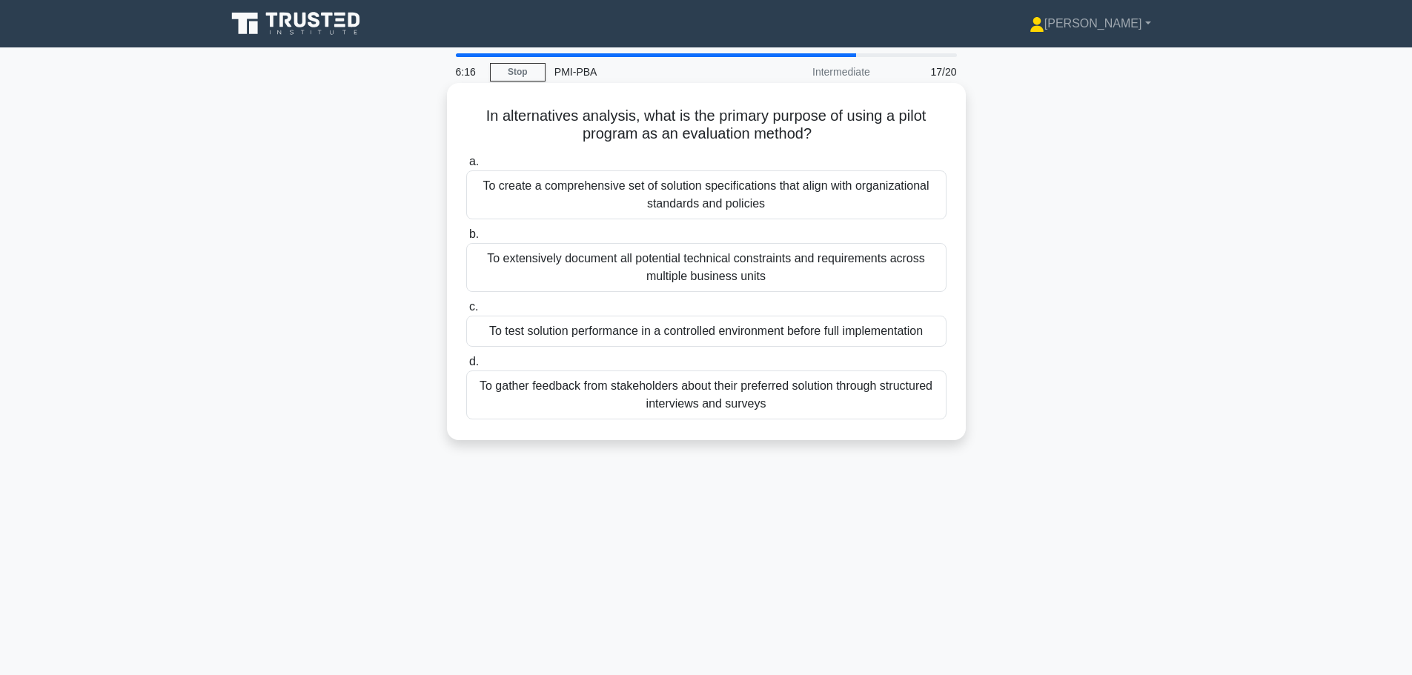
click at [692, 328] on div "To test solution performance in a controlled environment before full implementa…" at bounding box center [706, 331] width 480 height 31
click at [466, 312] on input "c. To test solution performance in a controlled environment before full impleme…" at bounding box center [466, 307] width 0 height 10
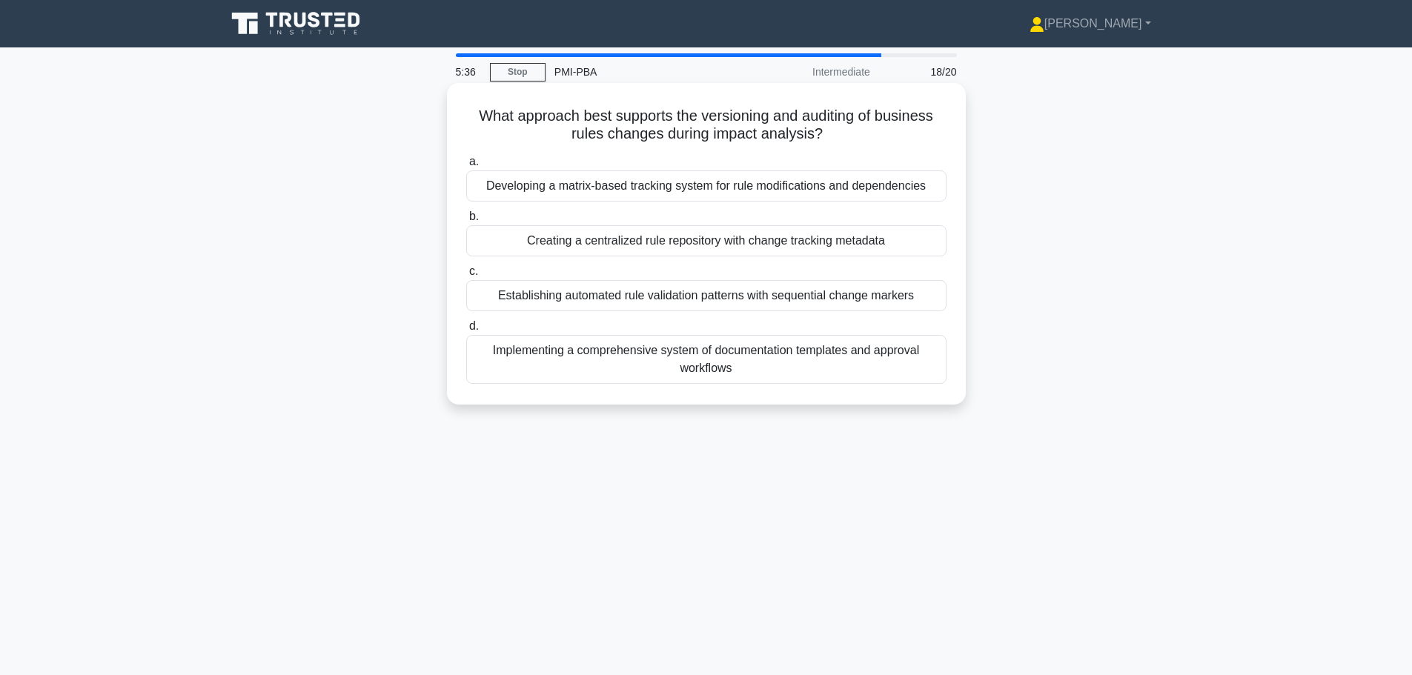
click at [677, 242] on div "Creating a centralized rule repository with change tracking metadata" at bounding box center [706, 240] width 480 height 31
click at [466, 222] on input "b. Creating a centralized rule repository with change tracking metadata" at bounding box center [466, 217] width 0 height 10
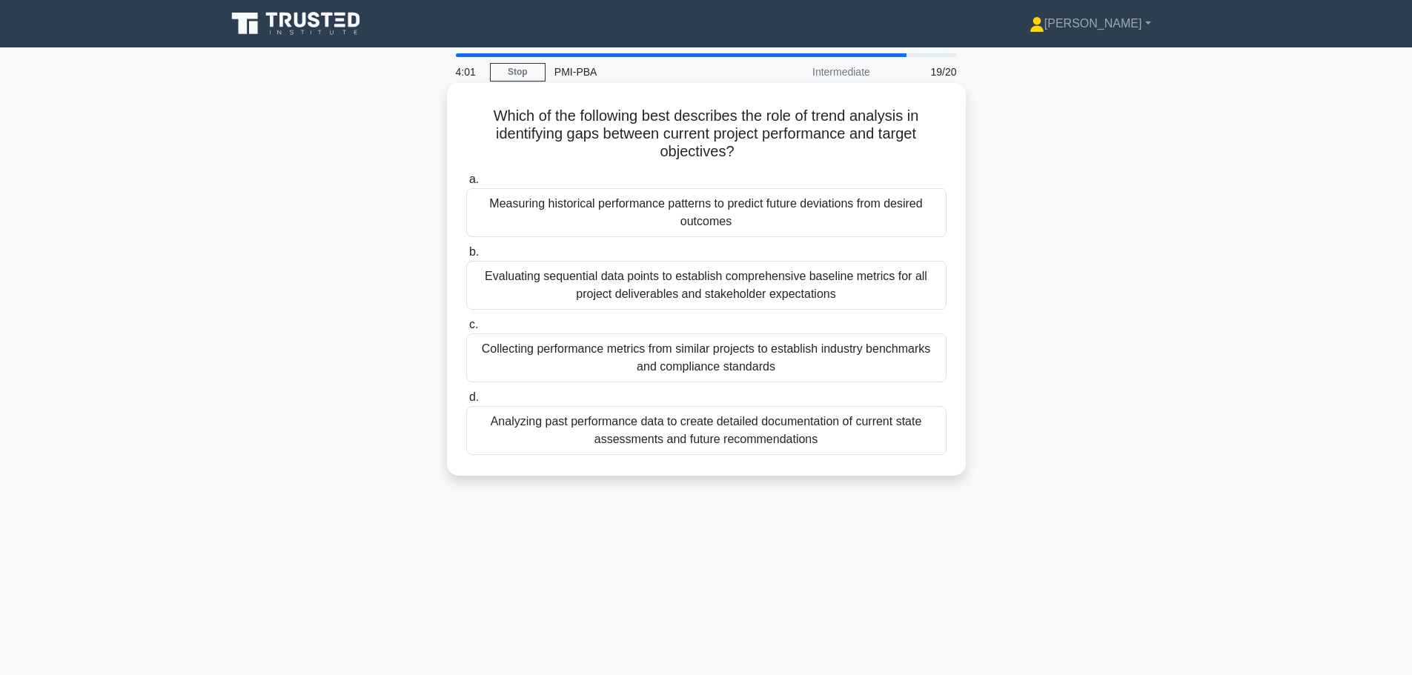
click at [726, 278] on div "Evaluating sequential data points to establish comprehensive baseline metrics f…" at bounding box center [706, 285] width 480 height 49
click at [466, 257] on input "b. Evaluating sequential data points to establish comprehensive baseline metric…" at bounding box center [466, 252] width 0 height 10
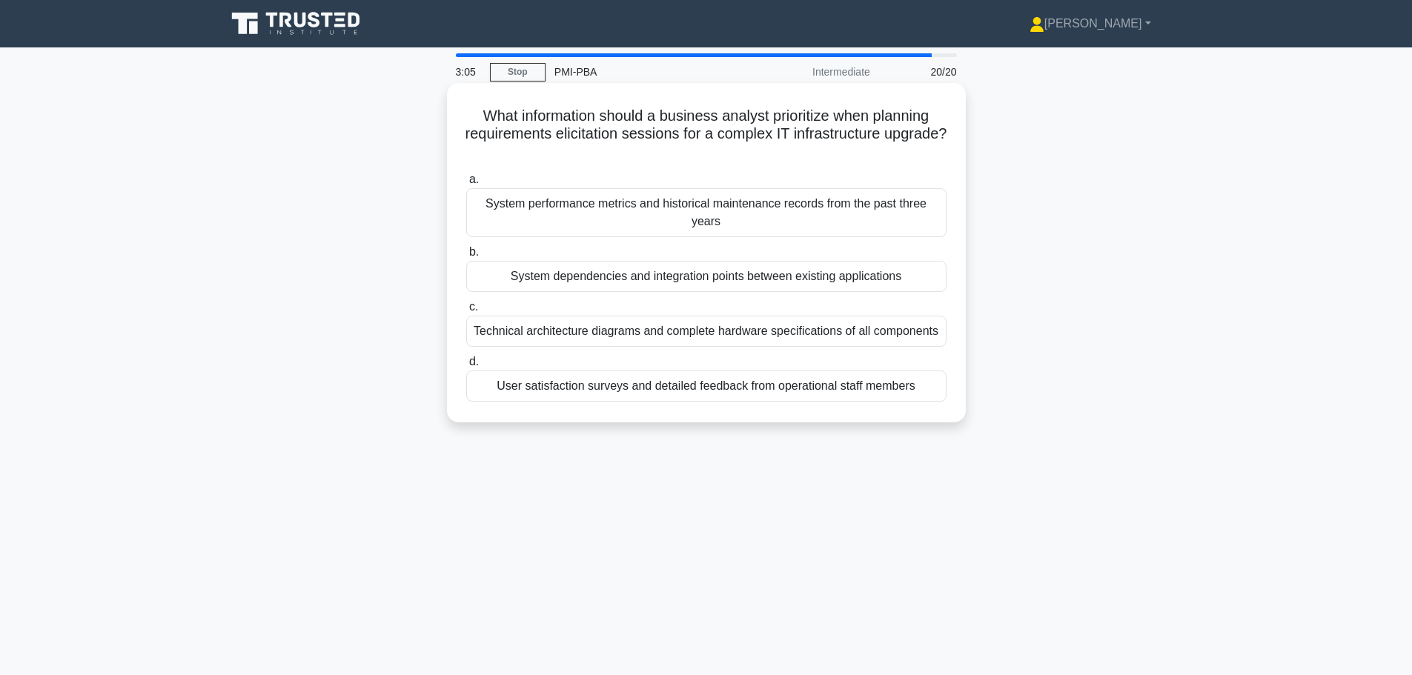
click at [652, 337] on div "Technical architecture diagrams and complete hardware specifications of all com…" at bounding box center [706, 331] width 480 height 31
click at [466, 312] on input "c. Technical architecture diagrams and complete hardware specifications of all …" at bounding box center [466, 307] width 0 height 10
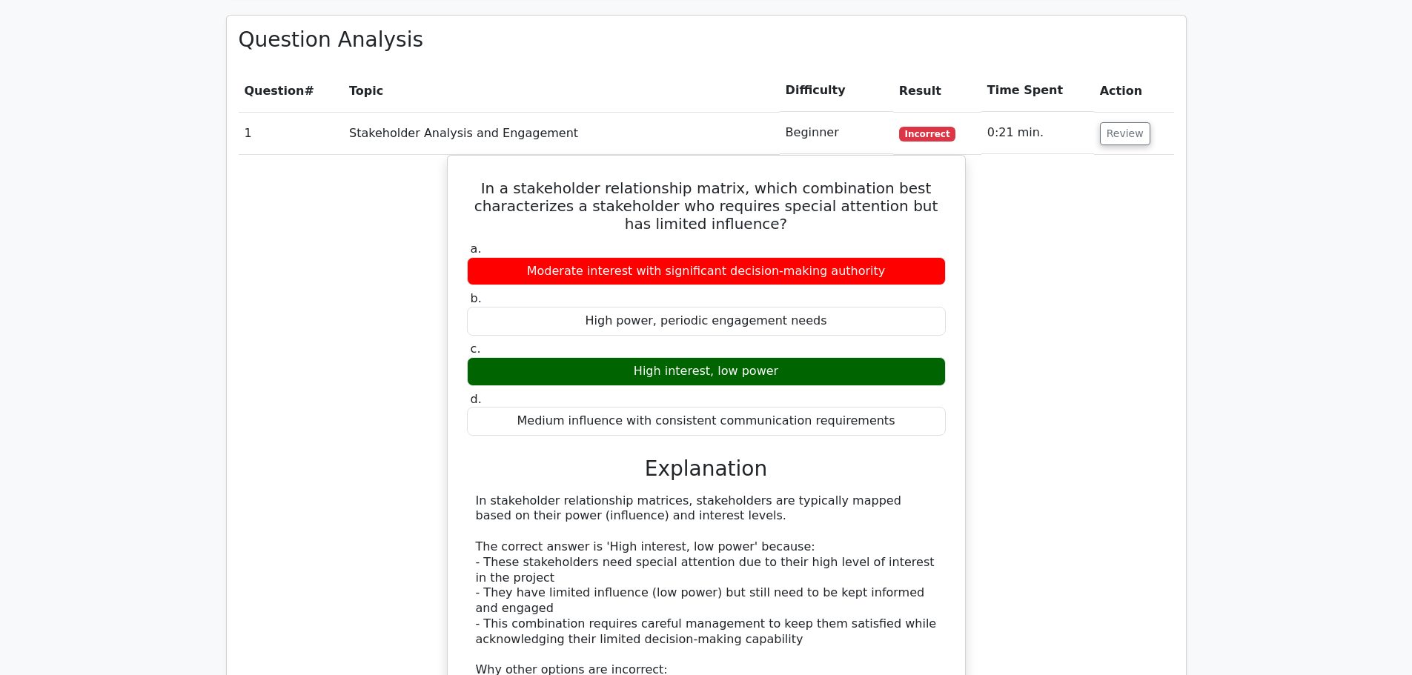
scroll to position [1037, 0]
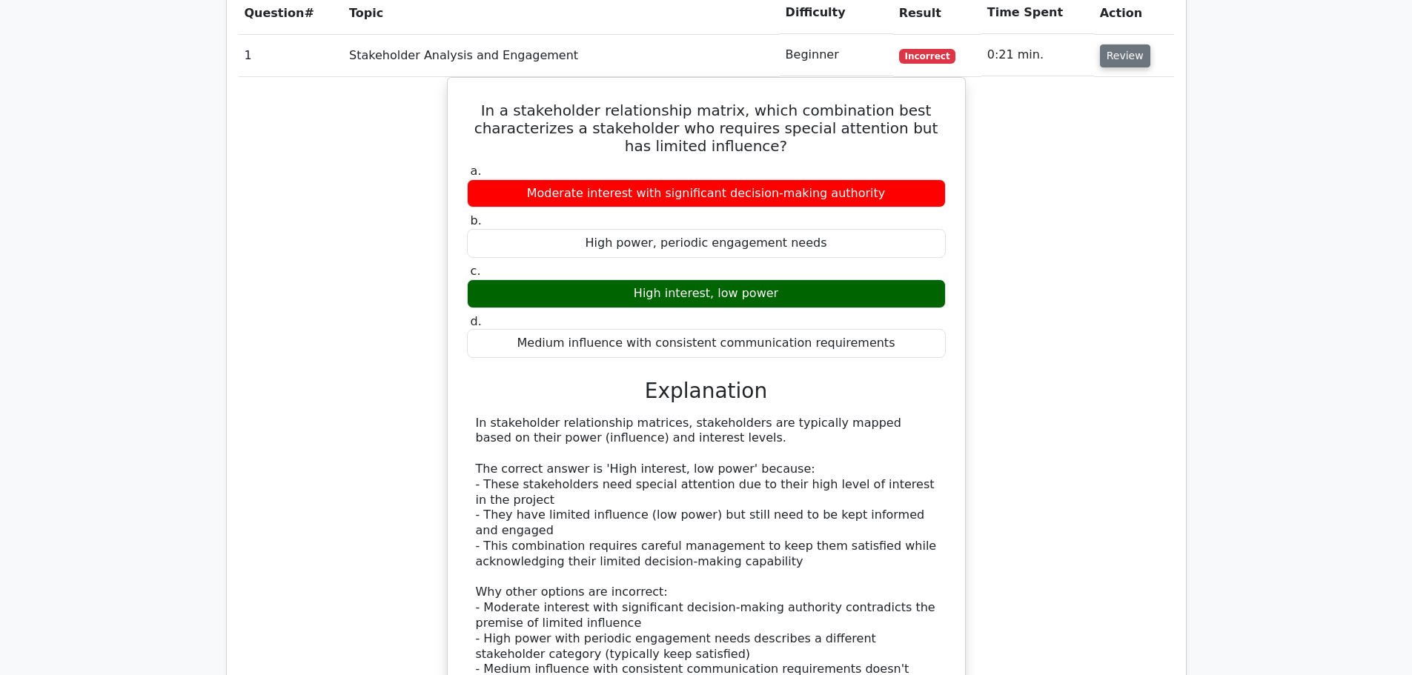
click at [1120, 57] on button "Review" at bounding box center [1125, 55] width 50 height 23
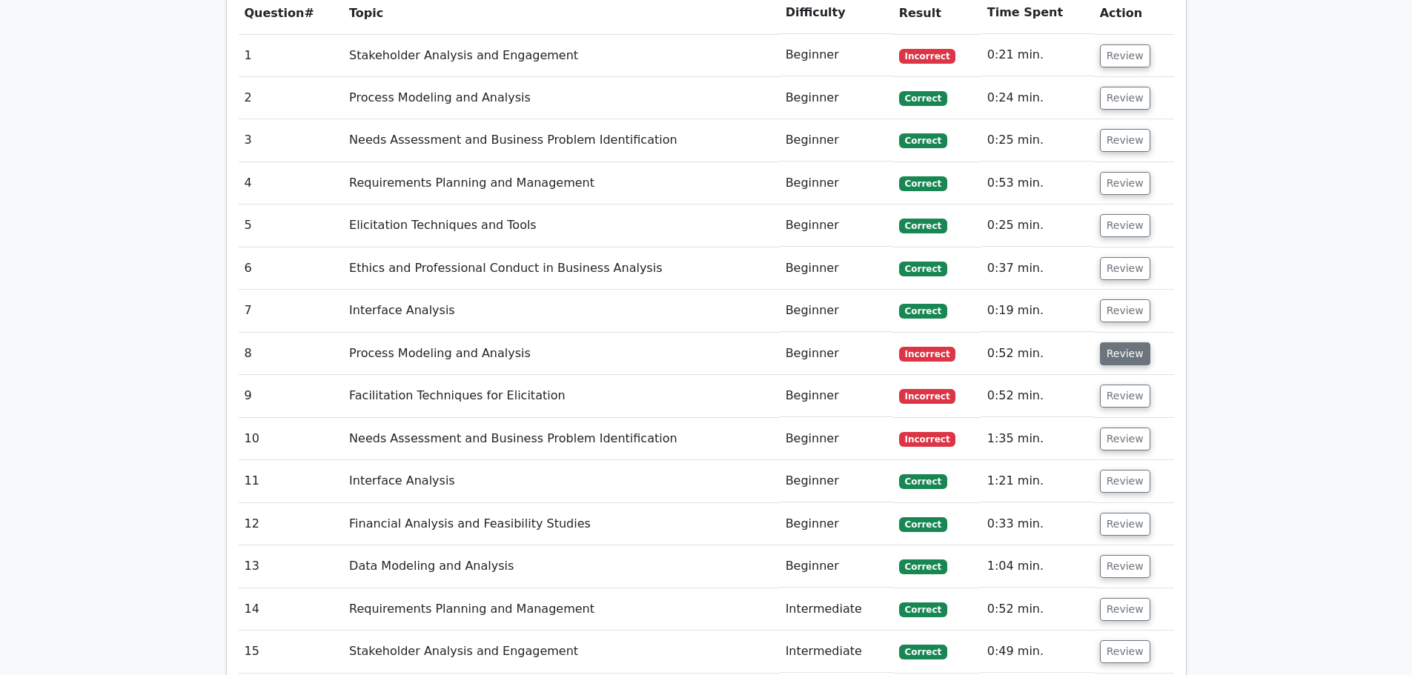
click at [1126, 350] on button "Review" at bounding box center [1125, 353] width 50 height 23
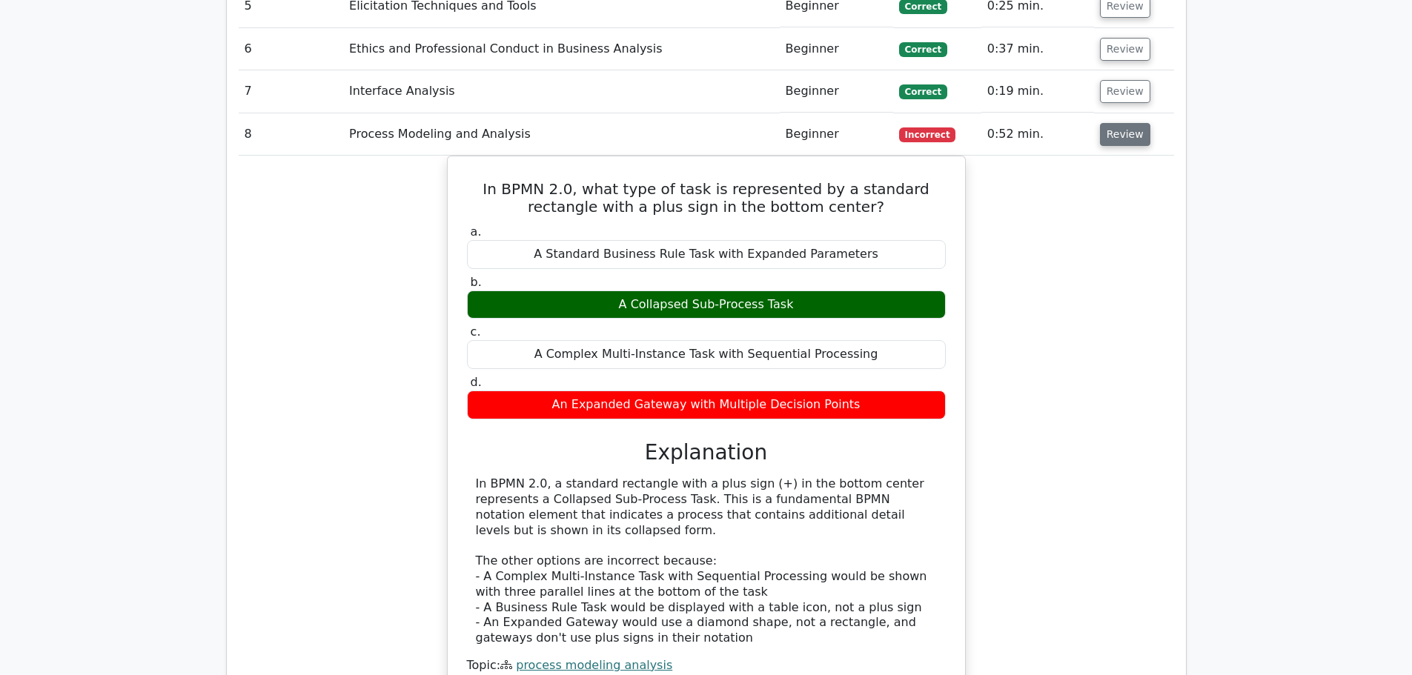
scroll to position [1260, 0]
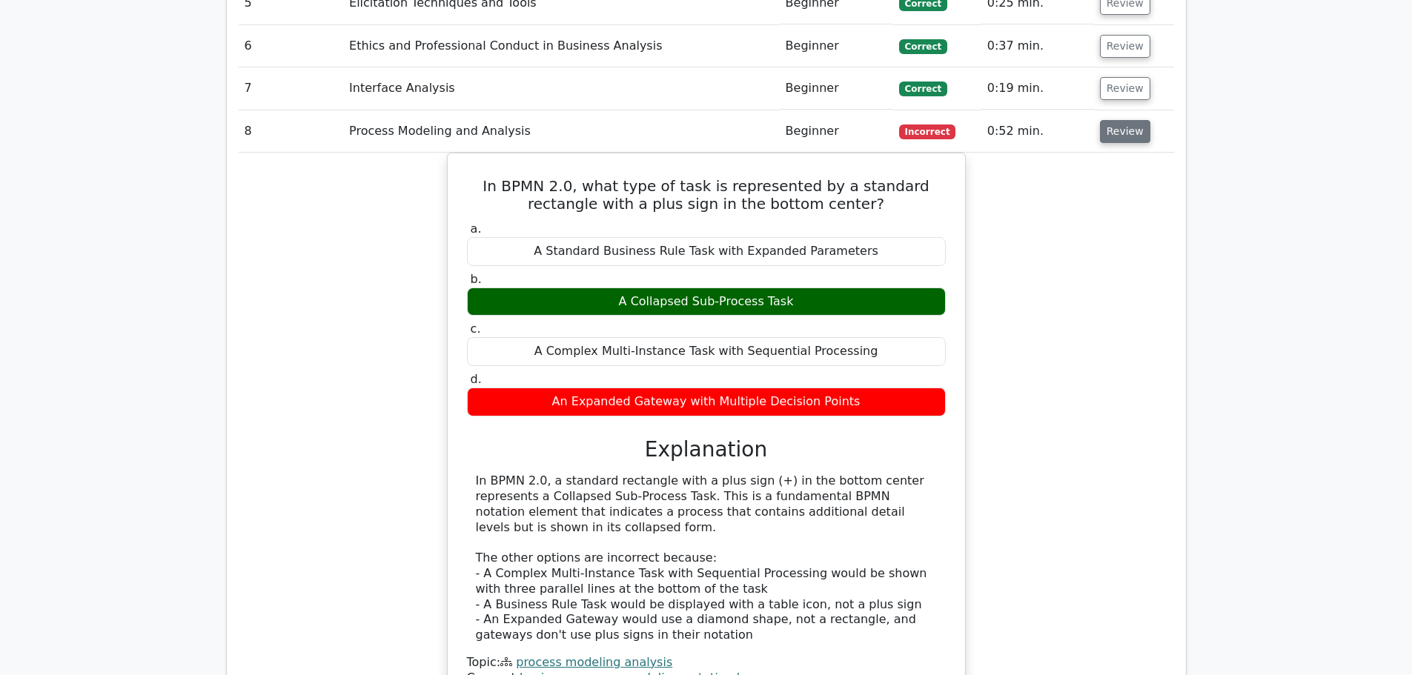
click at [1126, 137] on button "Review" at bounding box center [1125, 131] width 50 height 23
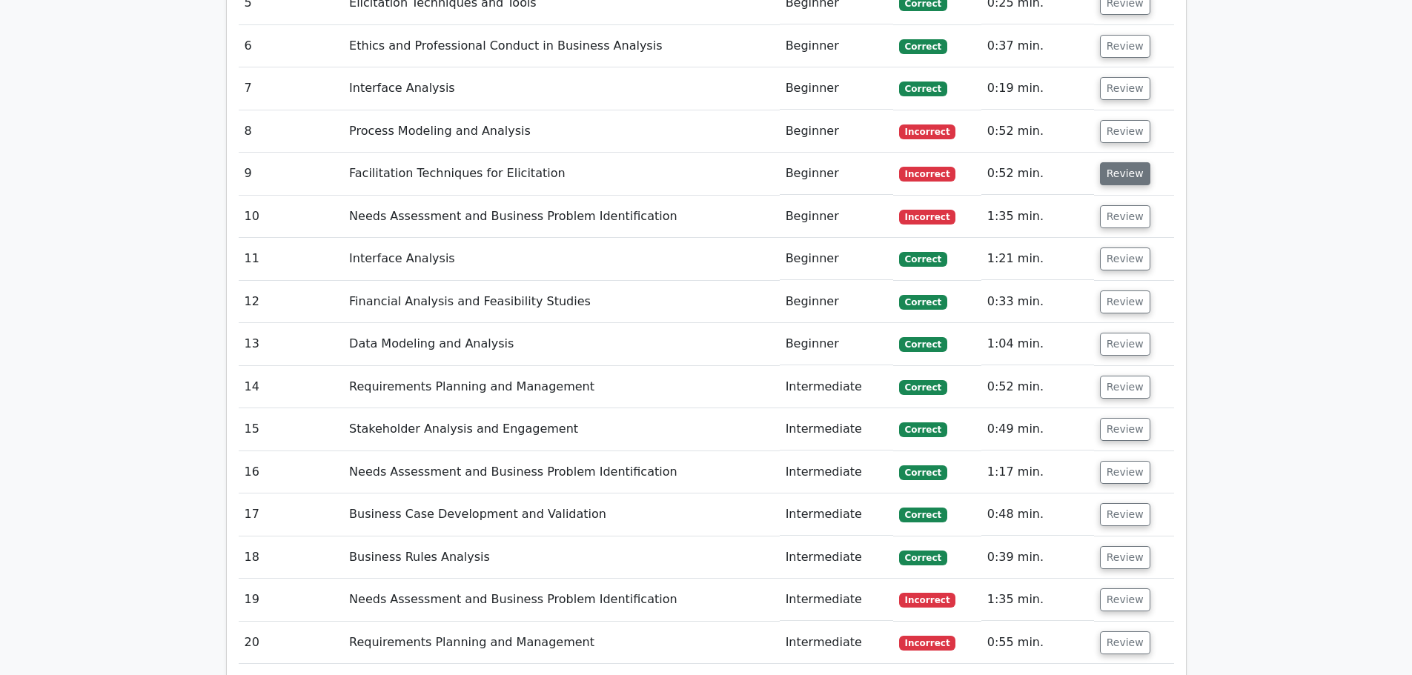
click at [1132, 176] on button "Review" at bounding box center [1125, 173] width 50 height 23
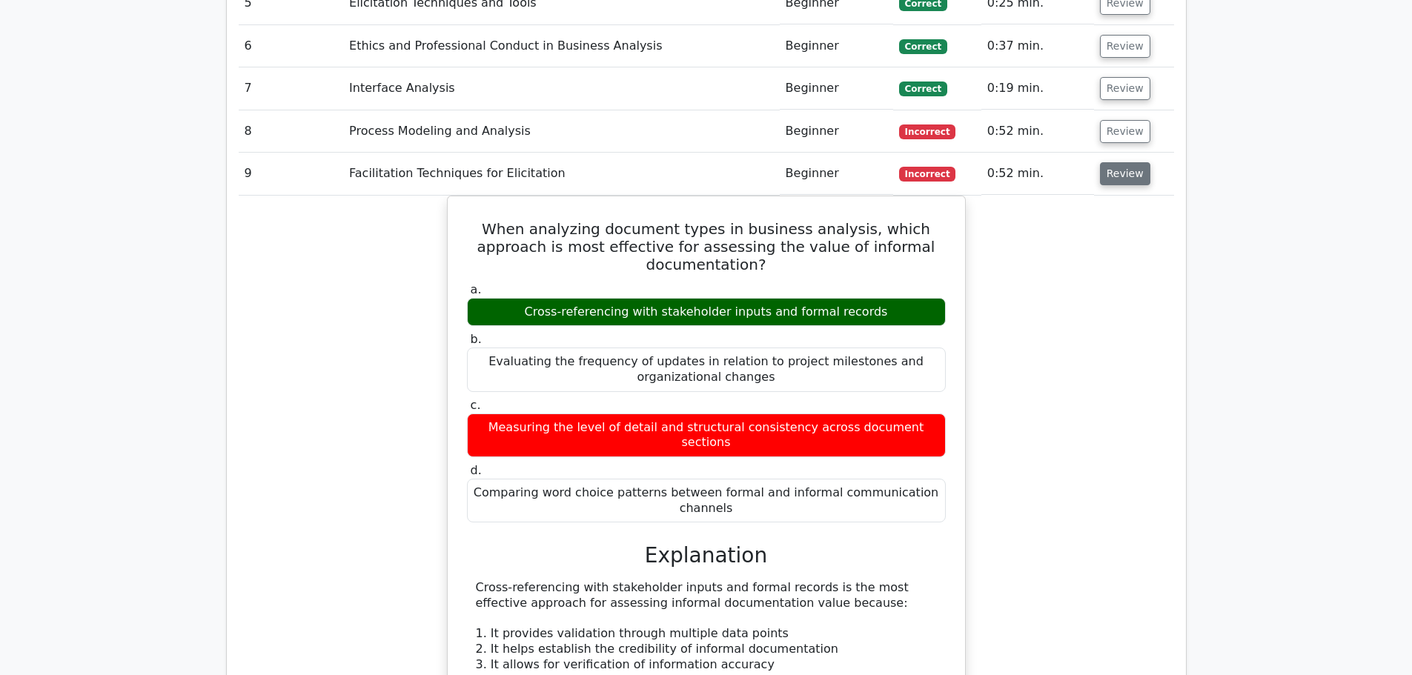
click at [1121, 180] on button "Review" at bounding box center [1125, 173] width 50 height 23
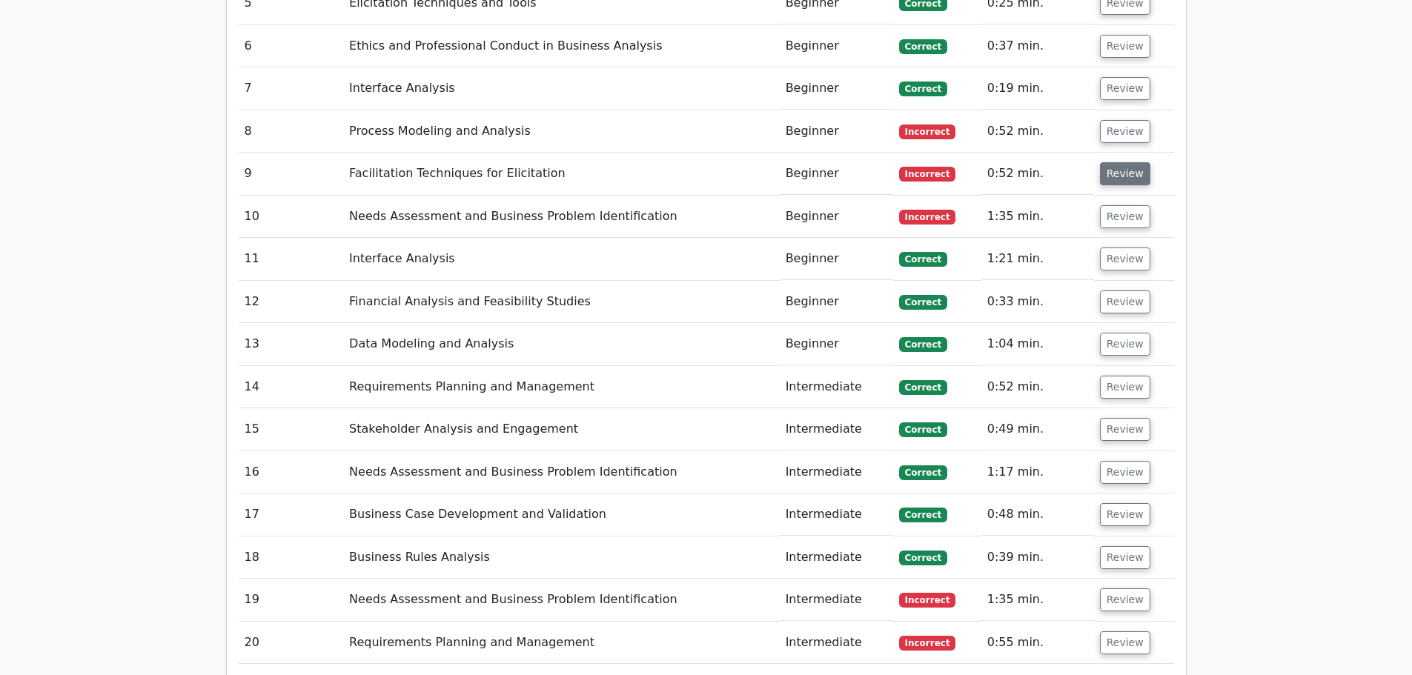
click at [1121, 180] on button "Review" at bounding box center [1125, 173] width 50 height 23
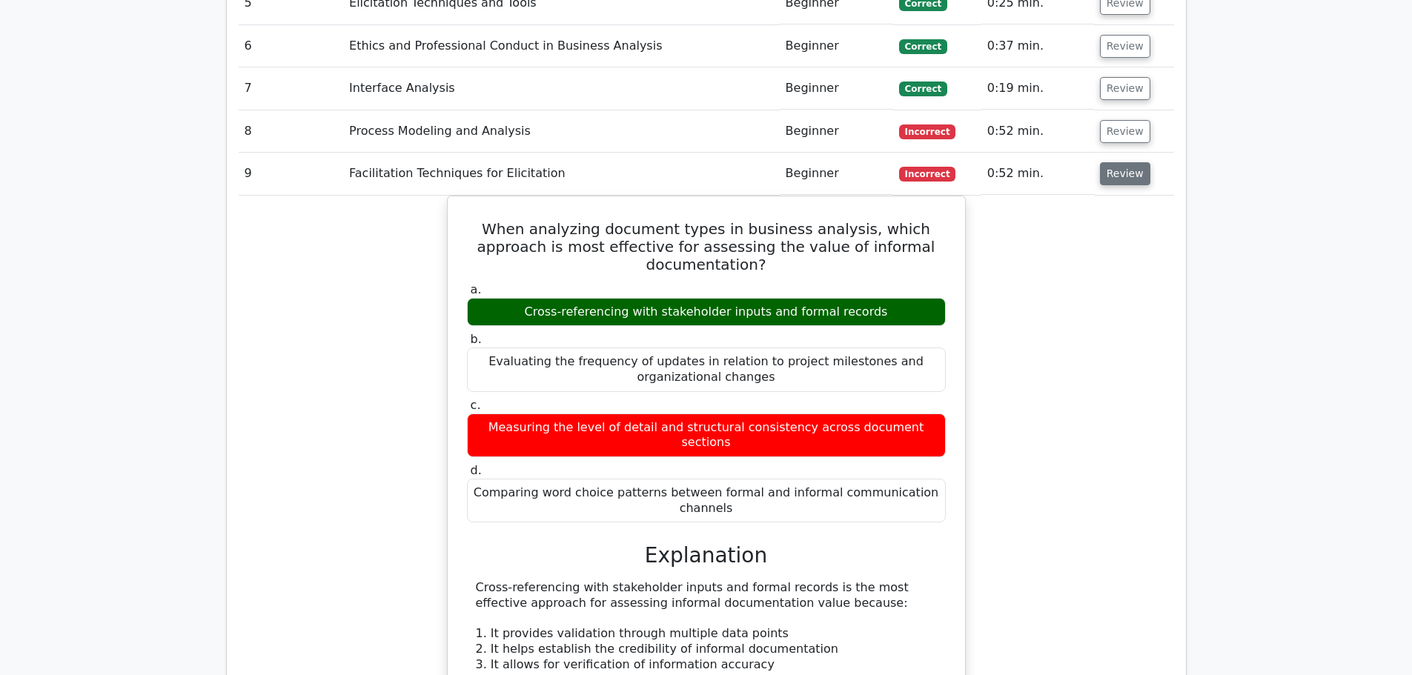
click at [1121, 180] on button "Review" at bounding box center [1125, 173] width 50 height 23
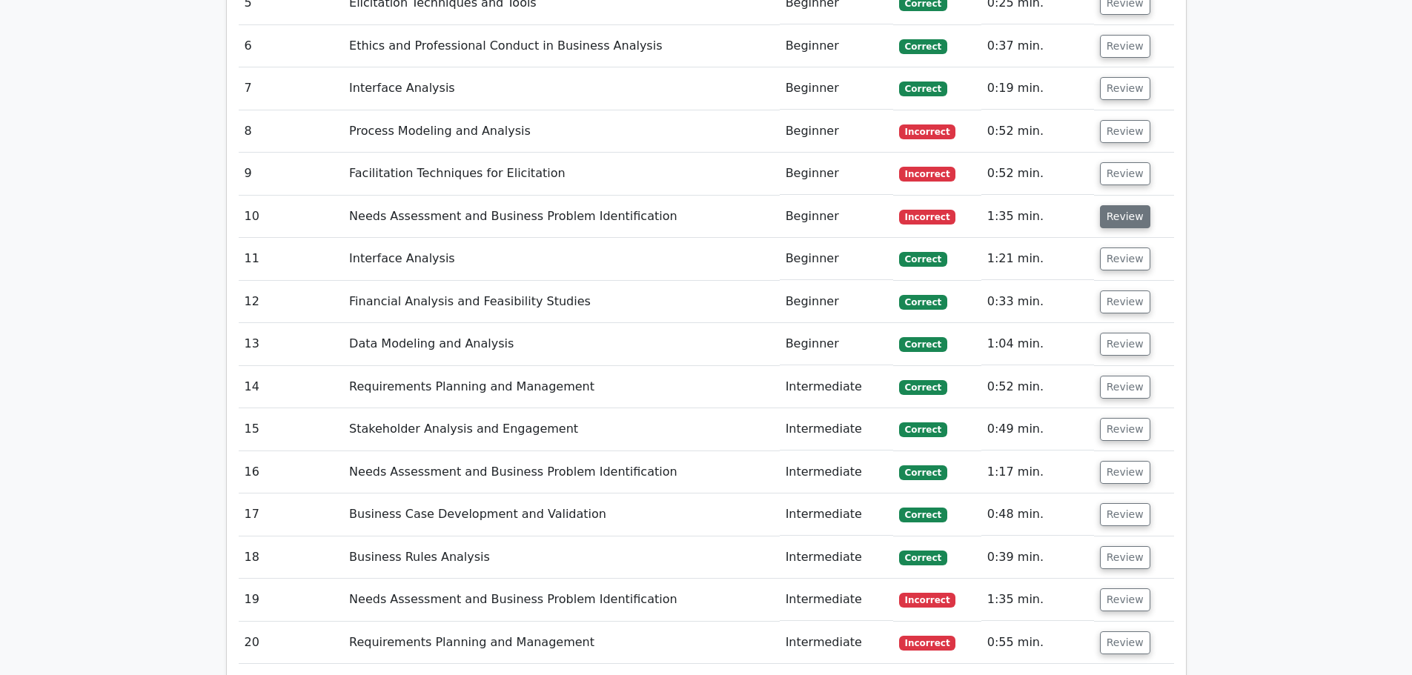
click at [1119, 216] on button "Review" at bounding box center [1125, 216] width 50 height 23
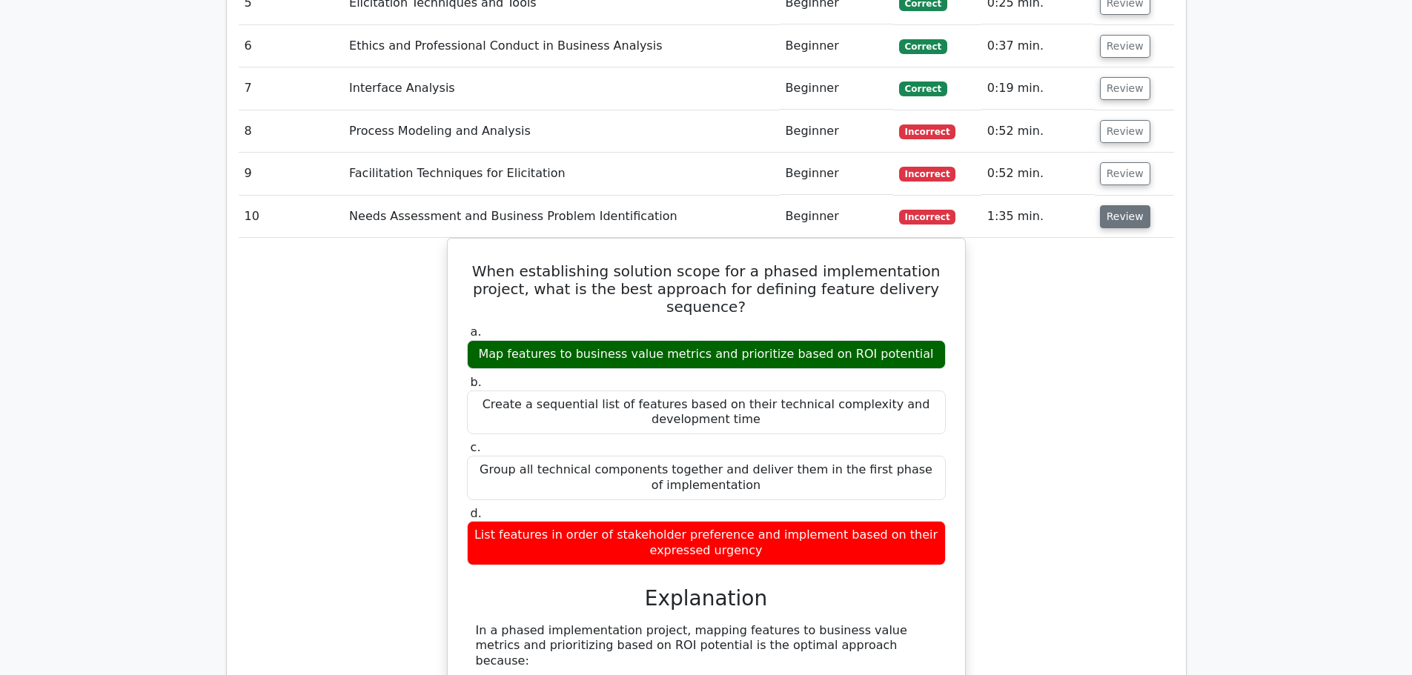
click at [1119, 216] on button "Review" at bounding box center [1125, 216] width 50 height 23
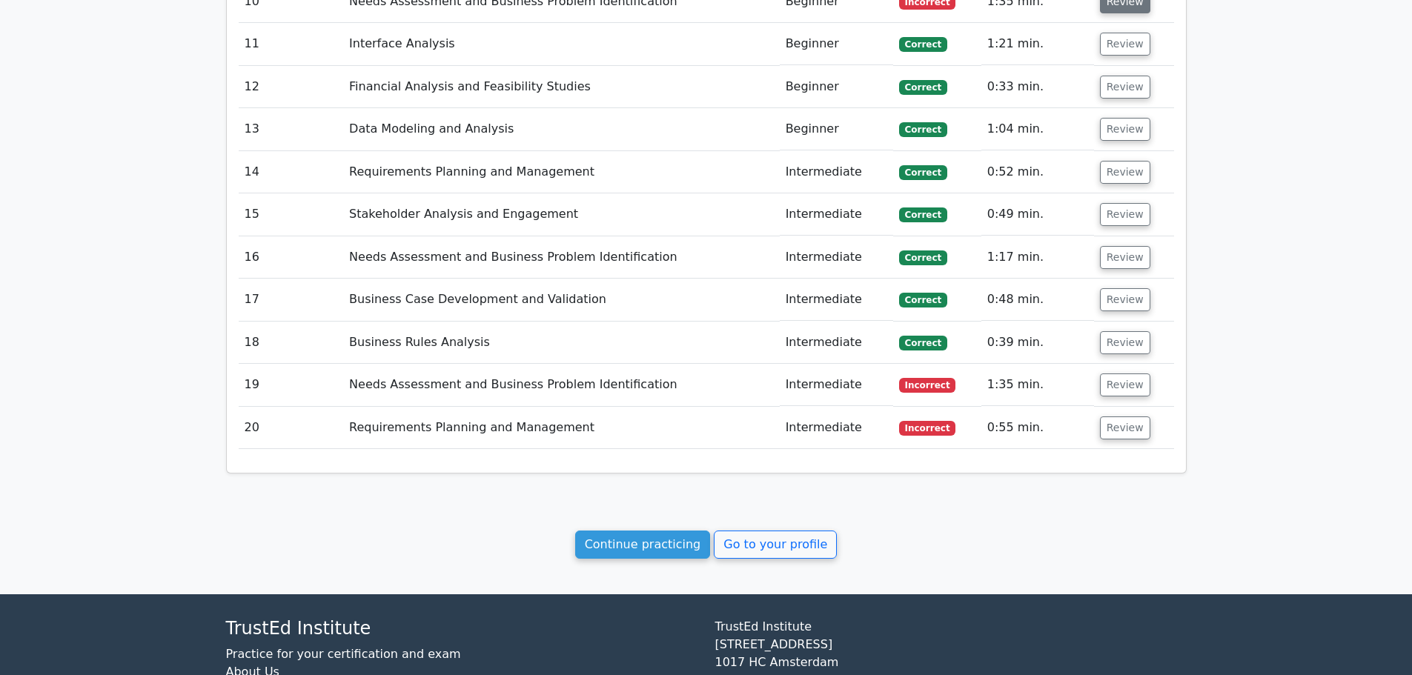
scroll to position [1556, 0]
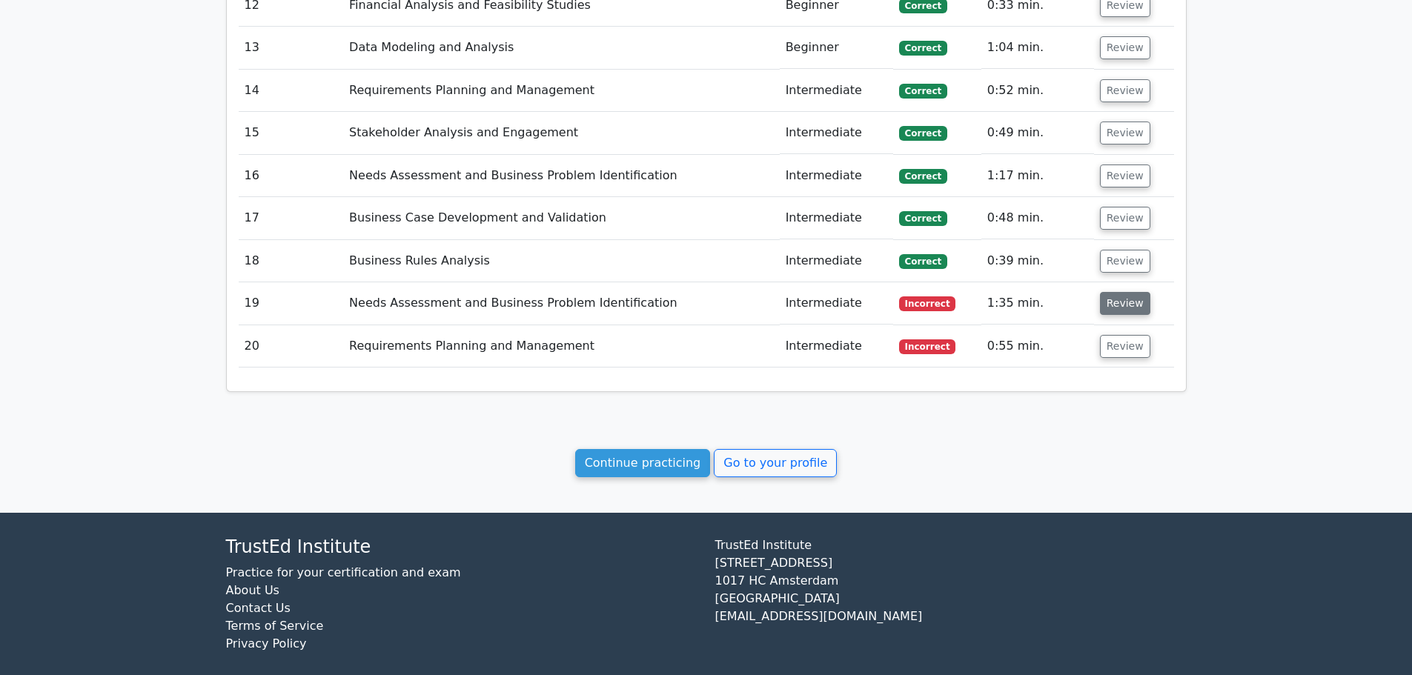
click at [1126, 297] on button "Review" at bounding box center [1125, 303] width 50 height 23
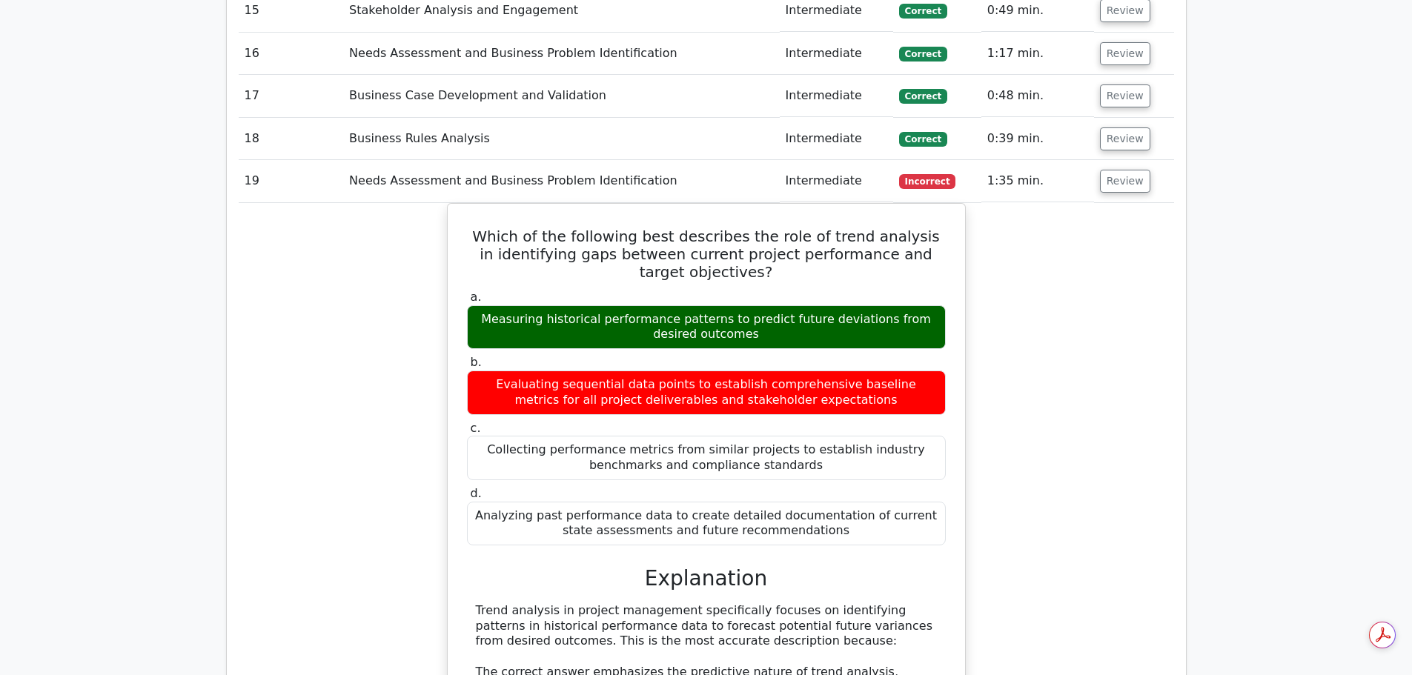
scroll to position [1704, 0]
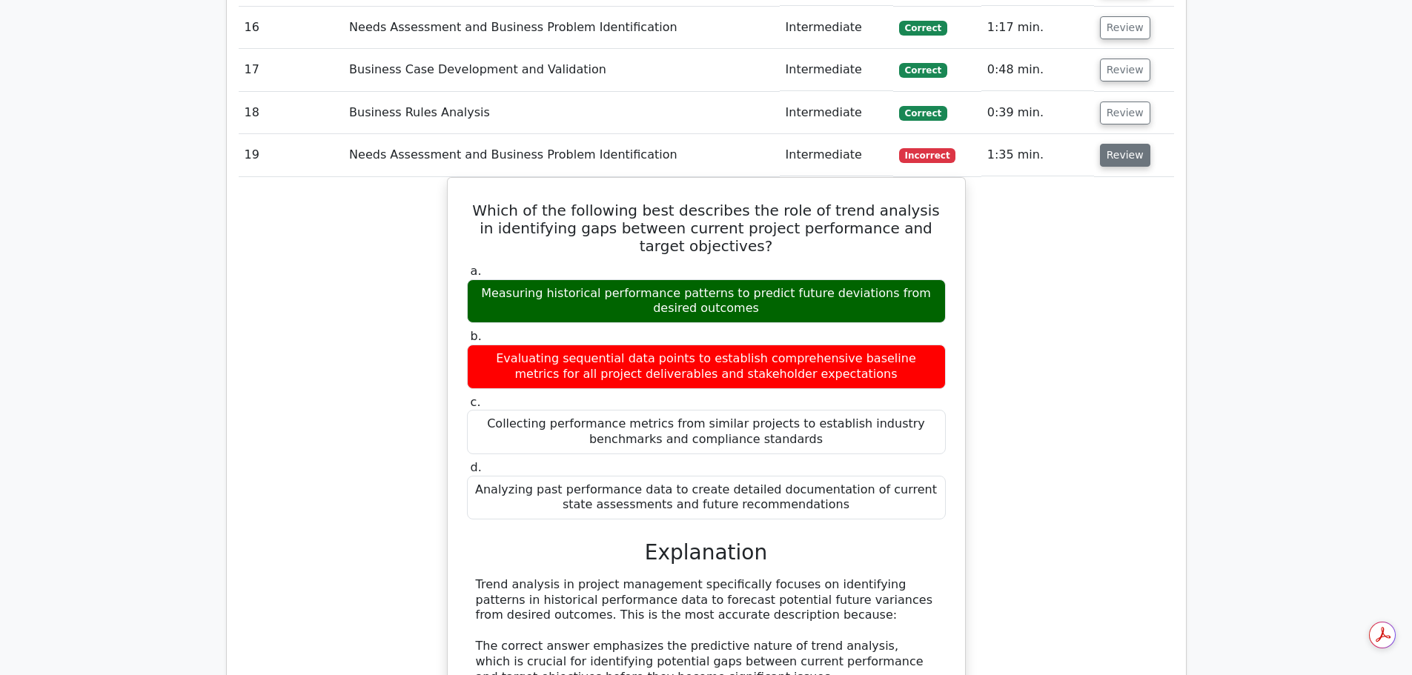
click at [1129, 162] on button "Review" at bounding box center [1125, 155] width 50 height 23
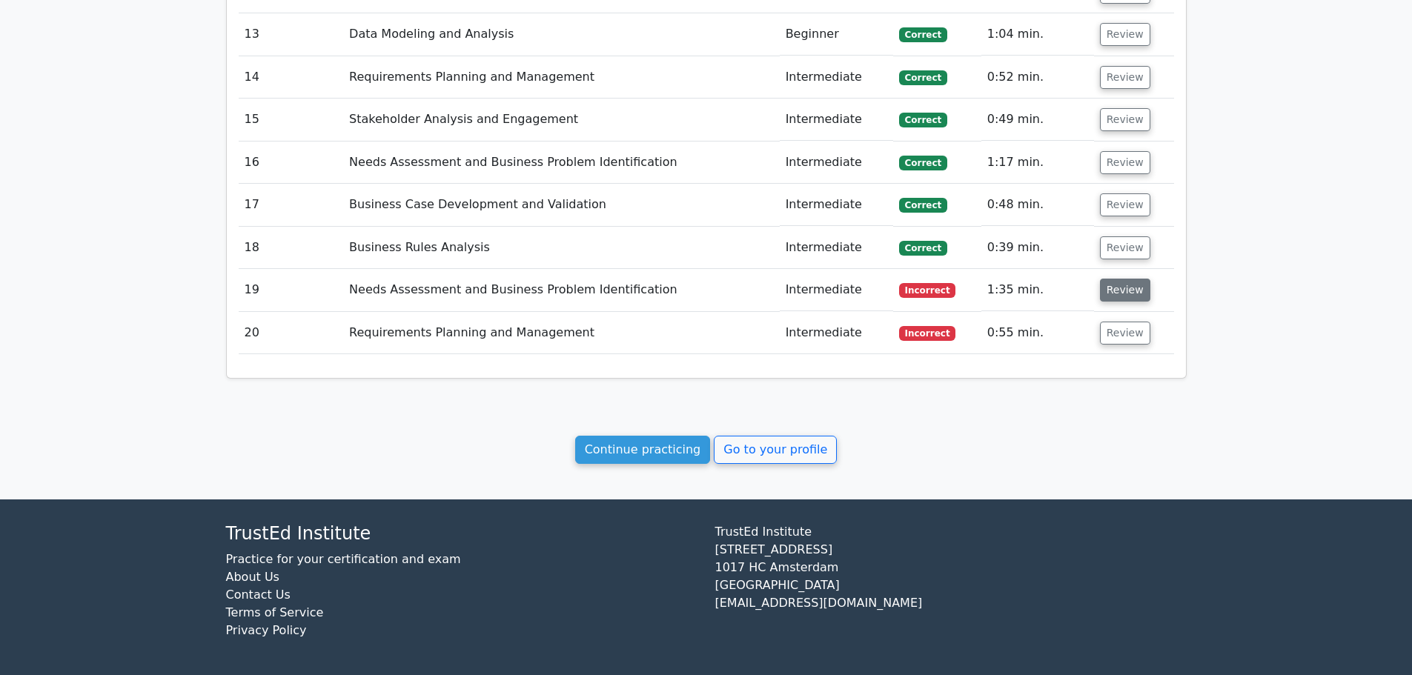
scroll to position [1569, 0]
click at [1129, 326] on button "Review" at bounding box center [1125, 333] width 50 height 23
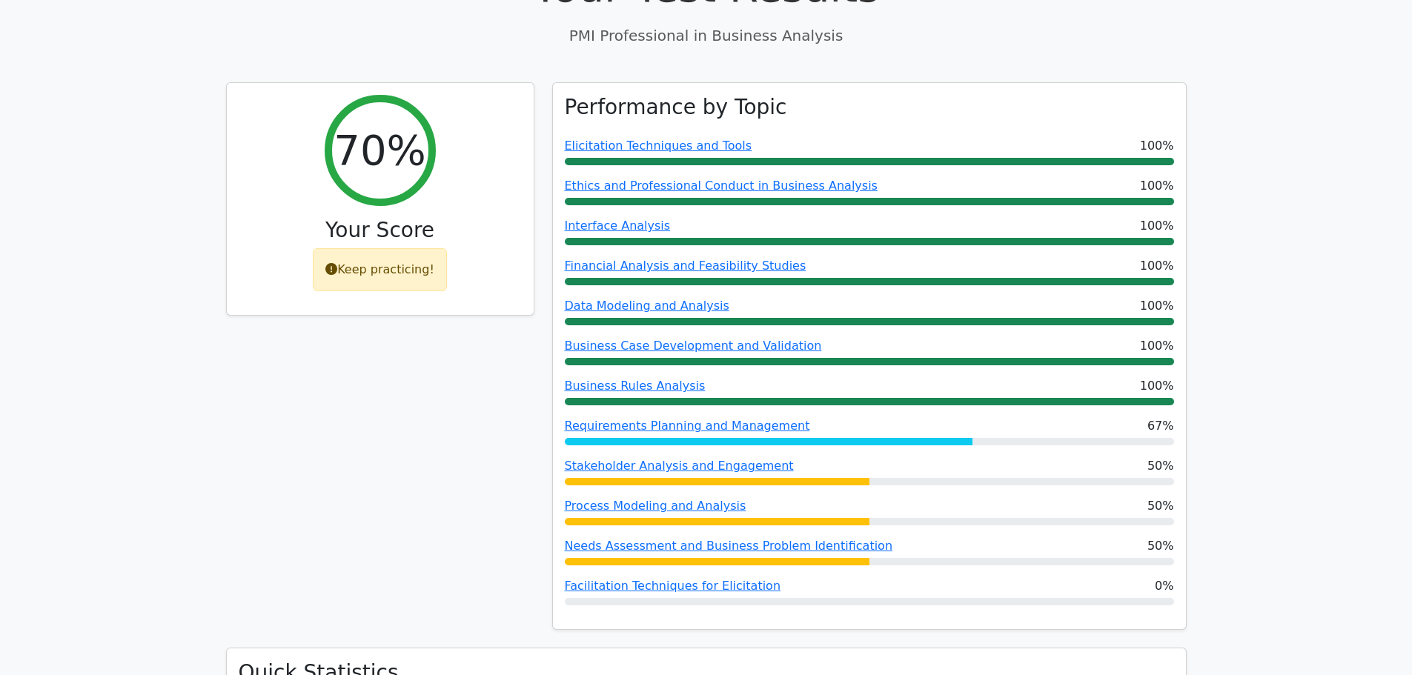
scroll to position [0, 0]
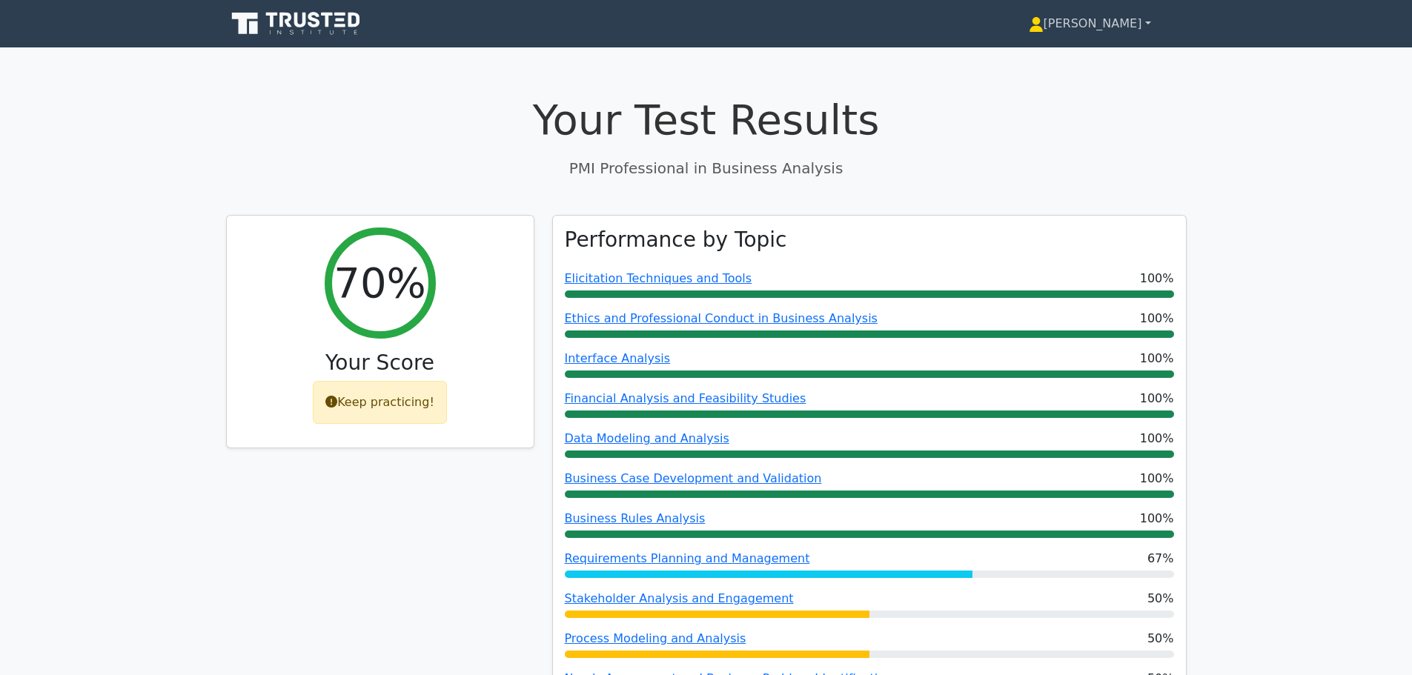
click at [1145, 22] on link "Predhil Kumar" at bounding box center [1089, 24] width 193 height 30
click at [1036, 83] on link "Settings" at bounding box center [1052, 82] width 117 height 24
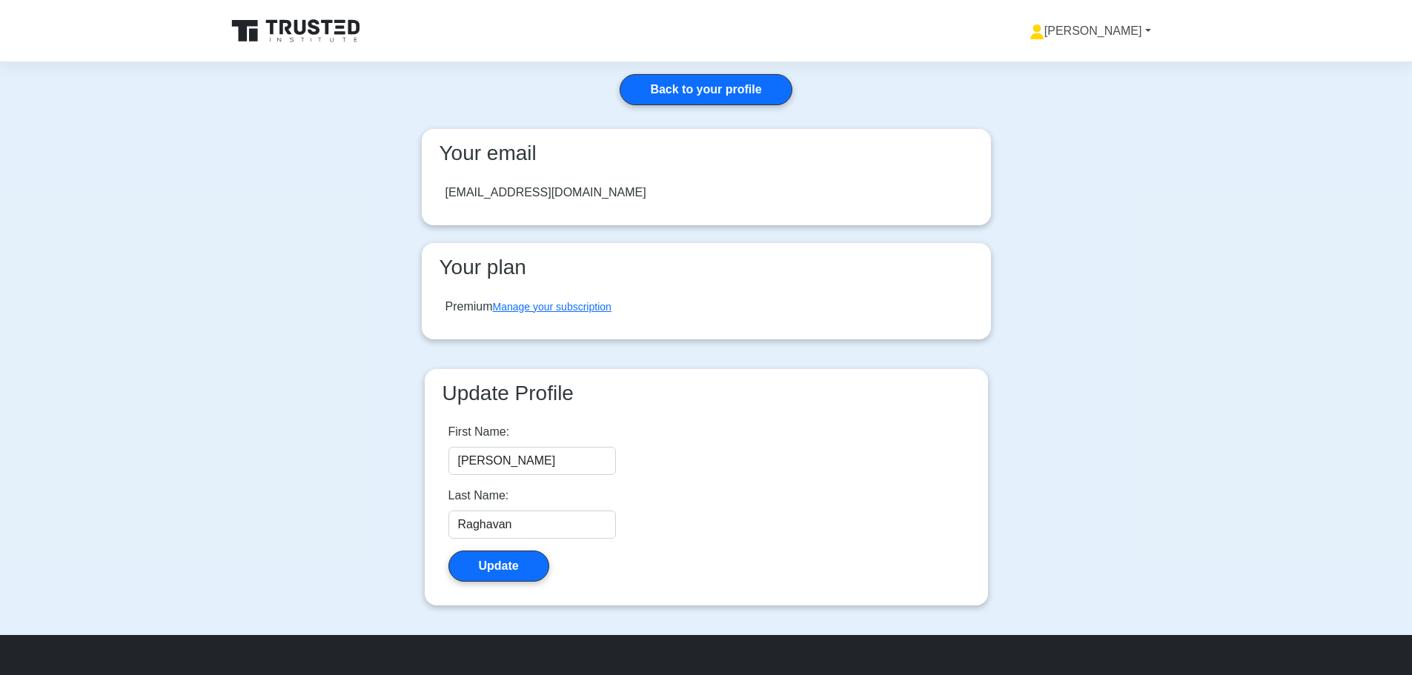
click at [1131, 42] on link "[PERSON_NAME]" at bounding box center [1090, 31] width 193 height 30
click at [1072, 62] on link "Profile" at bounding box center [1052, 66] width 117 height 24
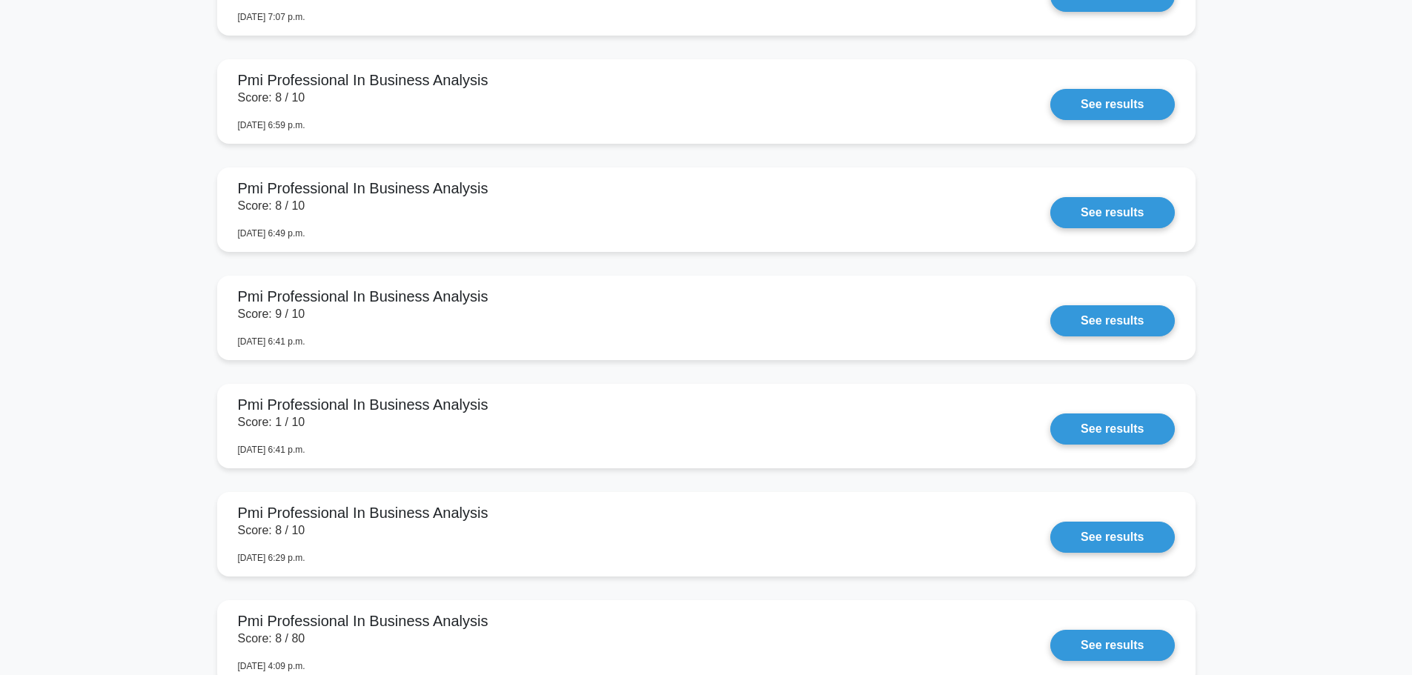
scroll to position [3243, 0]
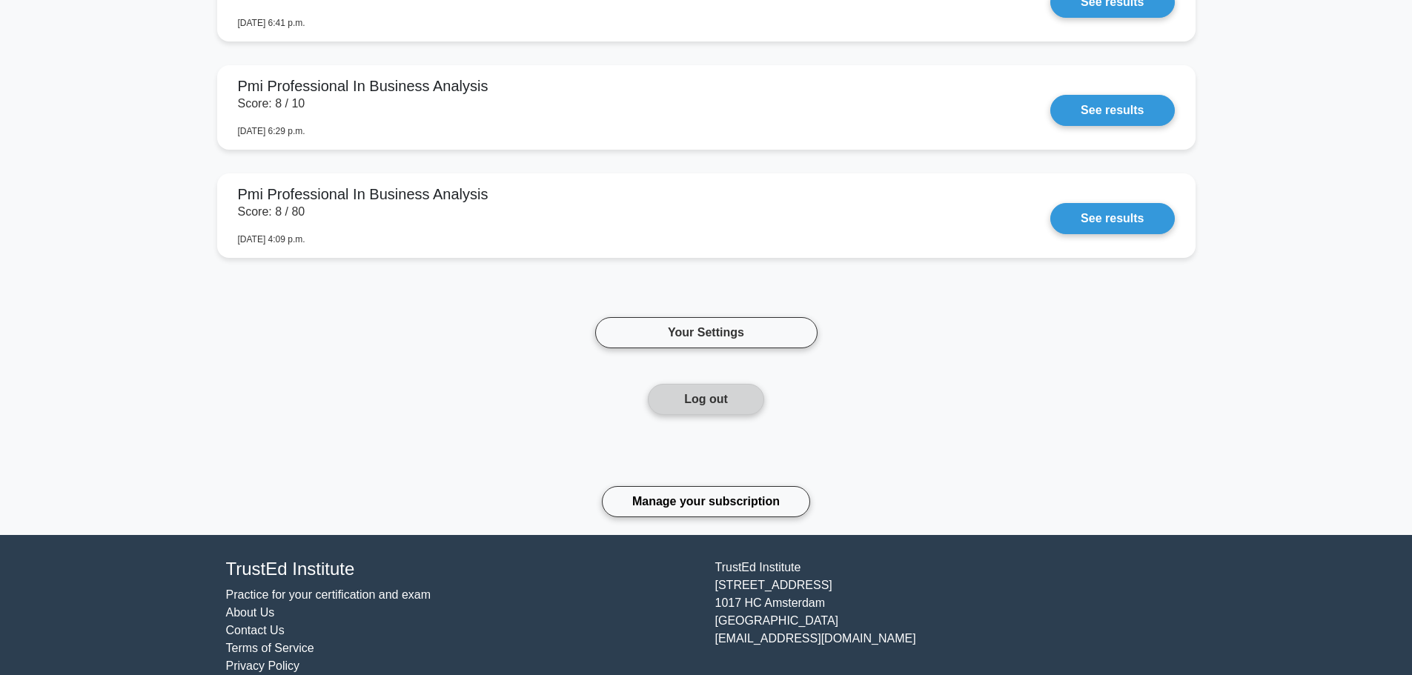
click at [716, 384] on button "Log out" at bounding box center [706, 399] width 116 height 31
